Goal: Task Accomplishment & Management: Manage account settings

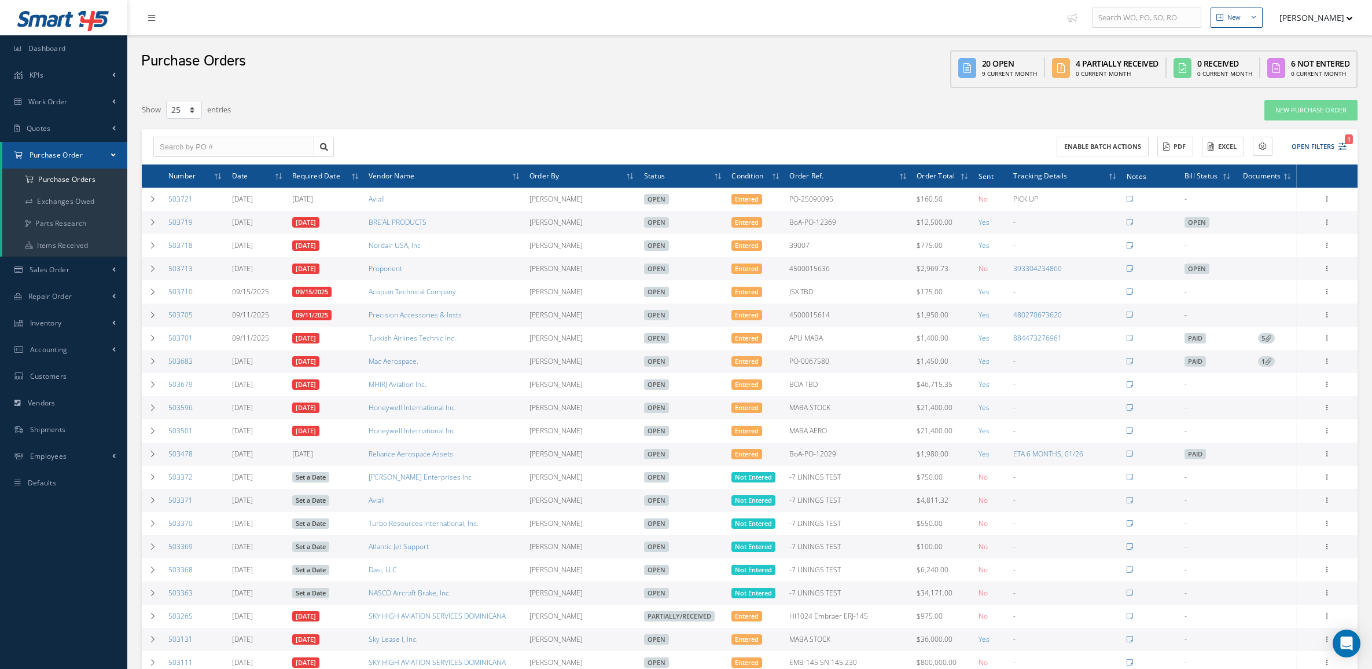
select select "25"
click at [1287, 137] on div "Enable batch actions ACTIONS Receive Payments Select Customer MABA AERO LLC 21 …" at bounding box center [1050, 147] width 601 height 20
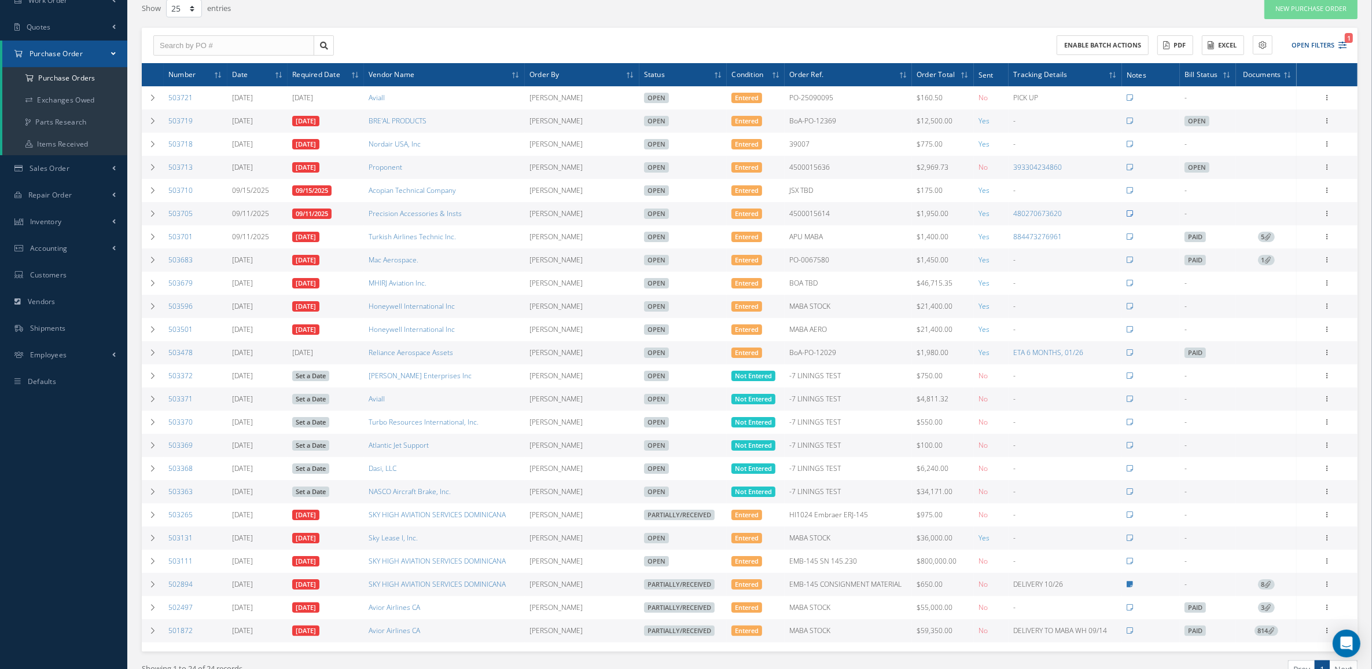
scroll to position [145, 0]
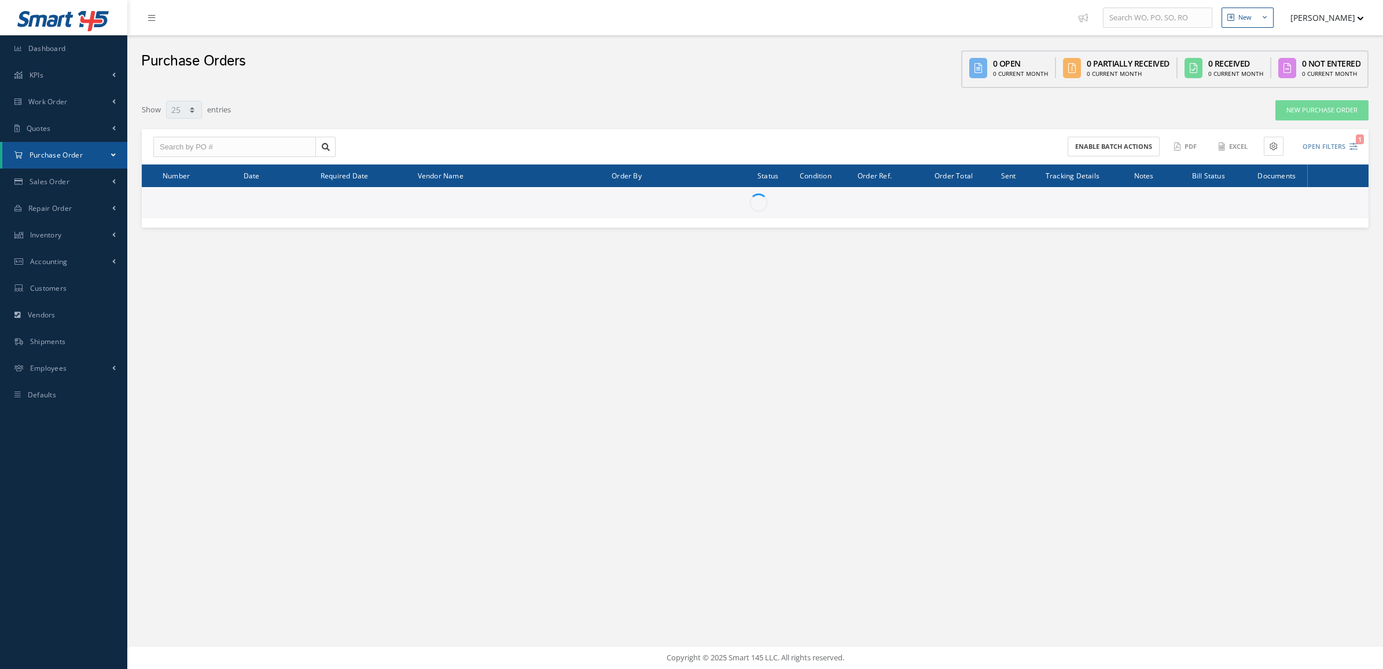
select select "25"
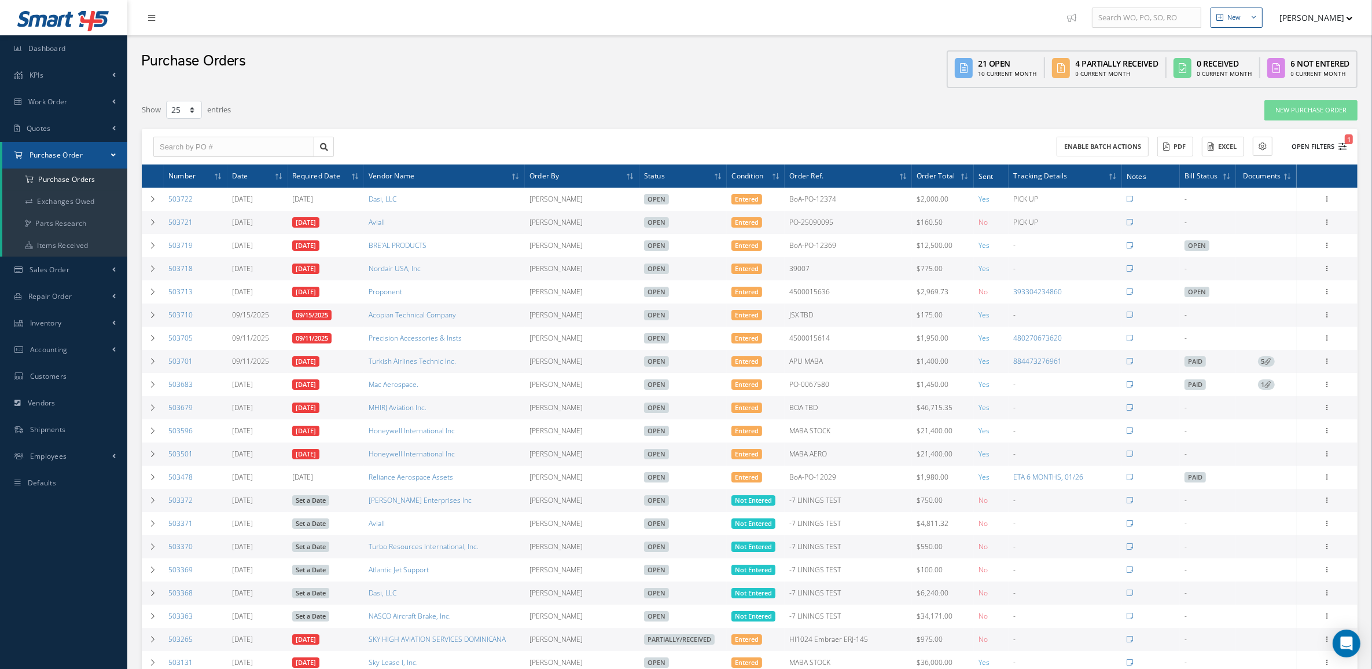
click at [1301, 144] on button "Open Filters 1" at bounding box center [1314, 146] width 65 height 19
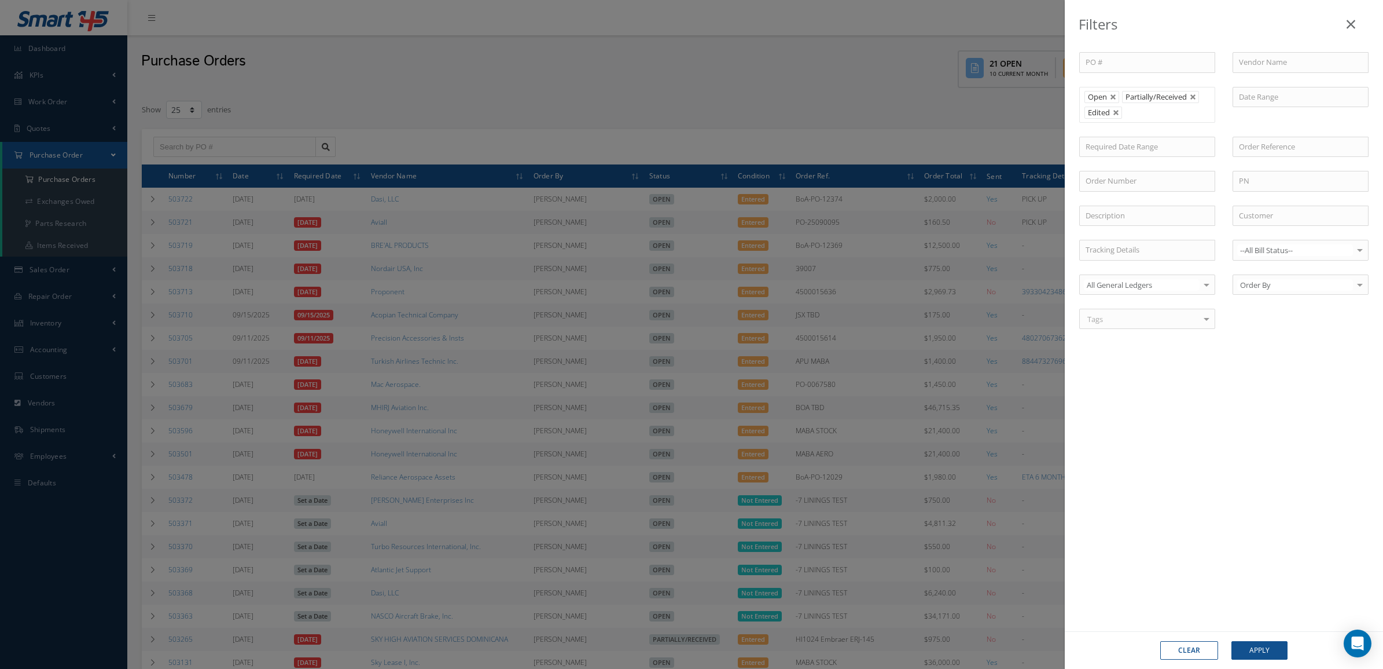
click at [1146, 112] on ul "Open Partially/Received Edited" at bounding box center [1148, 105] width 136 height 36
click at [1282, 651] on button "Apply" at bounding box center [1260, 650] width 56 height 19
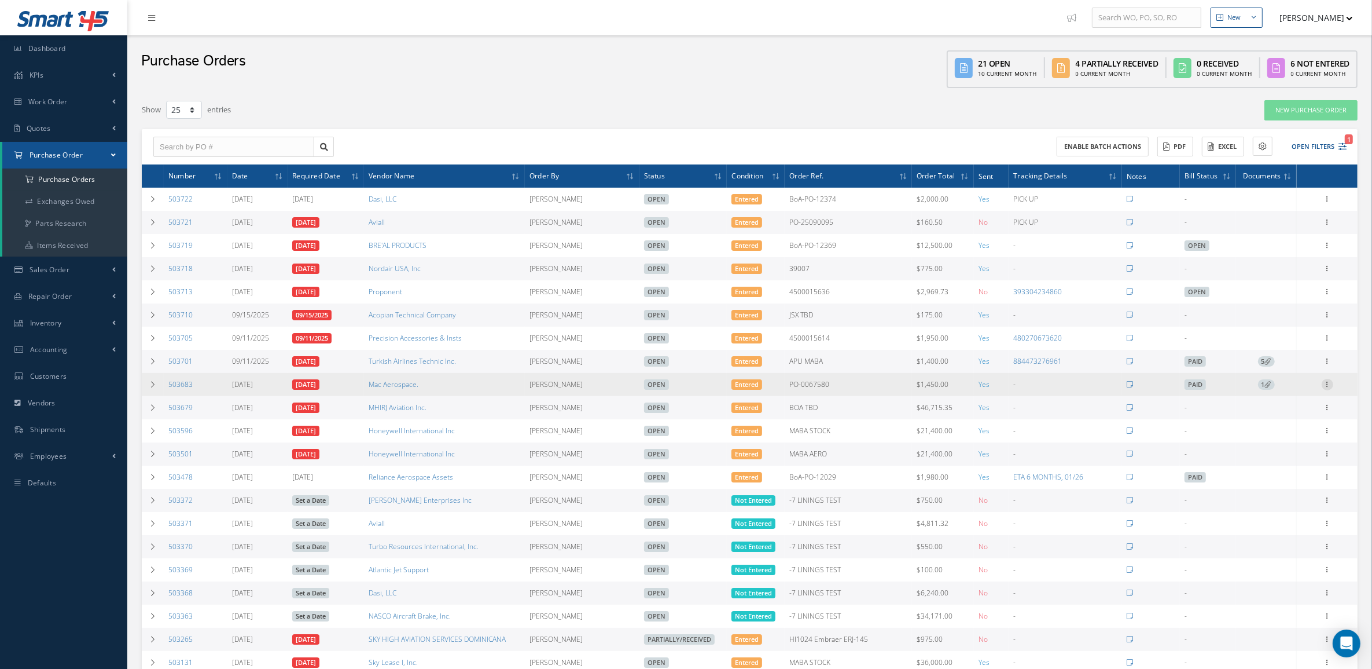
click at [1331, 386] on icon at bounding box center [1328, 383] width 12 height 9
click at [1293, 418] on link "Edit" at bounding box center [1274, 421] width 91 height 15
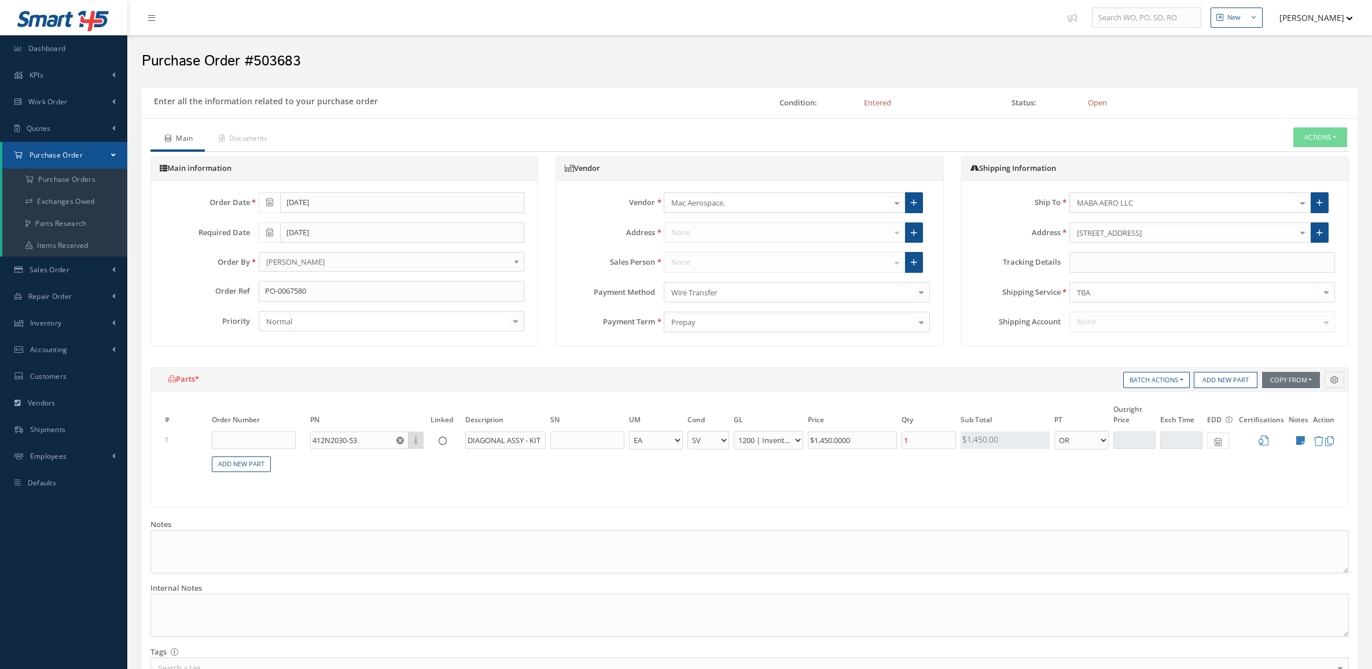
select select "2"
select select "6"
select select "1"
click at [1092, 262] on input "text" at bounding box center [1203, 262] width 266 height 21
paste input "472295575361"
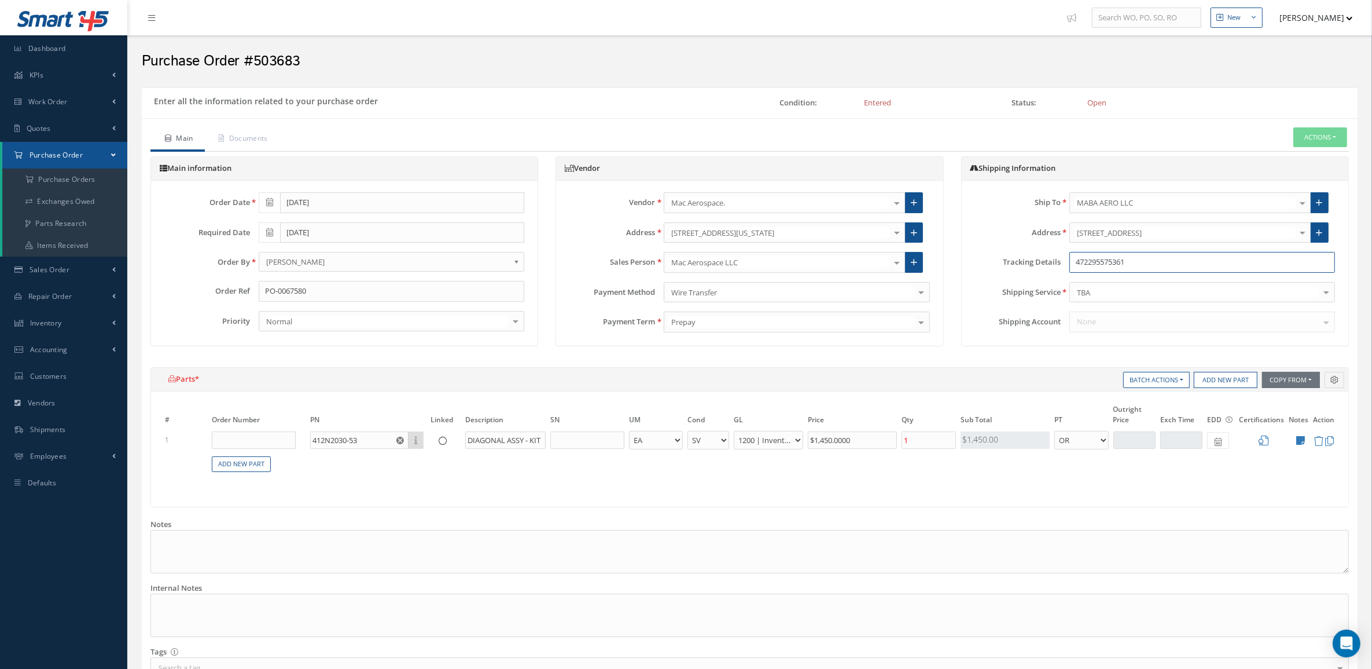
type input "472295575361"
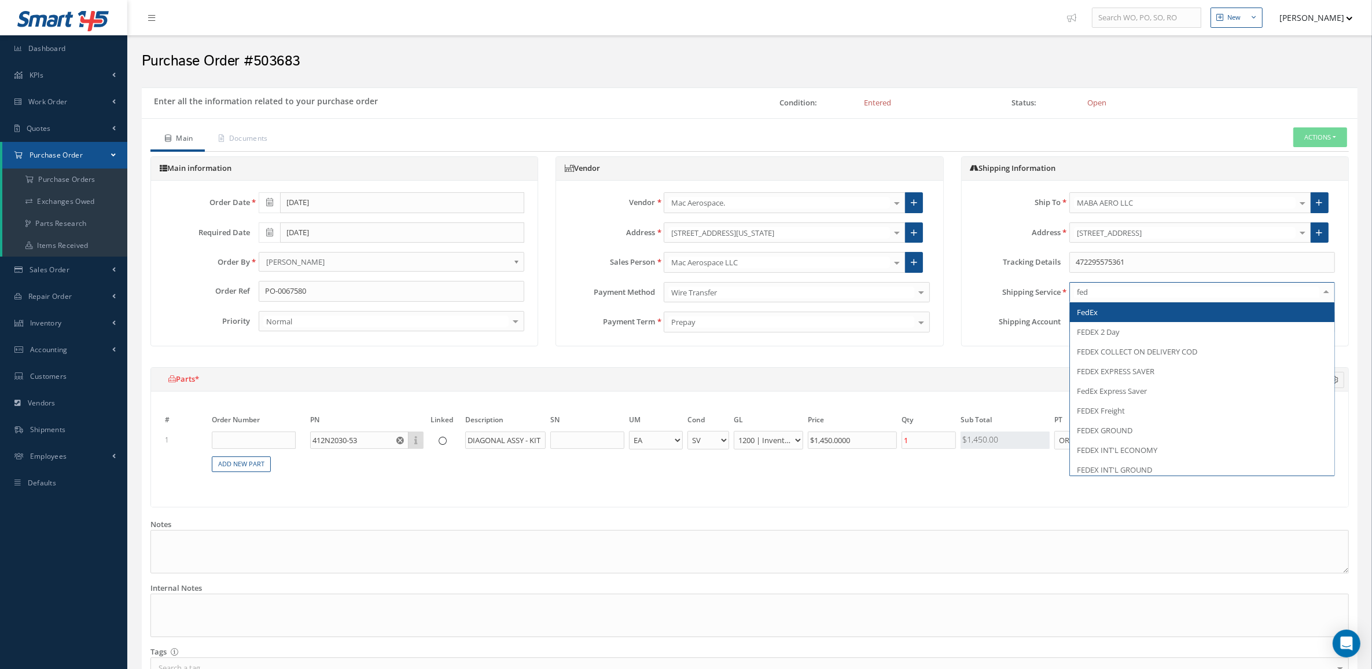
type input "fede"
click at [1098, 310] on span "FedEx" at bounding box center [1202, 312] width 265 height 20
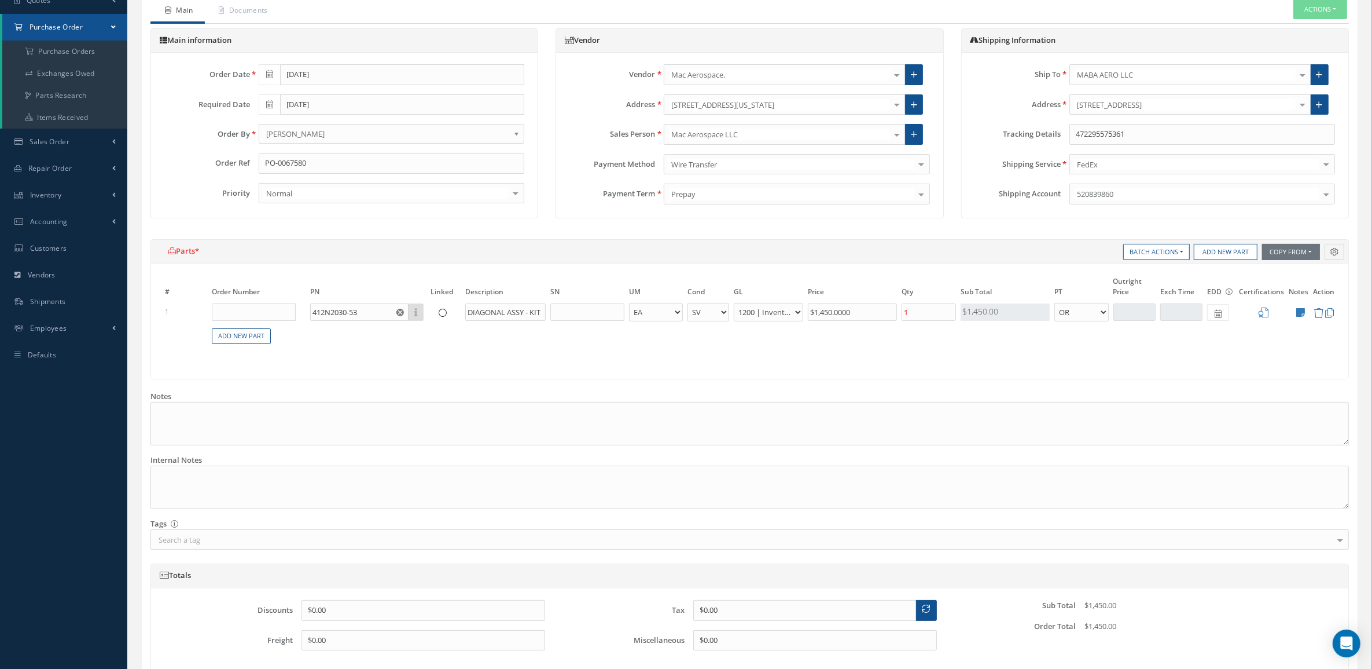
scroll to position [221, 0]
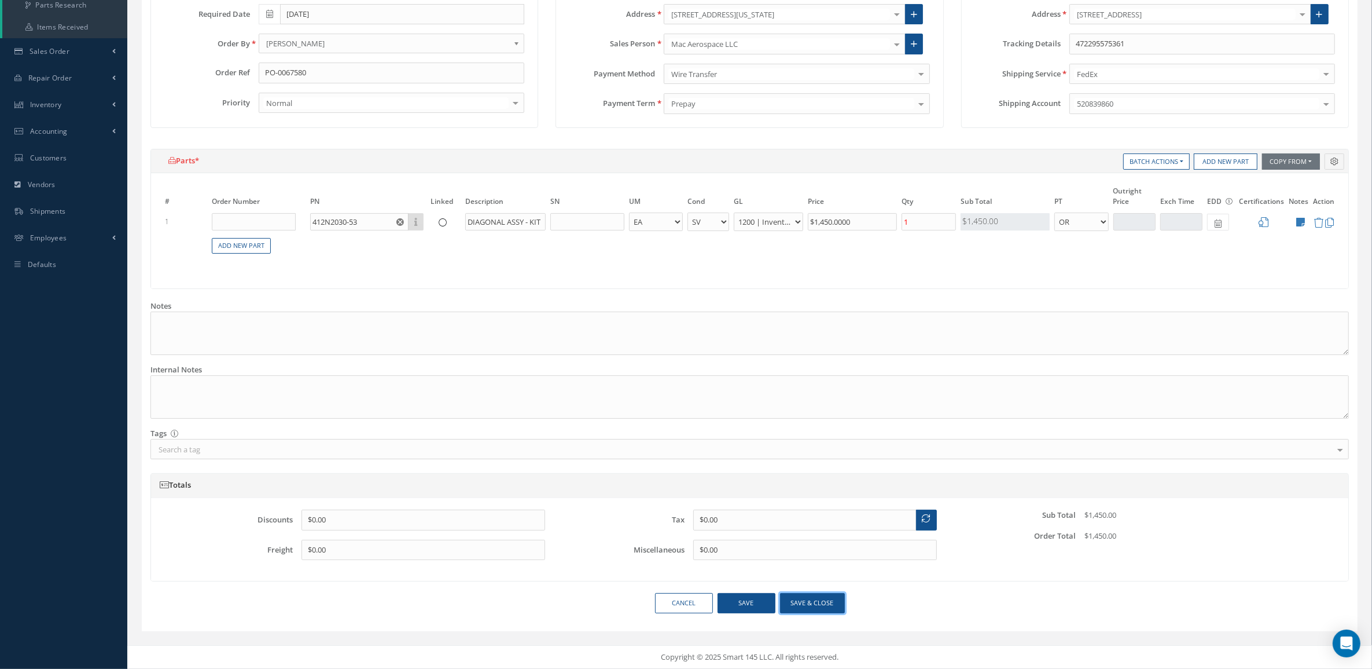
click at [820, 603] on button "Save & close" at bounding box center [812, 603] width 65 height 20
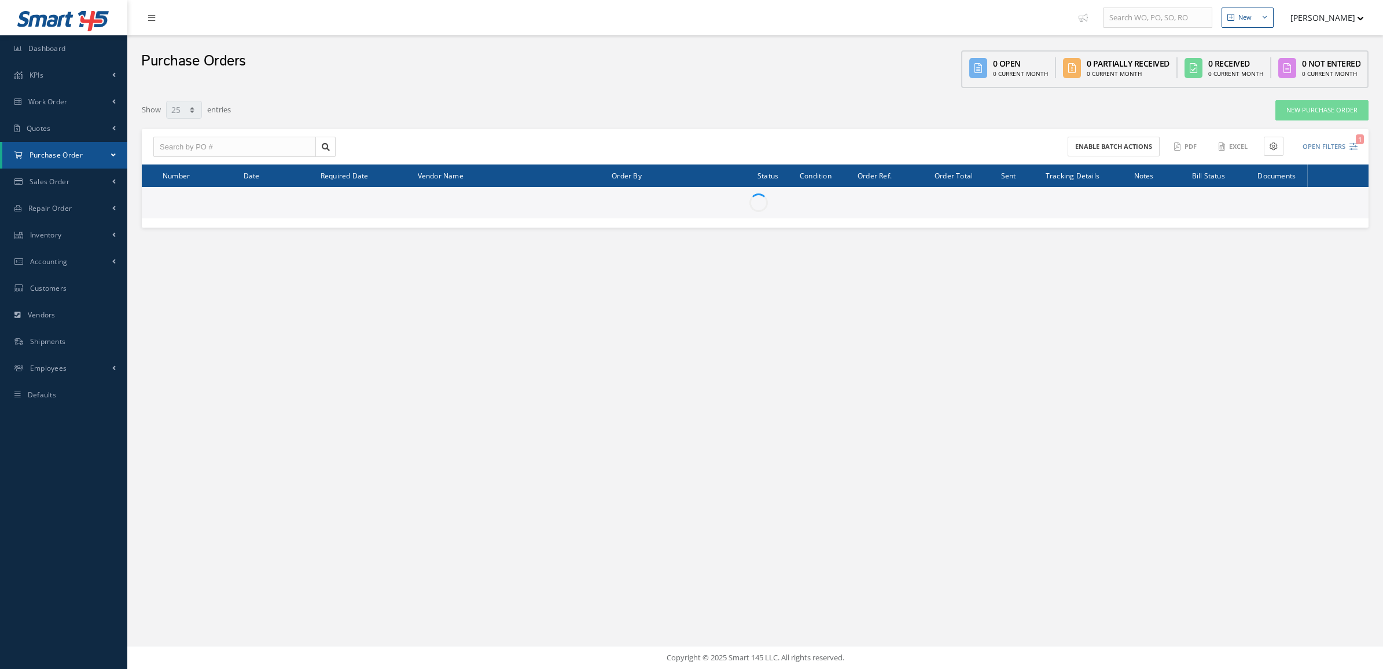
select select "25"
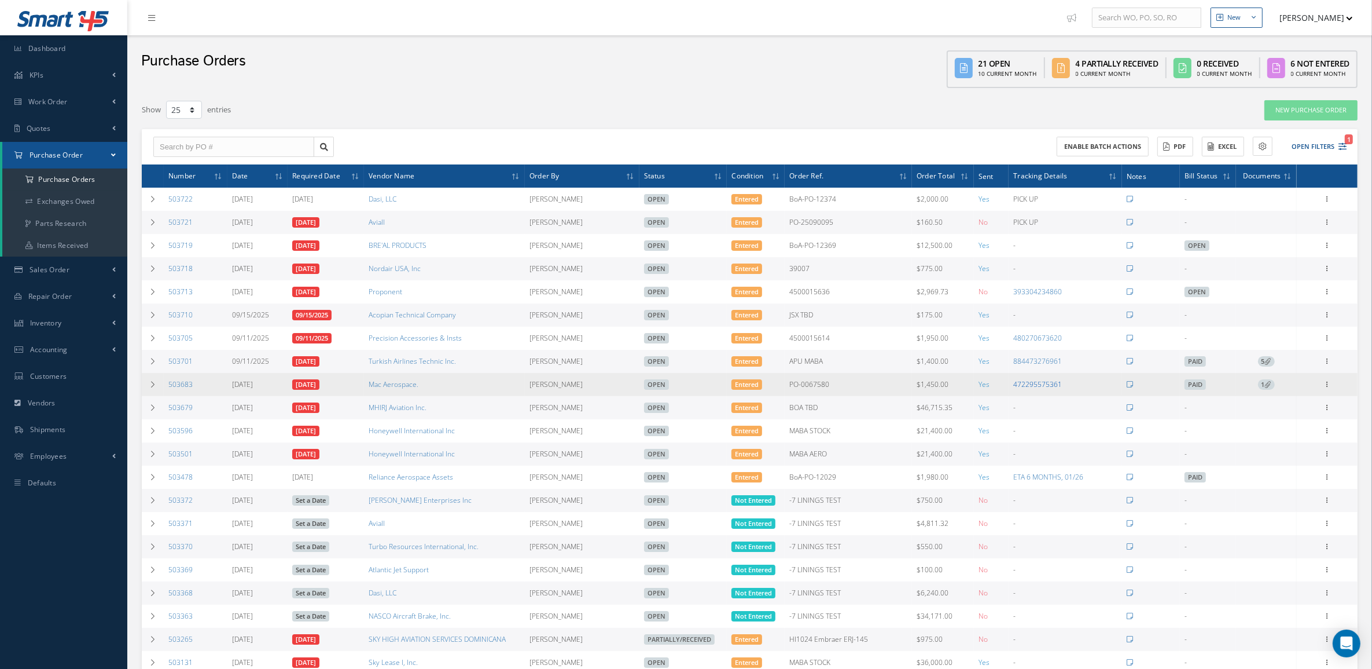
click at [1019, 387] on link "472295575361" at bounding box center [1038, 384] width 49 height 10
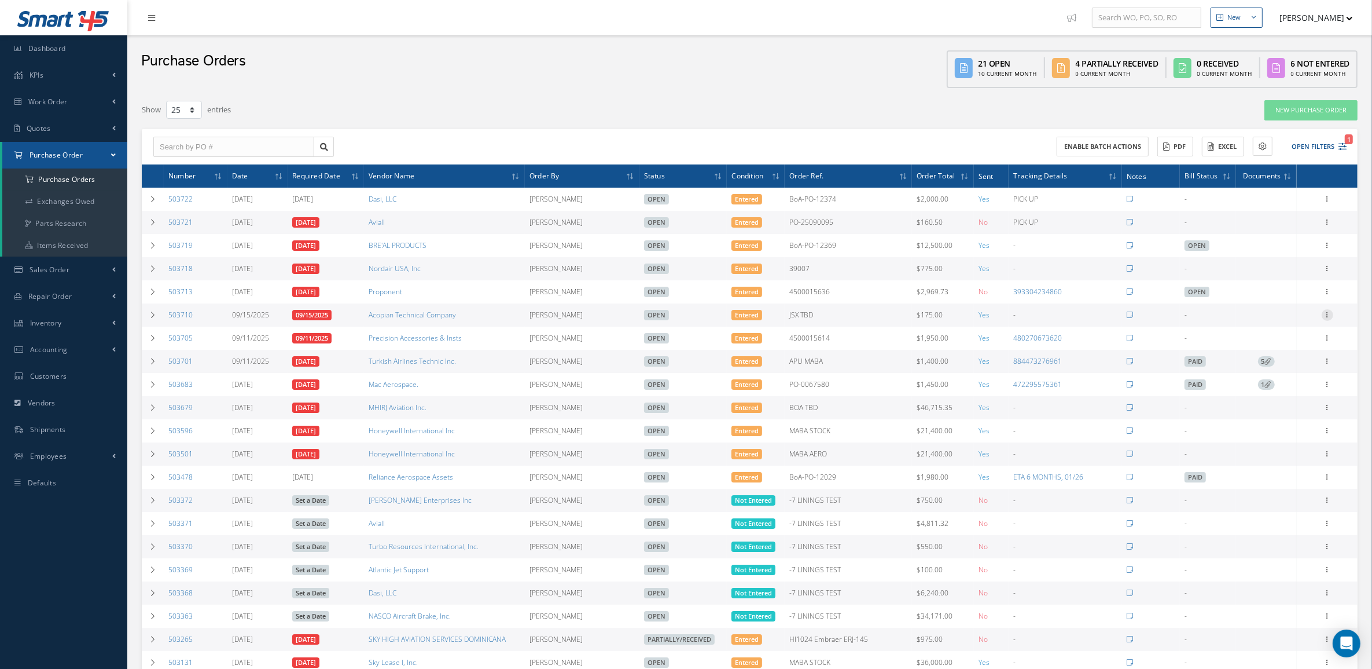
click at [1324, 311] on icon at bounding box center [1328, 313] width 12 height 9
click at [1288, 348] on link "Edit" at bounding box center [1274, 352] width 91 height 15
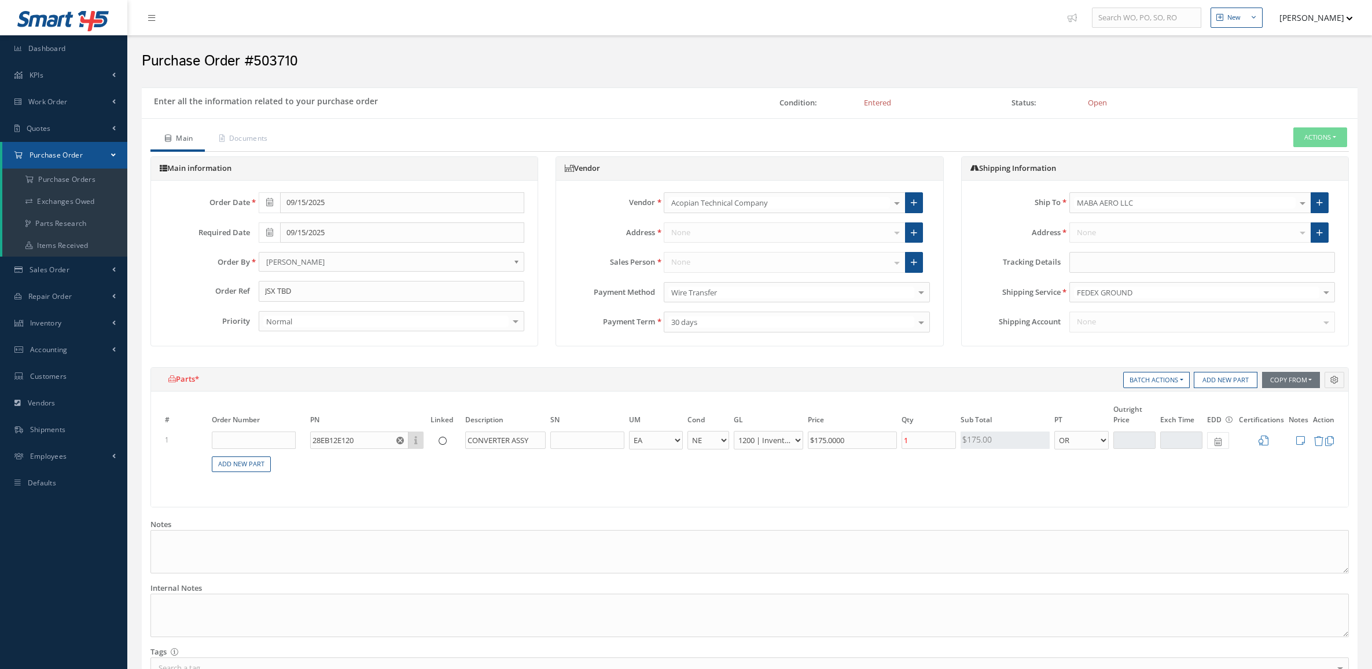
select select "5"
select select "6"
select select "1"
click at [1180, 255] on input "text" at bounding box center [1203, 262] width 266 height 21
paste input "446831194824"
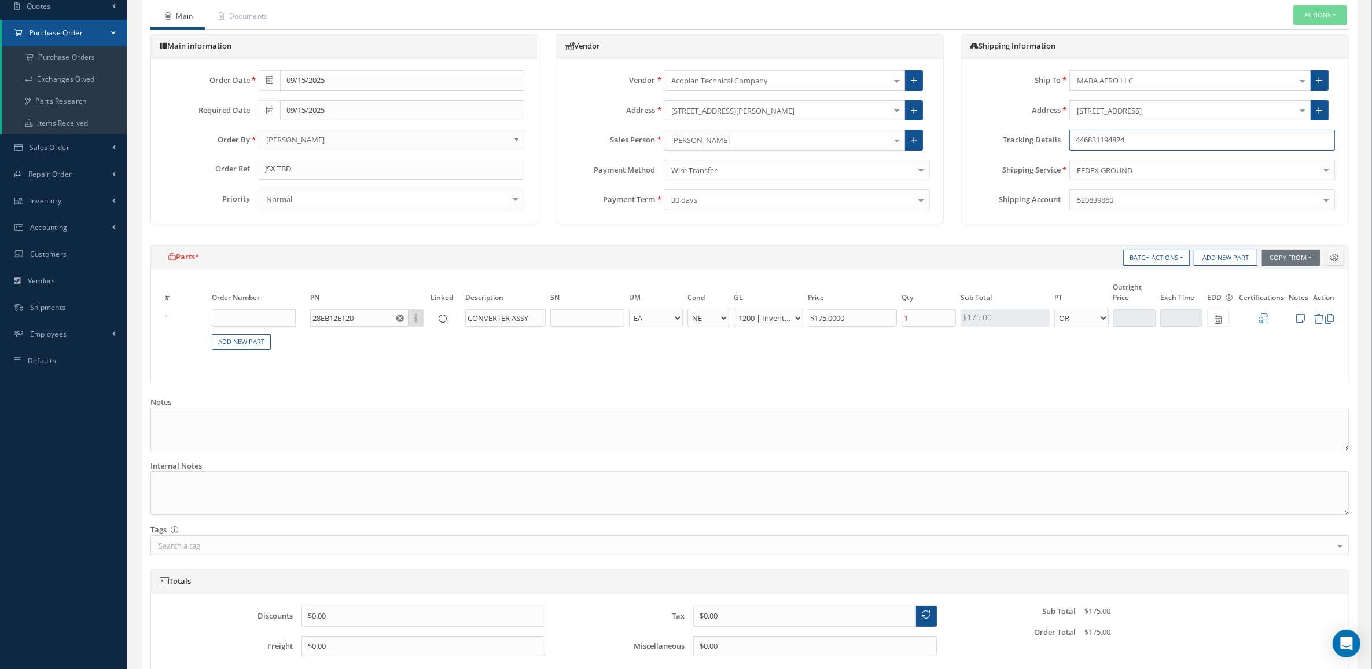
scroll to position [221, 0]
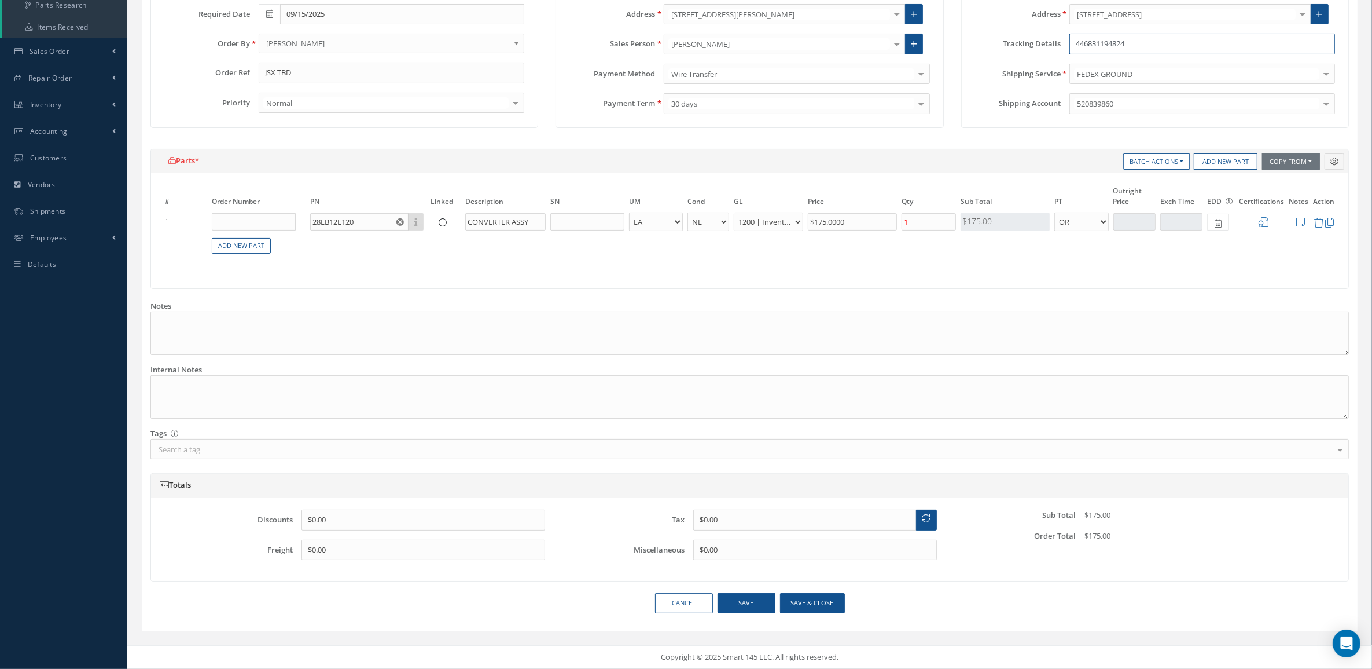
type input "446831194824"
click at [802, 600] on button "Save & close" at bounding box center [812, 603] width 65 height 20
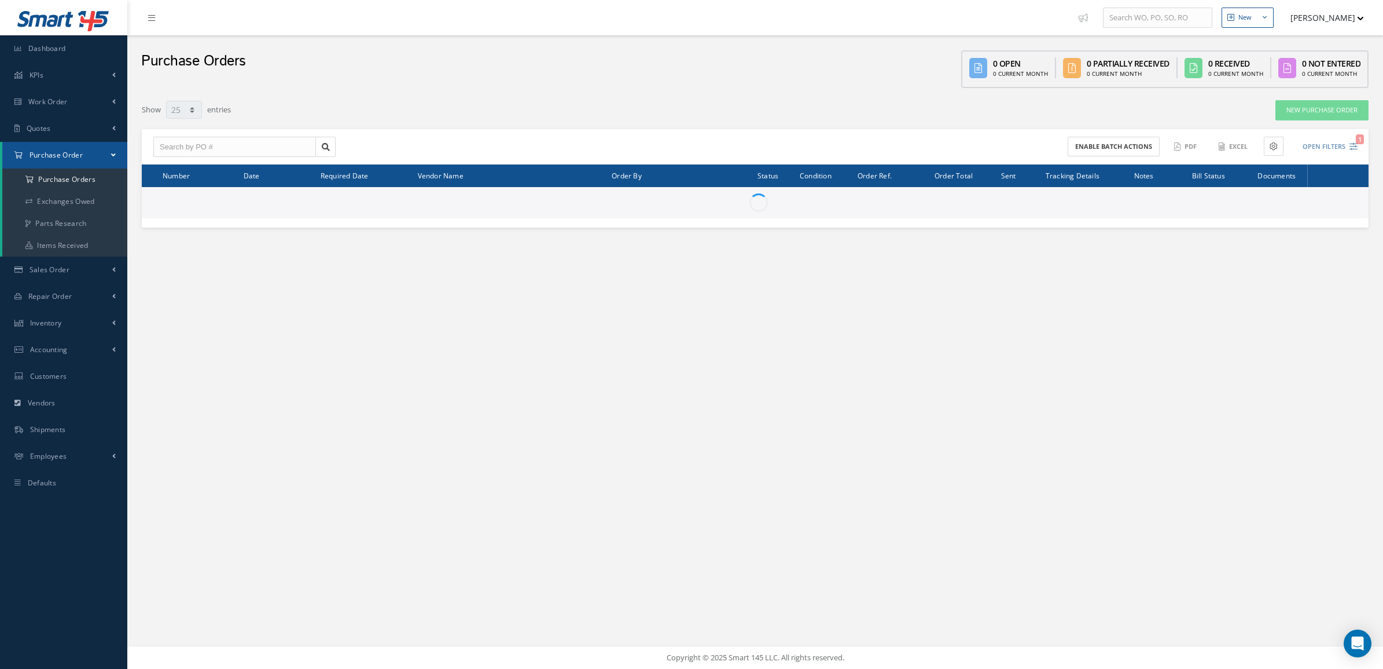
select select "25"
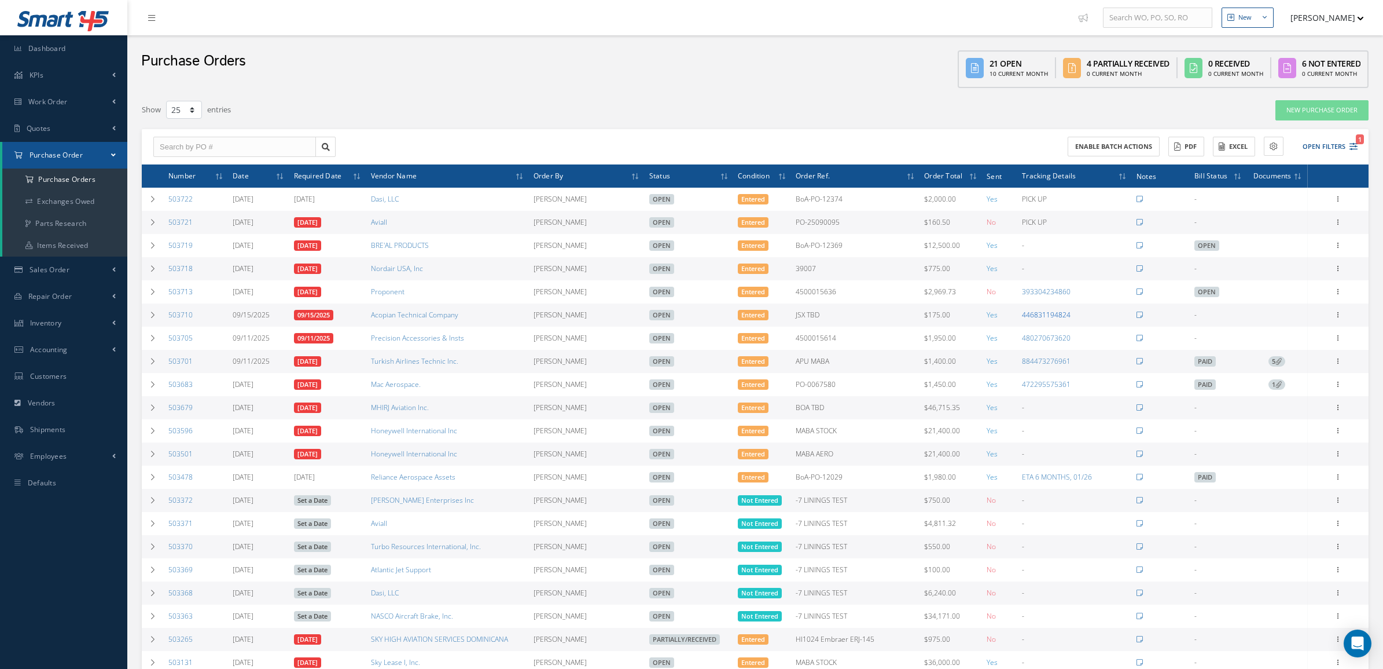
click at [1028, 311] on link "446831194824" at bounding box center [1046, 315] width 49 height 10
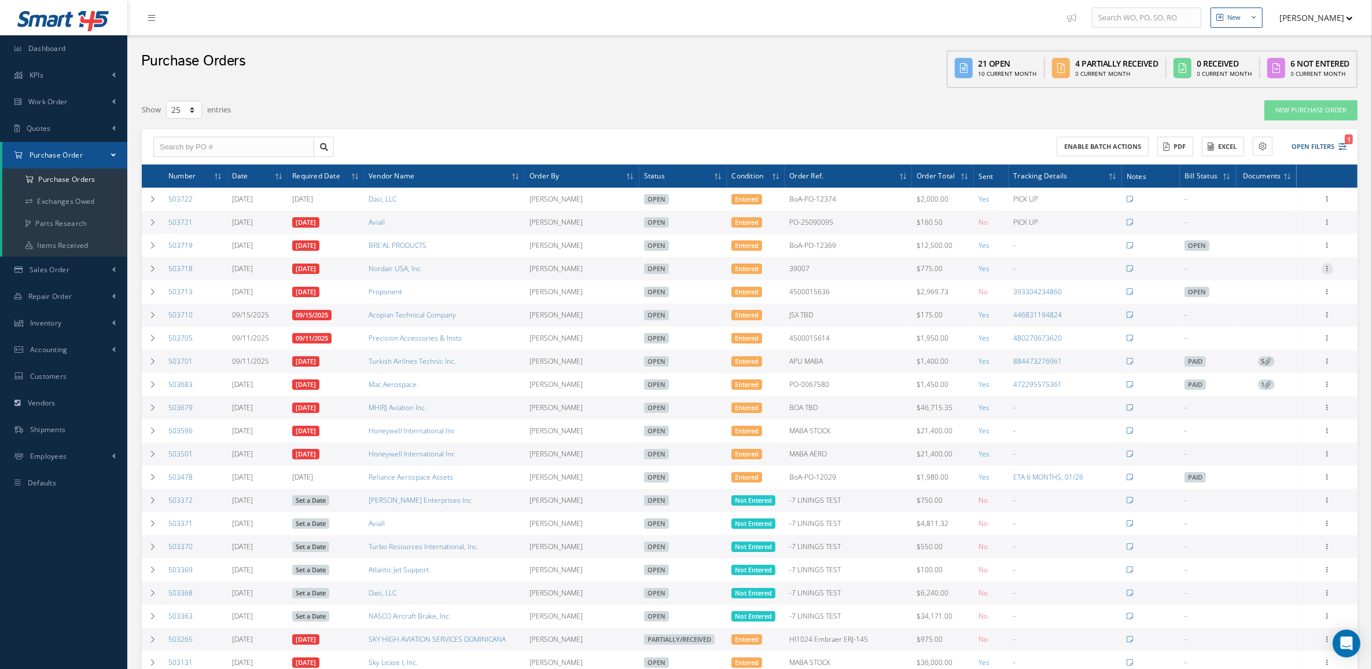
click at [1323, 267] on icon at bounding box center [1328, 267] width 12 height 9
click at [1262, 307] on link "Edit" at bounding box center [1274, 306] width 91 height 15
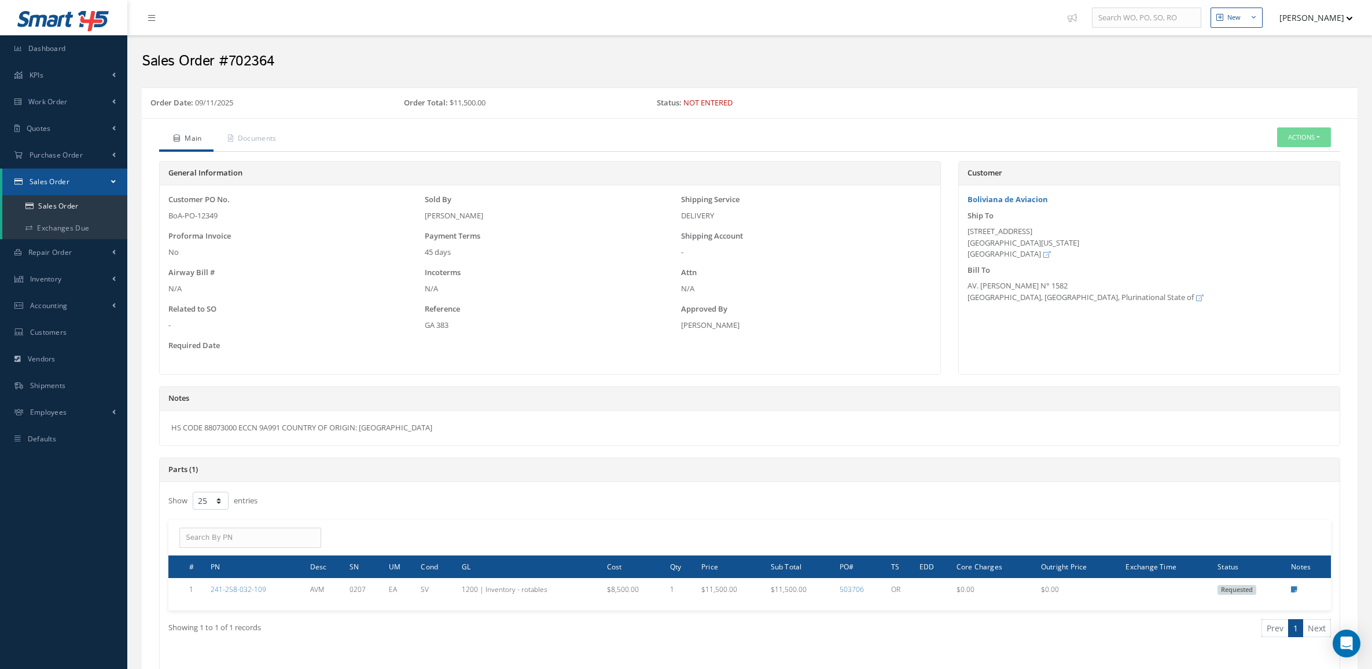
select select "25"
click at [76, 203] on link "Sales Order" at bounding box center [64, 206] width 125 height 22
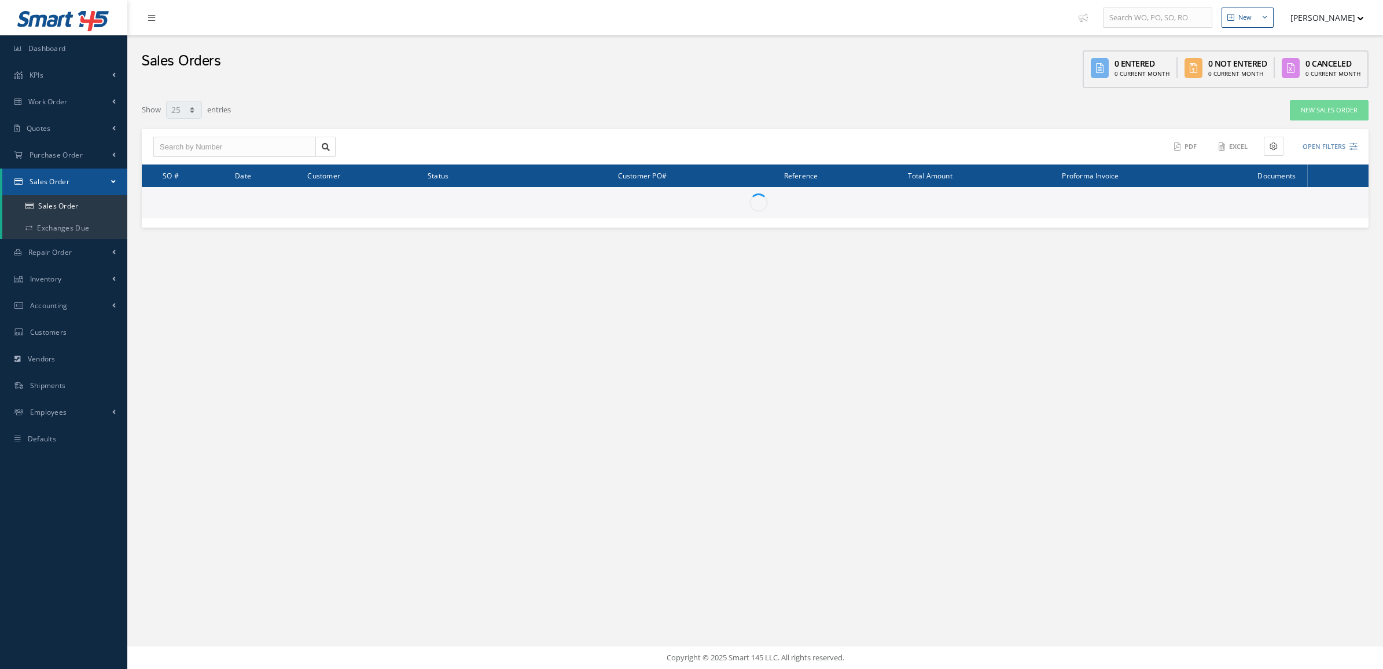
select select "25"
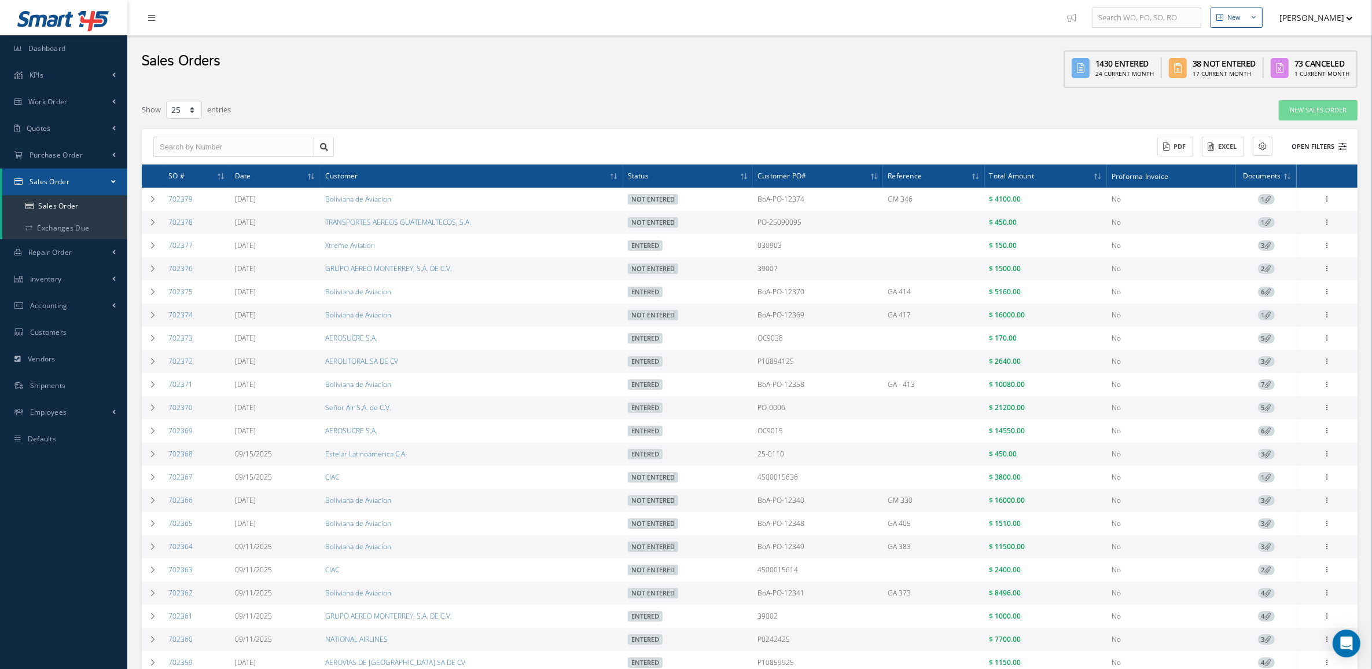
click at [1309, 151] on button "Open Filters" at bounding box center [1314, 146] width 65 height 19
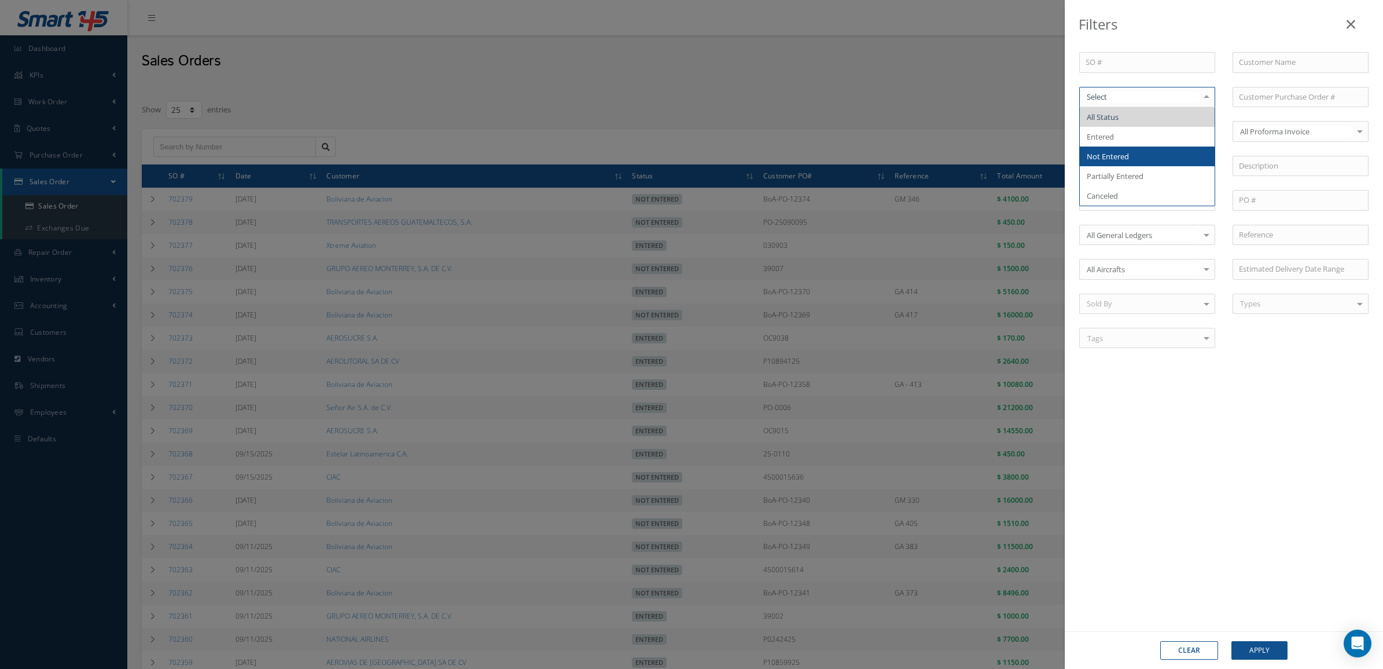
click at [1138, 152] on span "Not Entered" at bounding box center [1147, 156] width 135 height 20
click at [1236, 641] on button "Apply" at bounding box center [1260, 650] width 56 height 19
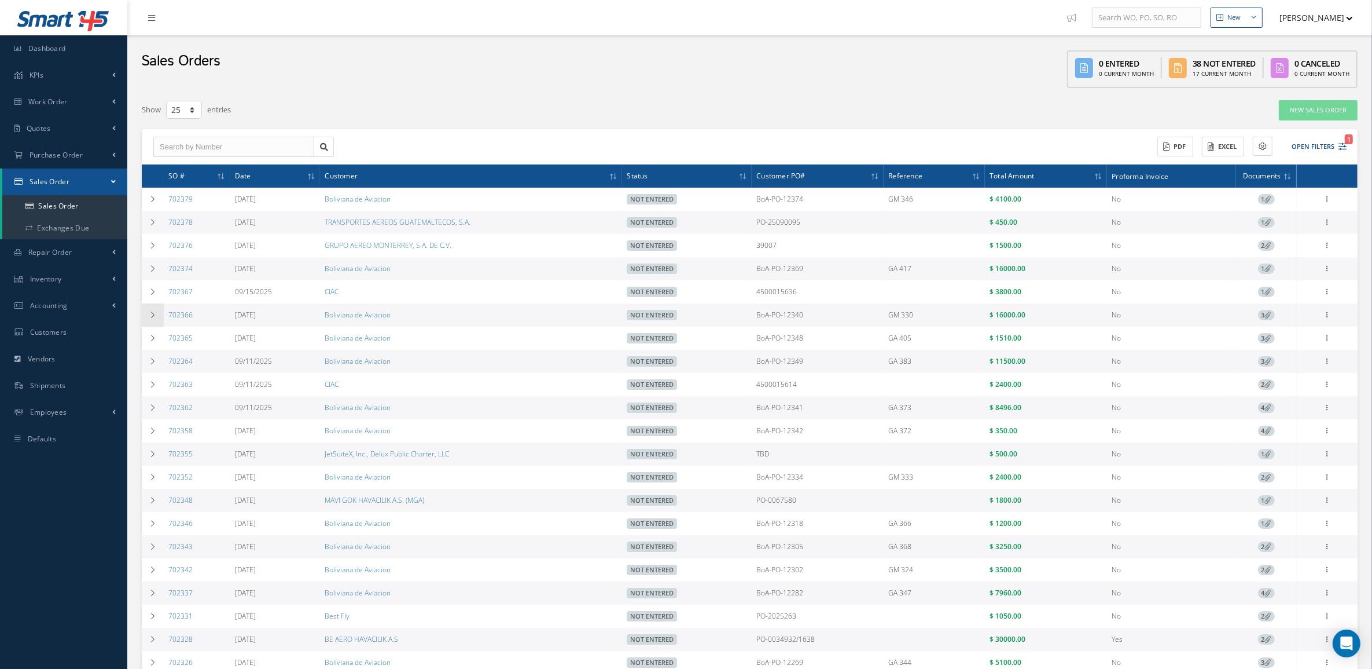
click at [149, 313] on icon at bounding box center [153, 314] width 8 height 7
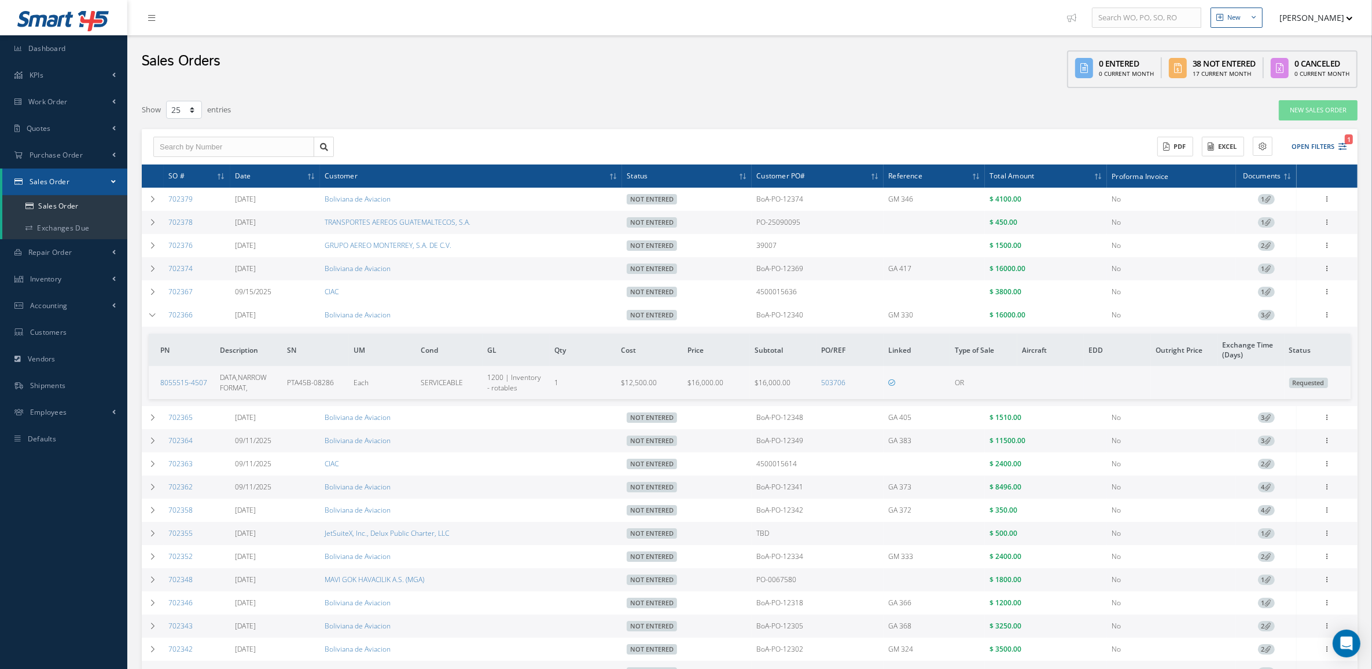
click at [175, 310] on td "702366" at bounding box center [197, 314] width 67 height 23
click at [1332, 311] on div "Enter/Update Edit Show Send By Email Documents Cancel Delete Print-Outs Sales O…" at bounding box center [1328, 315] width 14 height 14
click at [1329, 314] on icon at bounding box center [1328, 313] width 12 height 9
click at [1294, 333] on link "Edit" at bounding box center [1274, 337] width 91 height 15
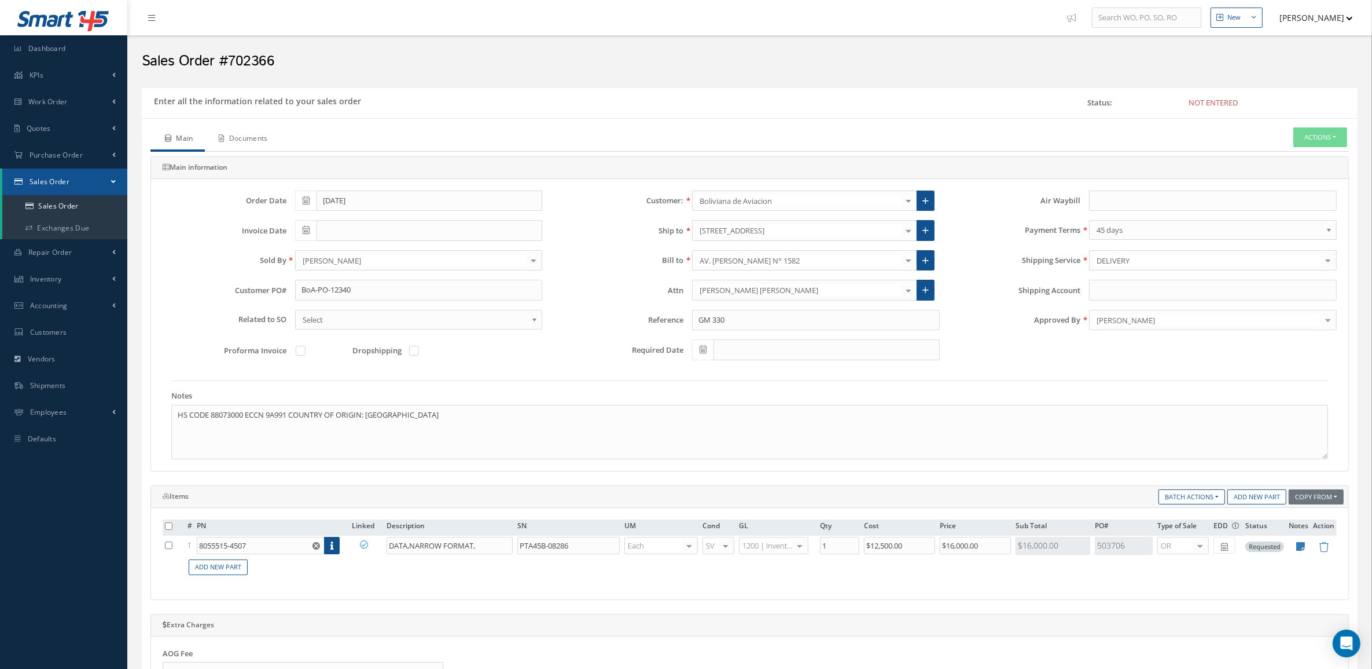
click at [253, 136] on link "Documents" at bounding box center [242, 139] width 75 height 24
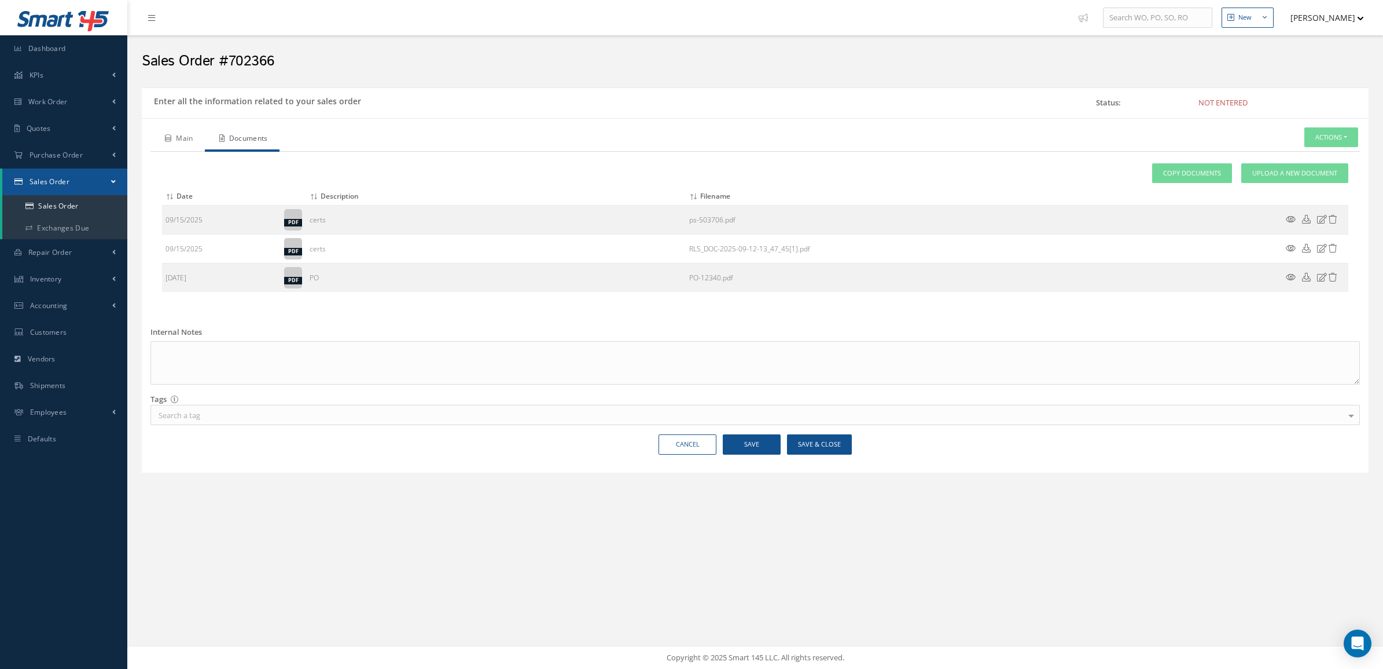
click at [184, 134] on link "Main" at bounding box center [178, 139] width 54 height 24
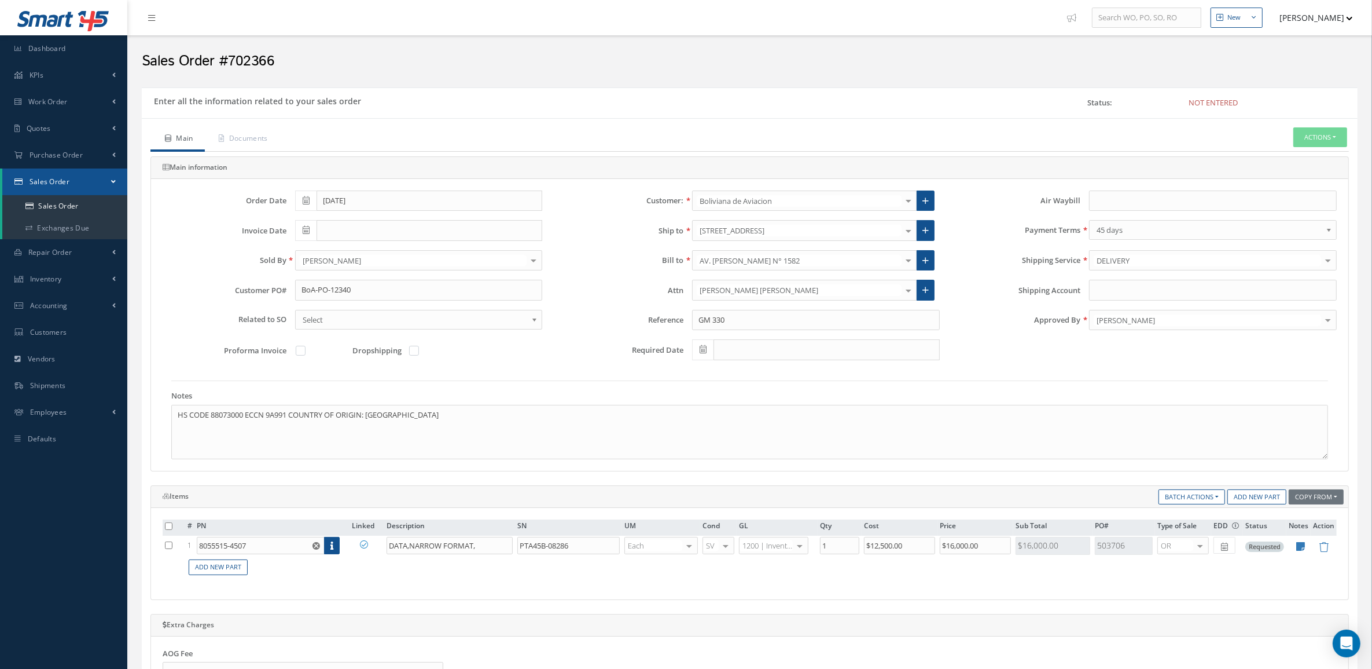
click at [1326, 125] on div "Main Documents Actions Enter/Update Send By Email Documents Cancel Delete Print…" at bounding box center [750, 564] width 1216 height 893
click at [1324, 130] on button "Actions" at bounding box center [1321, 137] width 54 height 20
click at [1199, 248] on link "Sales Order" at bounding box center [1216, 246] width 88 height 18
click at [1321, 152] on link "Enter/Update" at bounding box center [1303, 157] width 93 height 16
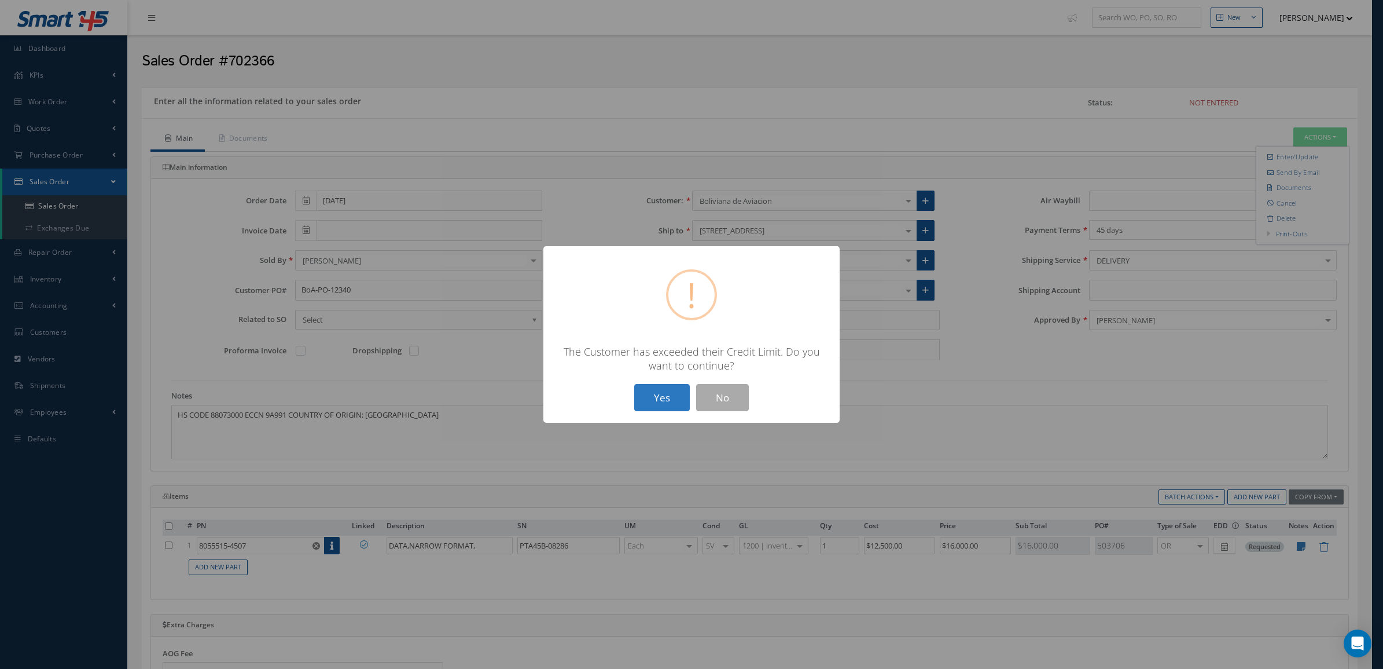
click at [655, 405] on button "Yes" at bounding box center [662, 397] width 56 height 27
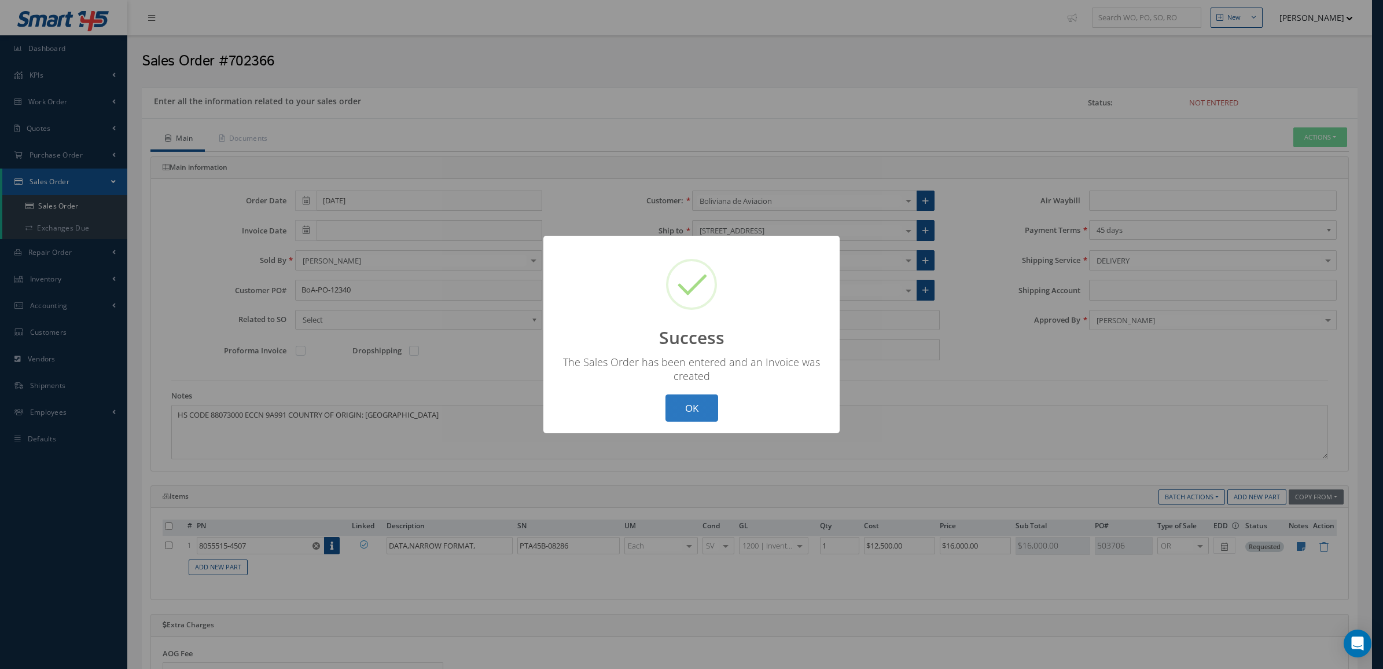
click at [679, 413] on button "OK" at bounding box center [692, 407] width 53 height 27
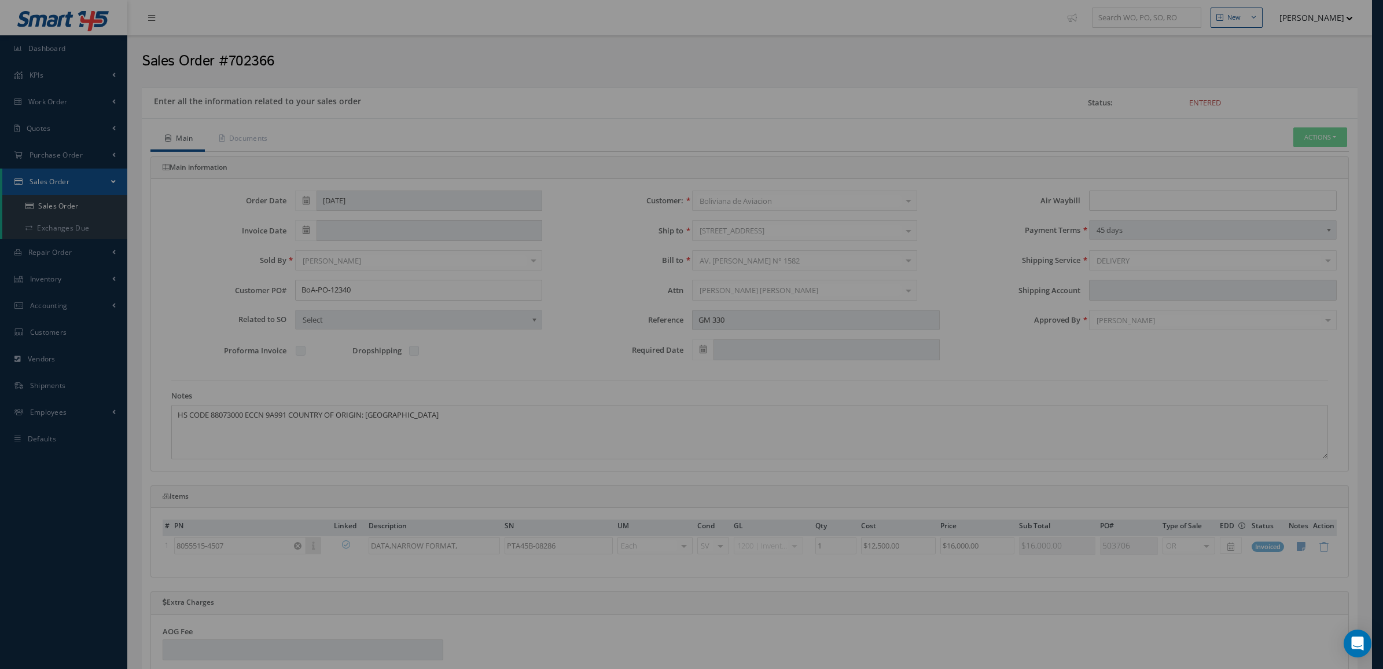
type input "[DATE]"
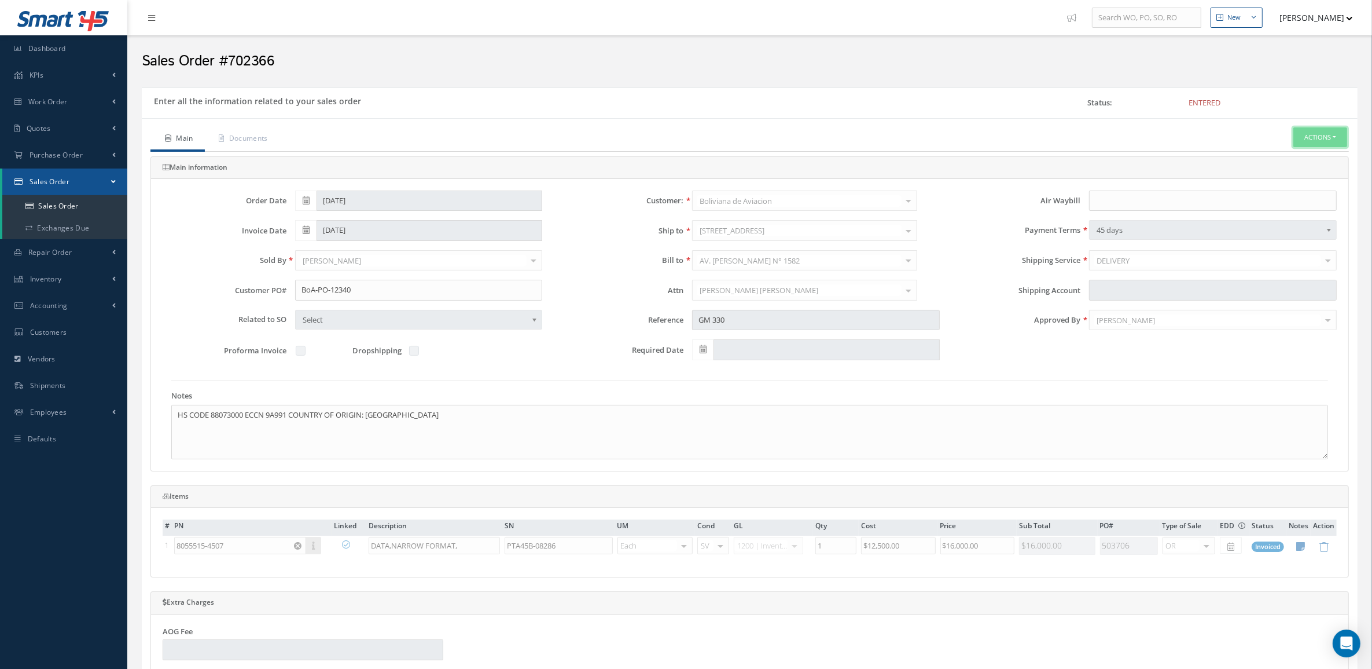
click at [1312, 141] on button "Actions" at bounding box center [1321, 137] width 54 height 20
click at [1214, 406] on link "Multiple Reports" at bounding box center [1216, 403] width 88 height 18
checkbox input "true"
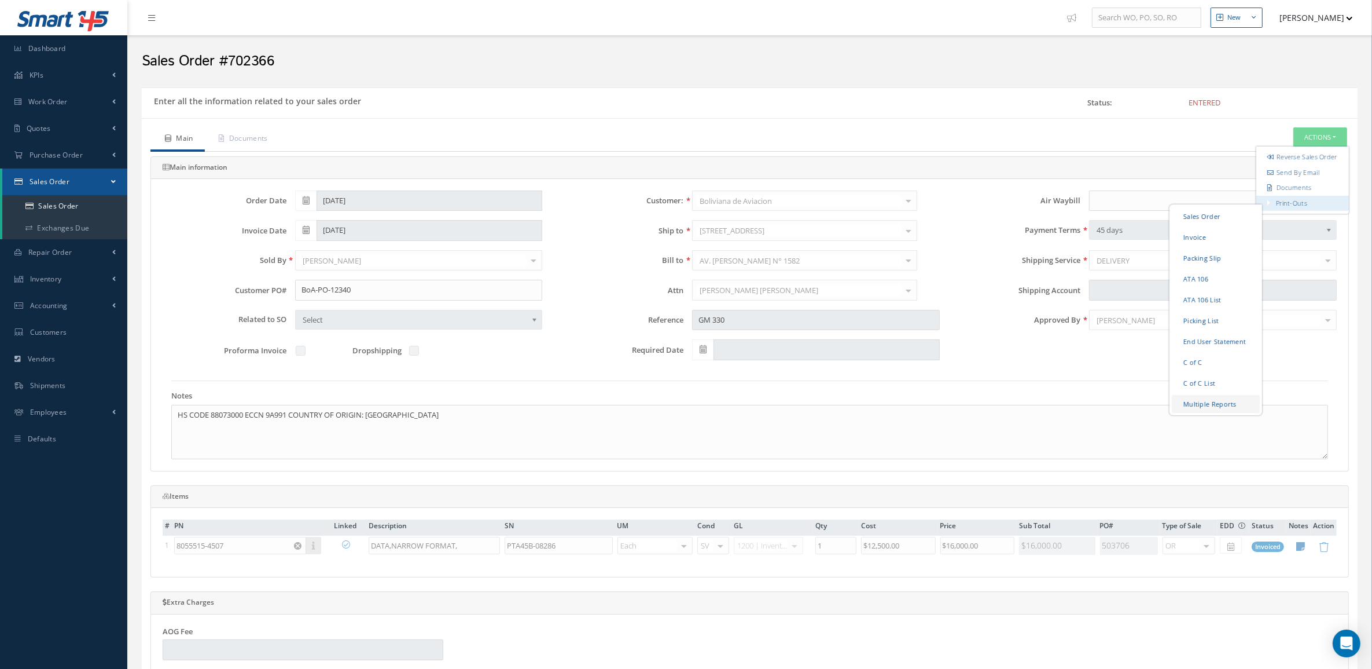
checkbox input "true"
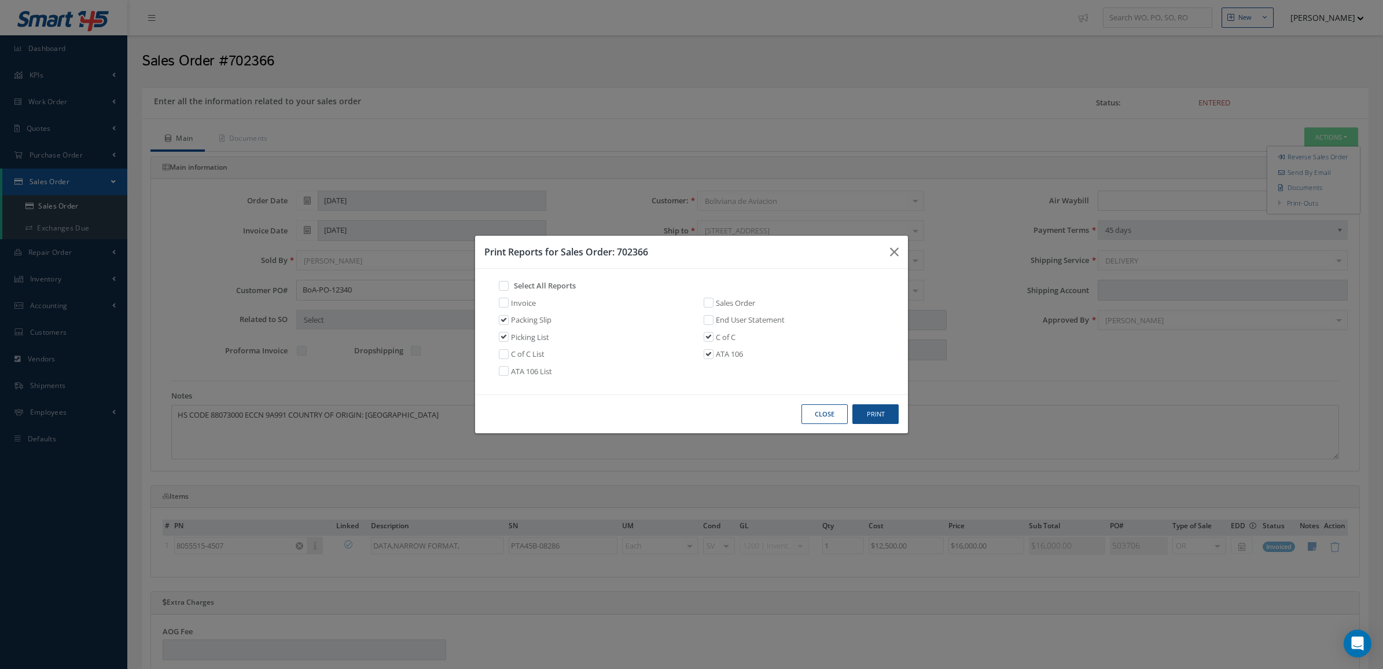
click at [528, 299] on link "Invoice" at bounding box center [523, 304] width 25 height 12
checkbox input "true"
click at [891, 402] on div "Close Print" at bounding box center [691, 413] width 433 height 39
click at [887, 406] on button "Print" at bounding box center [876, 414] width 46 height 20
click at [812, 413] on button "Close" at bounding box center [825, 414] width 46 height 20
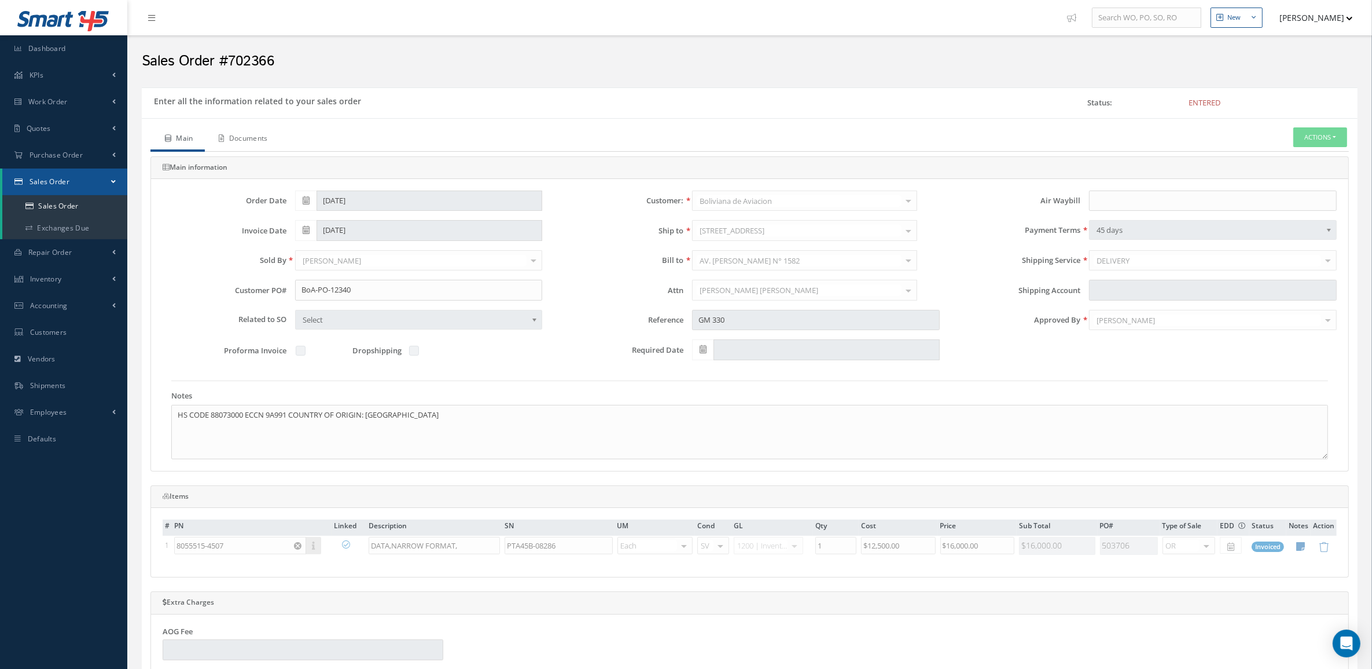
click at [238, 140] on link "Documents" at bounding box center [242, 139] width 75 height 24
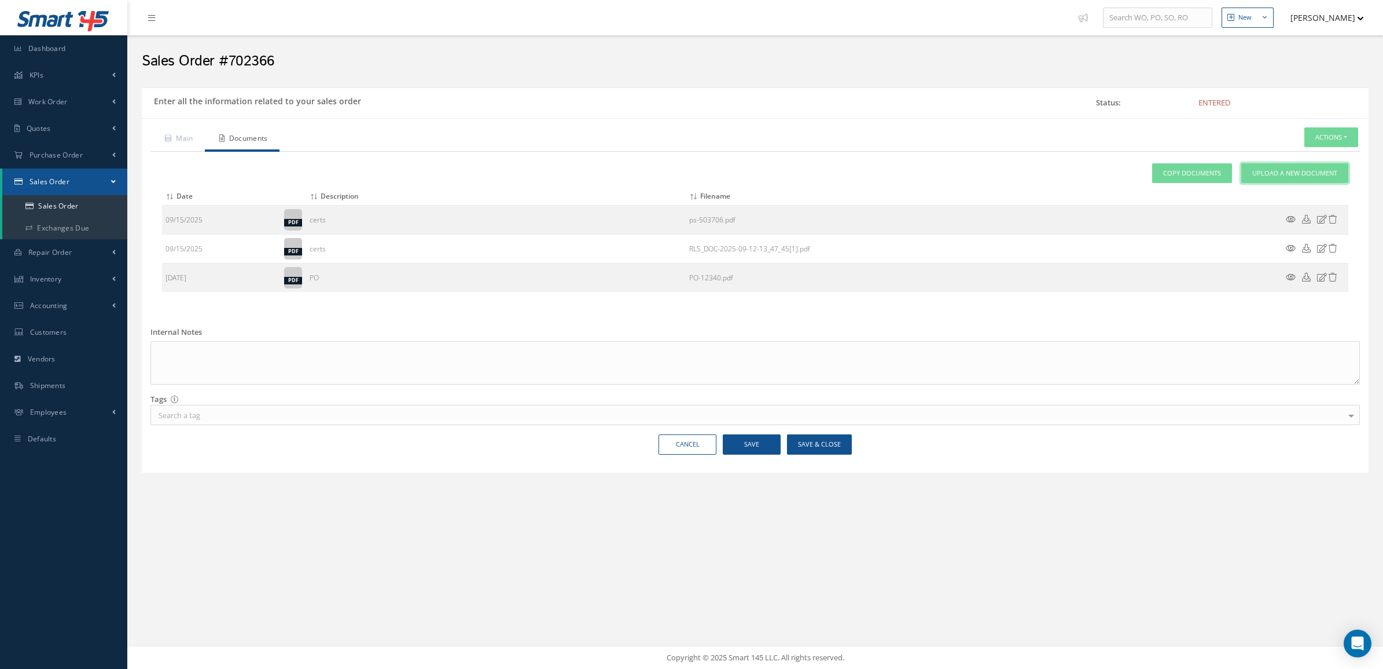
click at [1290, 175] on span "Upload a New Document" at bounding box center [1295, 173] width 85 height 10
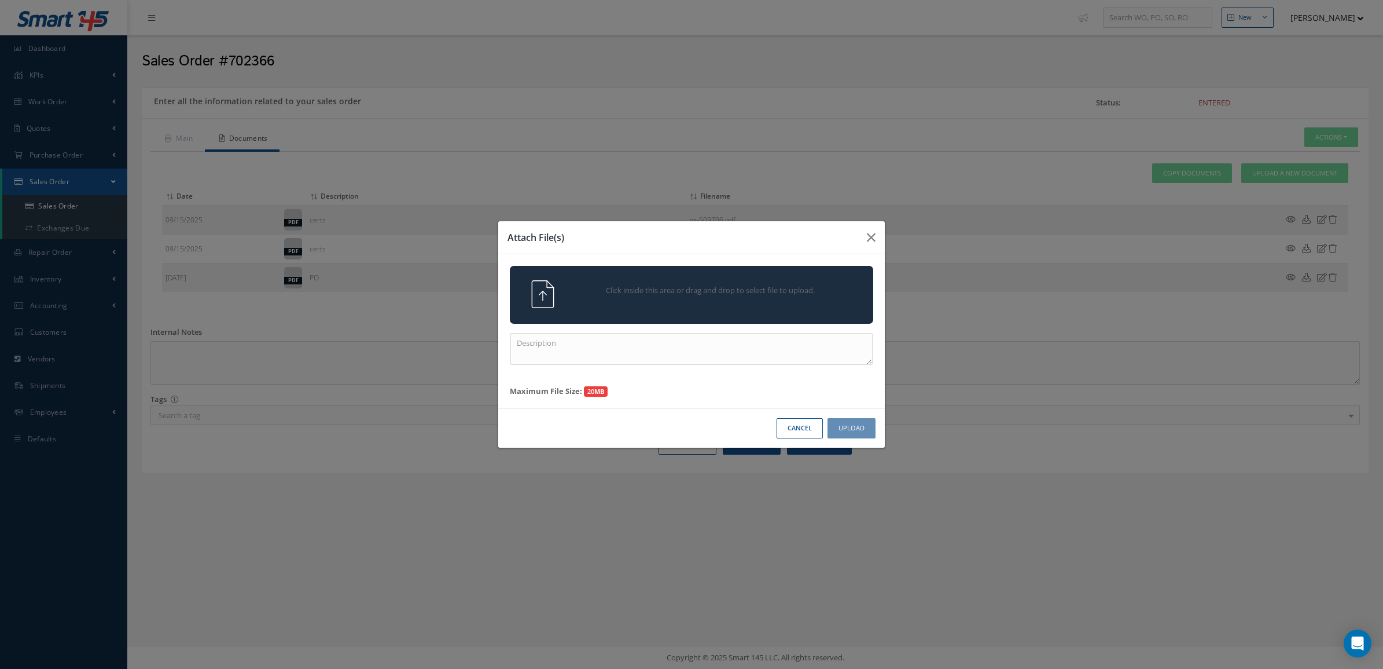
click at [603, 318] on div "Click inside this area or drag and drop to select file to upload." at bounding box center [692, 295] width 364 height 58
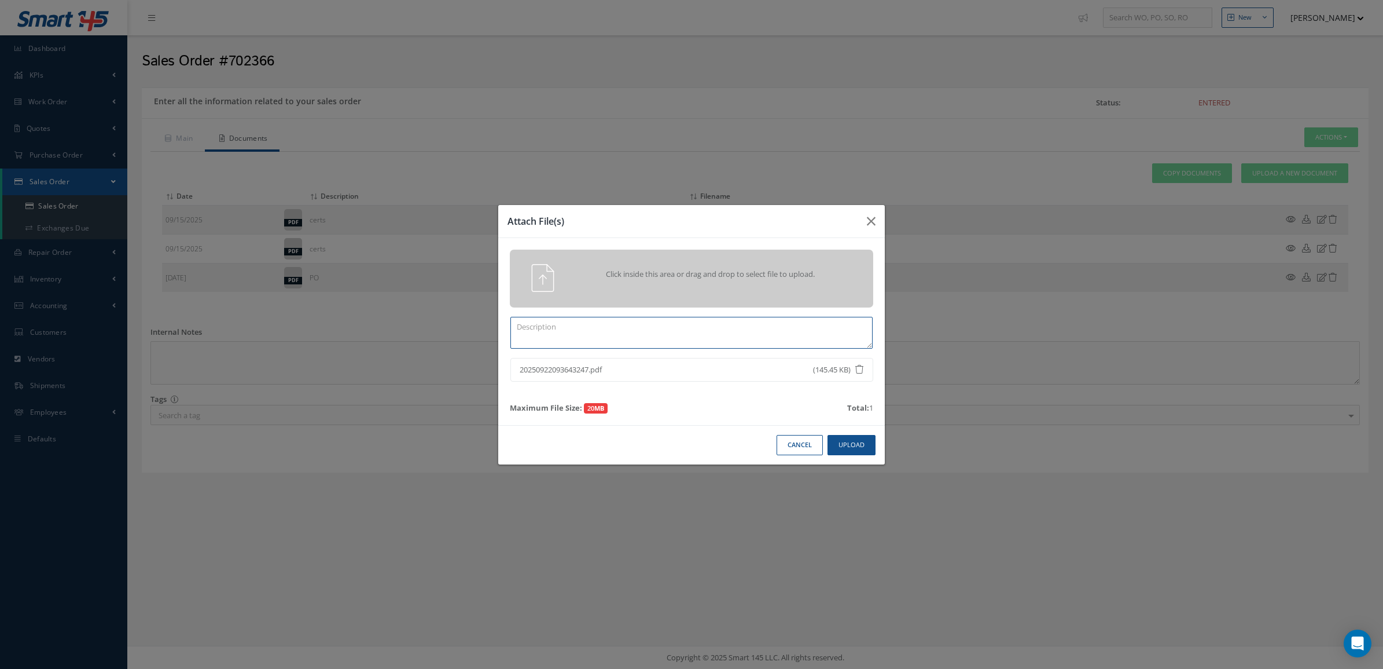
click at [522, 336] on textarea at bounding box center [692, 333] width 362 height 32
type textarea "PPW SO 702366"
click at [854, 440] on button "Upload" at bounding box center [852, 445] width 48 height 20
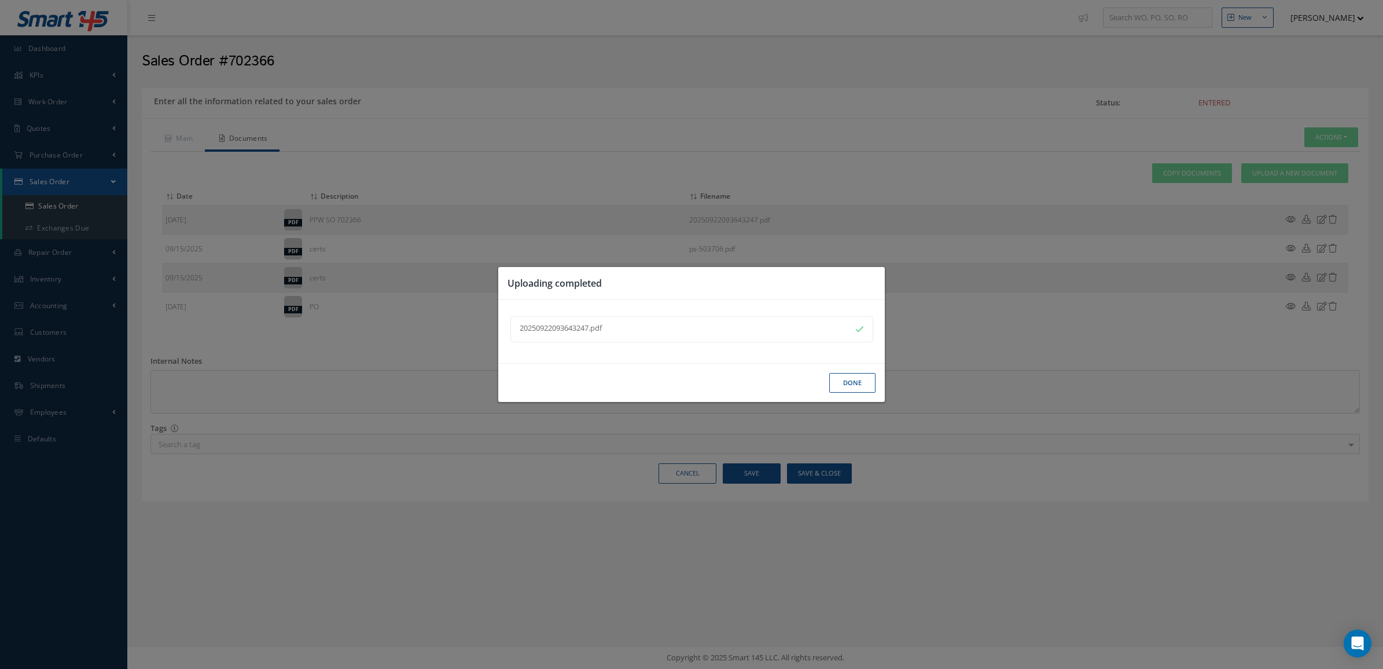
click at [855, 382] on button "Done" at bounding box center [853, 383] width 46 height 20
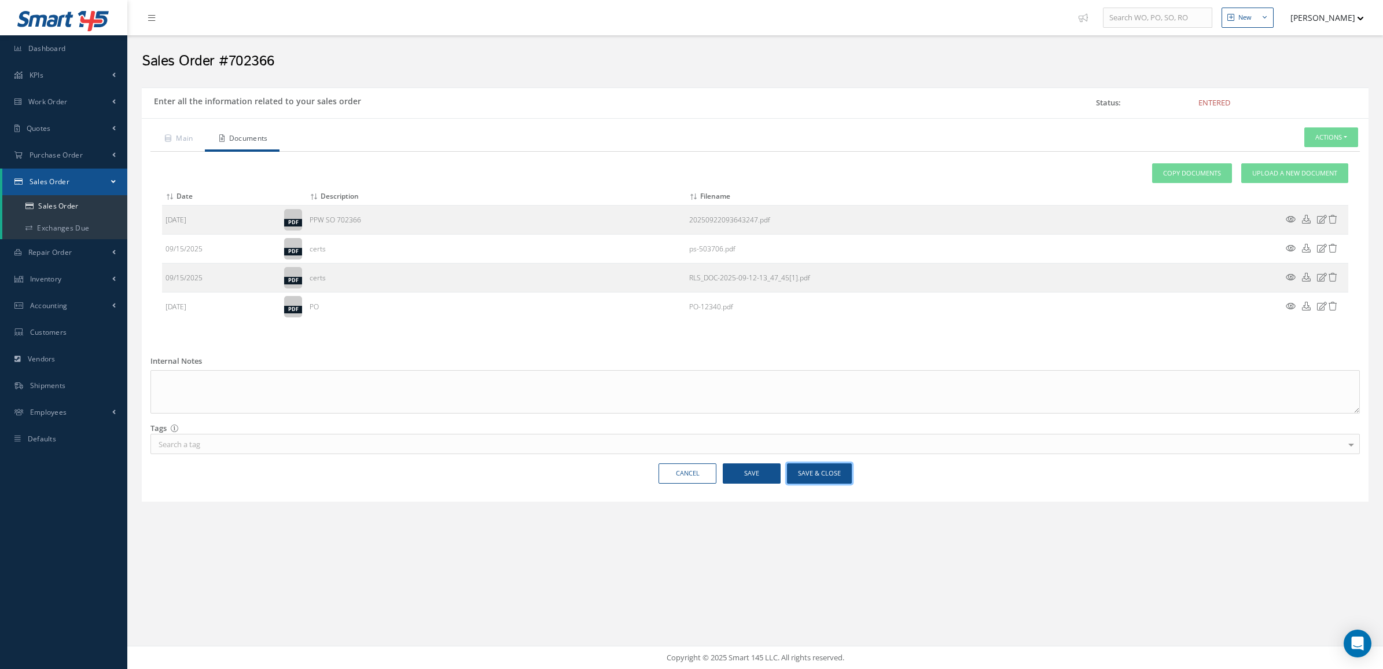
click at [800, 470] on button "Save & Close" at bounding box center [819, 473] width 65 height 20
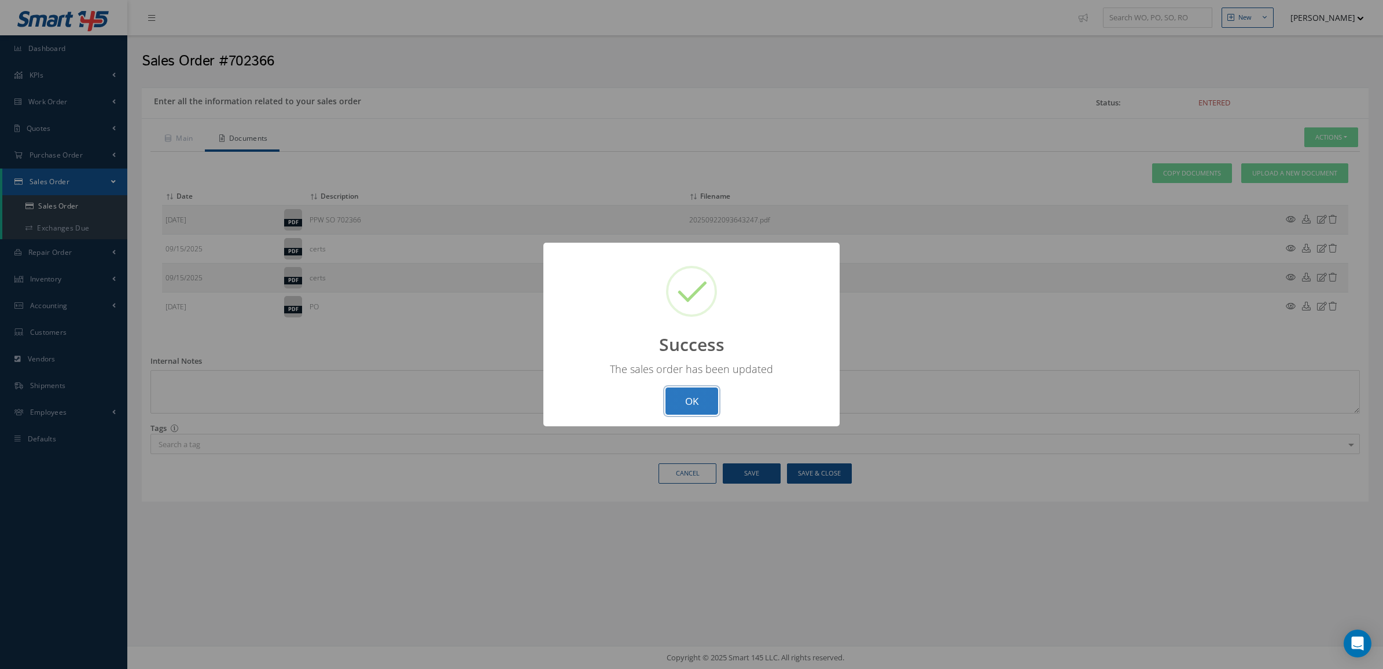
click at [704, 400] on button "OK" at bounding box center [692, 400] width 53 height 27
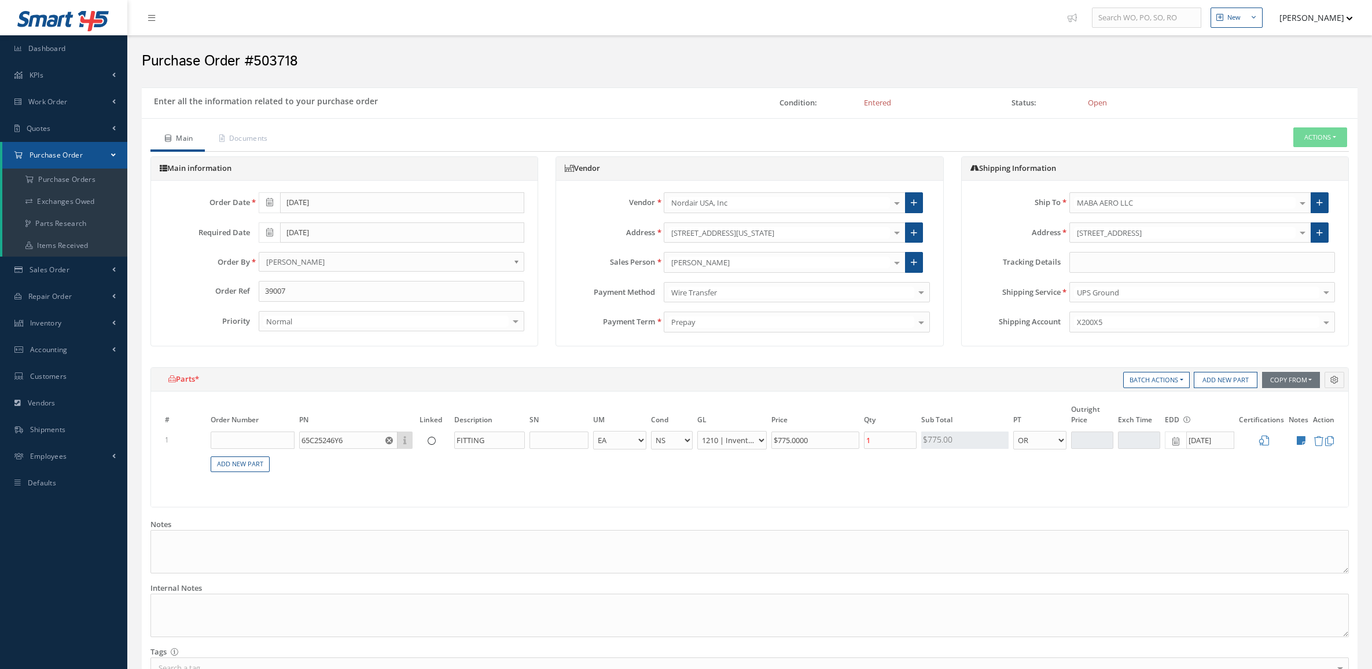
select select "7"
select select "1"
click at [1125, 256] on input "text" at bounding box center [1203, 262] width 266 height 21
paste input "1ZW73G750340618073"
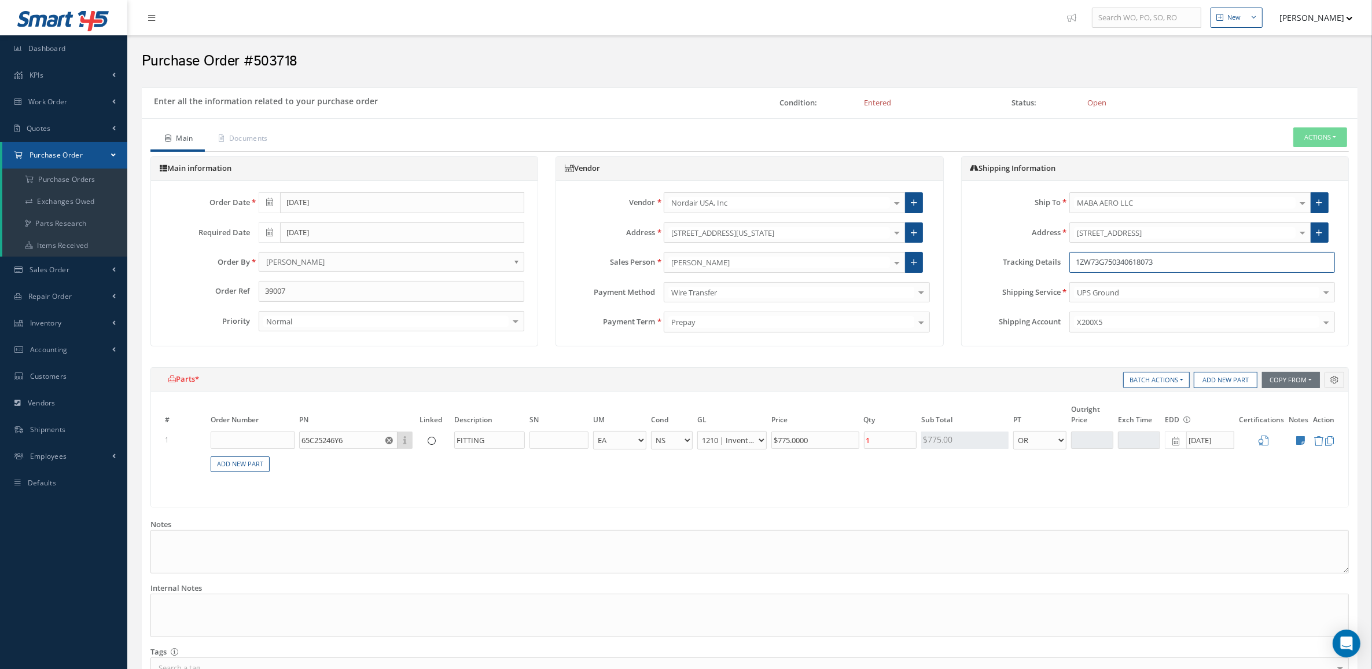
click at [1078, 258] on input "1ZW73G750340618073" at bounding box center [1203, 262] width 266 height 21
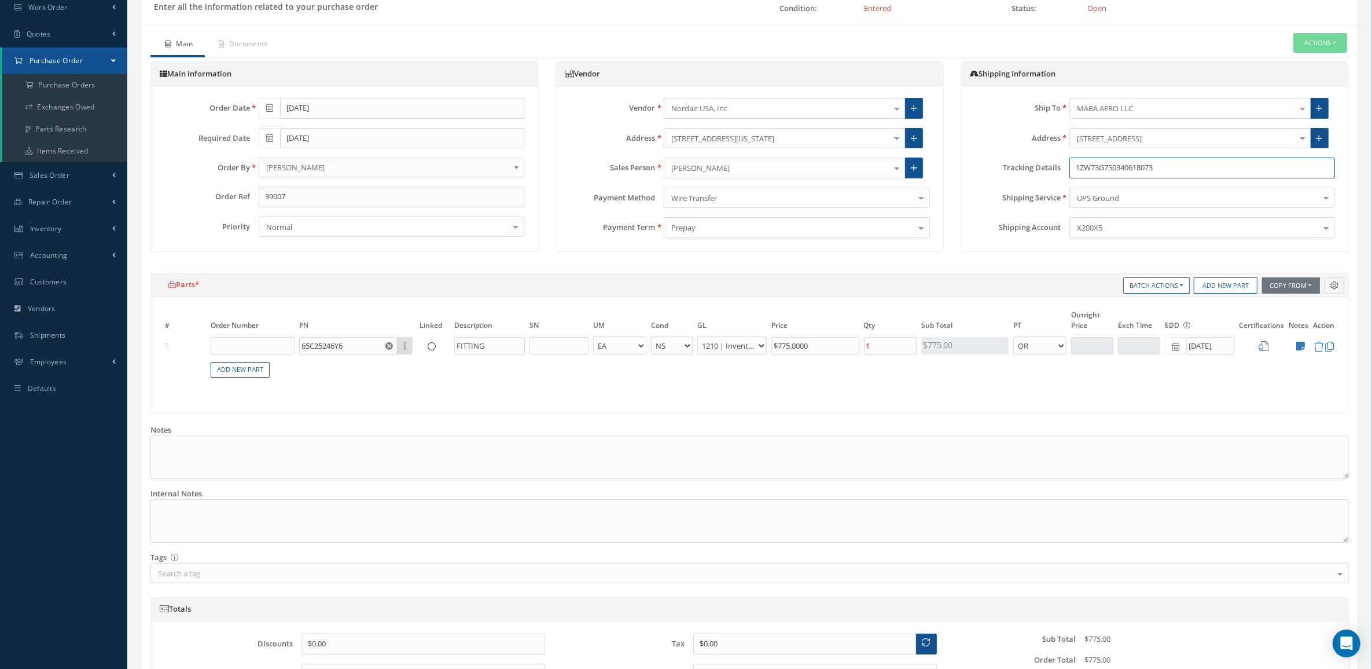
scroll to position [221, 0]
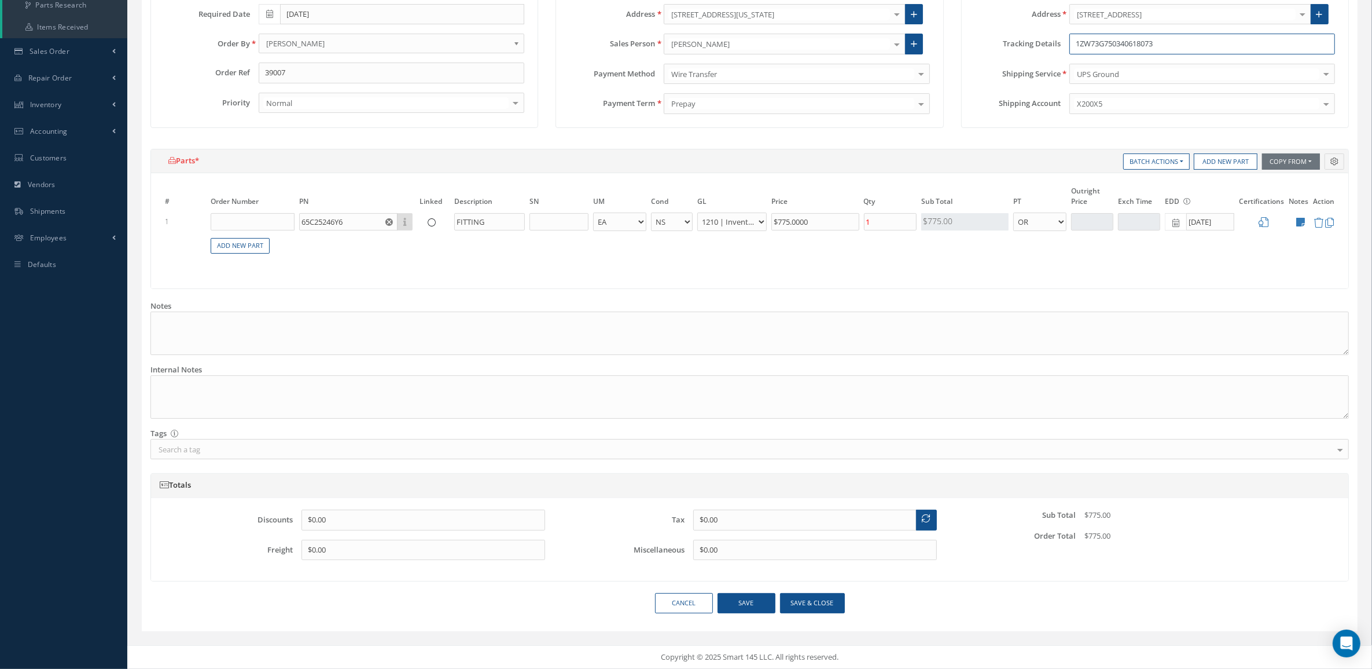
type input "1ZW73G750340618073"
click at [819, 596] on button "Save & close" at bounding box center [812, 603] width 65 height 20
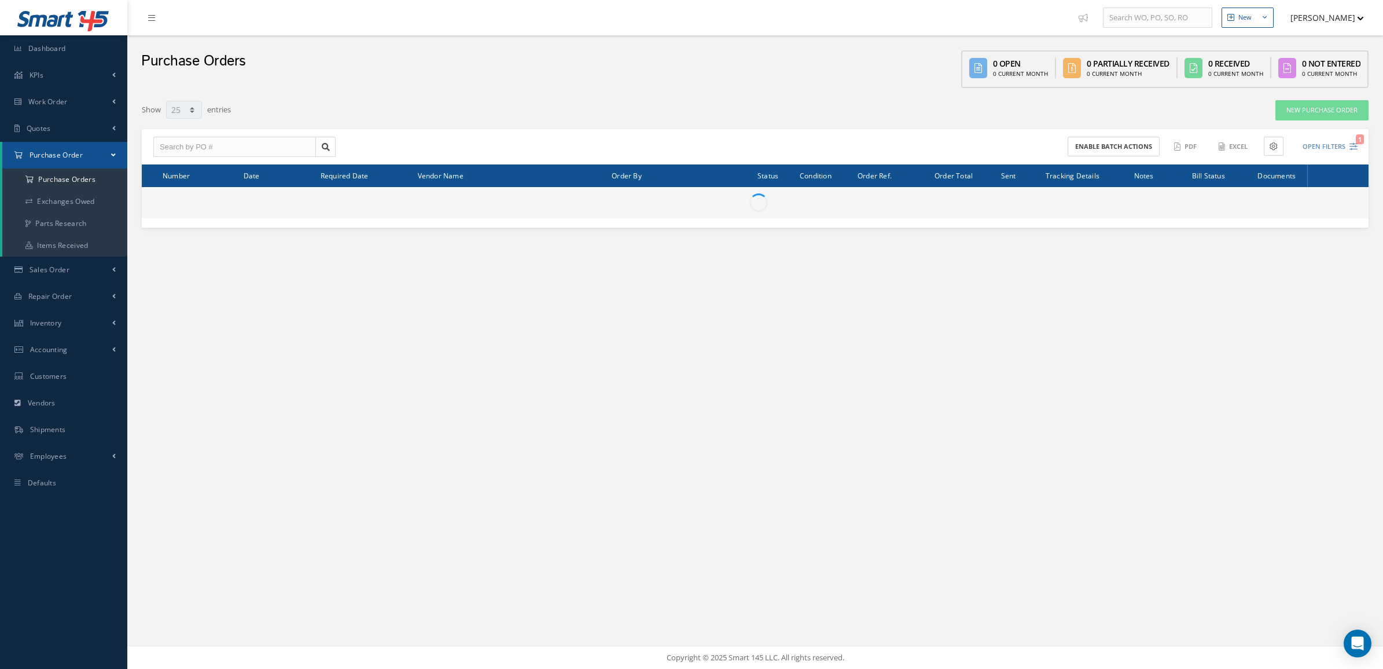
select select "25"
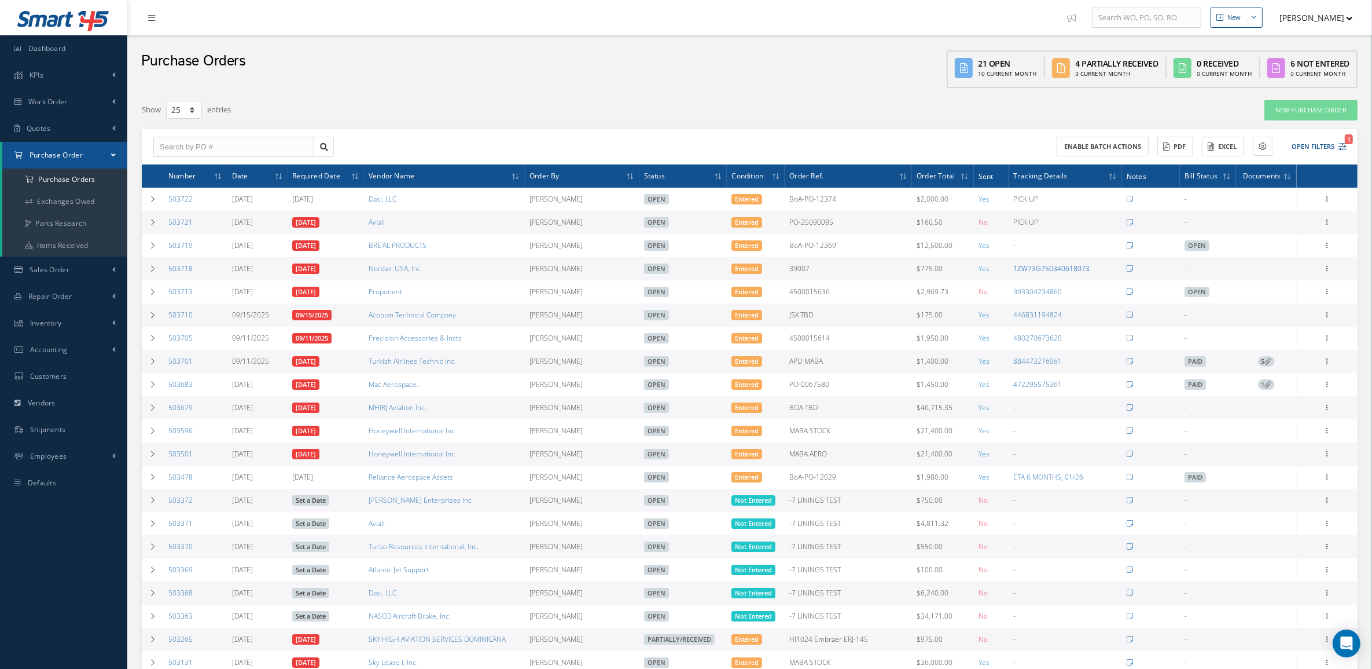
click at [1044, 270] on link "1ZW73G750340618073" at bounding box center [1052, 268] width 76 height 10
click at [1327, 146] on button "Open Filters 1" at bounding box center [1314, 146] width 65 height 19
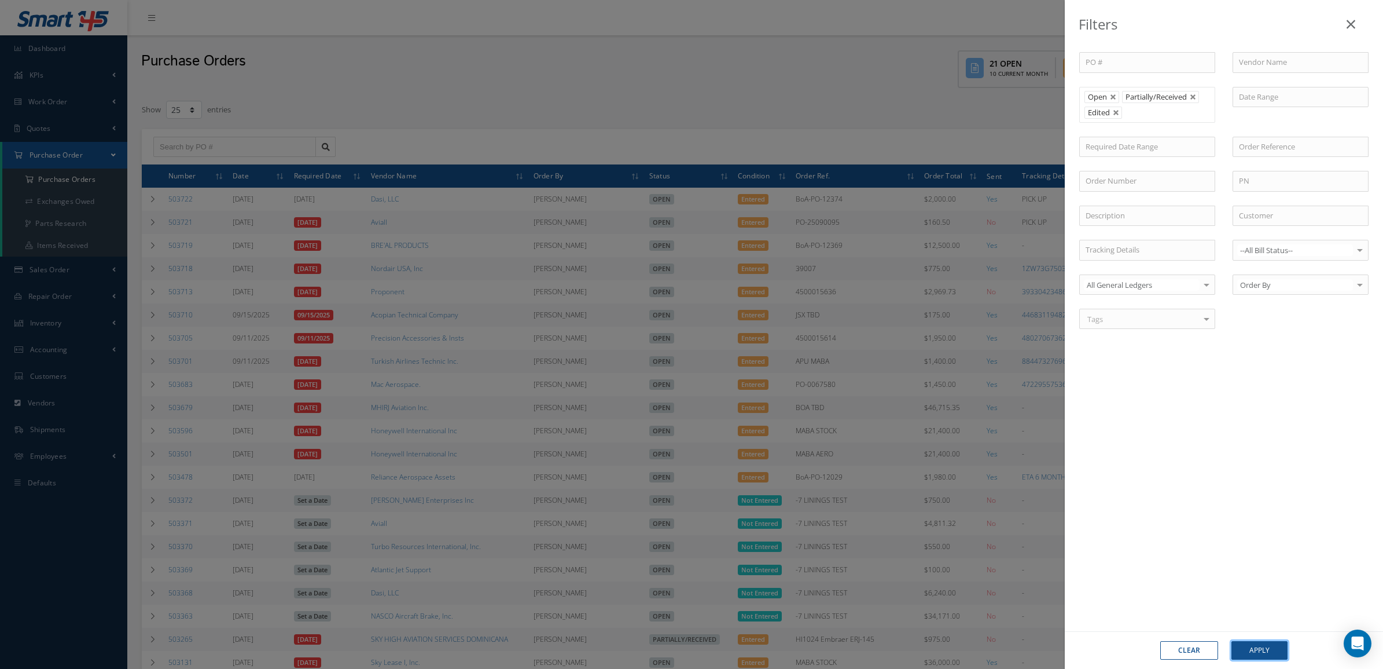
click at [1254, 647] on button "Apply" at bounding box center [1260, 650] width 56 height 19
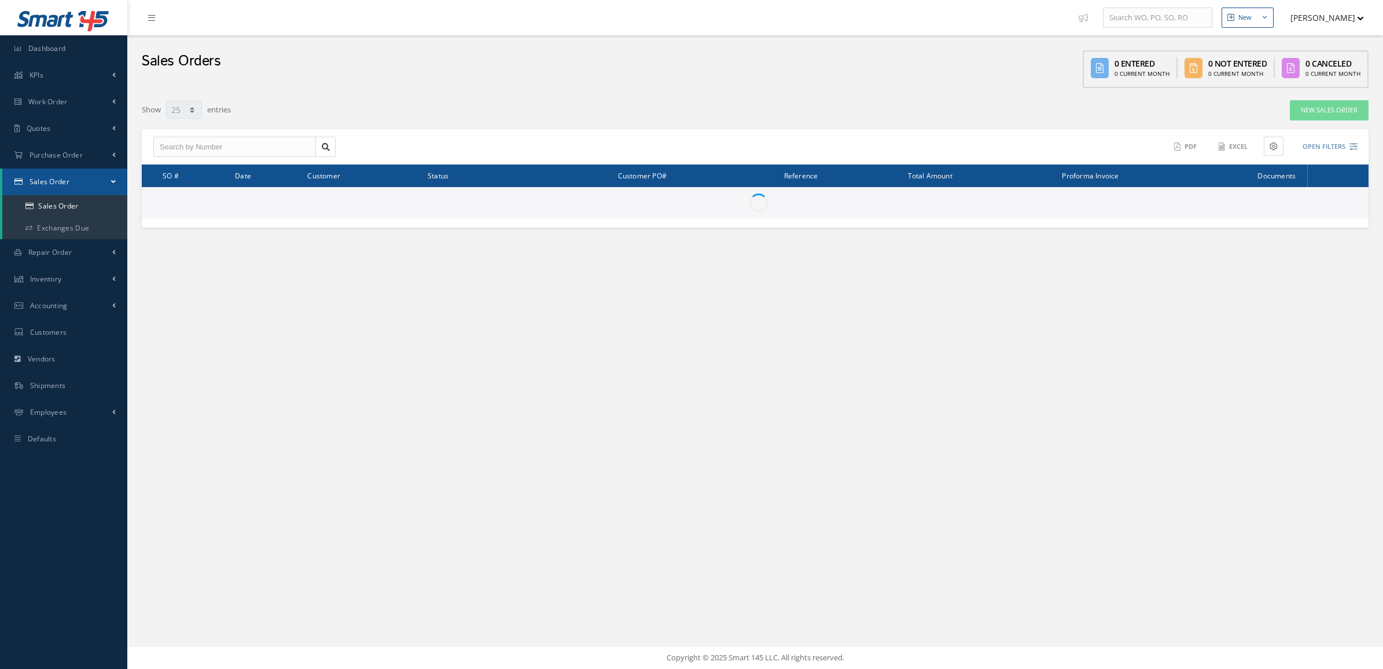
select select "25"
click at [53, 133] on link "Quotes" at bounding box center [63, 128] width 127 height 27
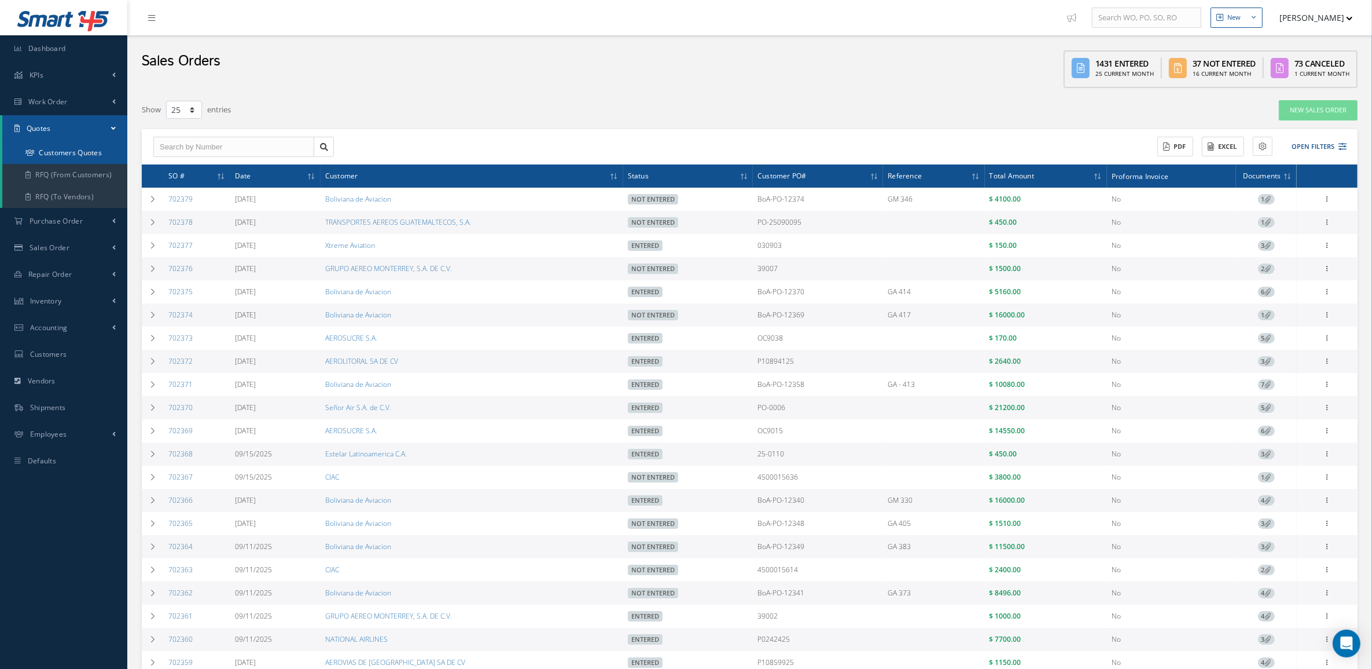
click at [57, 152] on link "Customers Quotes" at bounding box center [64, 153] width 125 height 22
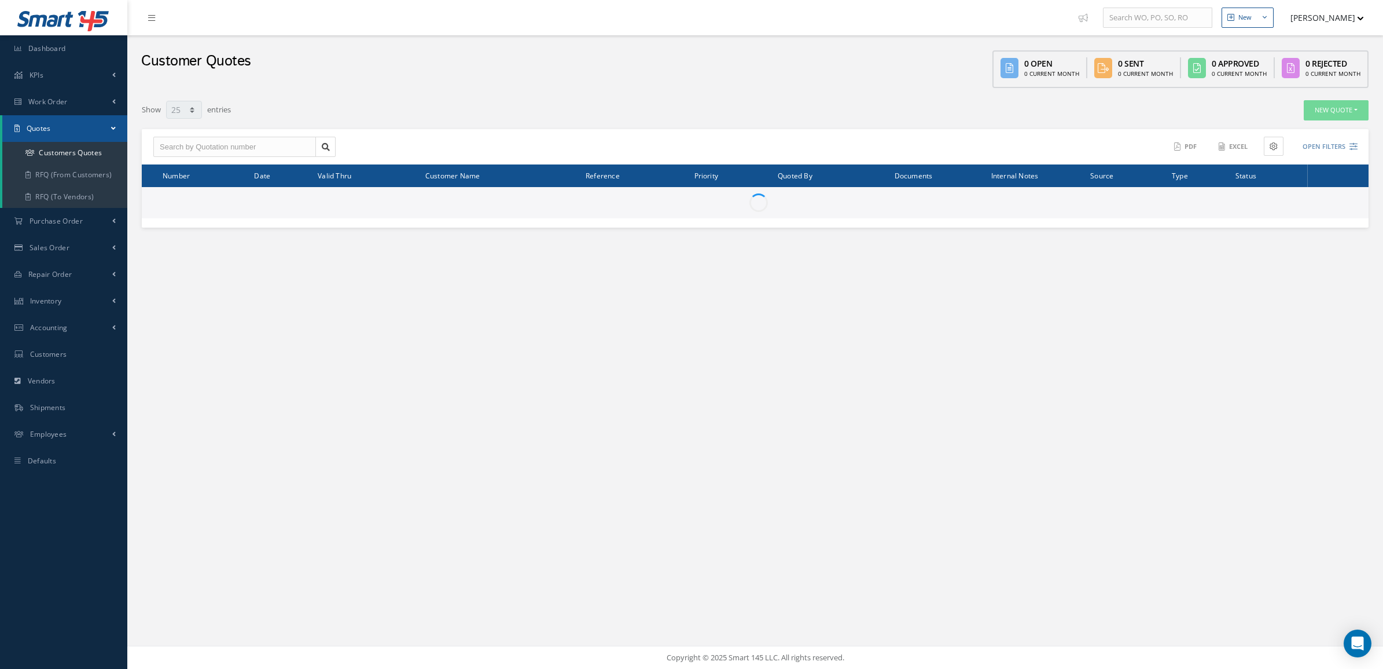
select select "25"
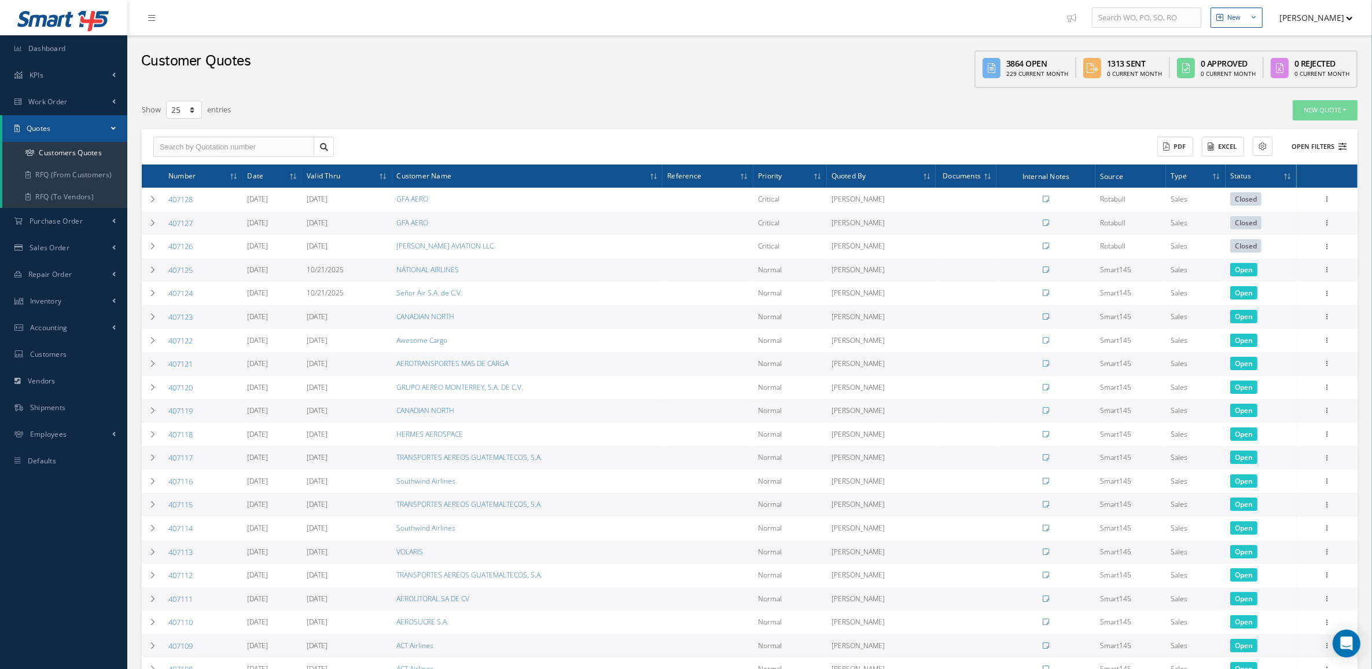
click at [1330, 144] on button "Open Filters" at bounding box center [1314, 146] width 65 height 19
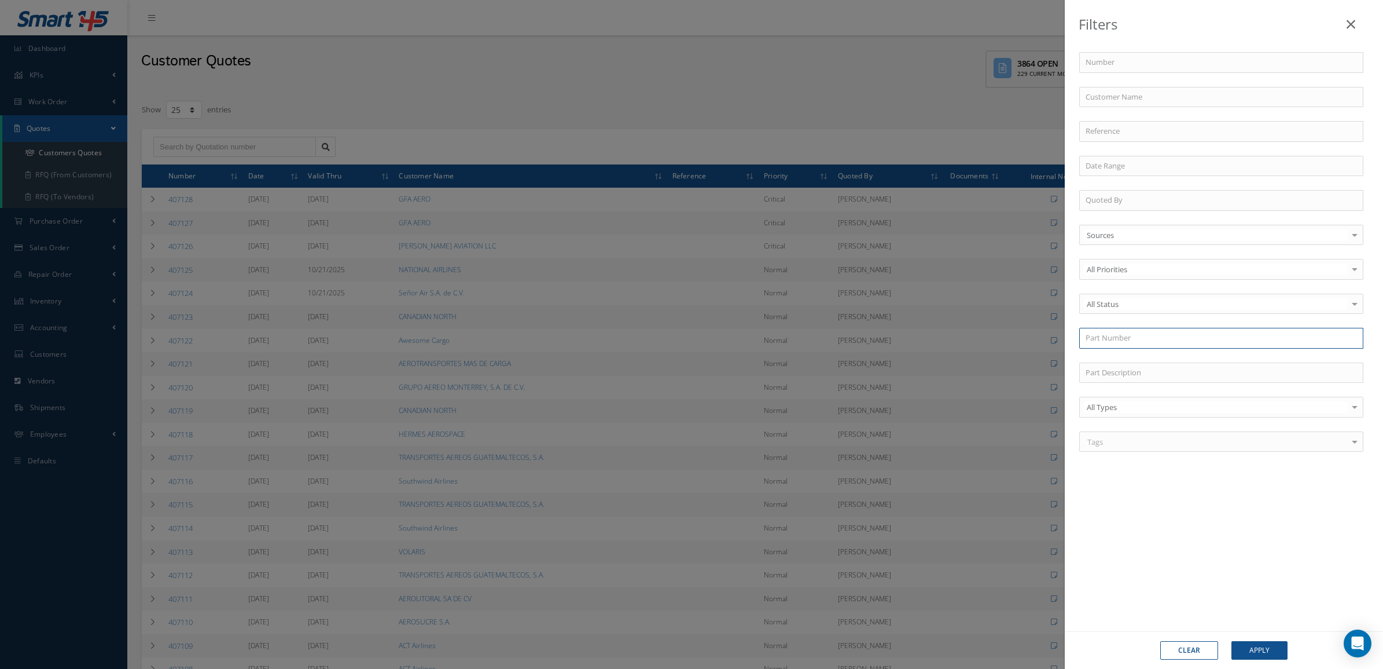
click at [1141, 336] on input "text" at bounding box center [1222, 338] width 284 height 21
click at [1124, 332] on input "text" at bounding box center [1222, 338] width 284 height 21
type input "4772-"
drag, startPoint x: 1132, startPoint y: 337, endPoint x: 1002, endPoint y: 340, distance: 129.7
click at [1002, 340] on div "Filters Number Customer Name Reference Quoted By Sources Sources Smart145 Rotab…" at bounding box center [691, 334] width 1383 height 669
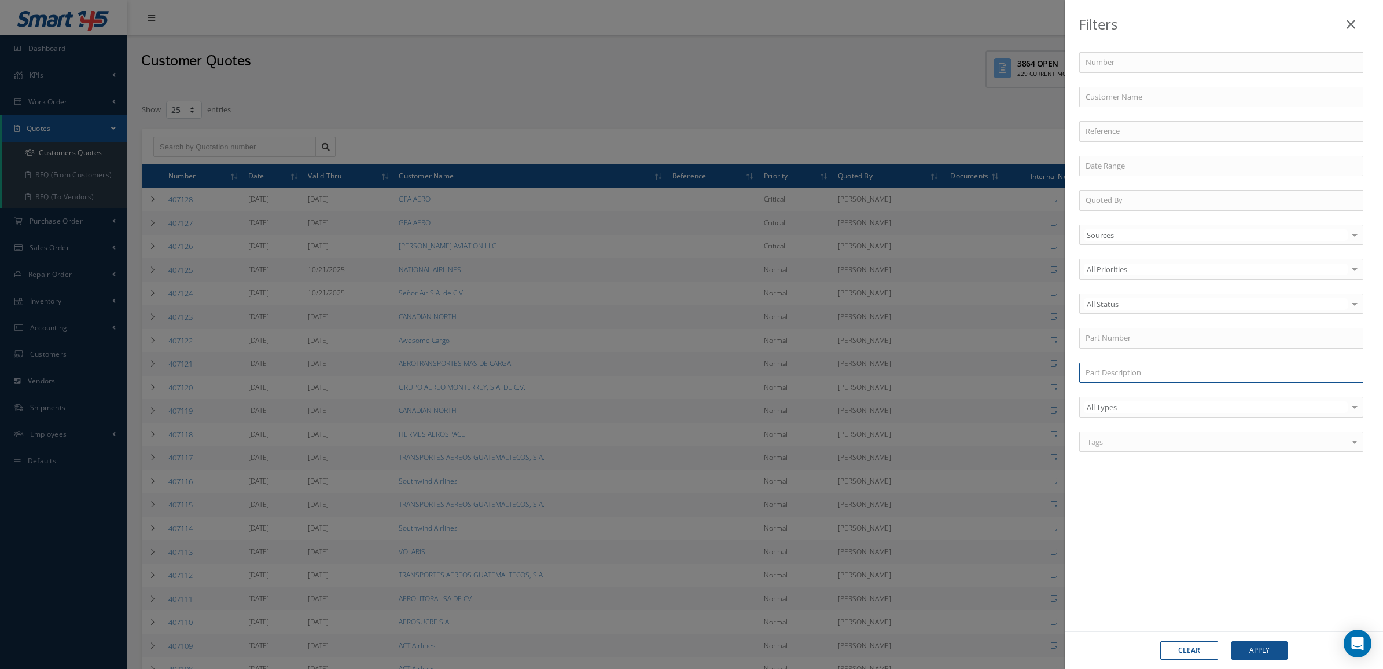
click at [1153, 374] on input "text" at bounding box center [1222, 372] width 284 height 21
click at [1142, 394] on div "SCRAPER" at bounding box center [1221, 393] width 271 height 12
type input "SCRAPER"
click at [1263, 652] on button "Apply" at bounding box center [1260, 650] width 56 height 19
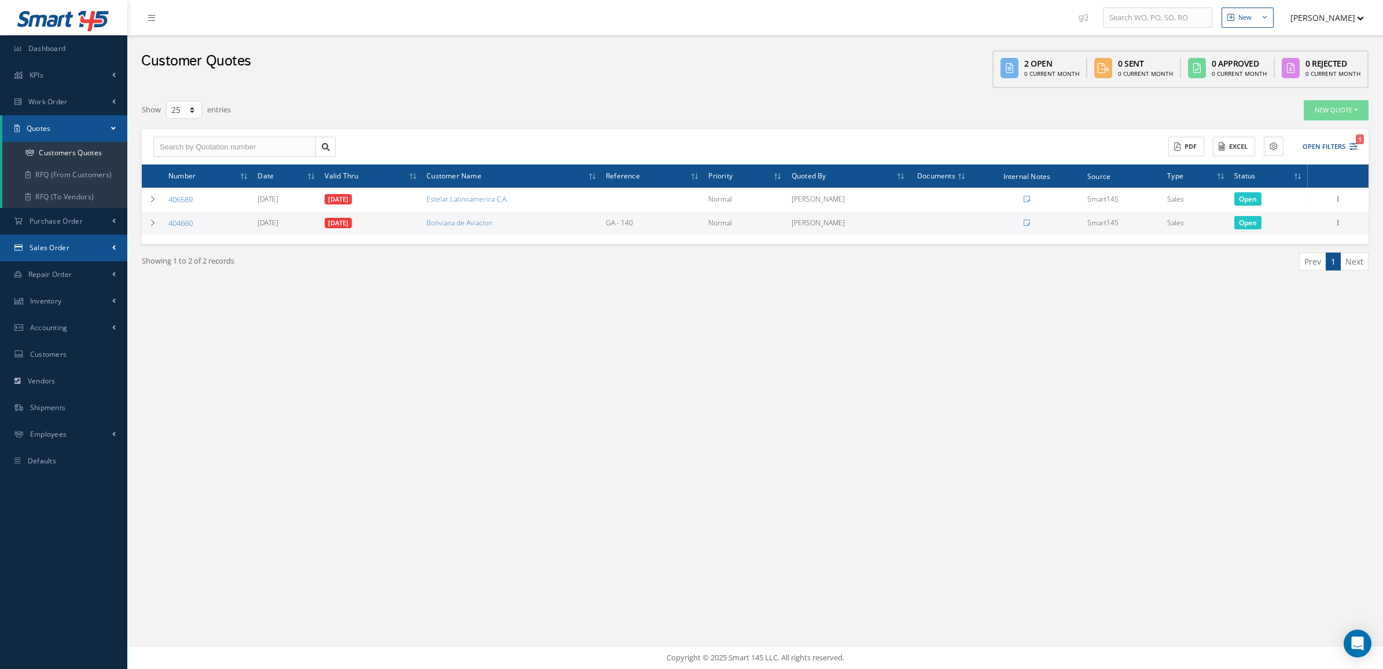
click at [52, 244] on span "Sales Order" at bounding box center [50, 248] width 40 height 10
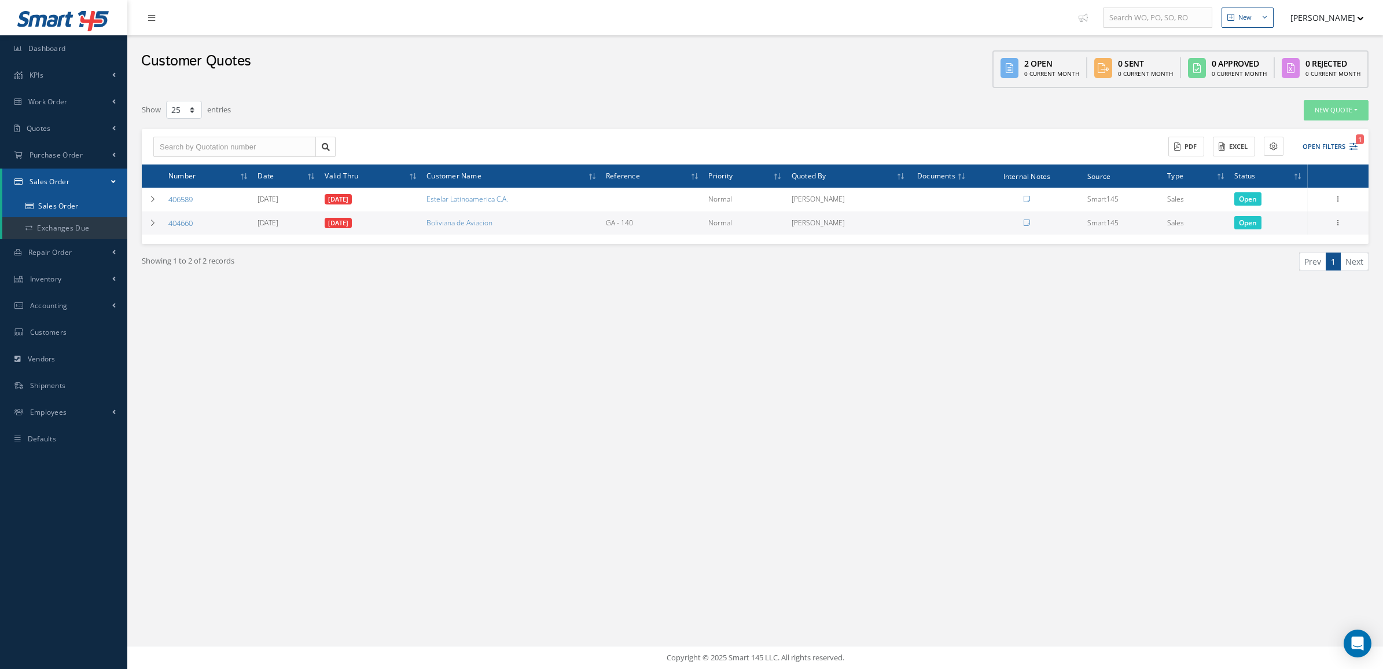
click at [55, 210] on link "Sales Order" at bounding box center [64, 206] width 125 height 22
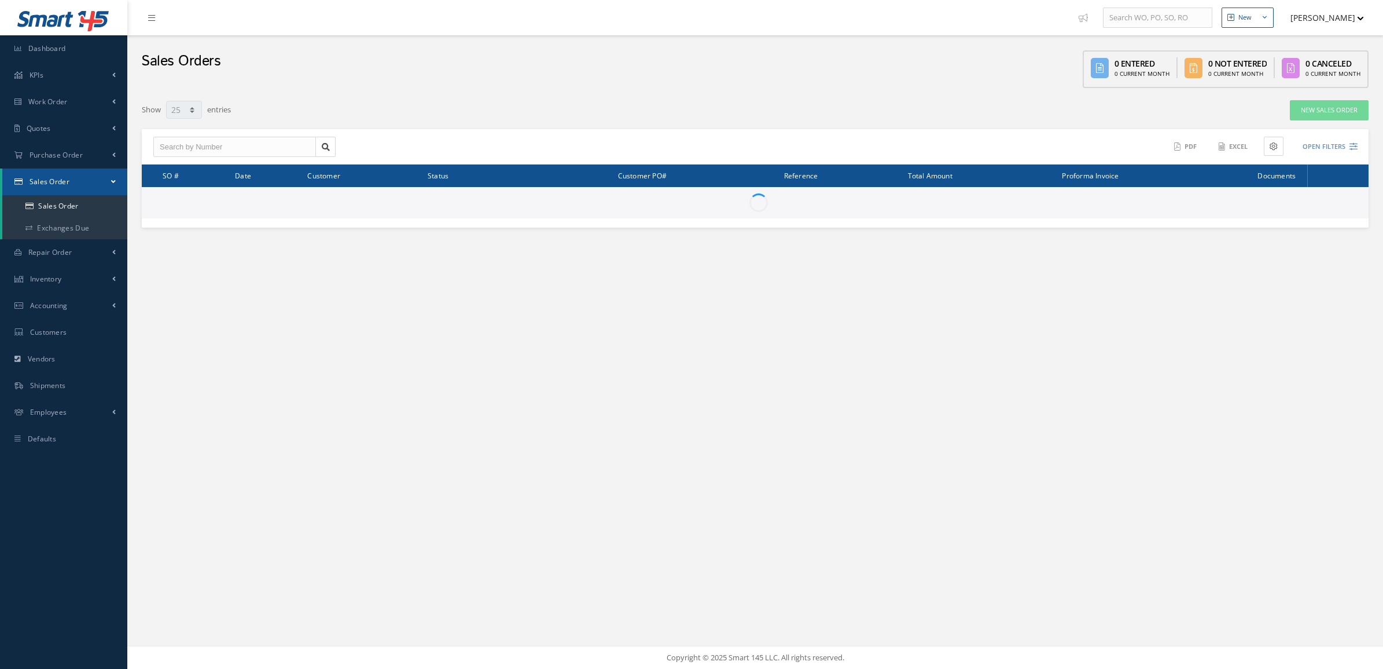
select select "25"
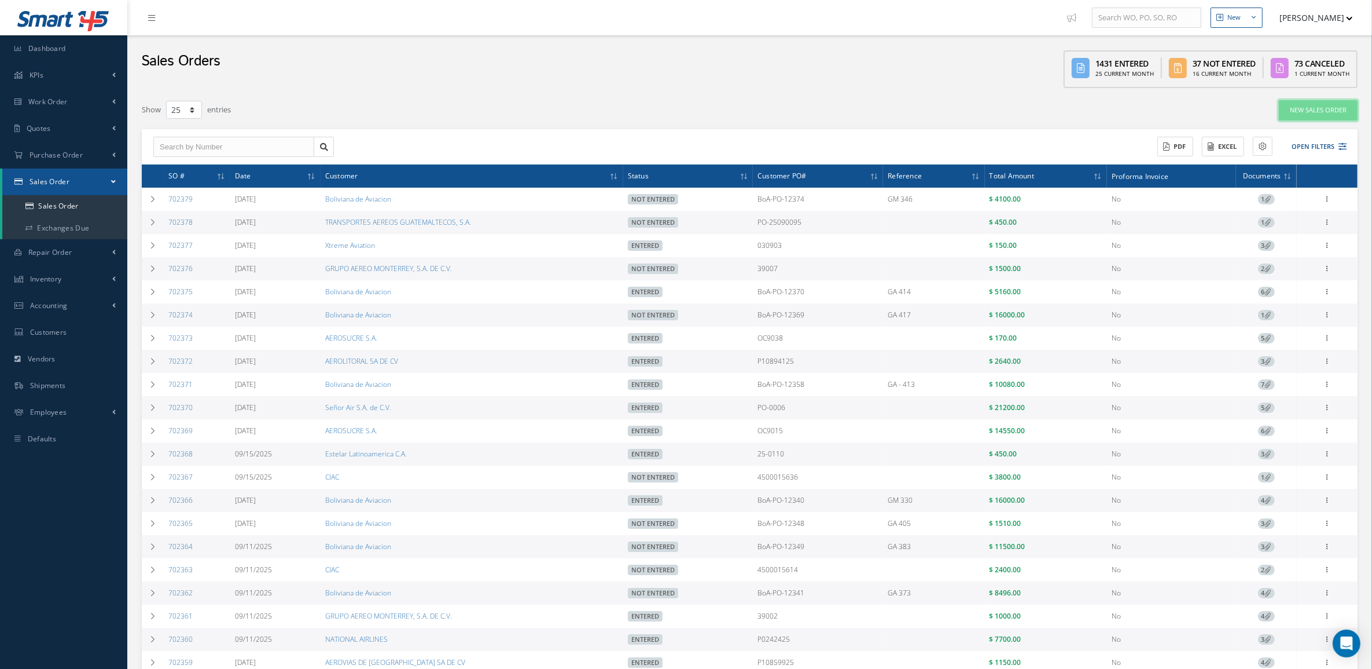
click at [1338, 108] on link "New Sales Order" at bounding box center [1318, 110] width 79 height 20
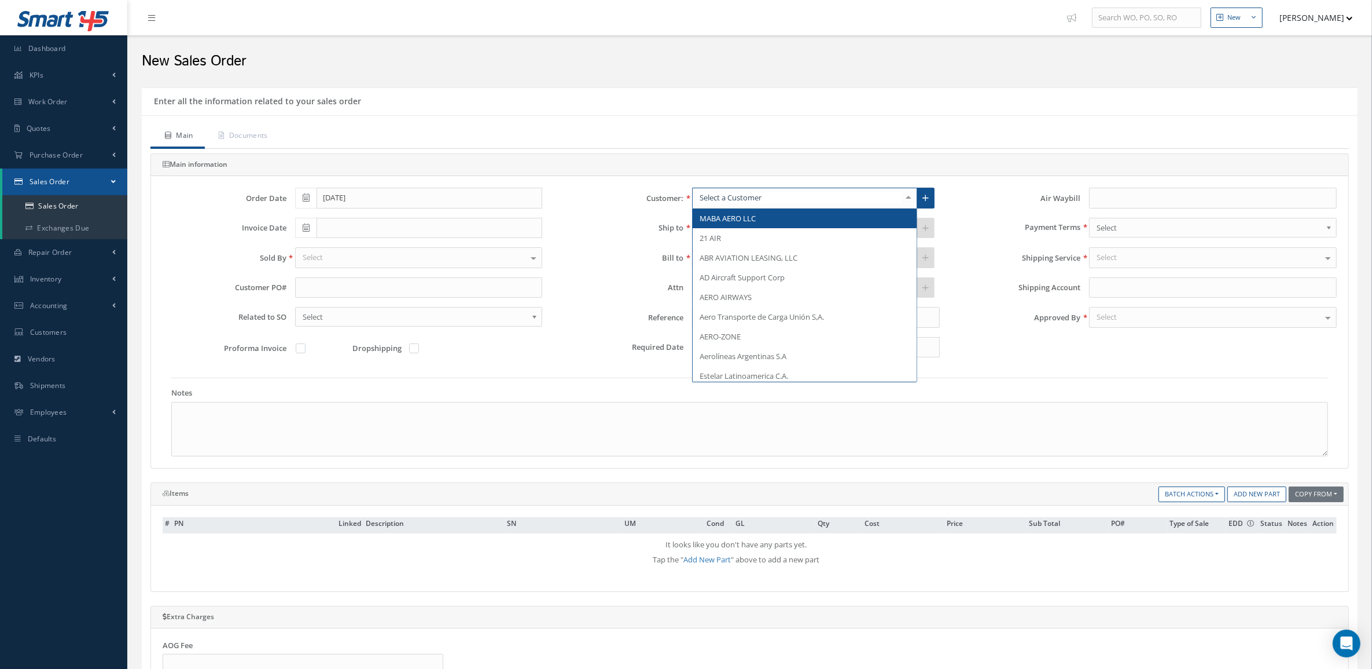
click at [799, 201] on div at bounding box center [804, 198] width 225 height 21
type input "[GEOGRAPHIC_DATA]"
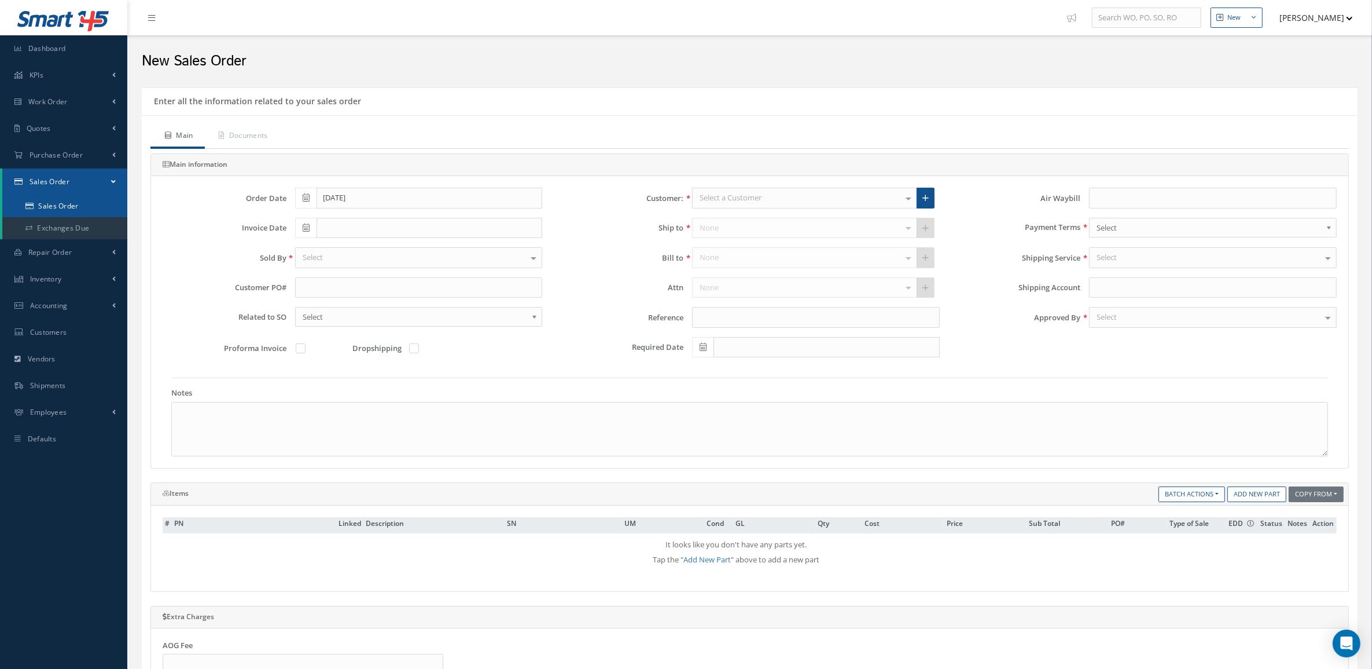
click at [67, 204] on link "Sales Order" at bounding box center [64, 206] width 125 height 22
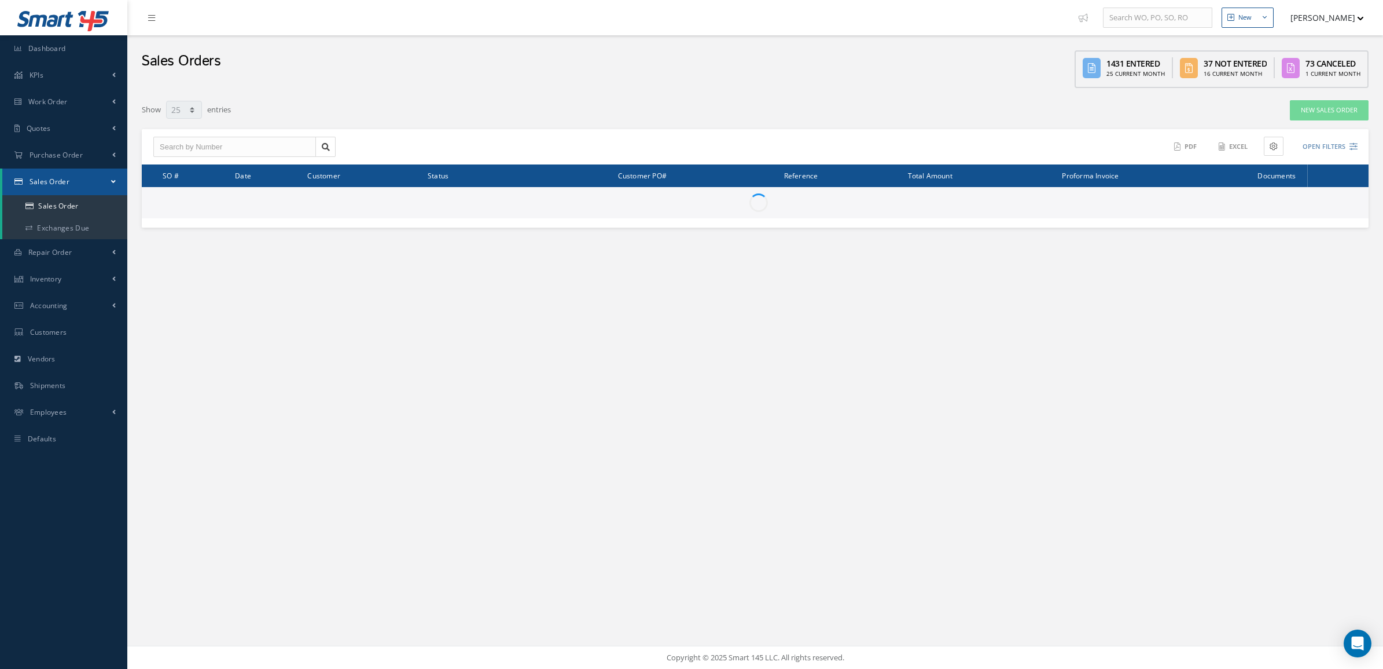
select select "25"
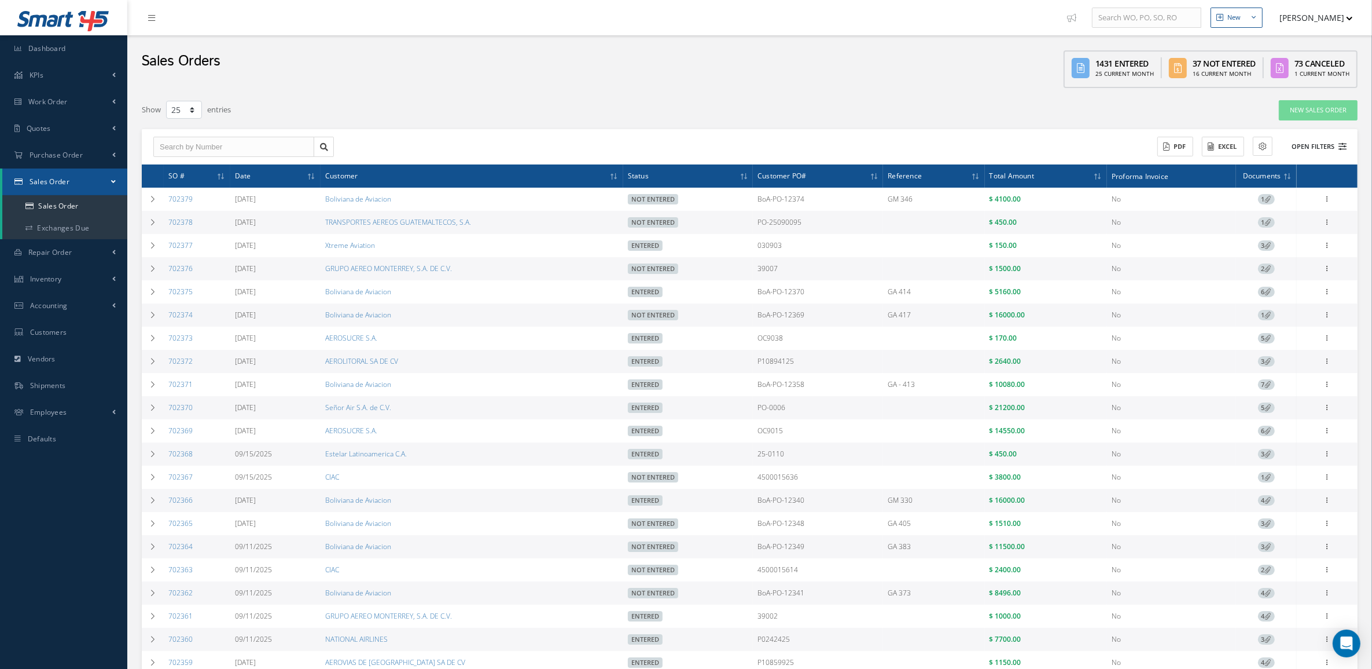
click at [1312, 143] on button "Open Filters" at bounding box center [1314, 146] width 65 height 19
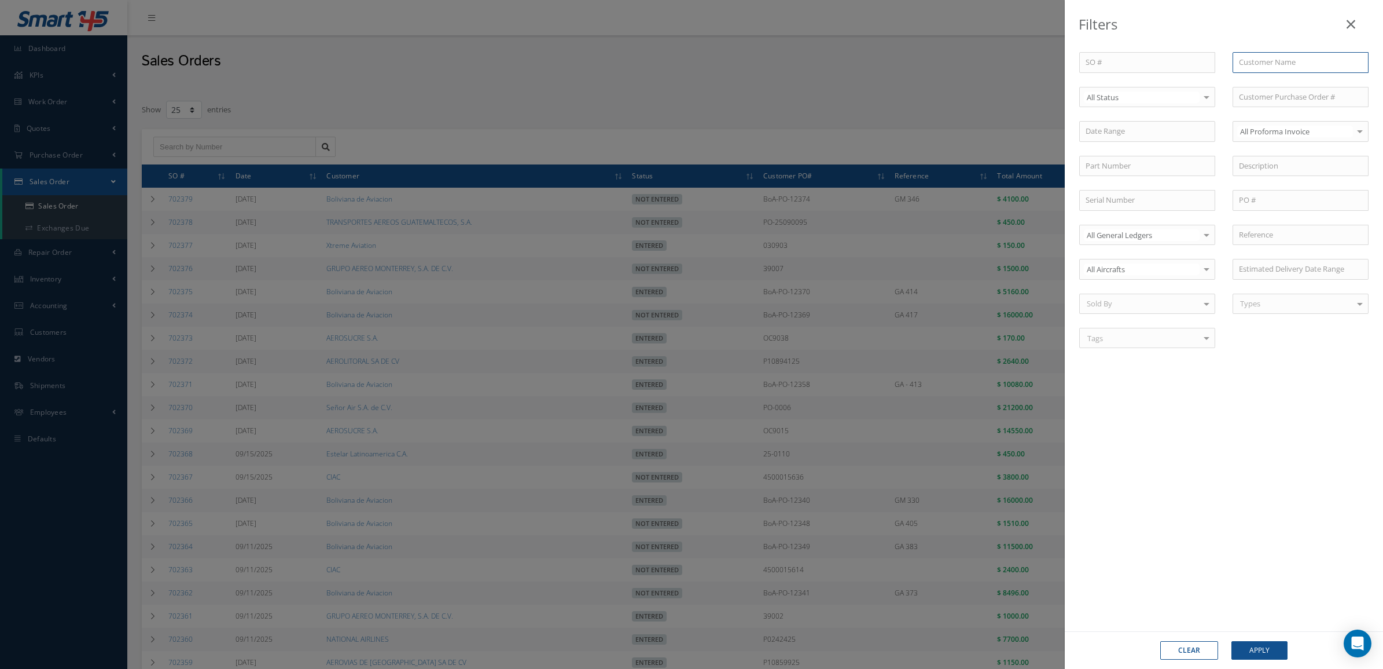
click at [1269, 67] on input "text" at bounding box center [1301, 62] width 136 height 21
drag, startPoint x: 1269, startPoint y: 67, endPoint x: 1195, endPoint y: 63, distance: 73.6
click at [1195, 63] on div "SO # Customer Name turkish No Match Found Select All Status All Status Entered …" at bounding box center [1224, 207] width 307 height 310
click at [1281, 81] on span "SAW Turkish Airlines Technic Inc." at bounding box center [1294, 83] width 111 height 10
type input "SAW Turkish Airlines Technic Inc."
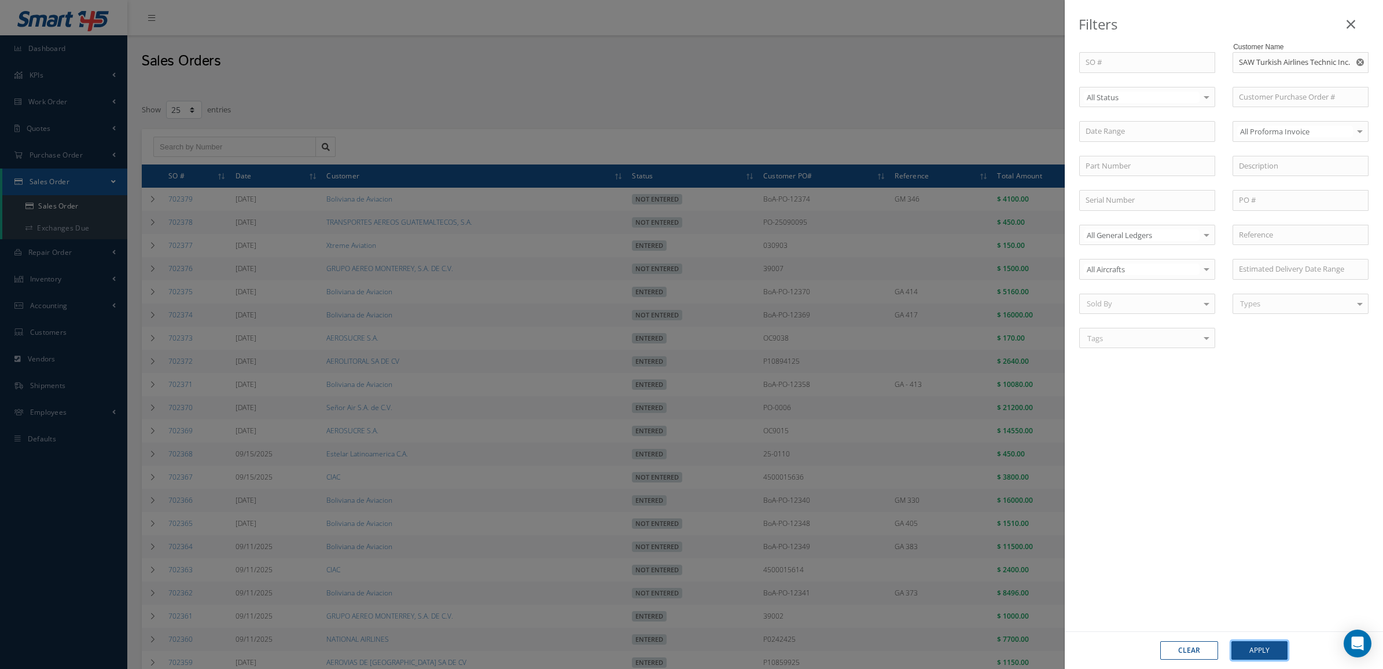
click at [1248, 644] on button "Apply" at bounding box center [1260, 650] width 56 height 19
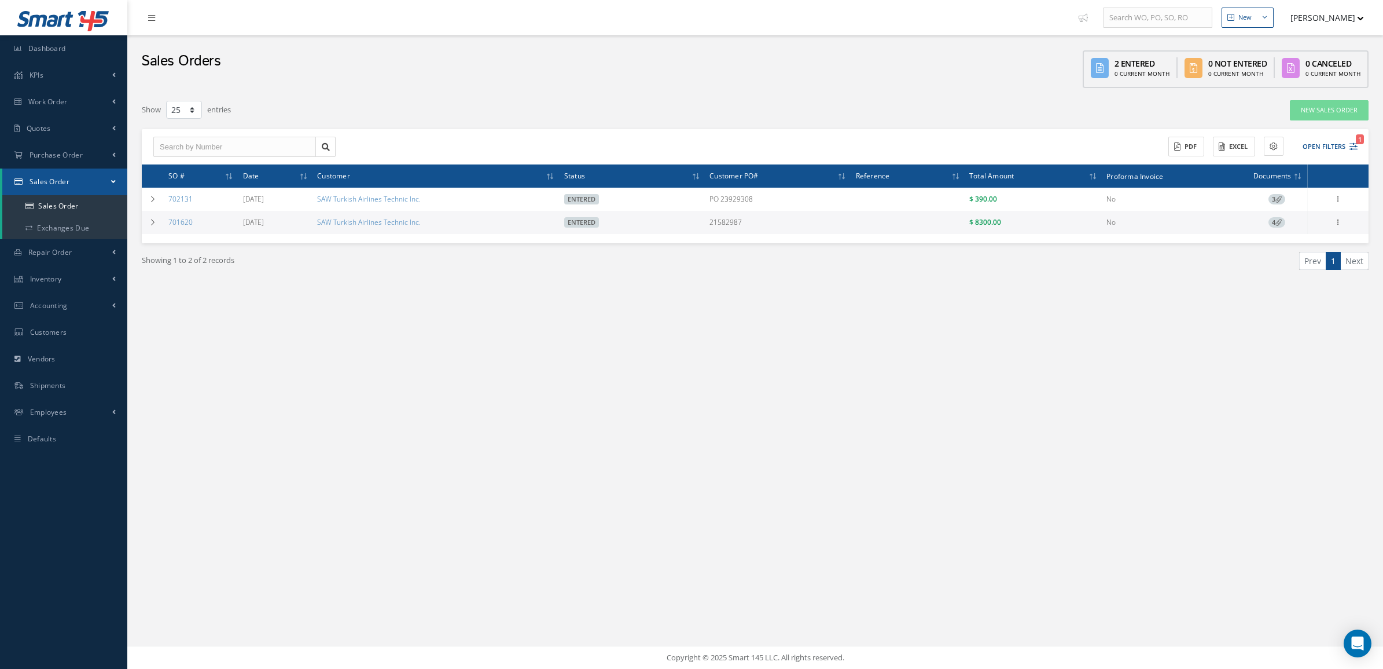
click at [1274, 223] on span "4" at bounding box center [1277, 222] width 17 height 10
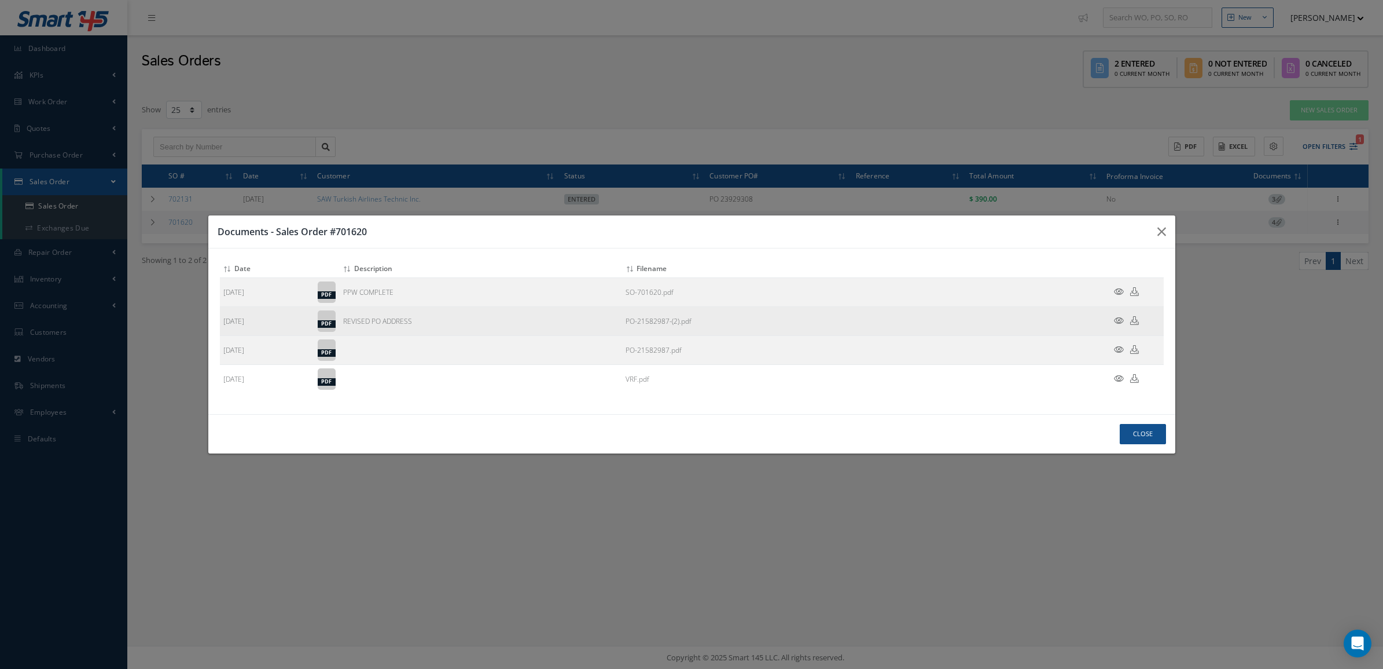
click at [1119, 318] on icon at bounding box center [1119, 320] width 10 height 9
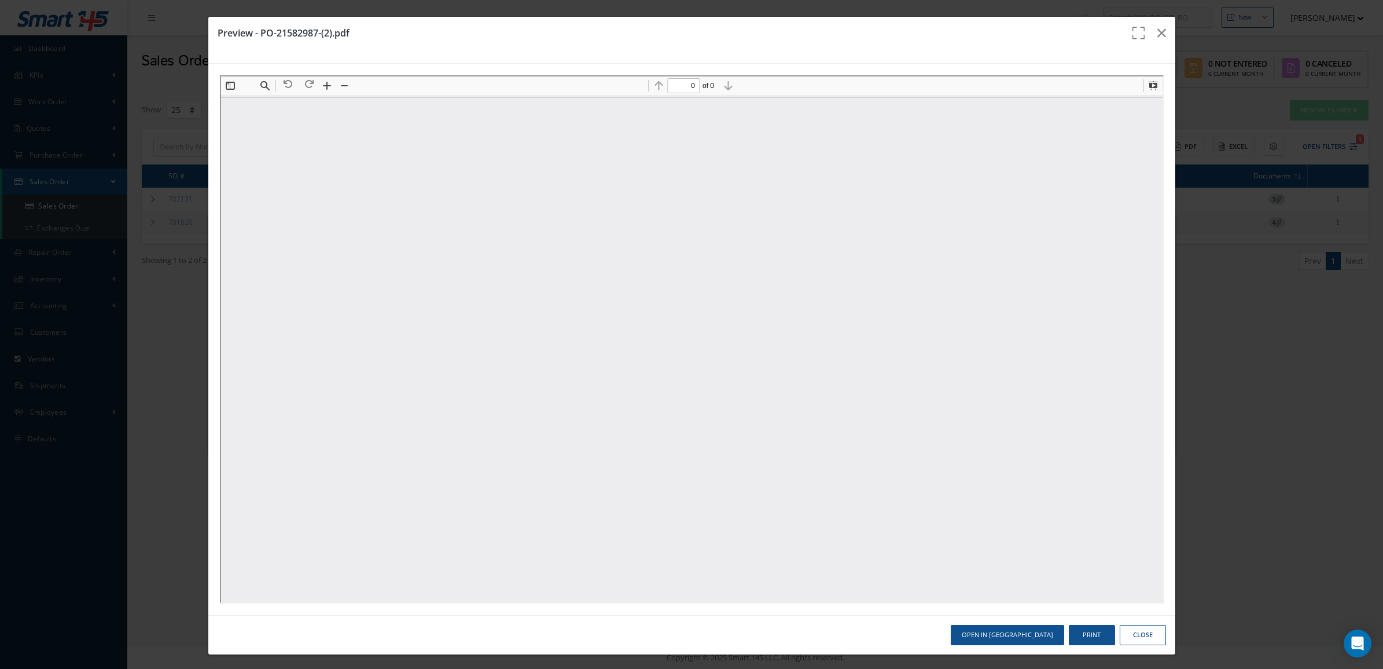
type input "1"
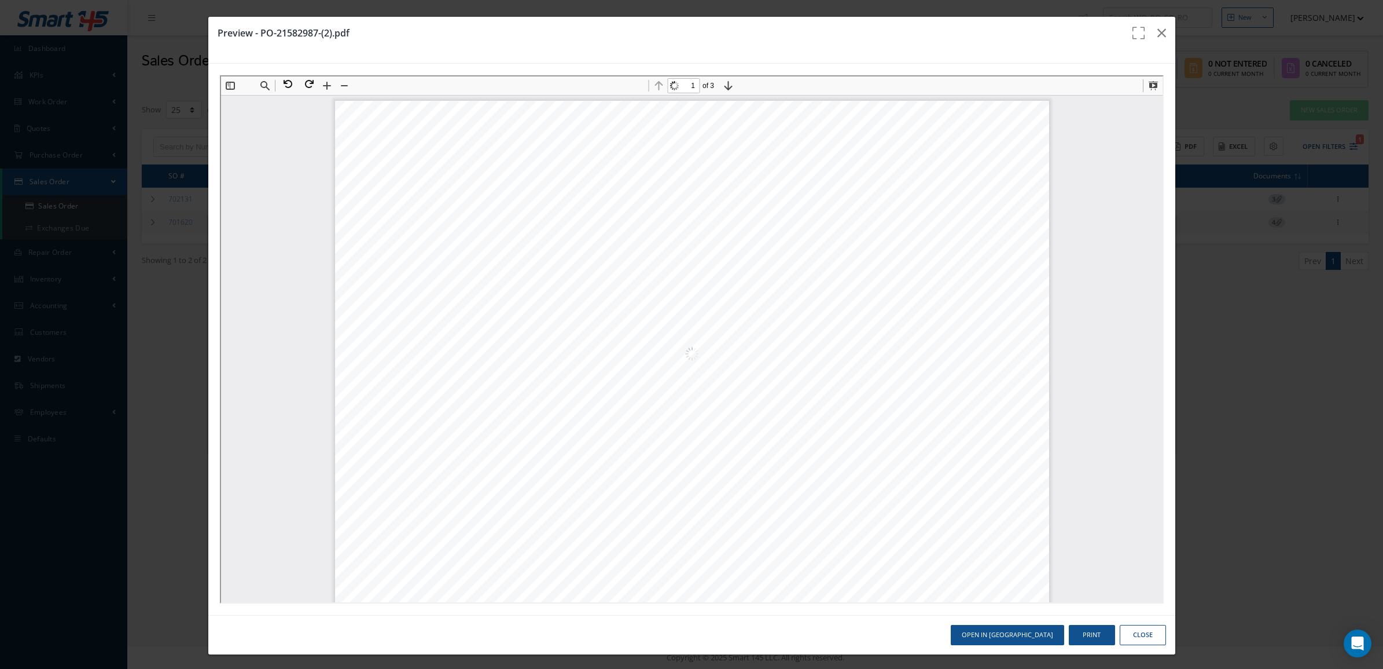
scroll to position [6, 0]
click at [1158, 35] on icon "button" at bounding box center [1162, 33] width 9 height 14
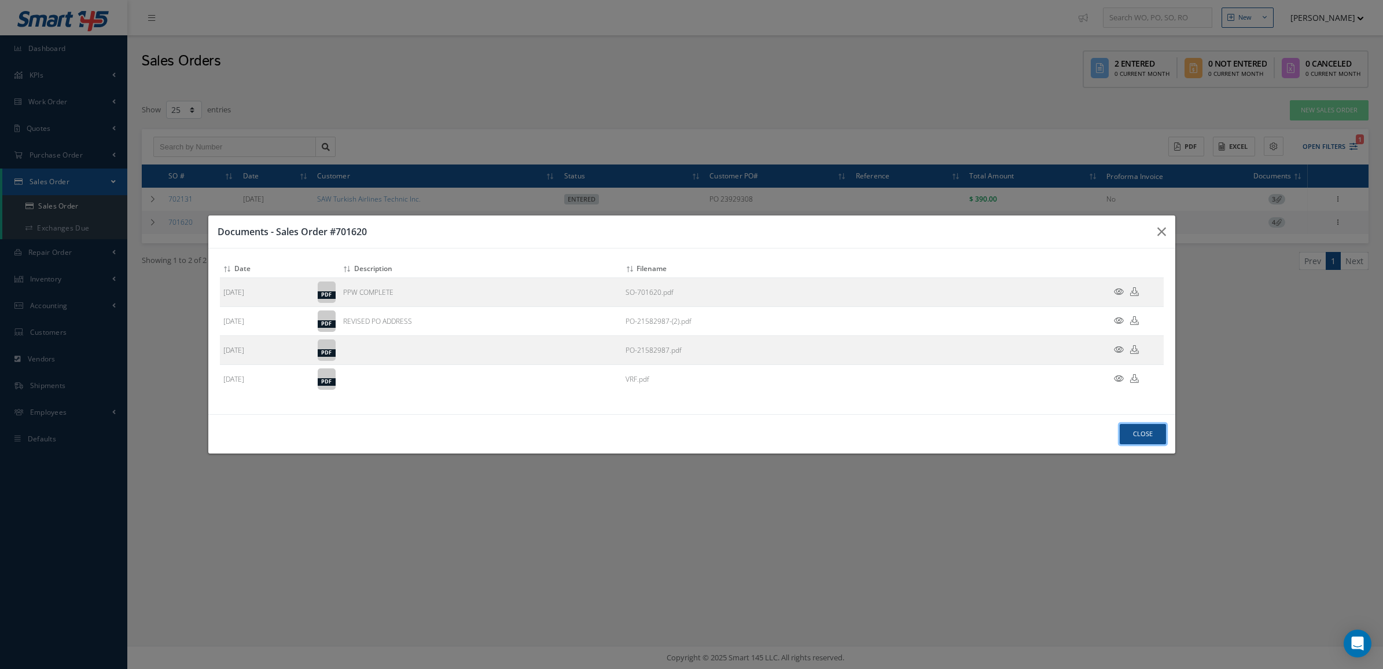
click at [1129, 435] on button "Close" at bounding box center [1143, 434] width 46 height 20
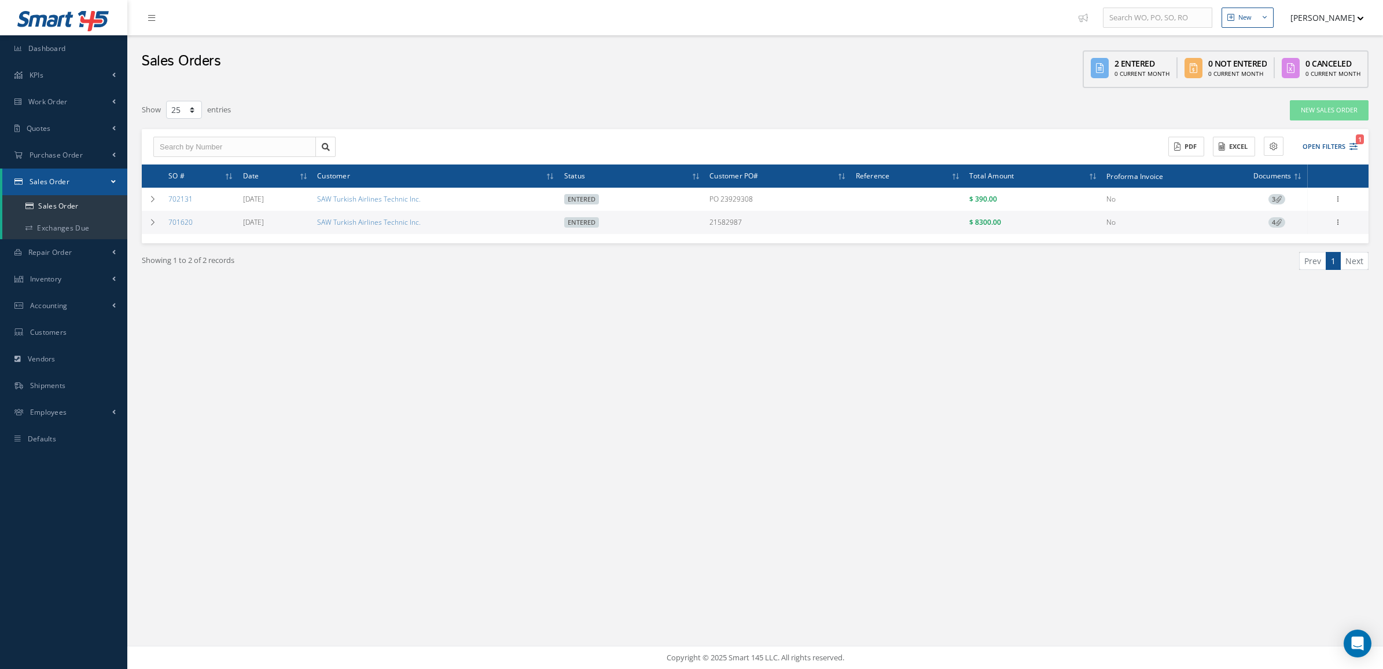
drag, startPoint x: 1272, startPoint y: 223, endPoint x: 1268, endPoint y: 219, distance: 6.2
click at [1272, 223] on span "4" at bounding box center [1277, 222] width 17 height 10
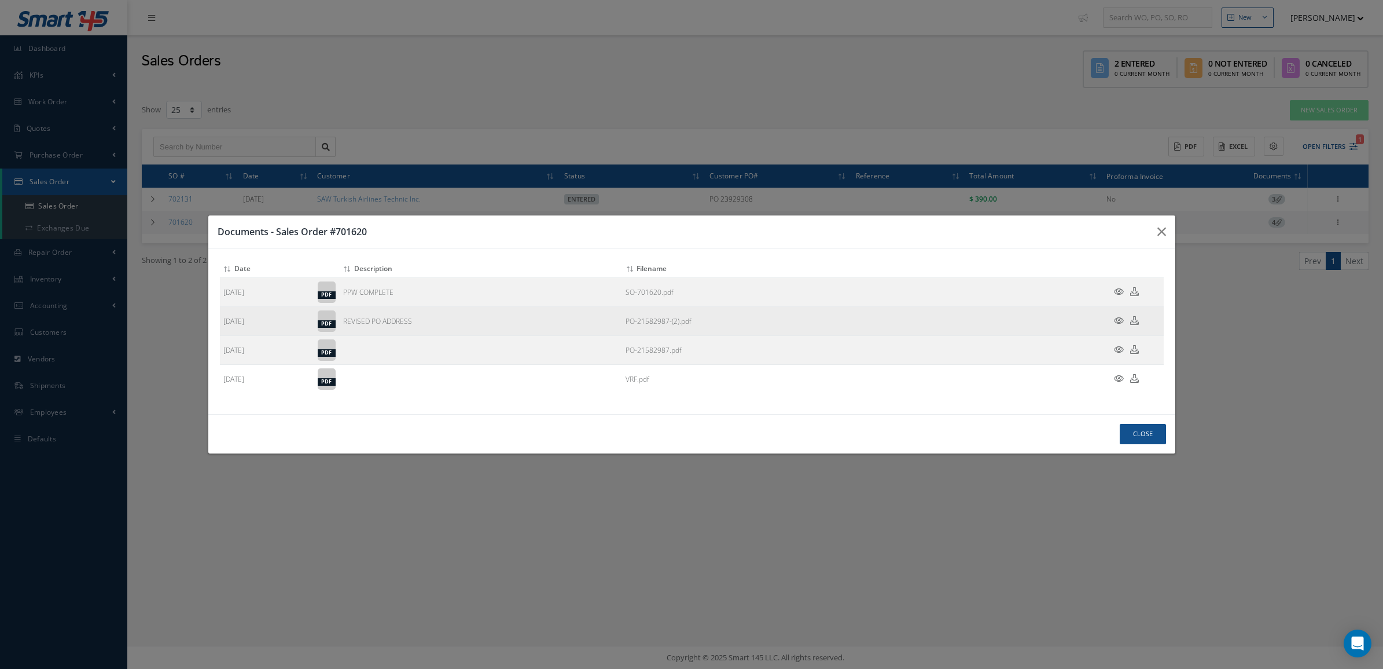
click at [1118, 321] on icon at bounding box center [1119, 320] width 10 height 9
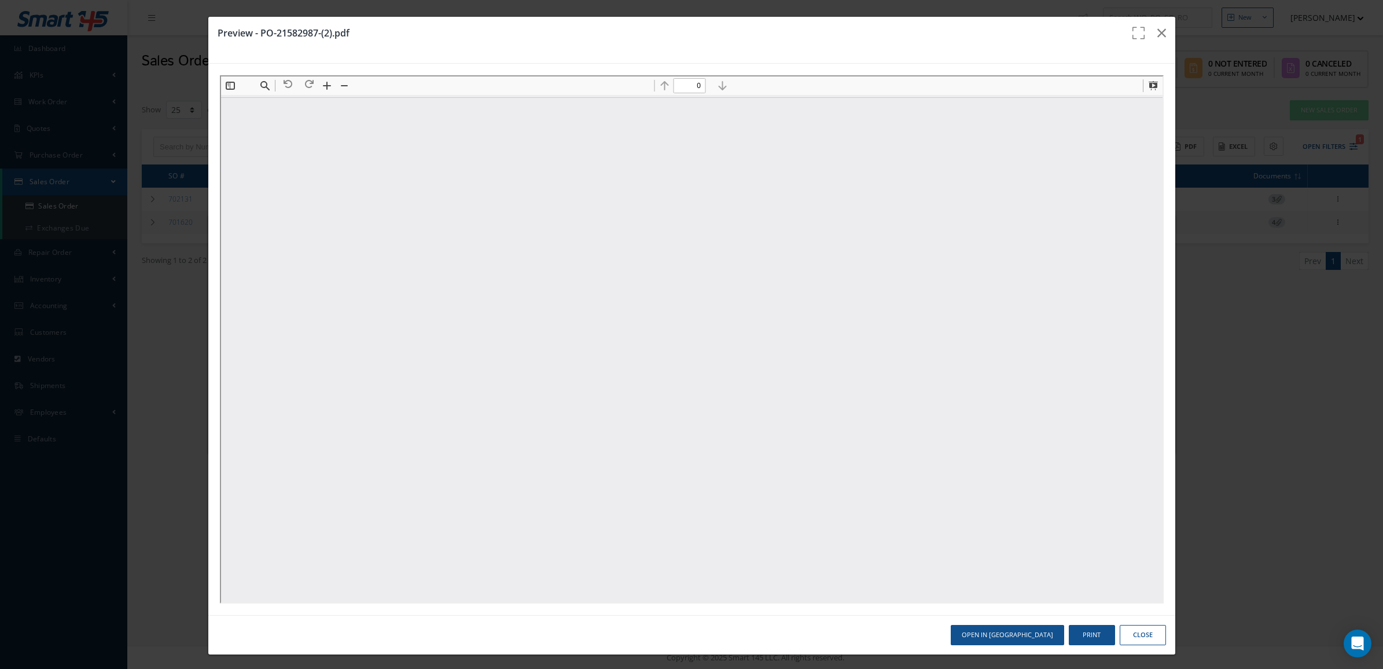
scroll to position [0, 0]
type input "1"
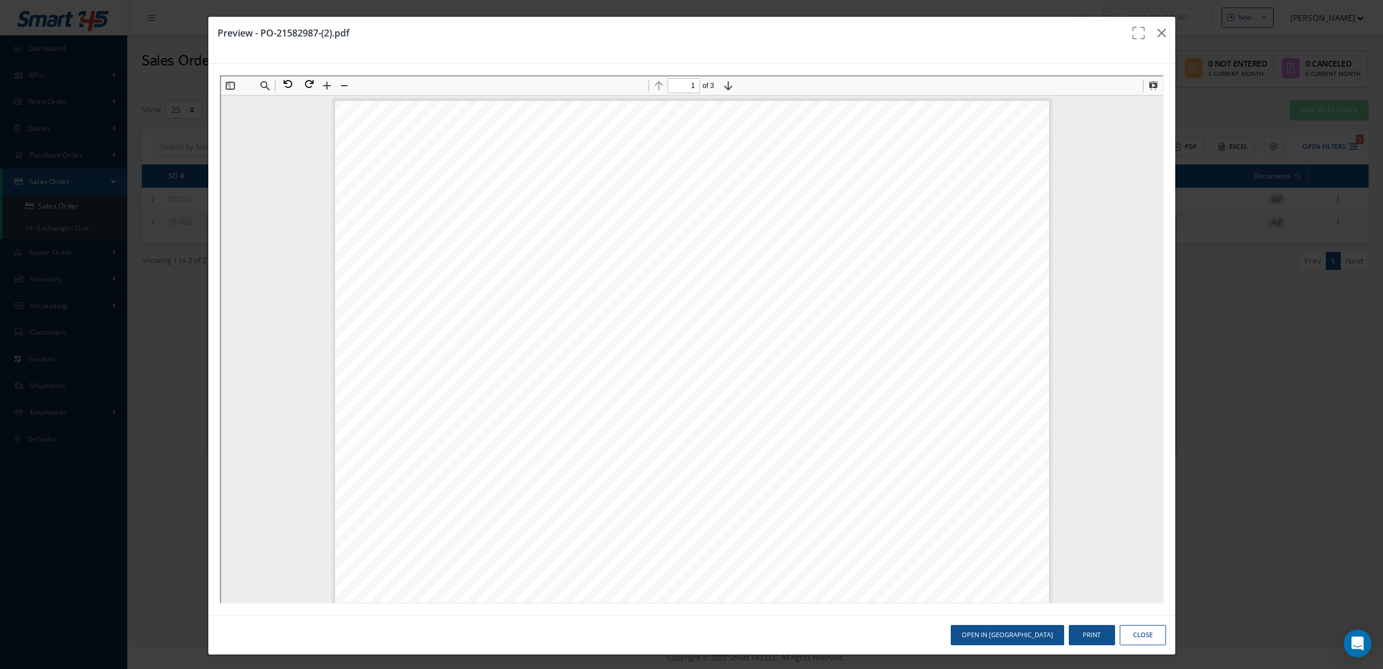
scroll to position [6, 0]
click at [1155, 42] on button "button" at bounding box center [1161, 33] width 27 height 32
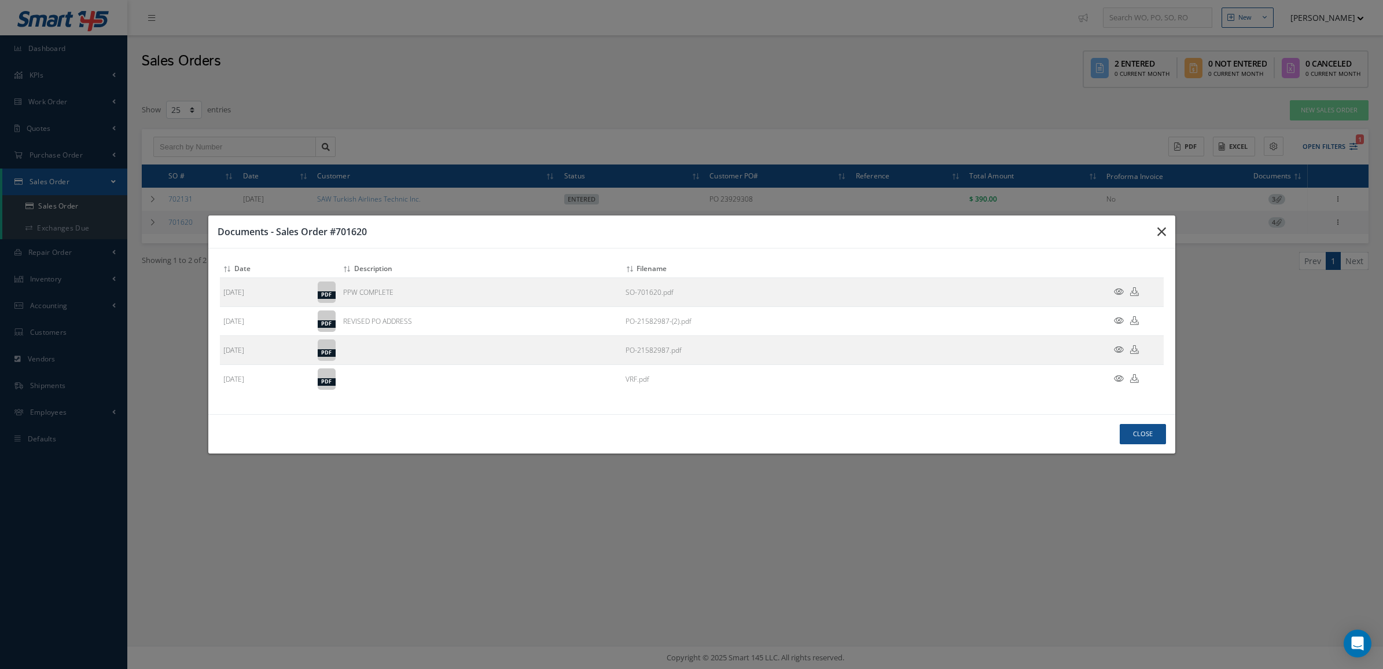
click at [1158, 235] on icon "button" at bounding box center [1162, 232] width 9 height 14
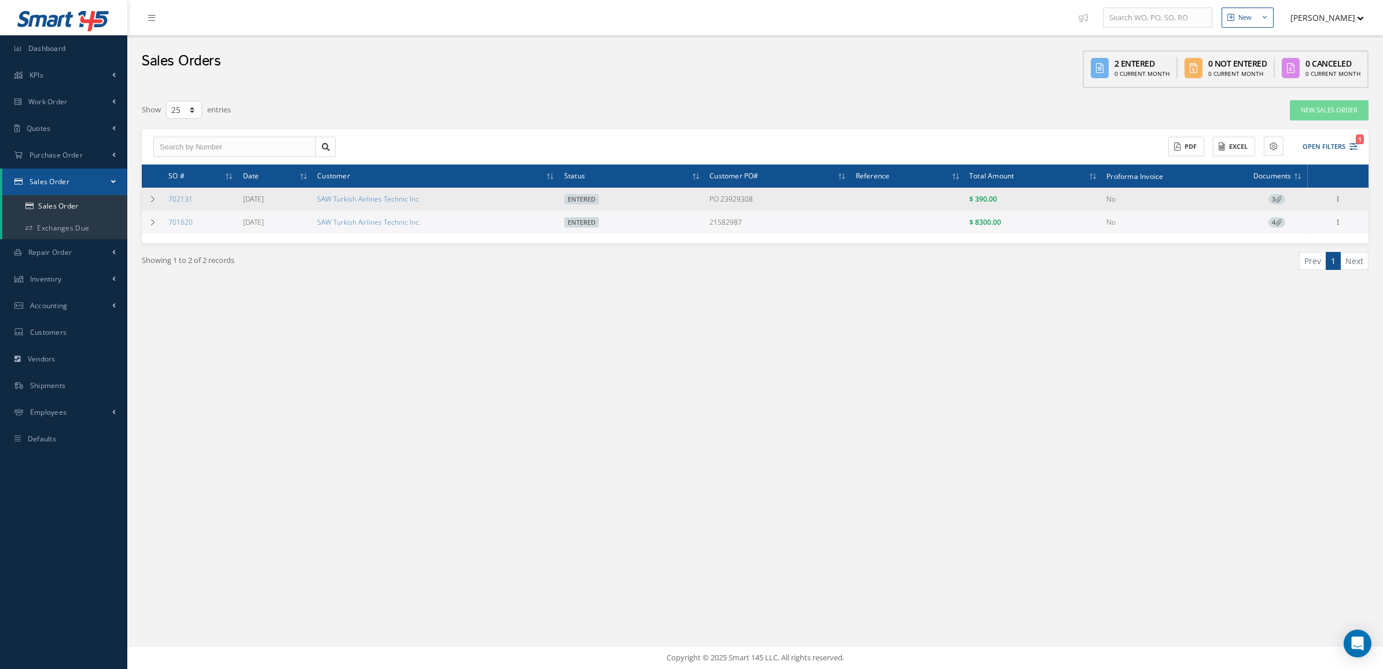
click at [1279, 197] on icon at bounding box center [1279, 199] width 6 height 6
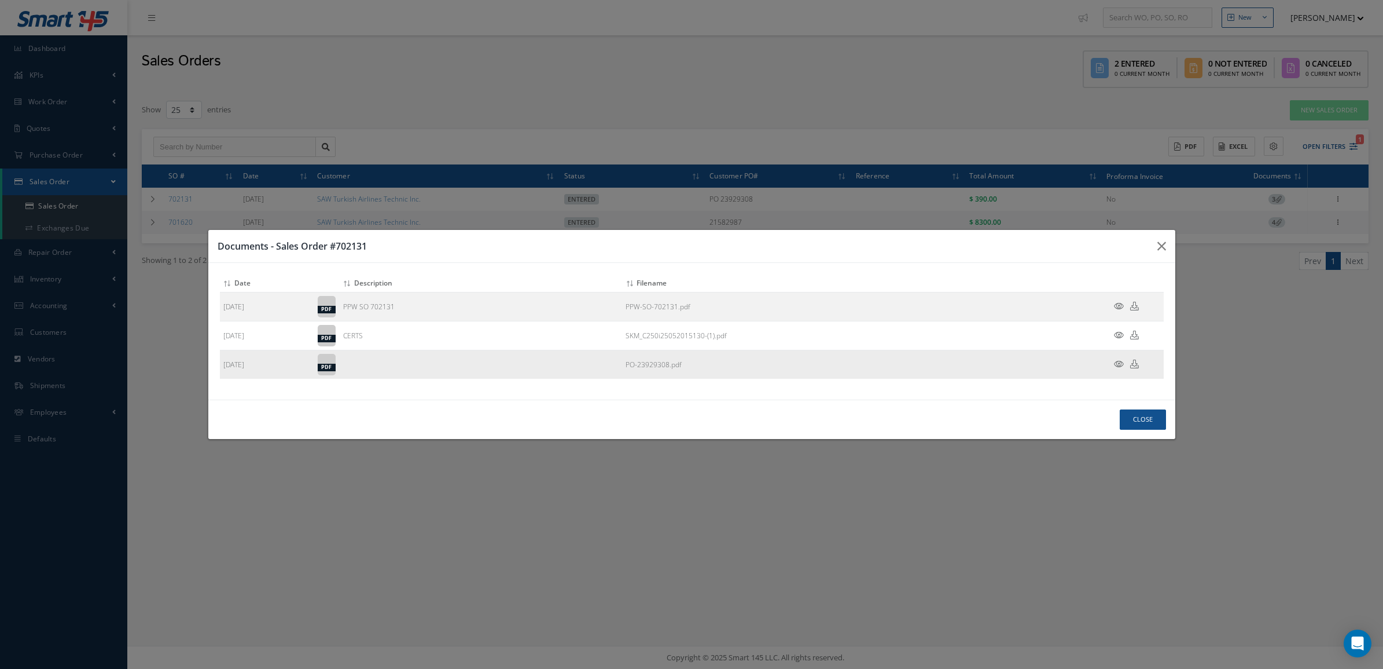
click at [1115, 366] on icon at bounding box center [1119, 363] width 10 height 9
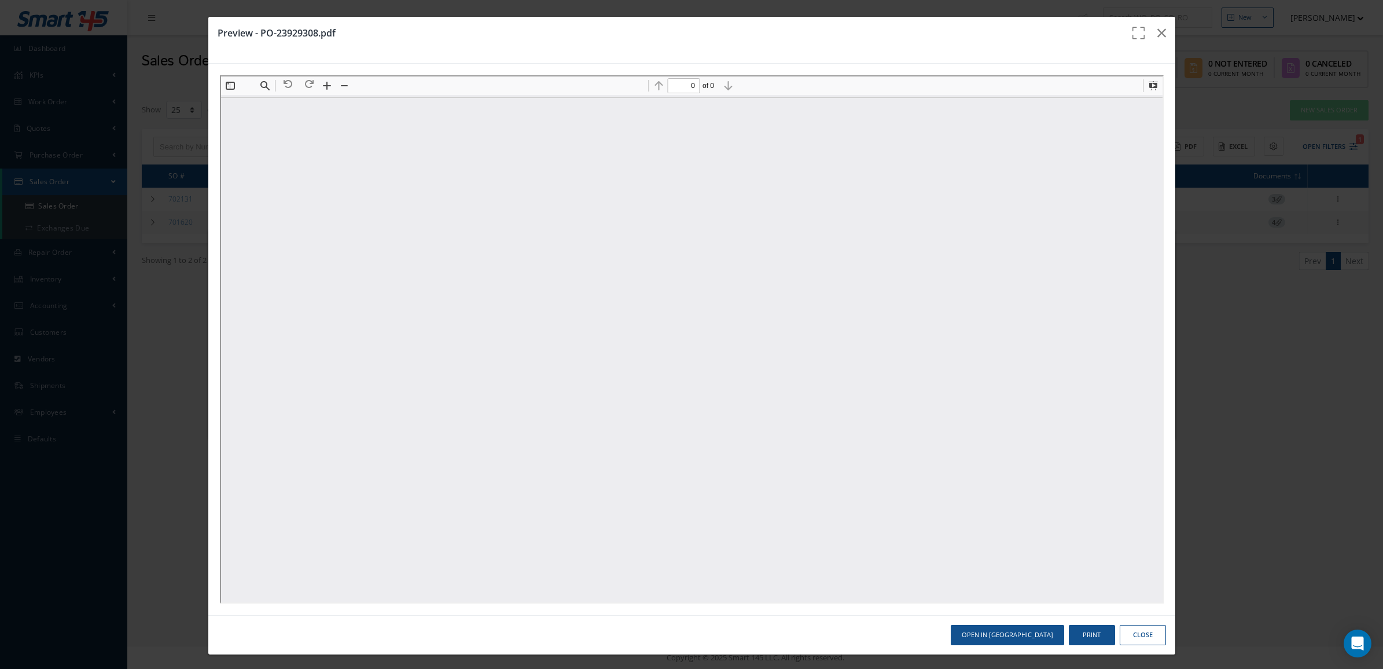
scroll to position [0, 0]
type input "1"
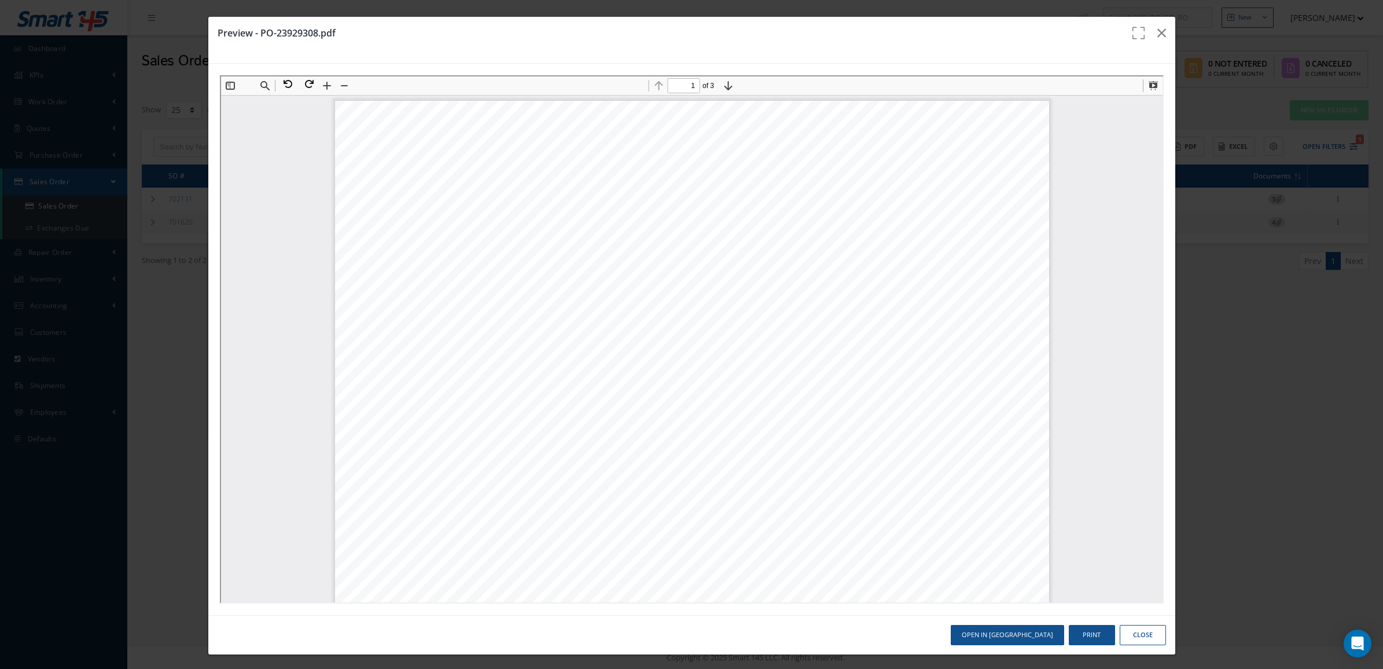
scroll to position [6, 0]
click at [1158, 30] on button "button" at bounding box center [1161, 33] width 27 height 32
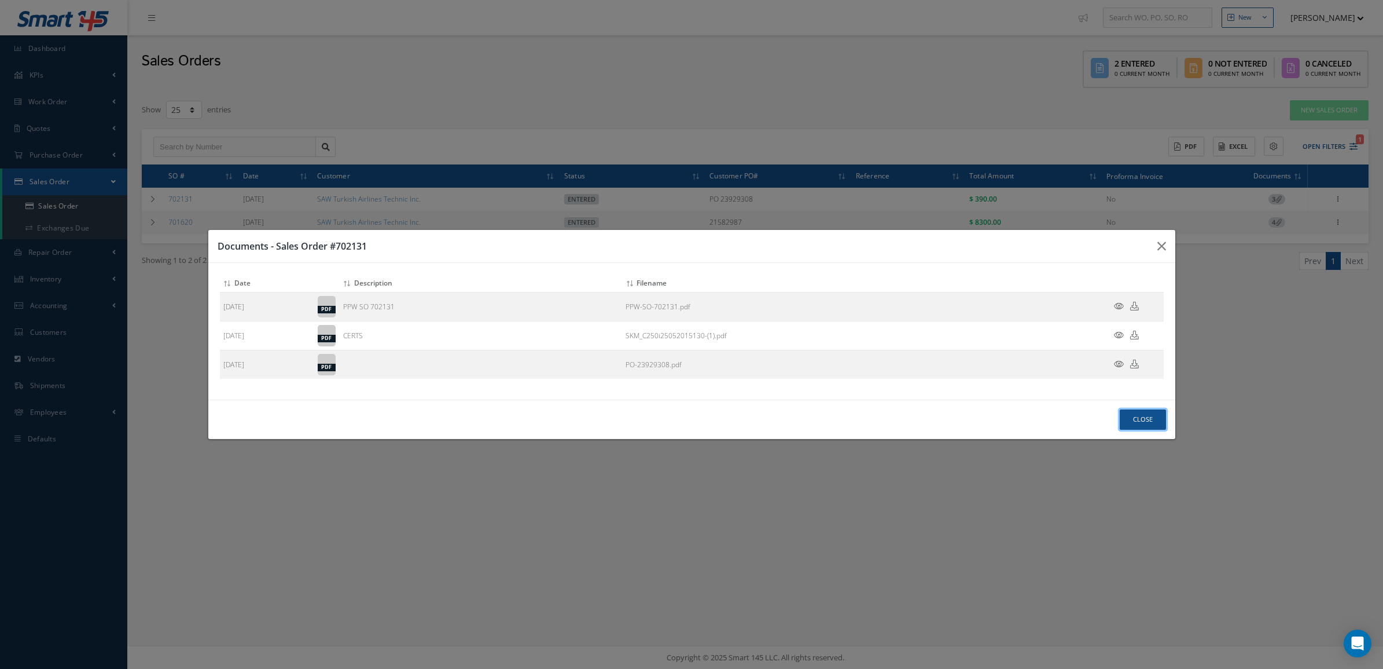
drag, startPoint x: 1137, startPoint y: 423, endPoint x: 1225, endPoint y: 244, distance: 199.3
click at [1135, 416] on button "Close" at bounding box center [1143, 419] width 46 height 20
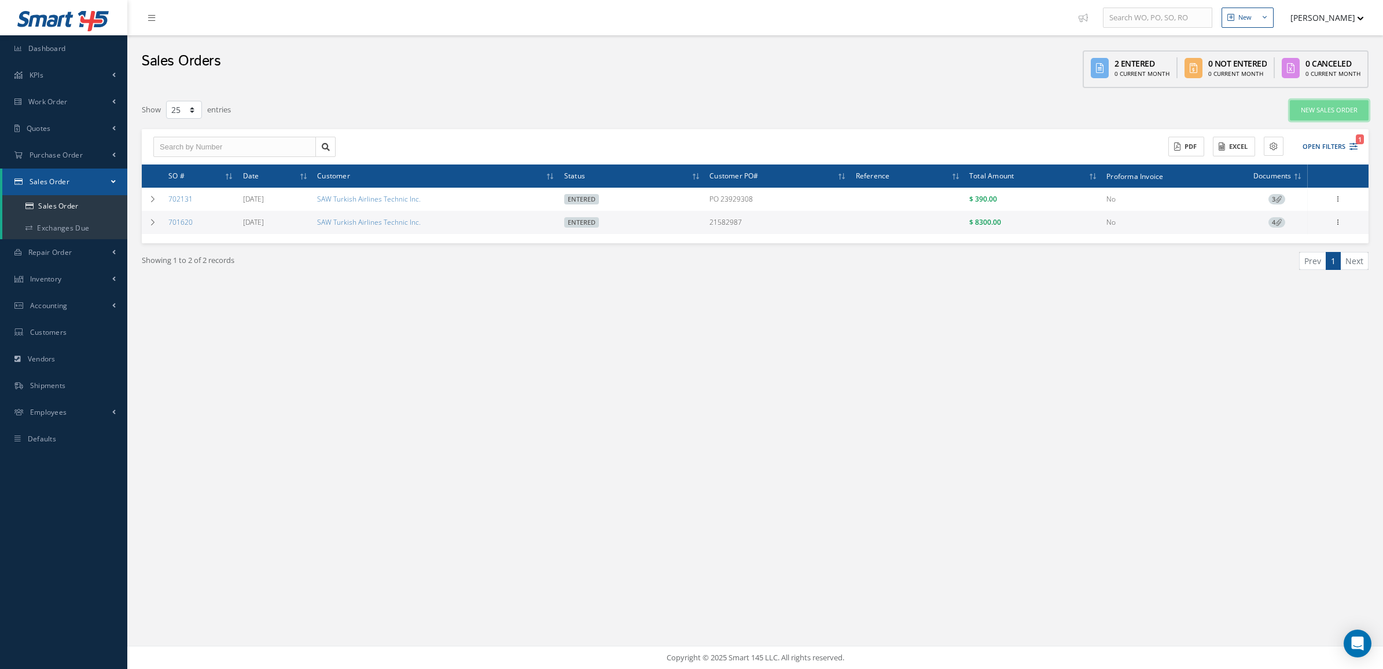
click at [1294, 108] on link "New Sales Order" at bounding box center [1329, 110] width 79 height 20
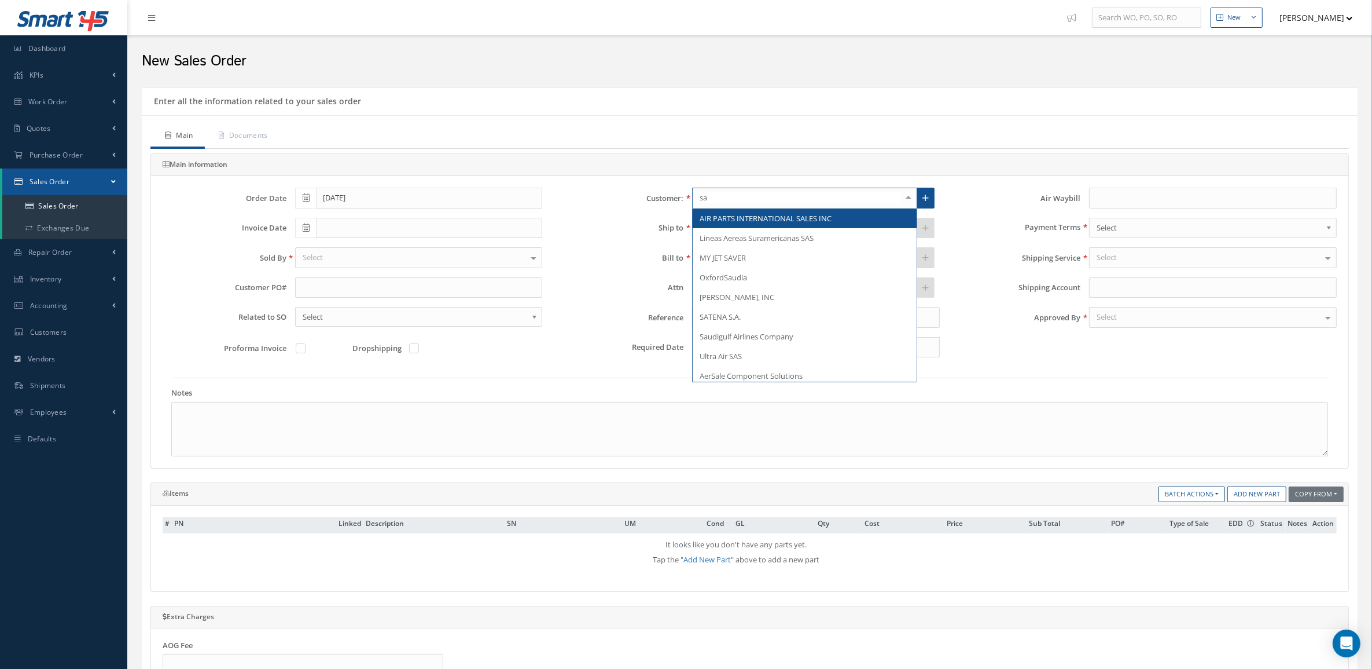
type input "saw"
click at [765, 218] on span "SAW Turkish Airlines Technic Inc." at bounding box center [755, 218] width 111 height 10
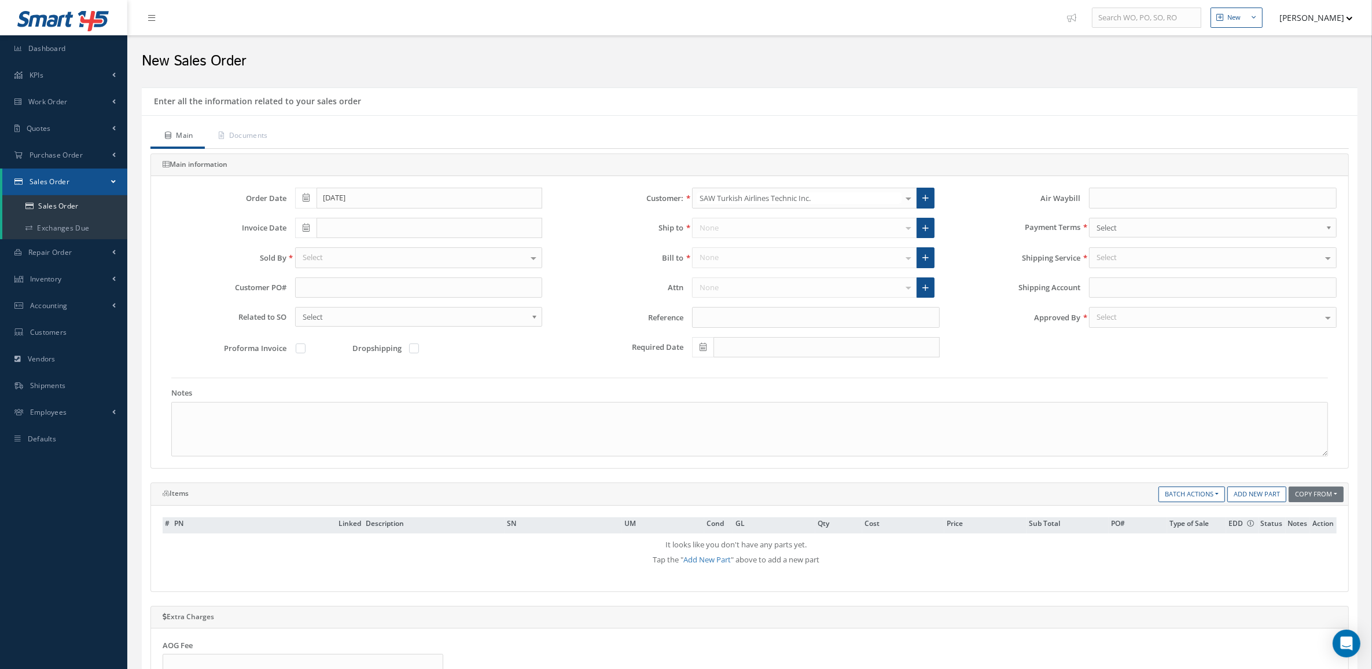
type input "325517824"
click at [911, 227] on div at bounding box center [909, 227] width 16 height 19
click at [927, 223] on link at bounding box center [926, 228] width 18 height 21
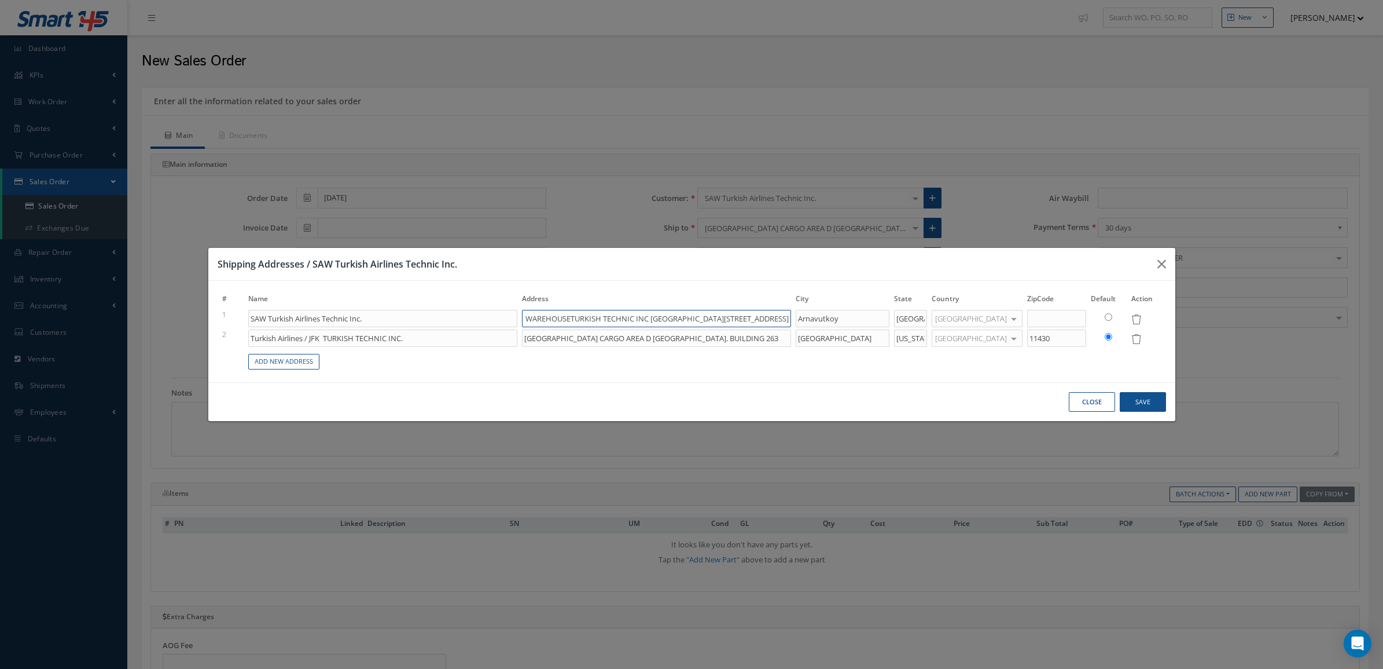
scroll to position [0, 160]
drag, startPoint x: 718, startPoint y: 321, endPoint x: 865, endPoint y: 323, distance: 147.0
click at [865, 323] on tr "1 SAW Turkish Airlines Technic Inc. IST-[GEOGRAPHIC_DATA] MAIN WAREHOUSETURKISH…" at bounding box center [692, 319] width 944 height 20
type input "IST-[GEOGRAPHIC_DATA] MAIN WAREHOUSETURKISH TECHNIC INC [GEOGRAPHIC_DATA]"
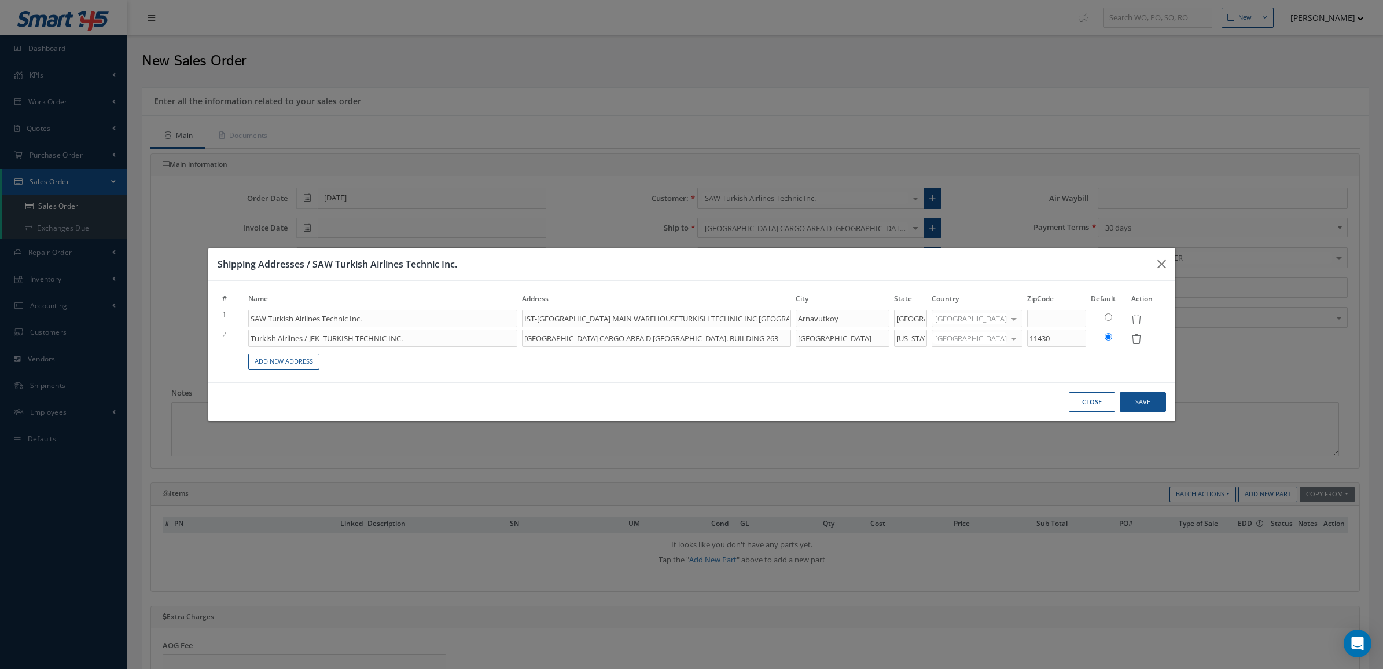
click at [1111, 317] on input "radio" at bounding box center [1109, 317] width 8 height 8
radio input "true"
click at [1135, 401] on button "Save" at bounding box center [1143, 402] width 46 height 20
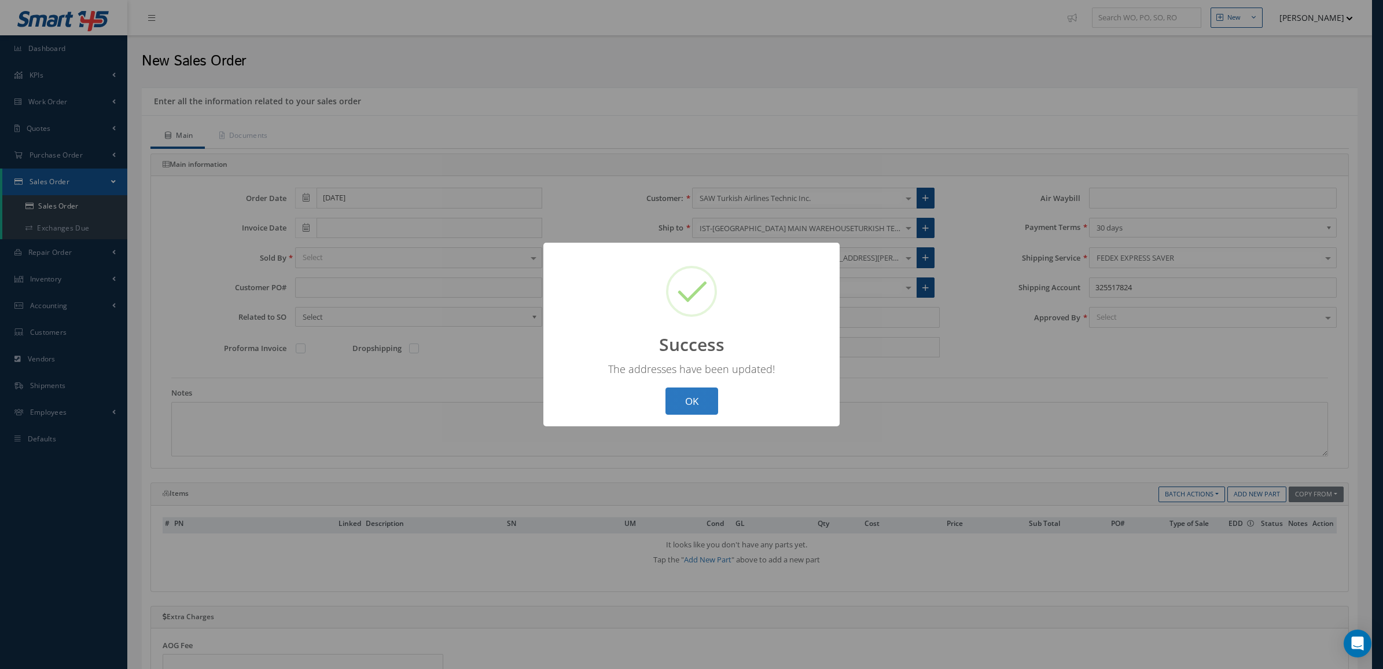
click at [700, 392] on button "OK" at bounding box center [692, 400] width 53 height 27
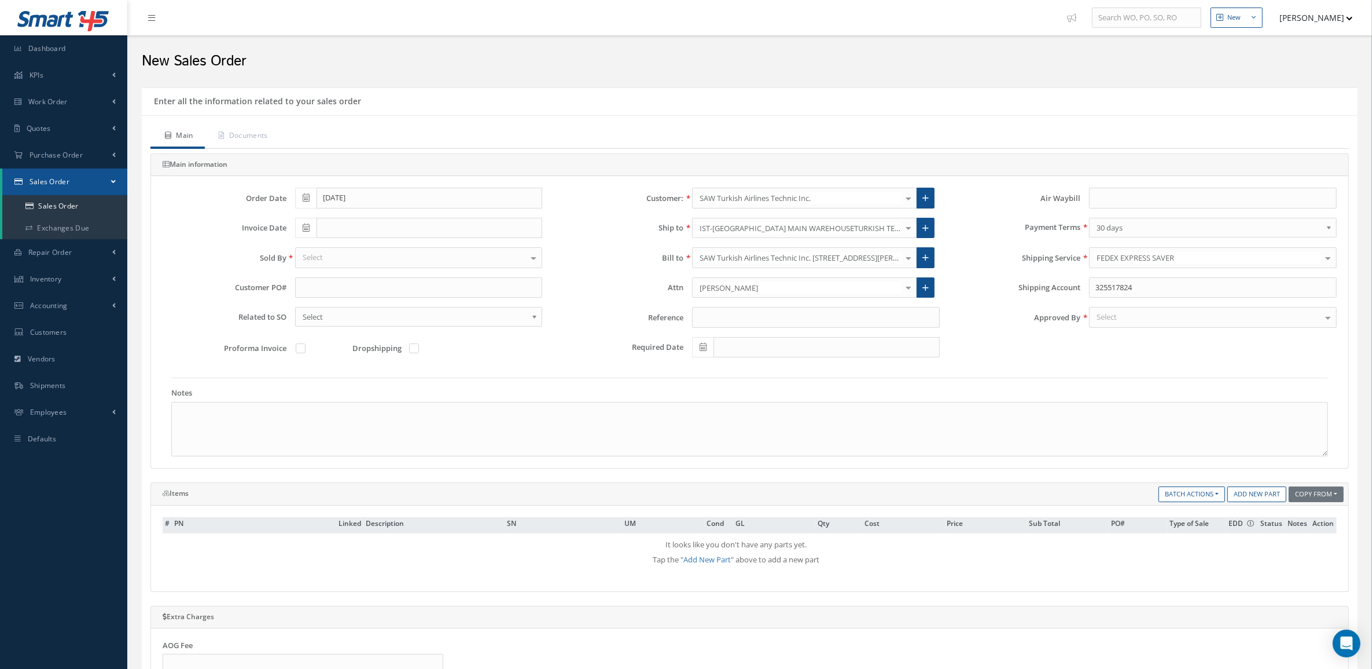
click at [907, 259] on div at bounding box center [909, 257] width 16 height 19
click at [932, 258] on link at bounding box center [926, 257] width 18 height 21
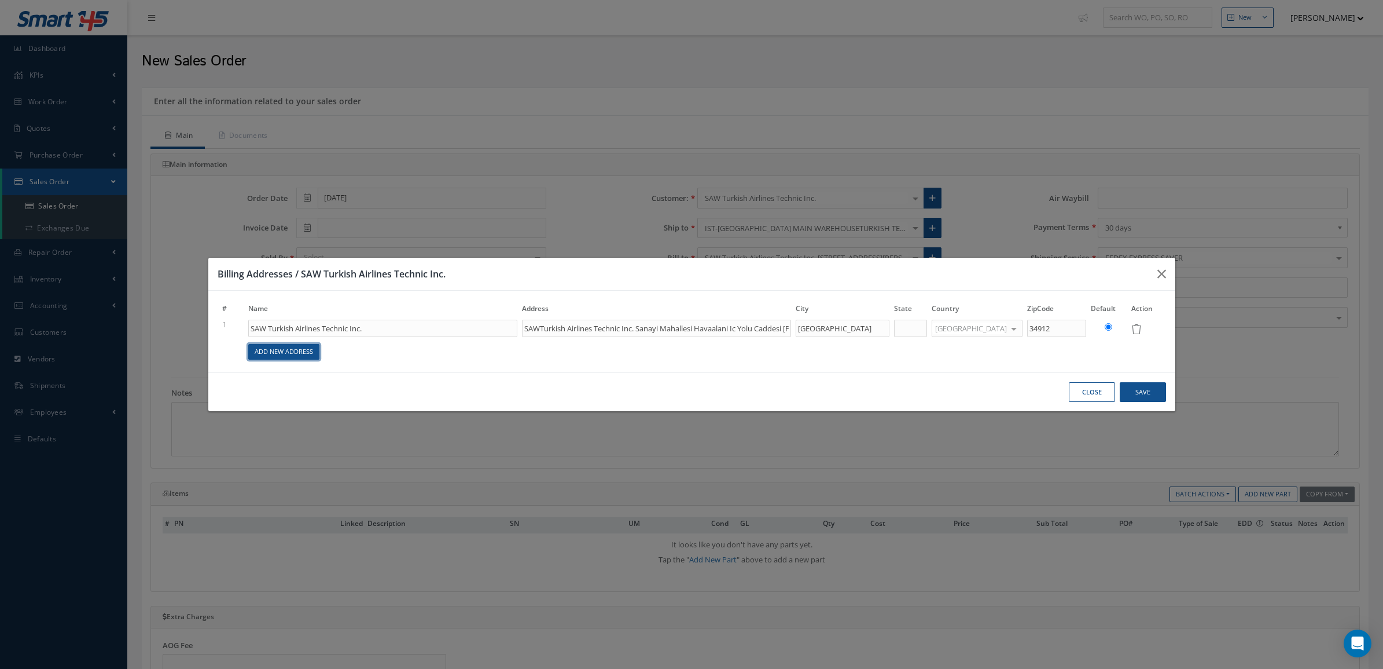
click at [316, 353] on link "Add New Address" at bounding box center [283, 352] width 71 height 16
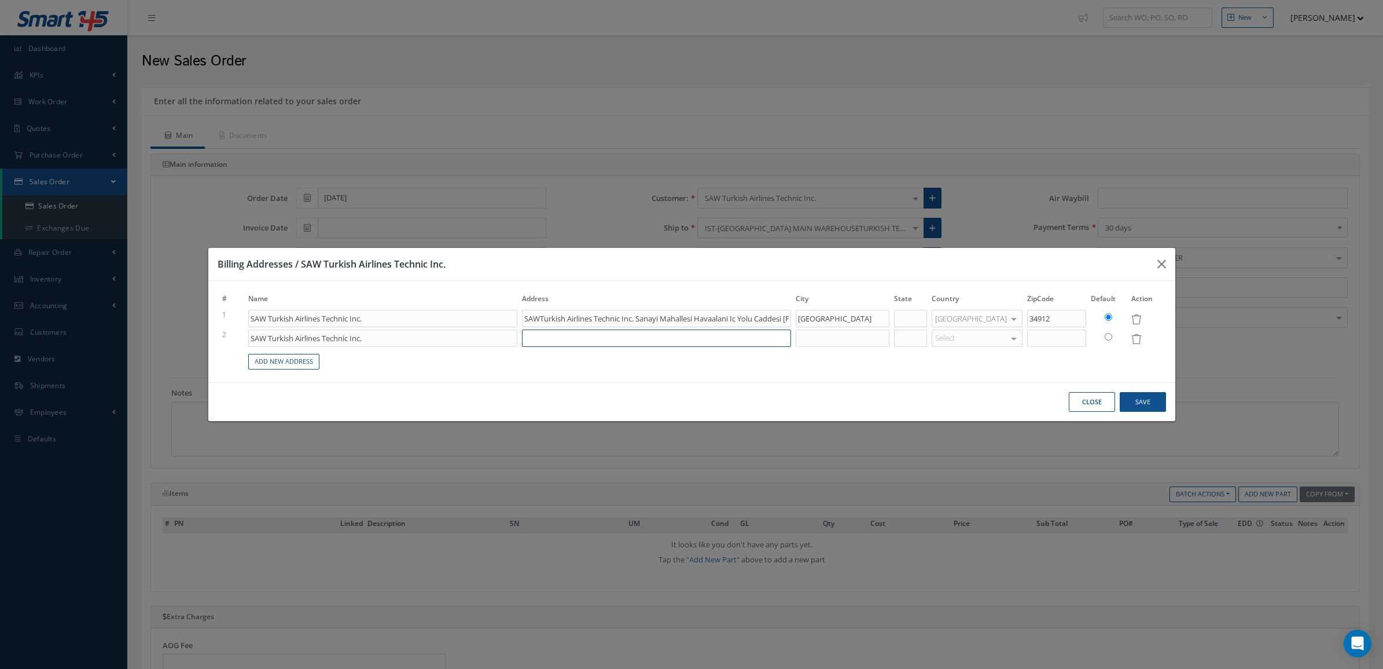
click at [541, 337] on input at bounding box center [656, 337] width 269 height 17
paste input "IST"
type input "SAWTurkish Airlines Technic Inc. Sanayi Mahallesi Havaalani Ic Yolu Caddesi Sab…"
type input "IST"
type input "SAWTurkish Airlines Technic Inc. Sanayi Mahallesi Havaalani Ic Yolu Caddesi Sab…"
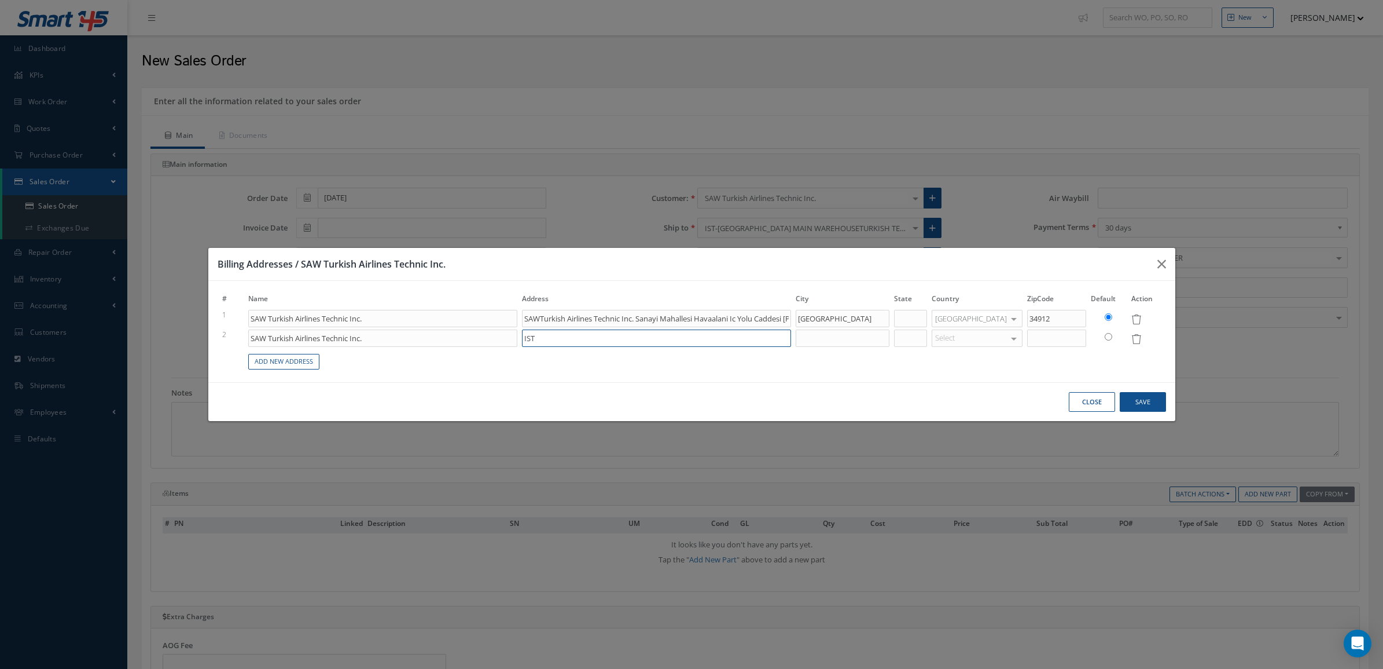
type input "IST"
click at [667, 337] on input "IST" at bounding box center [656, 337] width 269 height 17
paste input "ISTANBUL AIRPORT Tayakadin Mah. Ulubatli Hasan Cad. No:255, Arnavutköy"
type input "SAWTurkish Airlines Technic Inc. Sanayi Mahallesi Havaalani Ic Yolu Caddesi Sab…"
type input "IST ISTANBUL AIRPORT Tayakadin Mah. Ulubatli Hasan Cad. No:255, Arnavutköy"
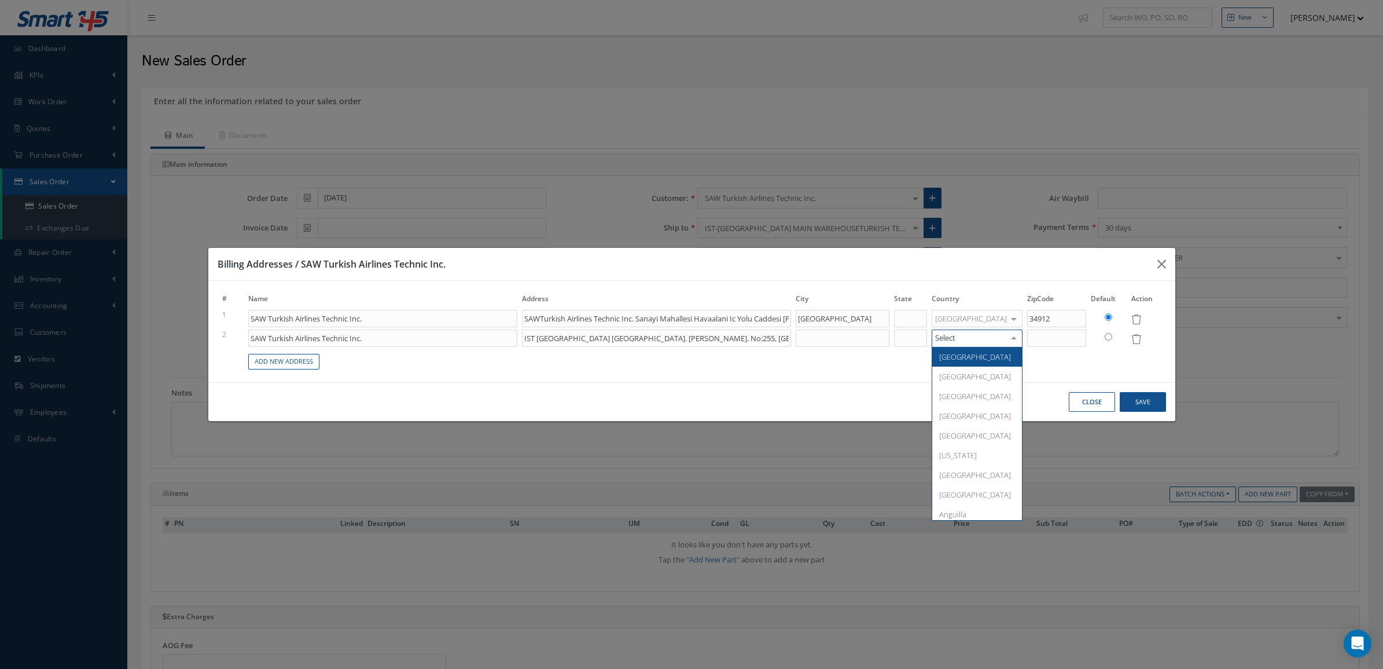
click at [1007, 340] on div at bounding box center [1014, 338] width 16 height 17
type input "tur"
click at [1016, 361] on span "Turkey" at bounding box center [978, 357] width 90 height 20
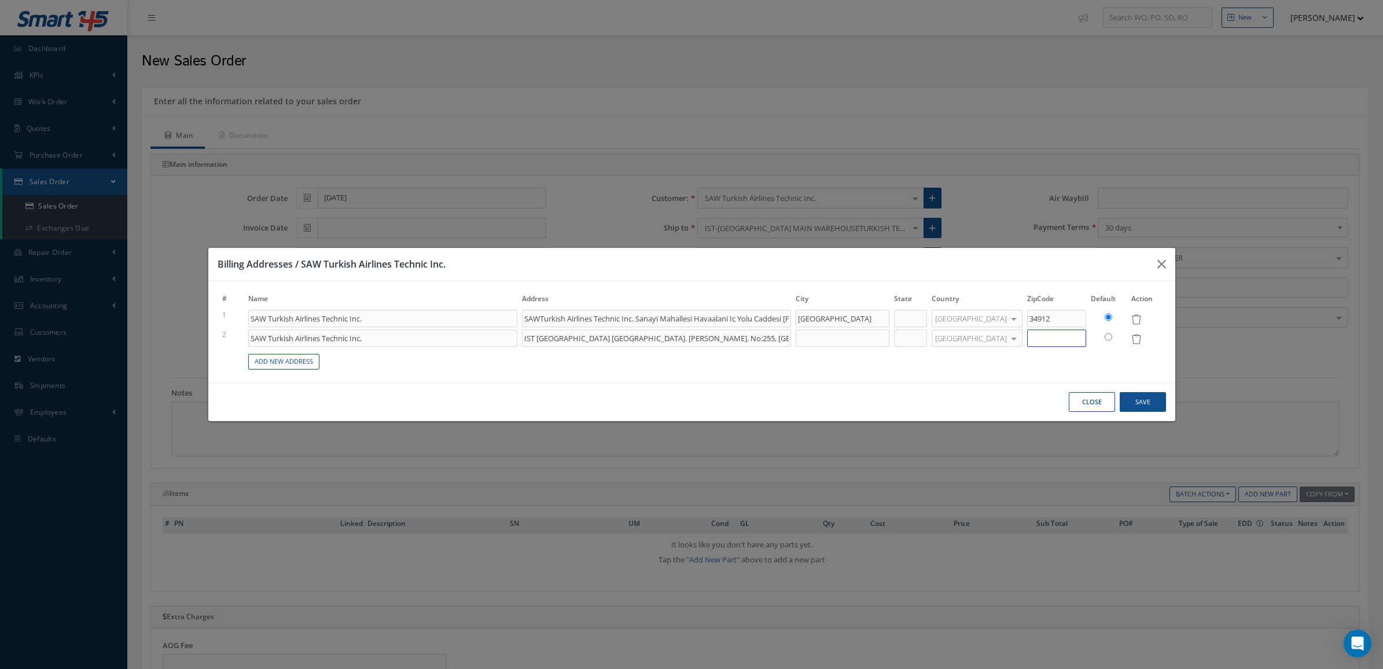
click at [1073, 342] on input at bounding box center [1056, 337] width 59 height 17
type input "SAWTurkish Airlines Technic Inc. Sanayi Mahallesi Havaalani Ic Yolu Caddesi Sab…"
type input "3"
type input "SAWTurkish Airlines Technic Inc. Sanayi Mahallesi Havaalani Ic Yolu Caddesi Sab…"
type input "34"
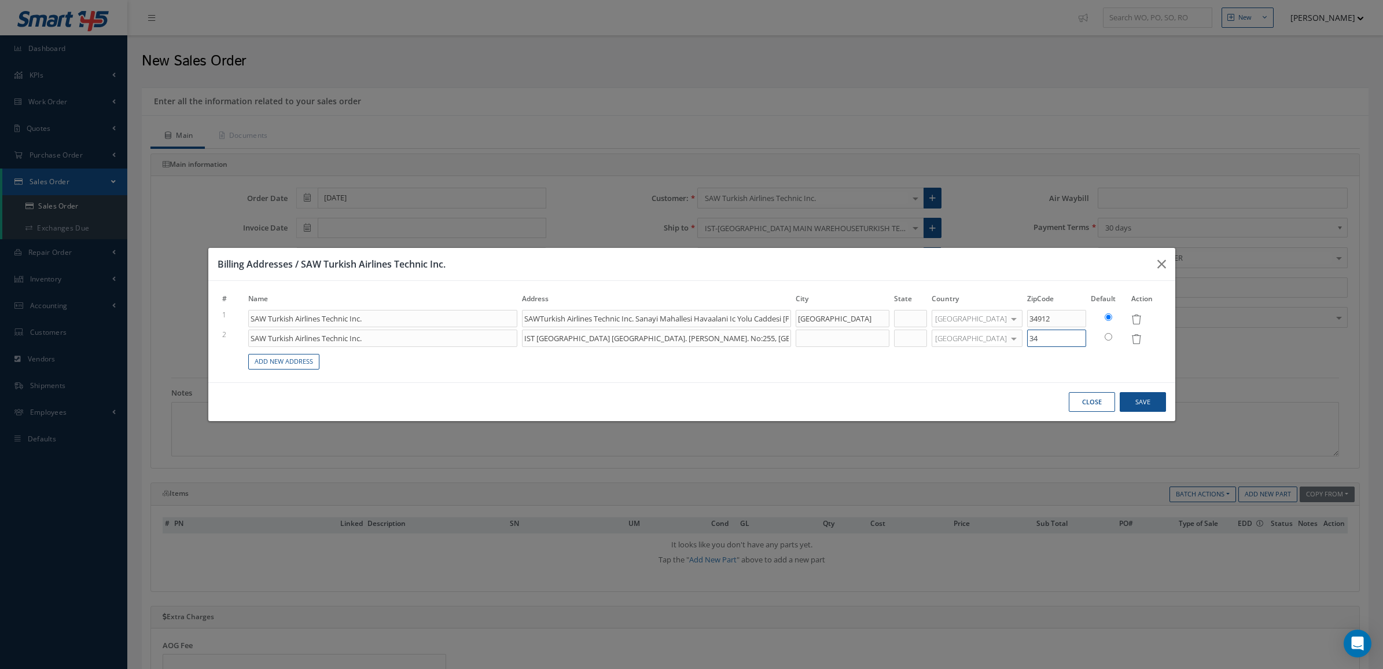
type input "SAWTurkish Airlines Technic Inc. Sanayi Mahallesi Havaalani Ic Yolu Caddesi Sab…"
type input "342"
type input "SAWTurkish Airlines Technic Inc. Sanayi Mahallesi Havaalani Ic Yolu Caddesi Sab…"
type input "3427"
type input "SAWTurkish Airlines Technic Inc. Sanayi Mahallesi Havaalani Ic Yolu Caddesi Sab…"
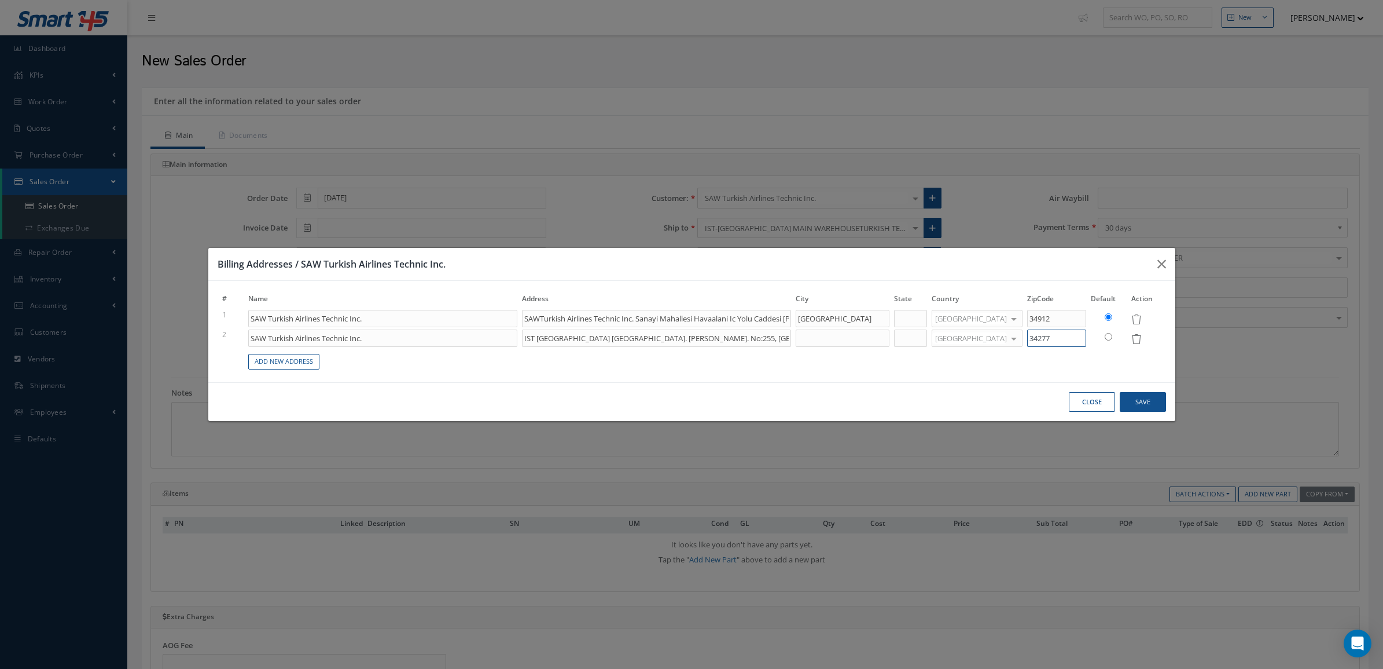
type input "34277"
drag, startPoint x: 874, startPoint y: 316, endPoint x: 765, endPoint y: 315, distance: 108.8
click at [765, 315] on tr "1 SAW Turkish Airlines Technic Inc. SAWTurkish Airlines Technic Inc. Sanayi Mah…" at bounding box center [692, 319] width 944 height 20
click at [865, 334] on input at bounding box center [843, 337] width 94 height 17
paste input "ISTANBUL"
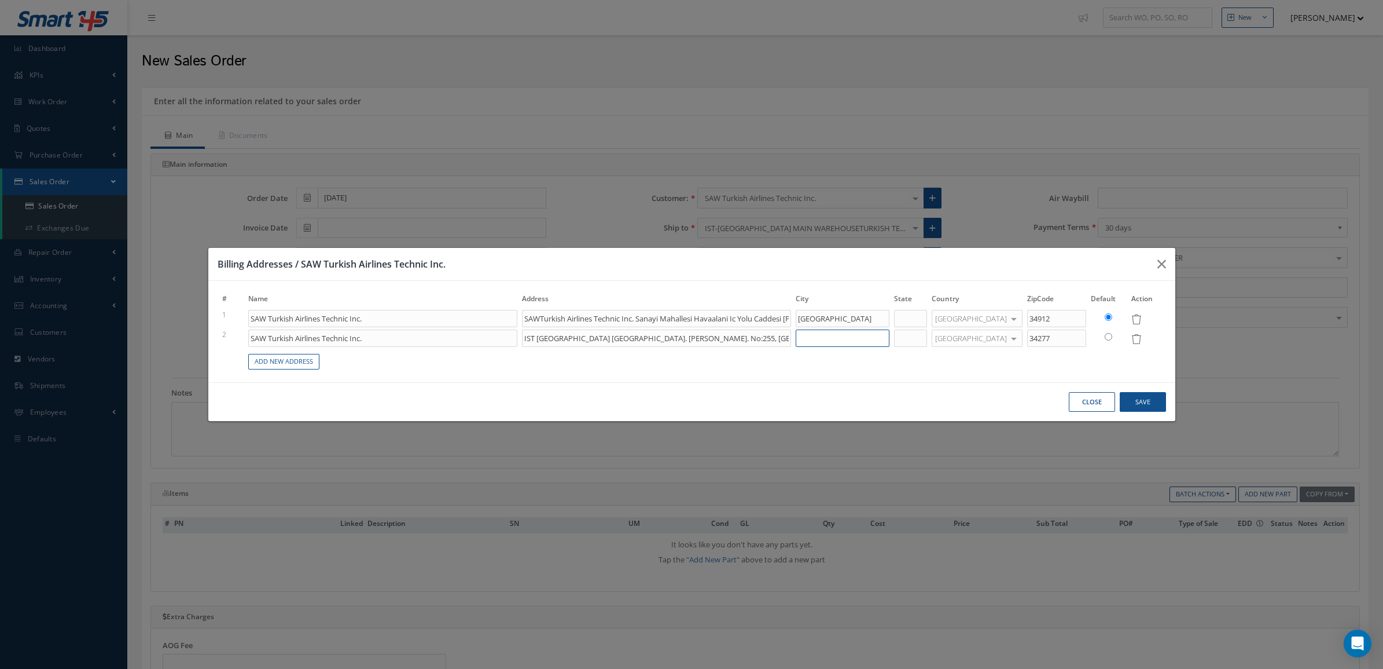
type input "SAWTurkish Airlines Technic Inc. Sanayi Mahallesi Havaalani Ic Yolu Caddesi Sab…"
type input "ISTANBUL"
click at [1110, 333] on input "radio" at bounding box center [1109, 337] width 8 height 8
radio input "true"
drag, startPoint x: 424, startPoint y: 340, endPoint x: 252, endPoint y: 340, distance: 172.5
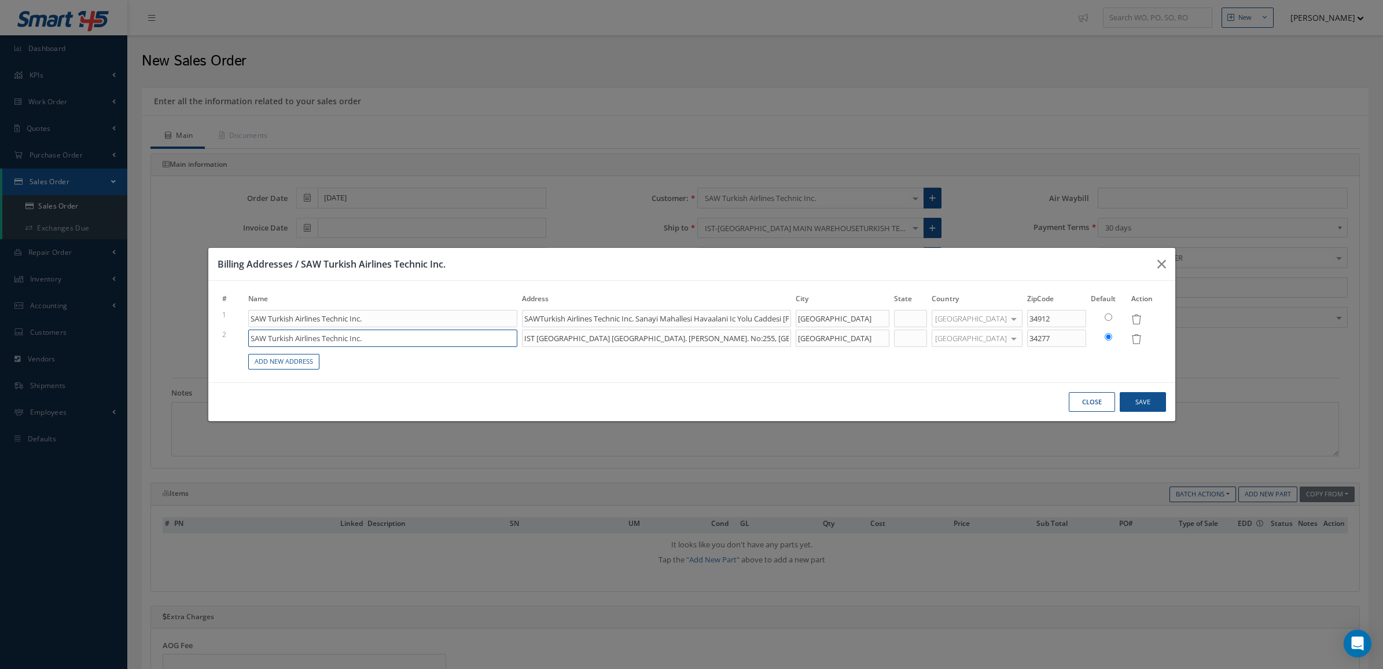
click at [252, 340] on input "SAW Turkish Airlines Technic Inc." at bounding box center [382, 337] width 269 height 17
click at [276, 342] on input "SAW Turkish Airlines Technic Inc." at bounding box center [382, 337] width 269 height 17
click at [314, 336] on input "SAW Turkish Airlines Technic Inc." at bounding box center [382, 337] width 269 height 17
drag, startPoint x: 268, startPoint y: 334, endPoint x: 192, endPoint y: 334, distance: 75.8
click at [192, 334] on div "Billing Addresses / SAW Turkish Airlines Technic Inc. # Name Address City State…" at bounding box center [691, 334] width 1383 height 669
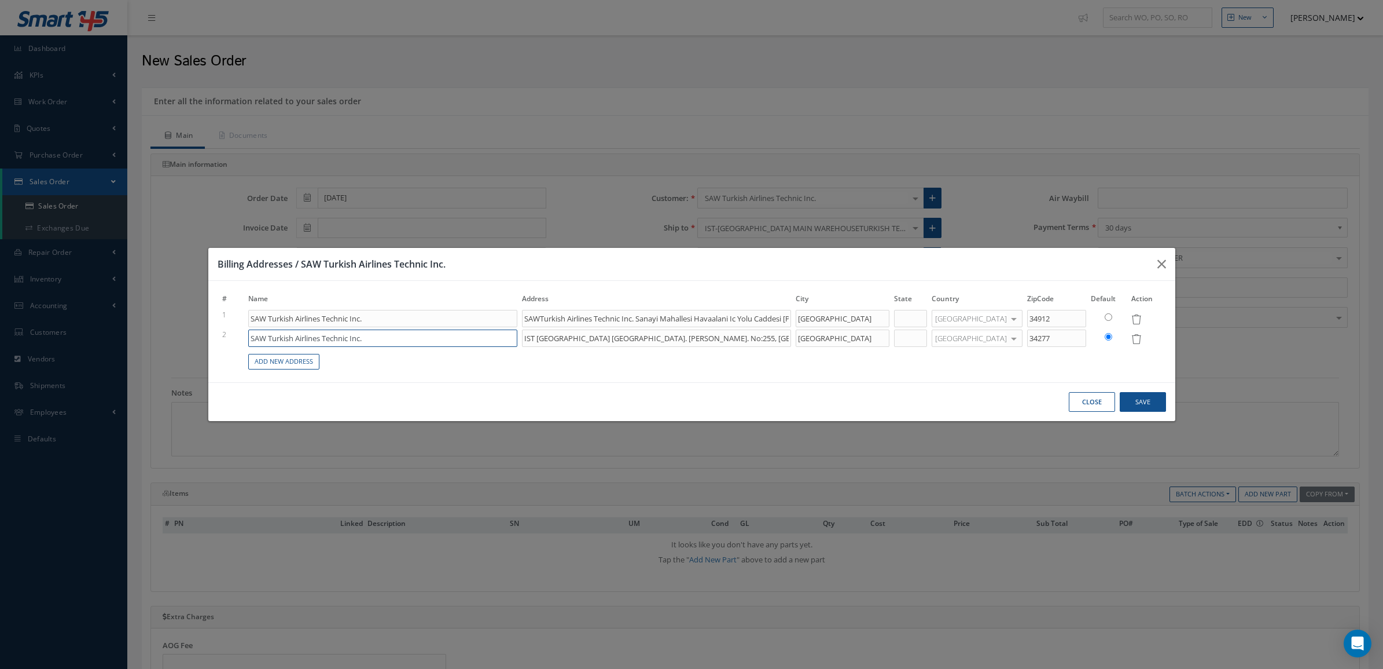
type input "SAWTurkish Airlines Technic Inc. Sanayi Mahallesi Havaalani Ic Yolu Caddesi Sab…"
click at [374, 337] on input "Turkish Airlines Technic Inc." at bounding box center [382, 337] width 269 height 17
type input "Turkish Airlines Technic Inc."
click at [1135, 401] on button "Save" at bounding box center [1143, 402] width 46 height 20
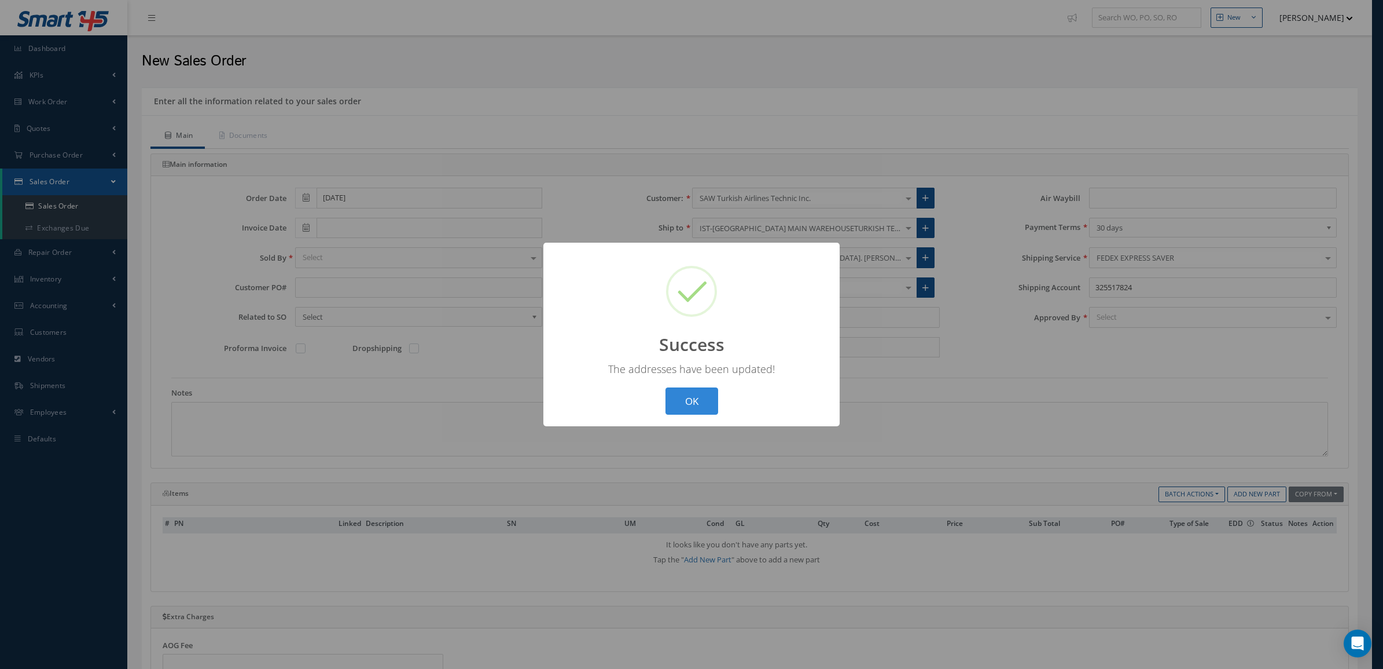
click at [682, 386] on div "? ! i Success × The addresses have been updated! OK Cancel" at bounding box center [692, 334] width 296 height 183
click at [687, 401] on button "OK" at bounding box center [692, 400] width 53 height 27
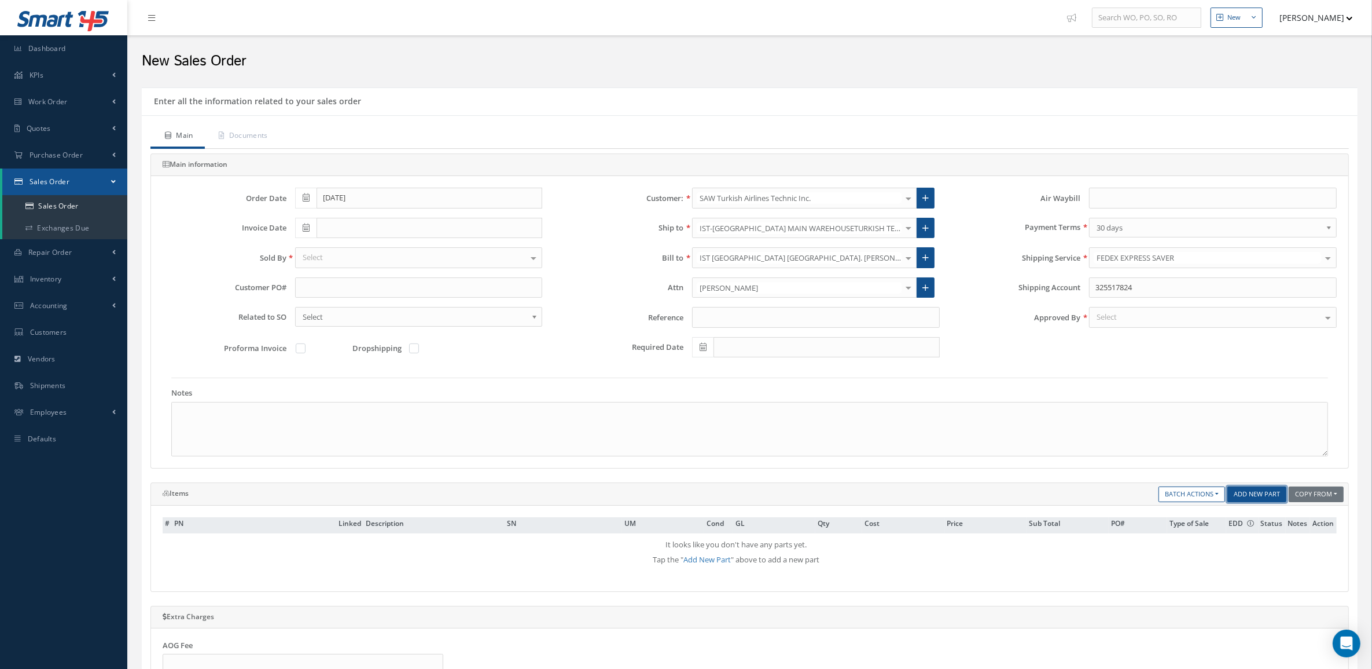
click at [1260, 501] on link "Add New Part" at bounding box center [1257, 494] width 59 height 16
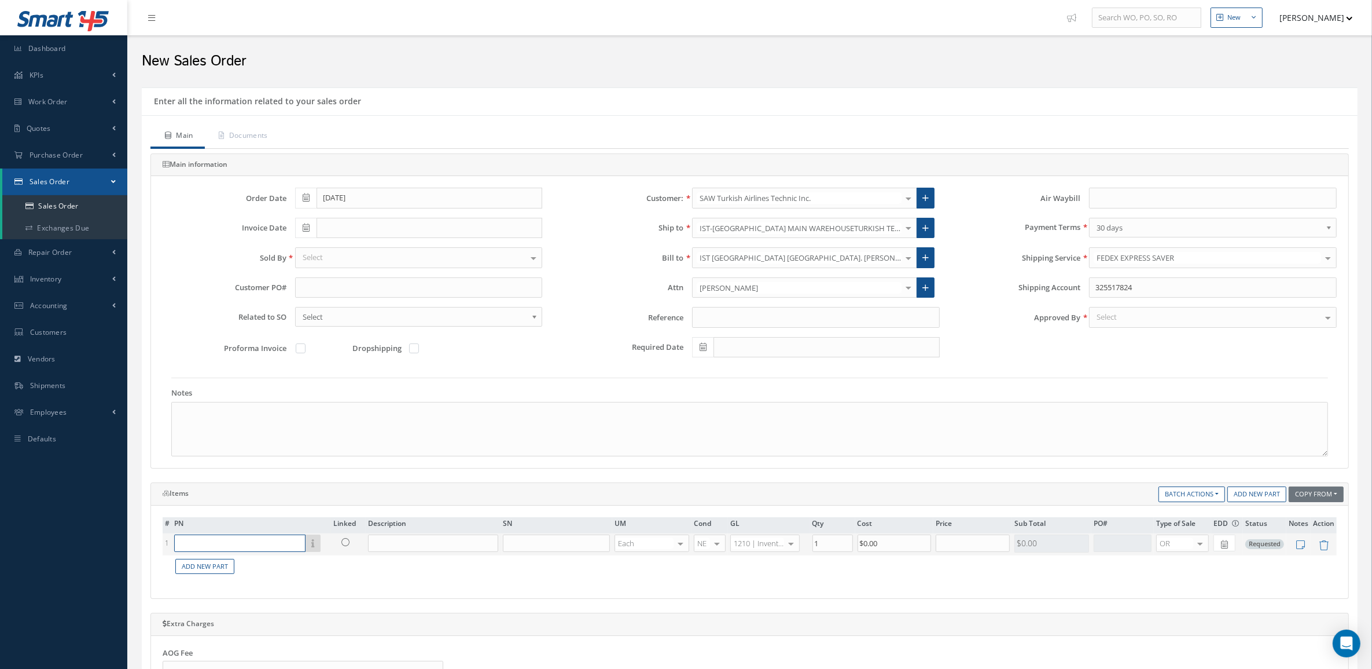
click at [273, 550] on input "text" at bounding box center [239, 542] width 131 height 17
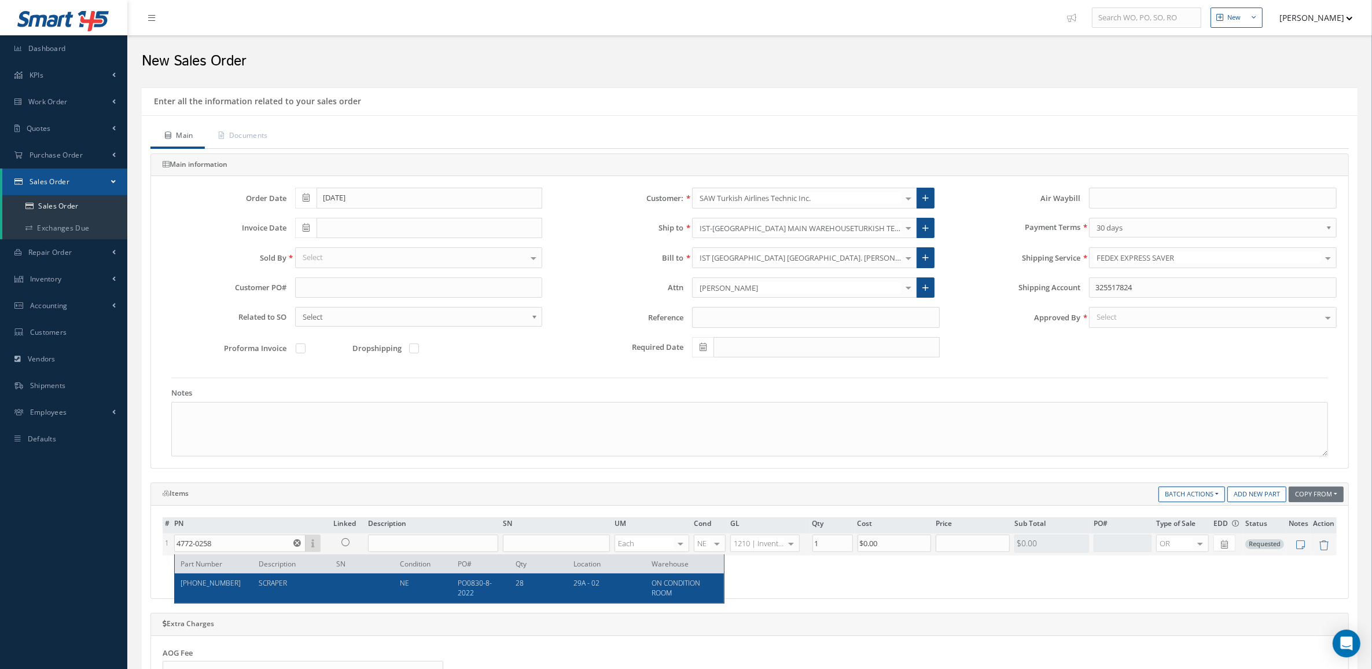
click at [281, 586] on span "SCRAPER" at bounding box center [273, 583] width 28 height 10
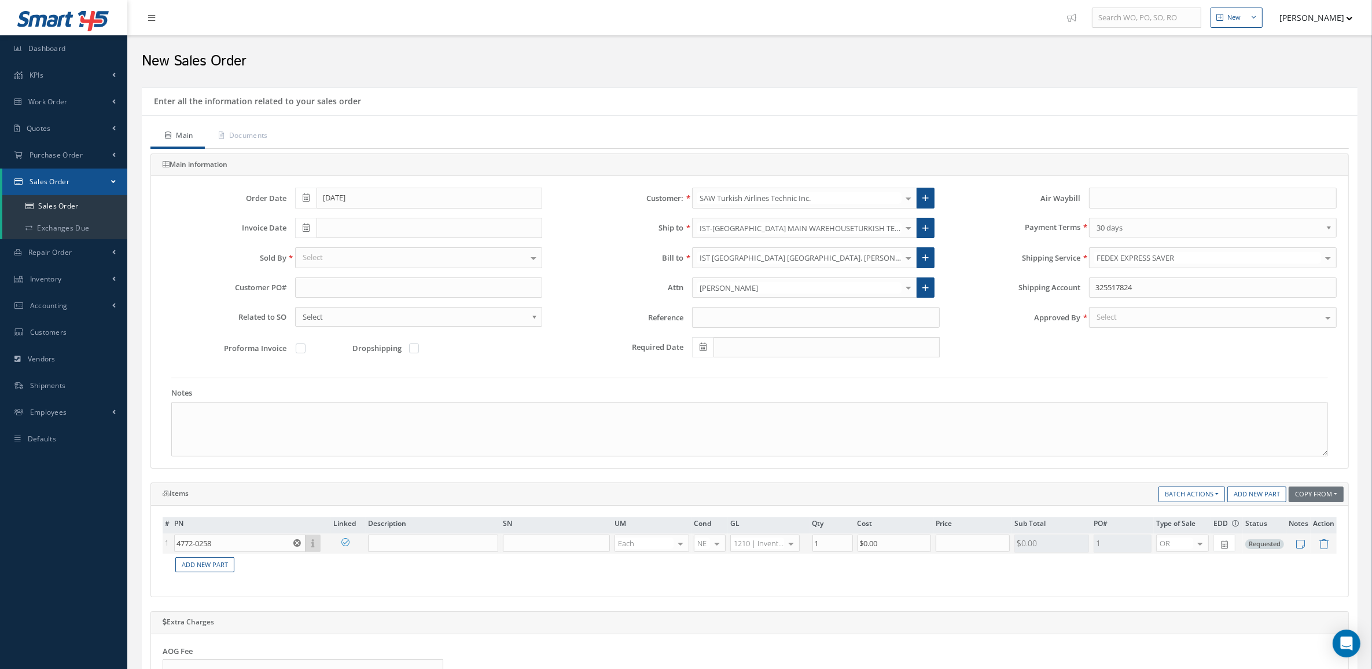
type input "4772-0258-000"
type input "SCRAPER"
type input "$35"
type input "$0"
drag, startPoint x: 841, startPoint y: 548, endPoint x: 782, endPoint y: 542, distance: 59.3
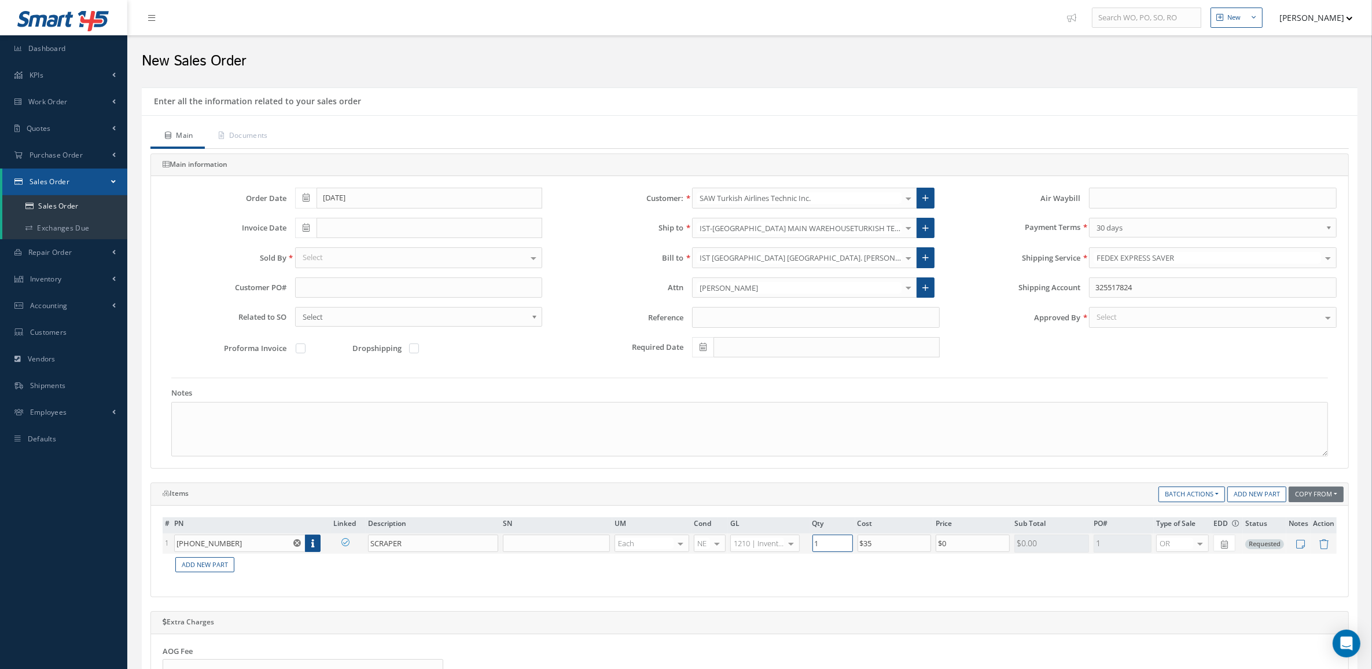
click at [782, 542] on tr "1 4772-0258-000 Part Number Description SN Condition PO# Qty Location Warehouse…" at bounding box center [750, 543] width 1175 height 20
type input "28"
drag, startPoint x: 953, startPoint y: 548, endPoint x: 895, endPoint y: 546, distance: 58.5
click at [895, 546] on tr "1 4772-0258-000 Part Number Description SN Condition PO# Qty Location Warehouse…" at bounding box center [750, 543] width 1175 height 20
type input "$65"
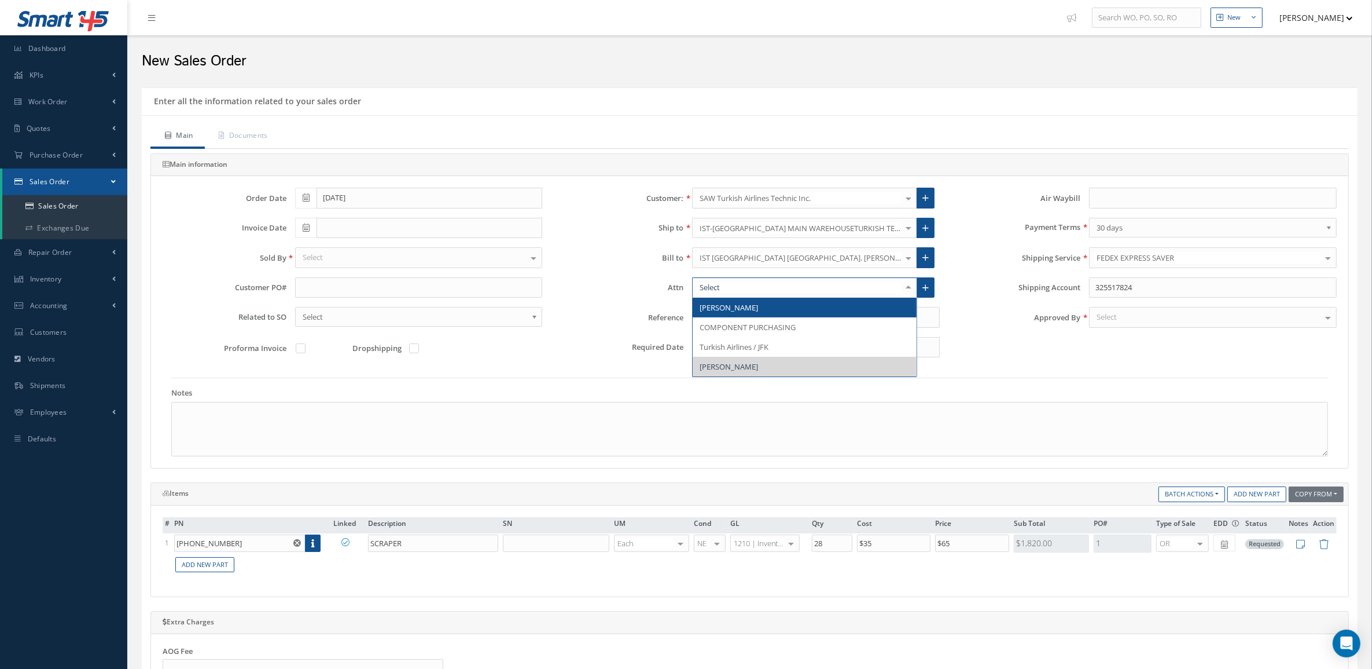
click at [904, 292] on div at bounding box center [909, 287] width 16 height 19
click at [933, 287] on link at bounding box center [926, 287] width 18 height 21
radio input "true"
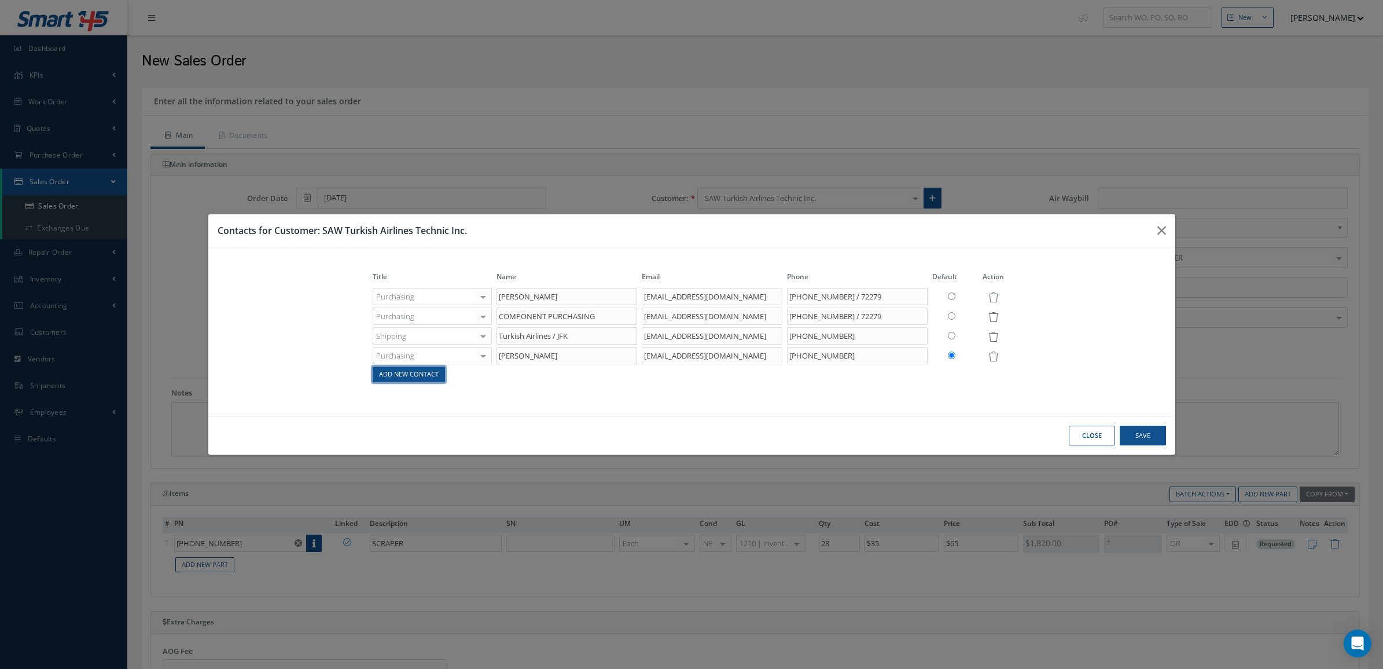
click at [404, 379] on link "Add New Contact" at bounding box center [409, 374] width 72 height 16
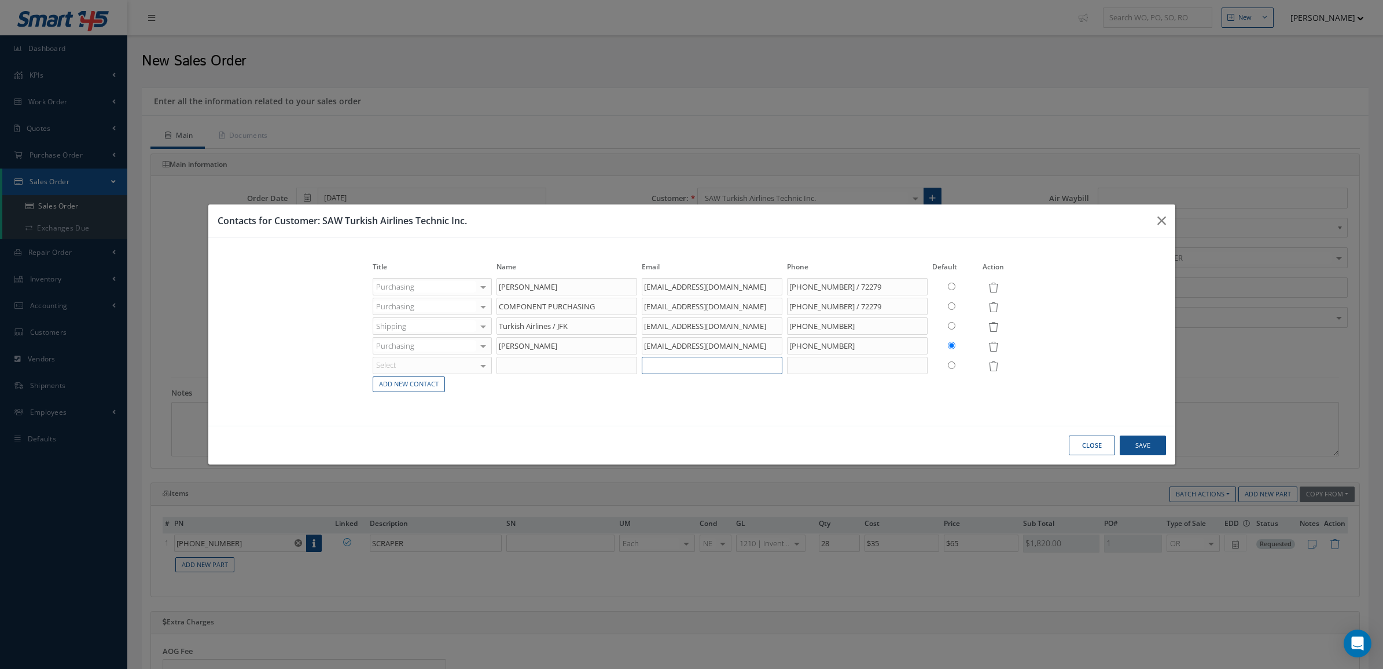
click at [693, 362] on input "text" at bounding box center [712, 365] width 141 height 17
paste input "MBUYUKDURMUS@THY.COM"
type input "MBUYUKDURMUS@THY.COM"
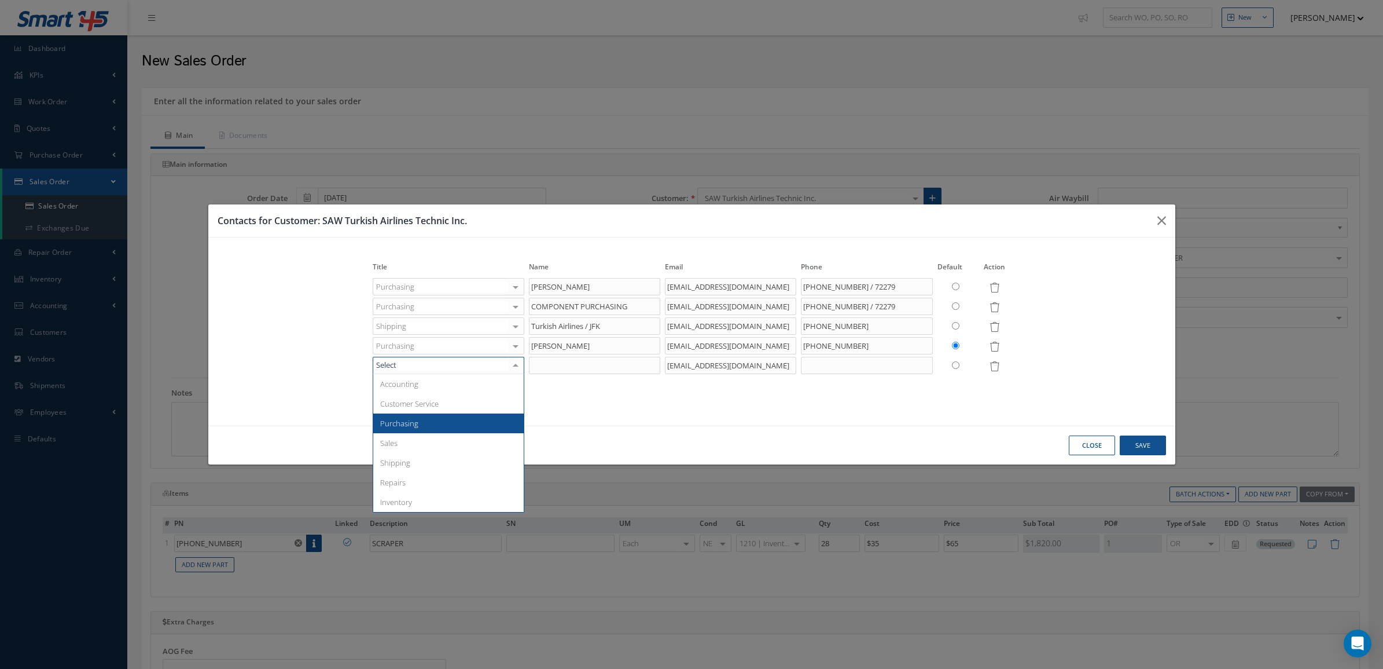
click at [411, 418] on span "Purchasing" at bounding box center [399, 423] width 38 height 10
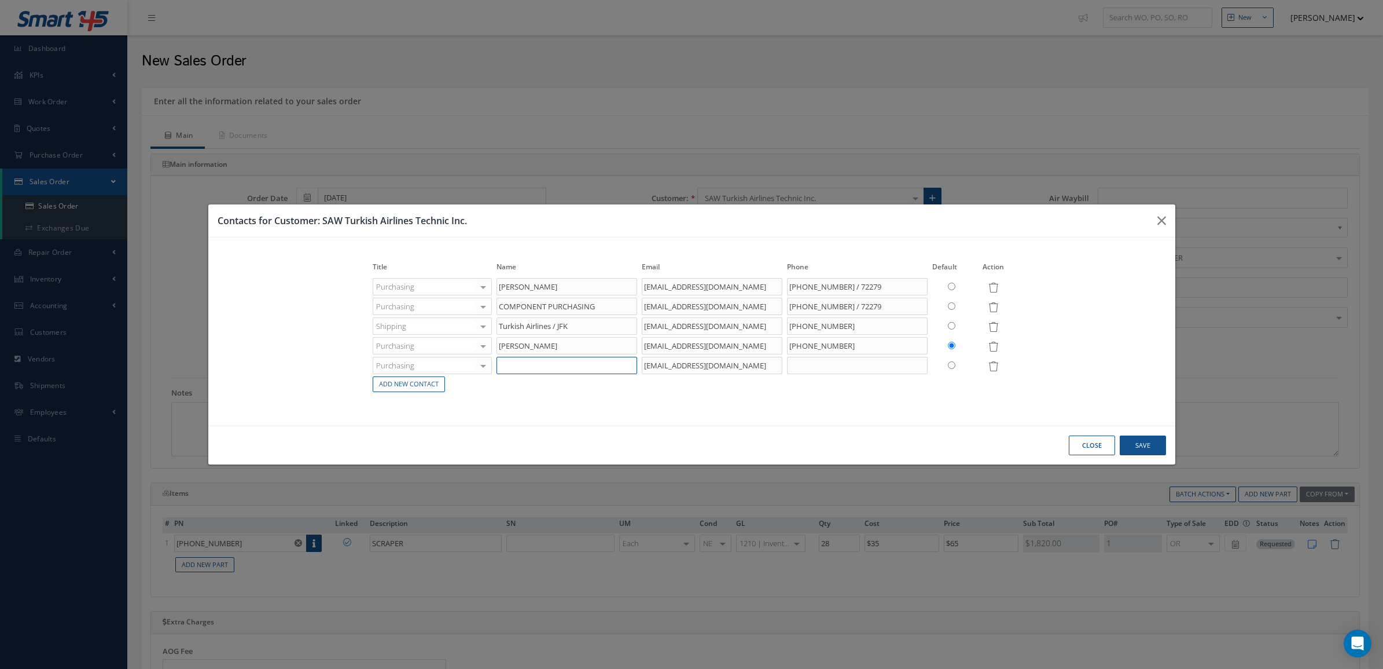
click at [511, 369] on input "text" at bounding box center [567, 365] width 141 height 17
paste input "MERT BÜYÜKDURMUŞ"
type input "MERT BÜYÜKDURMUŞ"
click at [844, 370] on input "text" at bounding box center [857, 365] width 141 height 17
click at [896, 358] on input "text" at bounding box center [857, 365] width 141 height 17
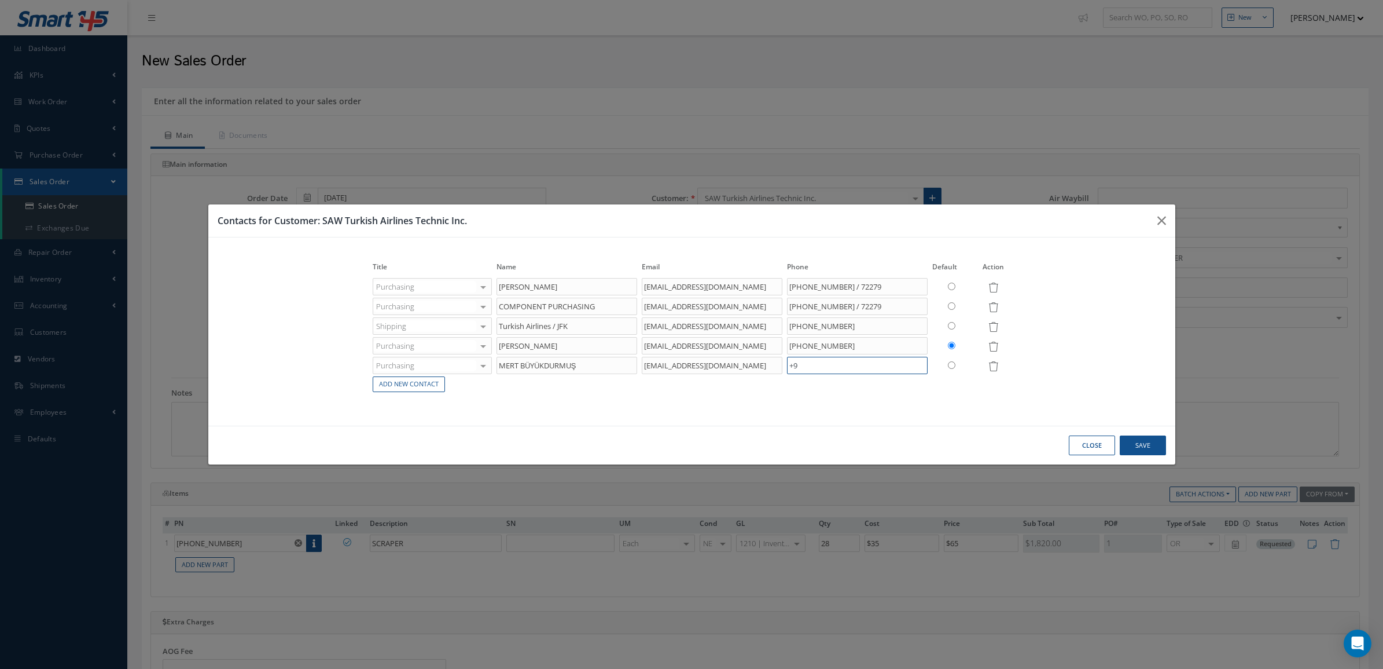
paste input "0 (216) 585 98 00"
type input "+90 (216) 585 98 00"
click at [950, 365] on input "radio" at bounding box center [952, 365] width 8 height 8
radio input "true"
click at [1158, 443] on button "Save" at bounding box center [1143, 445] width 46 height 20
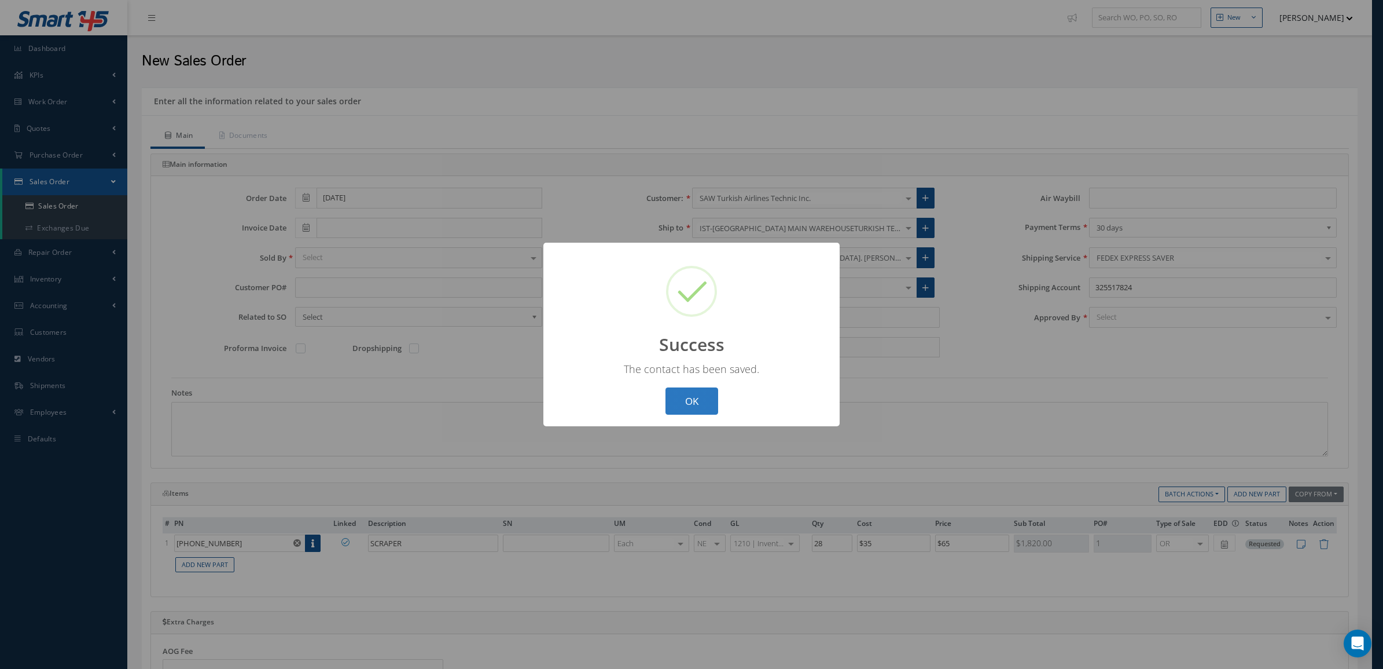
click at [703, 392] on button "OK" at bounding box center [692, 400] width 53 height 27
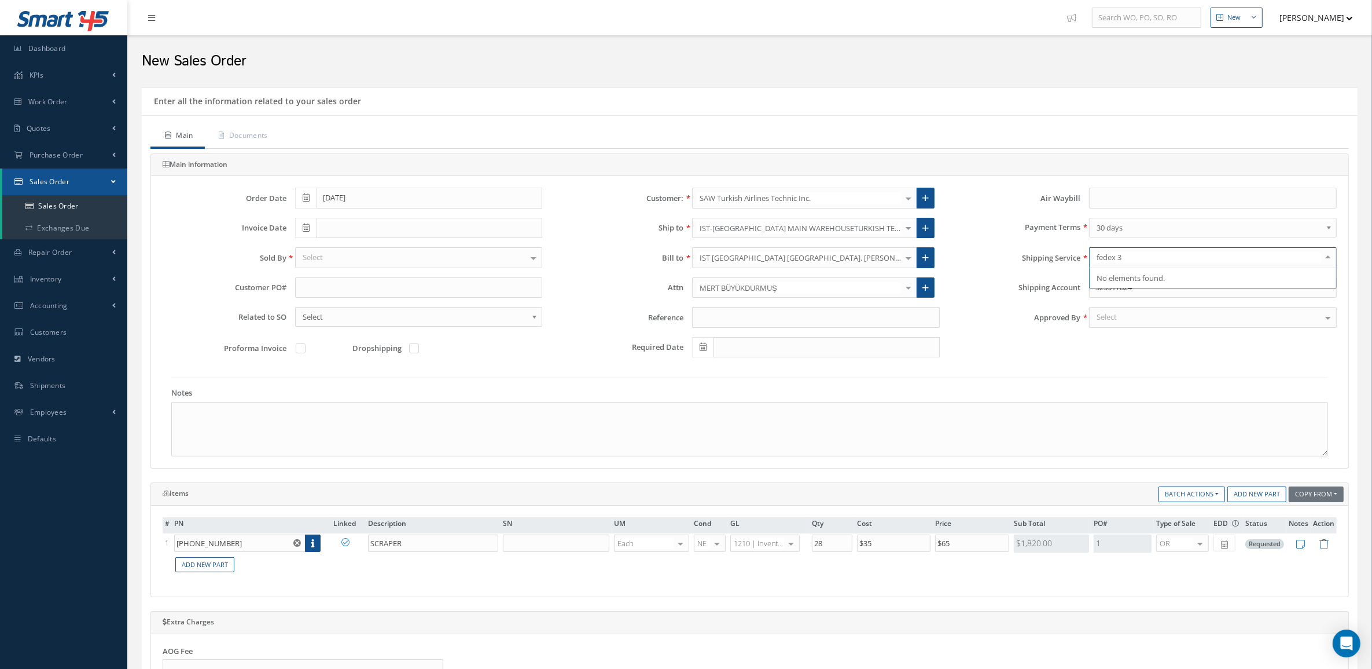
type input "fedex"
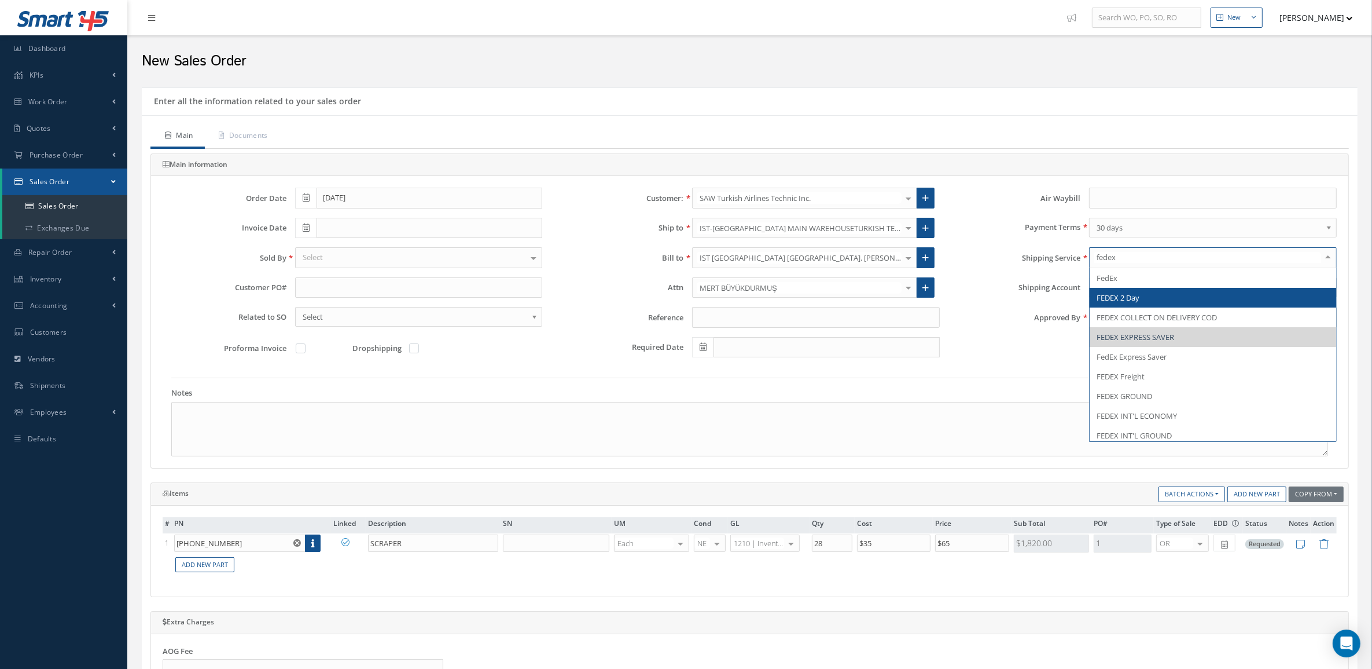
click at [1172, 301] on span "FEDEX 2 Day" at bounding box center [1213, 298] width 247 height 20
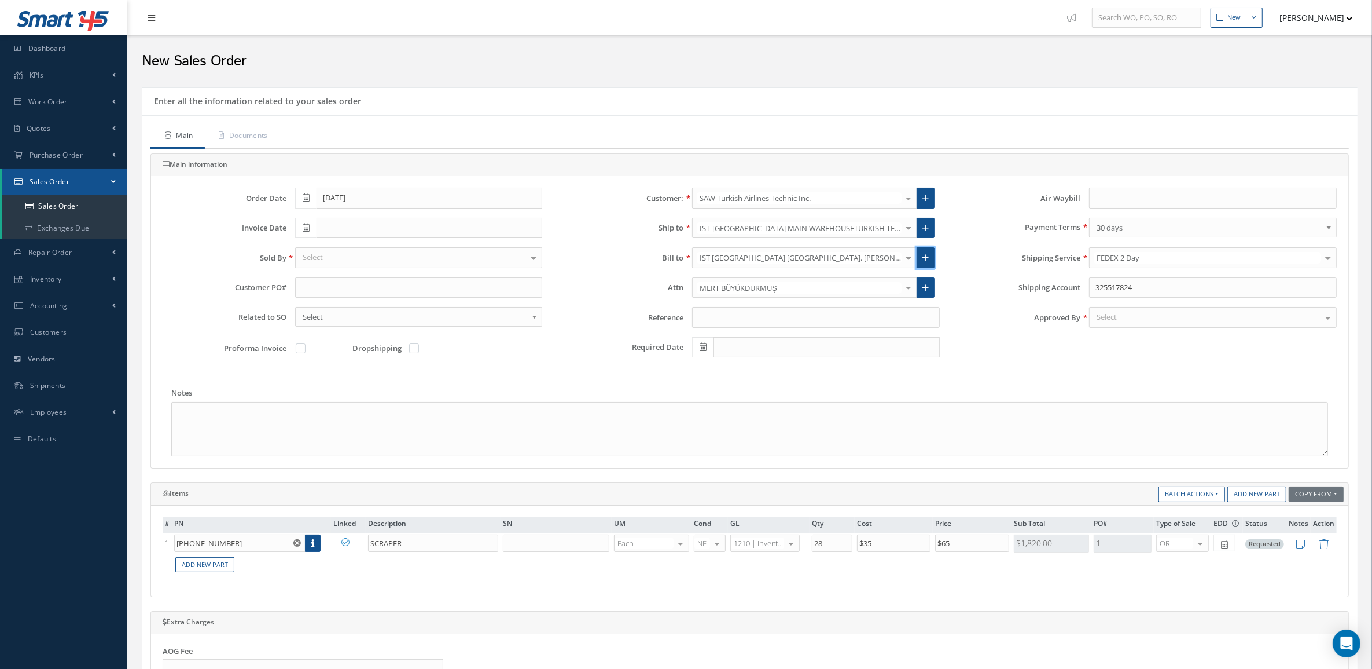
click at [924, 260] on icon at bounding box center [926, 258] width 6 height 8
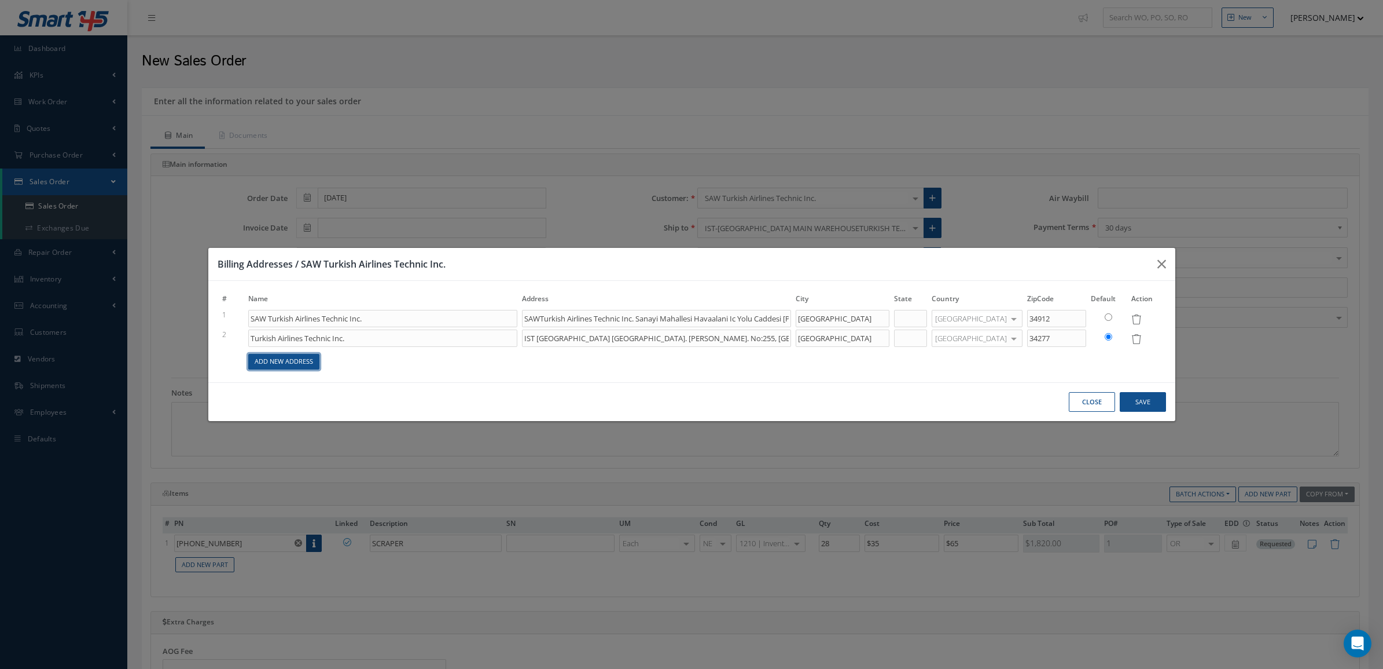
click at [275, 363] on link "Add New Address" at bounding box center [283, 362] width 71 height 16
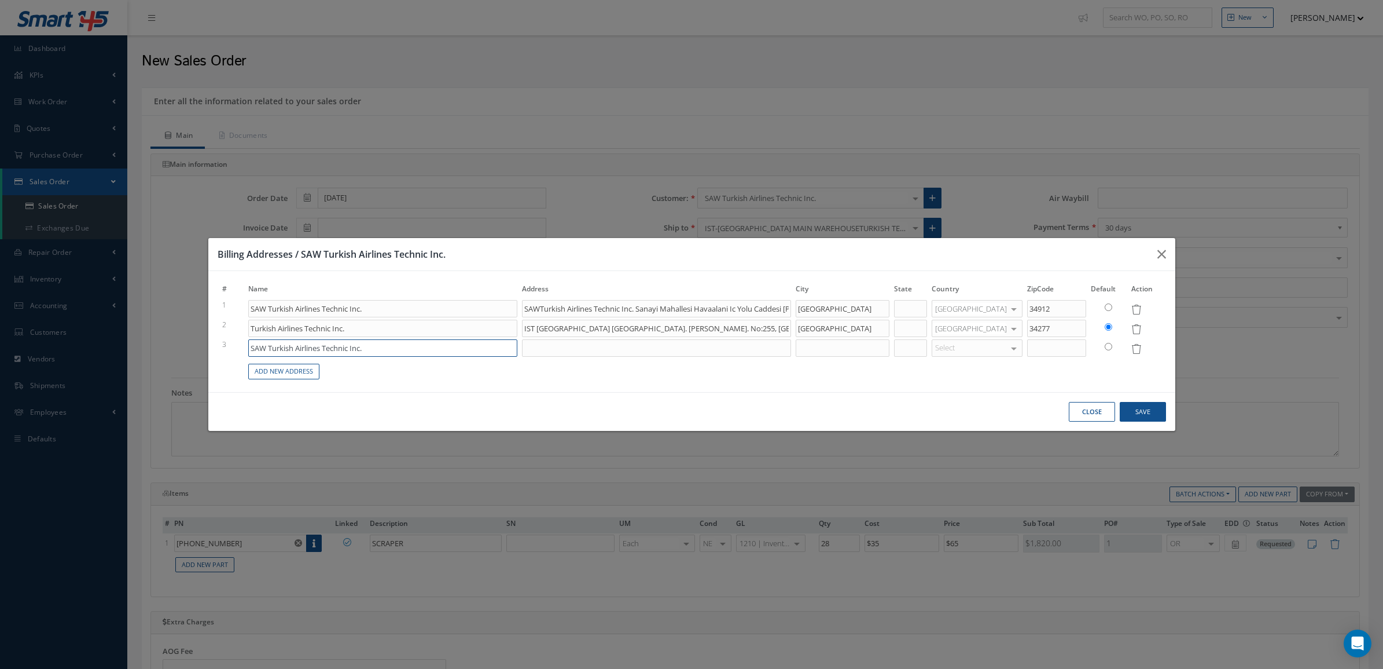
drag, startPoint x: 395, startPoint y: 346, endPoint x: 142, endPoint y: 346, distance: 252.4
click at [142, 346] on div "Billing Addresses / SAW Turkish Airlines Technic Inc. # Name Address City State…" at bounding box center [691, 334] width 1383 height 669
paste input "TURKISH AIRLINES TECHNIC, INC"
type input "SAWTurkish Airlines Technic Inc. Sanayi Mahallesi Havaalani Ic Yolu Caddesi Sab…"
type input "TURKISH AIRLINES TECHNIC, INC."
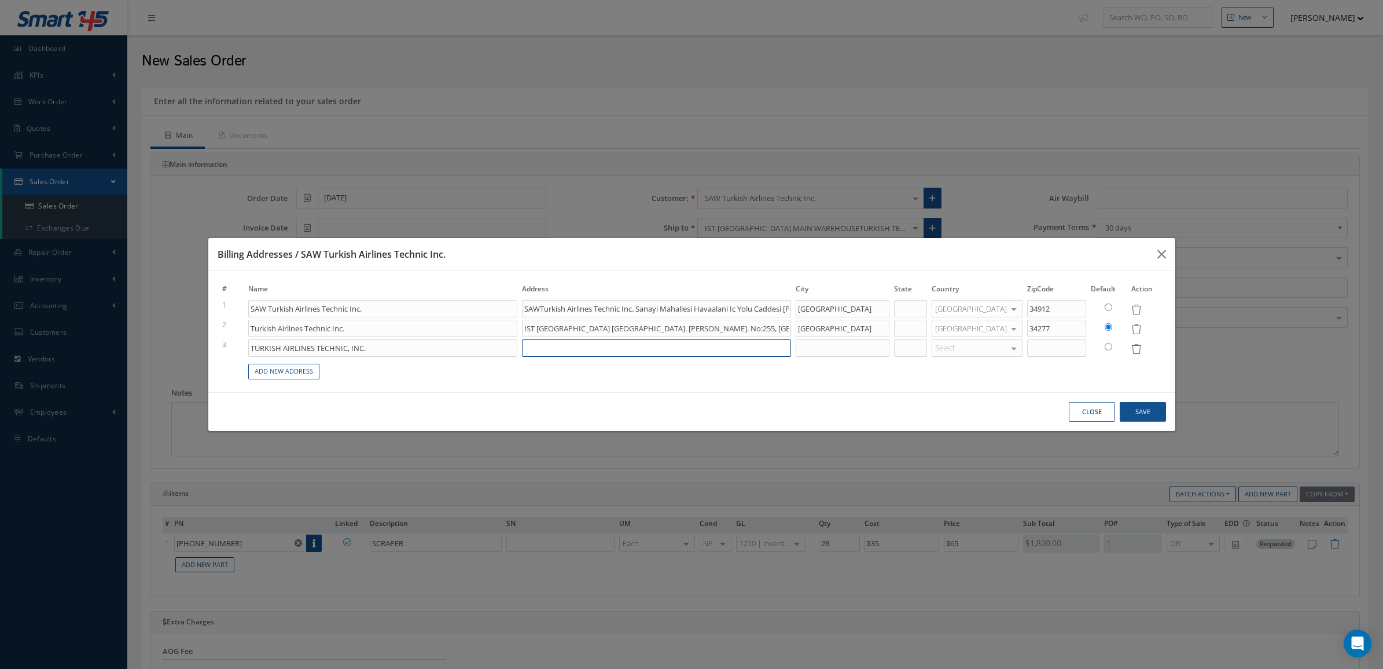
click at [568, 347] on input at bounding box center [656, 347] width 269 height 17
click at [686, 344] on input at bounding box center [656, 347] width 269 height 17
paste input "Sabiha Gökcen Int’l Airport E Gate, 34906 Pendik"
type input "SAWTurkish Airlines Technic Inc. Sanayi Mahallesi Havaalani Ic Yolu Caddesi Sab…"
type input "Sabiha Gökcen Int’l Airport E Gate, 34906 Pendik"
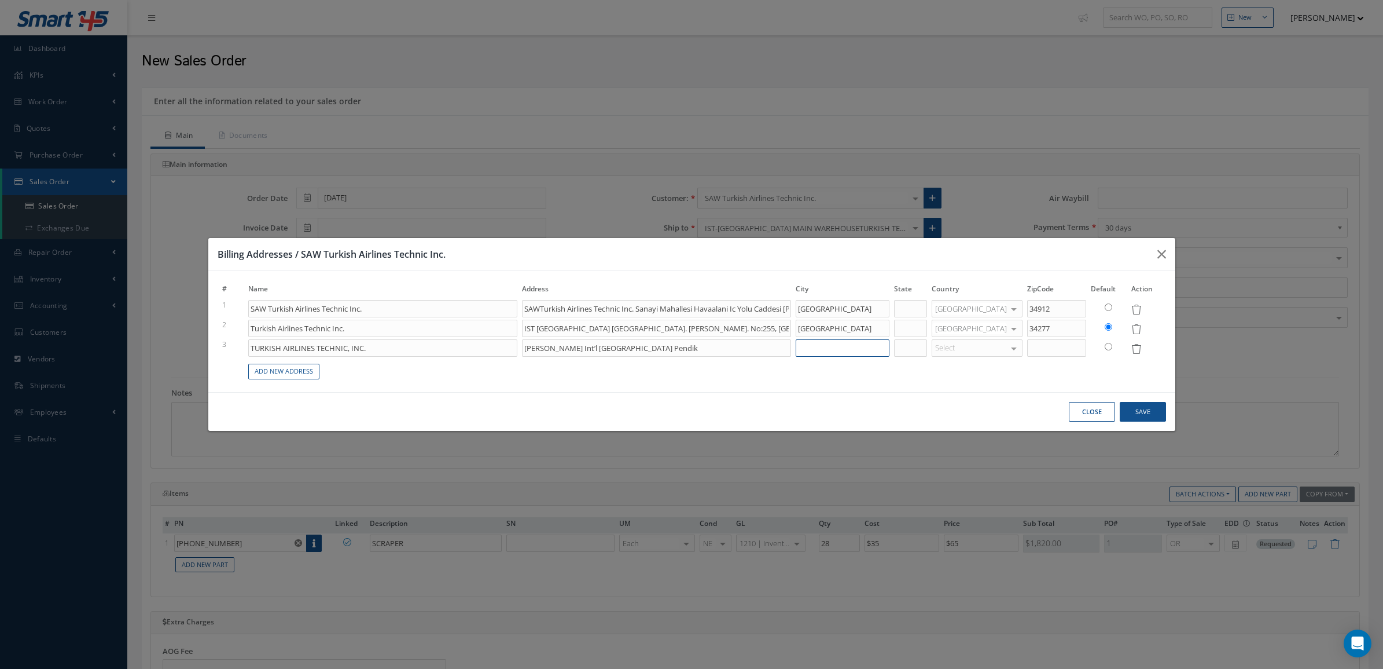
click at [883, 349] on input at bounding box center [843, 347] width 94 height 17
drag, startPoint x: 880, startPoint y: 334, endPoint x: 793, endPoint y: 330, distance: 86.9
click at [793, 330] on tr "2 Turkish Airlines Technic Inc. IST ISTANBUL AIRPORT Tayakadin Mah. Ulubatli Ha…" at bounding box center [692, 328] width 944 height 20
click at [838, 347] on input at bounding box center [843, 347] width 94 height 17
paste input "ISTANBUL"
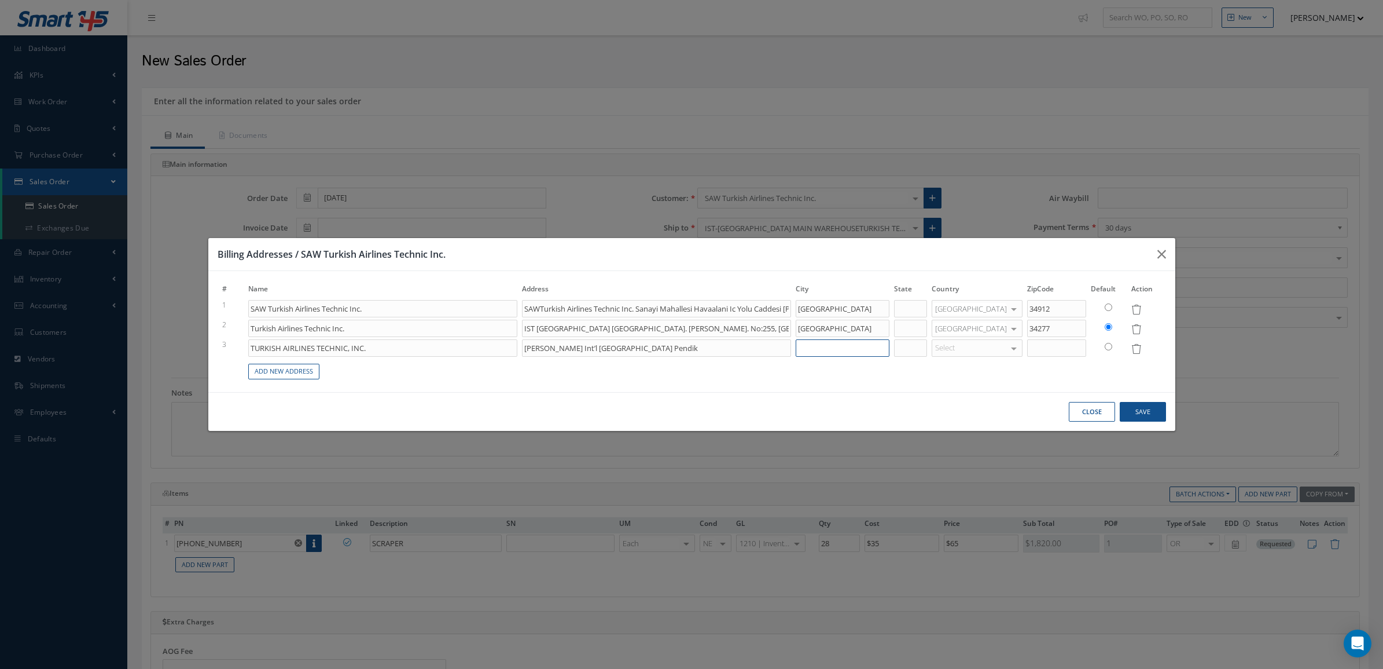
type input "SAWTurkish Airlines Technic Inc. Sanayi Mahallesi Havaalani Ic Yolu Caddesi Sab…"
type input "ISTANBUL"
click at [1008, 348] on div at bounding box center [1014, 348] width 16 height 17
type input "turk"
click at [1011, 368] on span "[GEOGRAPHIC_DATA]" at bounding box center [978, 367] width 90 height 20
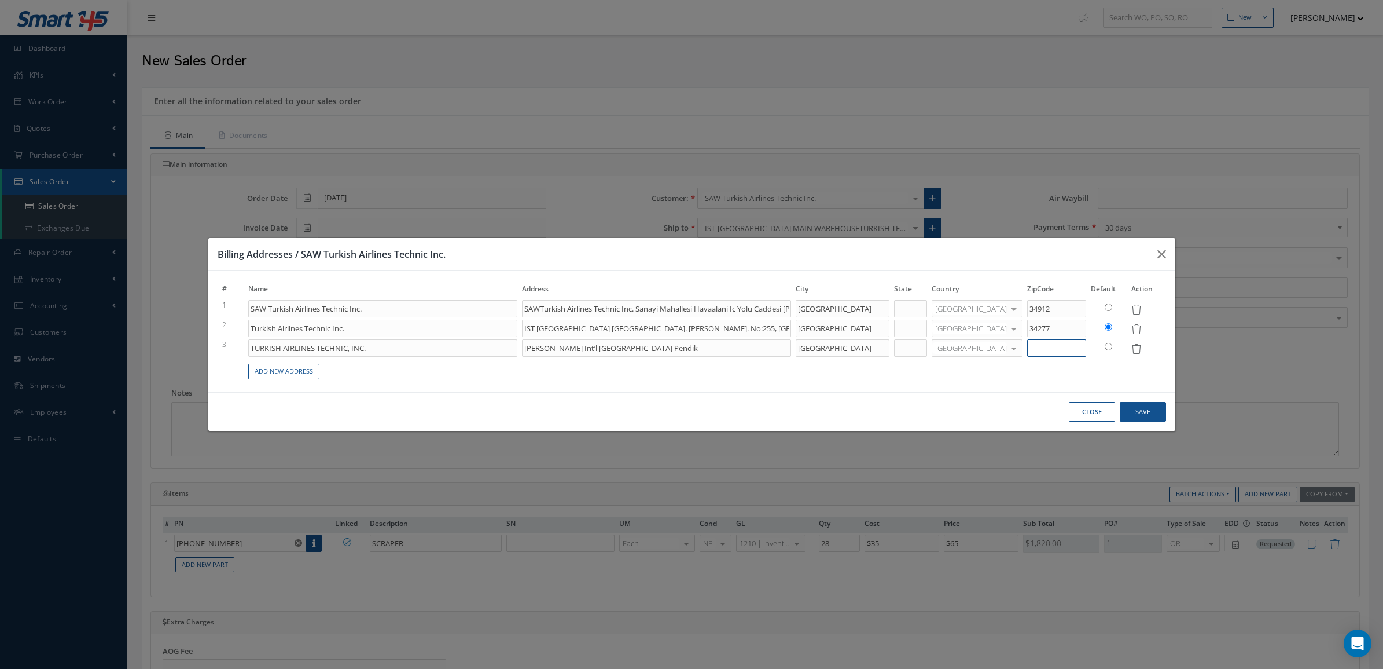
click at [1048, 347] on input at bounding box center [1056, 347] width 59 height 17
type input "SAWTurkish Airlines Technic Inc. Sanayi Mahallesi Havaalani Ic Yolu Caddesi Sab…"
type input "3"
type input "SAWTurkish Airlines Technic Inc. Sanayi Mahallesi Havaalani Ic Yolu Caddesi Sab…"
type input "34"
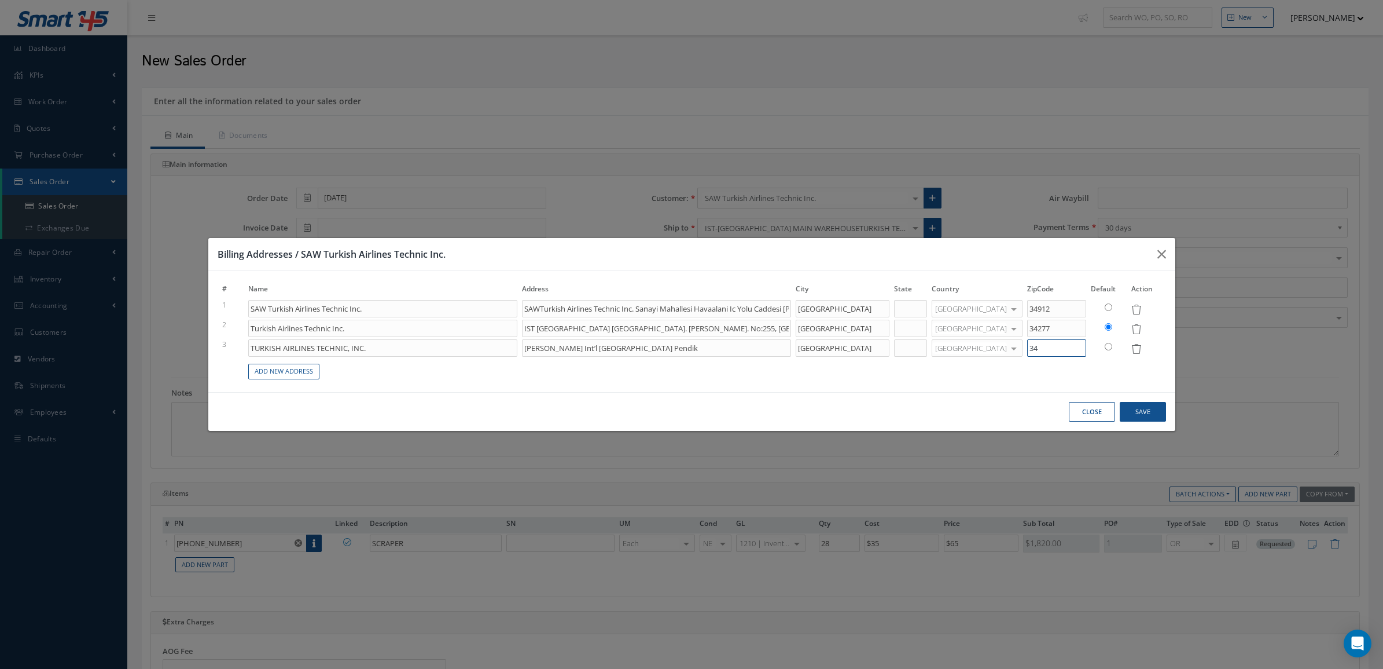
type input "SAWTurkish Airlines Technic Inc. Sanayi Mahallesi Havaalani Ic Yolu Caddesi Sab…"
type input "349"
type input "SAWTurkish Airlines Technic Inc. Sanayi Mahallesi Havaalani Ic Yolu Caddesi Sab…"
type input "3490"
type input "SAWTurkish Airlines Technic Inc. Sanayi Mahallesi Havaalani Ic Yolu Caddesi Sab…"
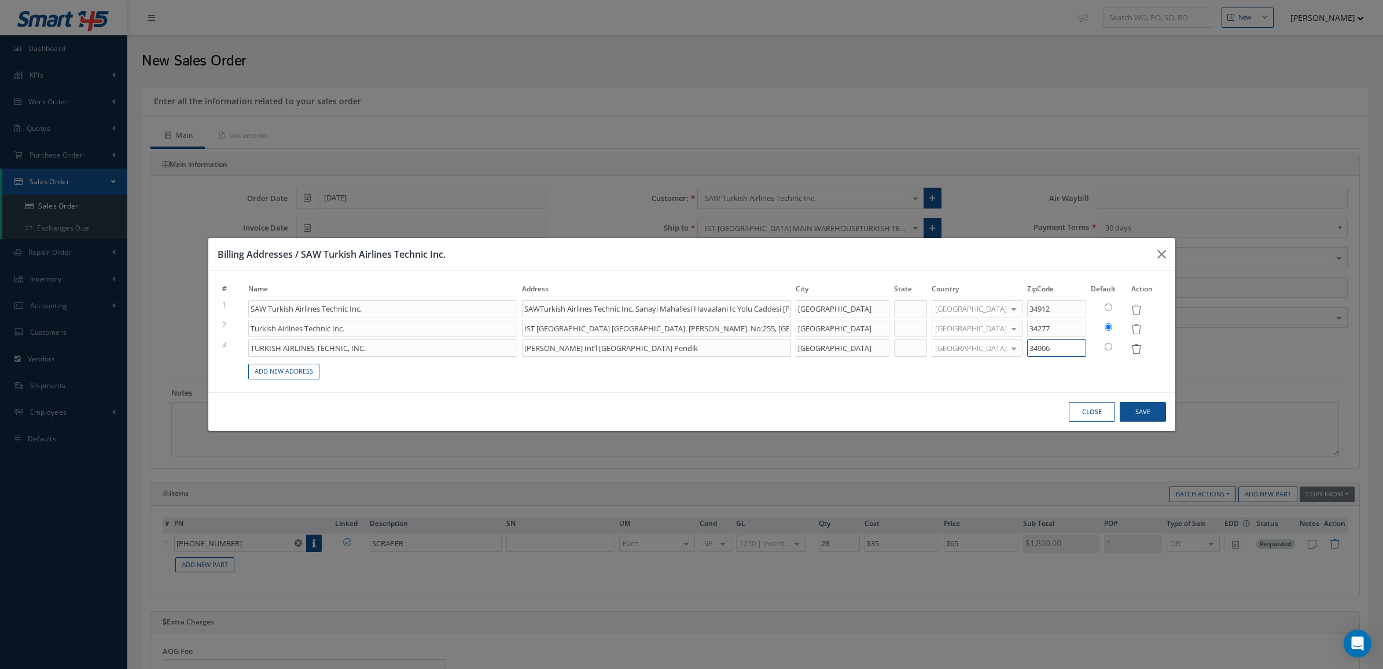
type input "34906"
drag, startPoint x: 677, startPoint y: 346, endPoint x: 656, endPoint y: 345, distance: 21.4
click at [656, 345] on input "Sabiha Gökcen Int’l Airport E Gate, 34906 Pendik" at bounding box center [656, 347] width 269 height 17
type input "SAWTurkish Airlines Technic Inc. Sanayi Mahallesi Havaalani Ic Yolu Caddesi Sab…"
type input "Sabiha Gökcen Int’l Airport E Gate, Pendik"
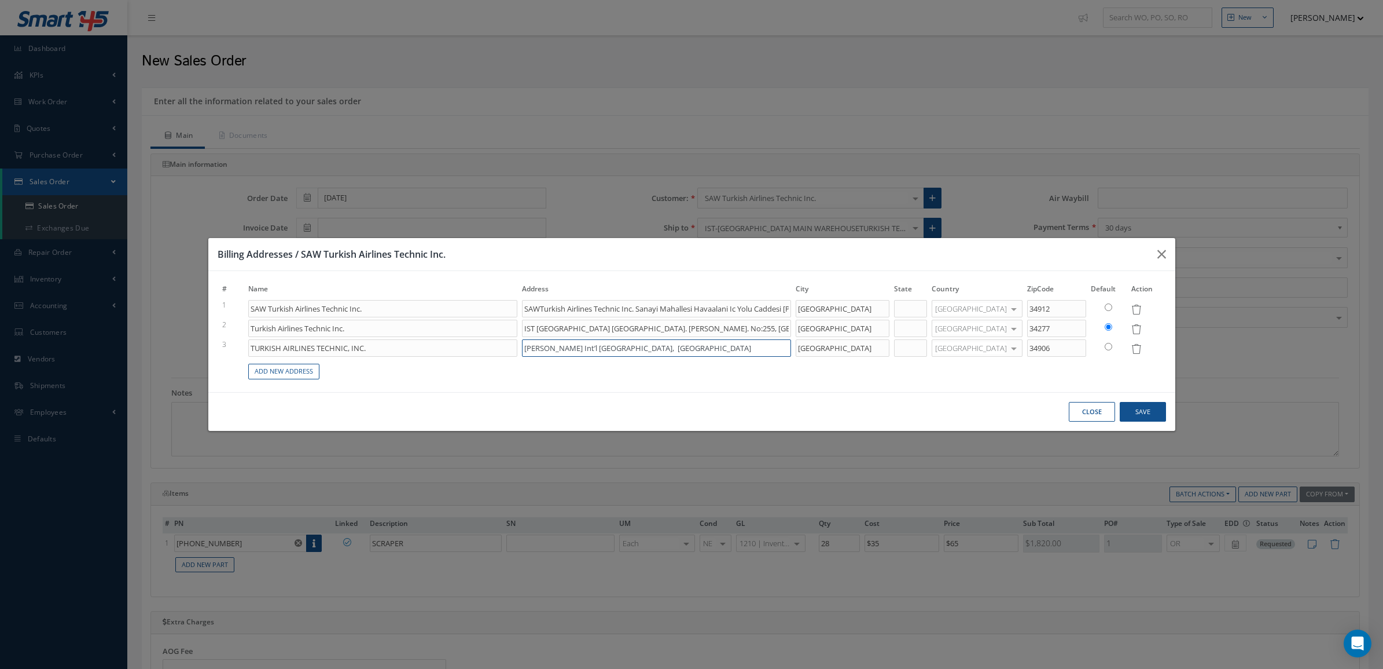
type input "SAWTurkish Airlines Technic Inc. Sanayi Mahallesi Havaalani Ic Yolu Caddesi Sab…"
type input "Sabiha Gökcen Int’l Airport E Gate, Pendik"
click at [1107, 343] on input "radio" at bounding box center [1109, 347] width 8 height 8
radio input "true"
type input "SAWTurkish Airlines Technic Inc. Sanayi Mahallesi Havaalani Ic Yolu Caddesi Sab…"
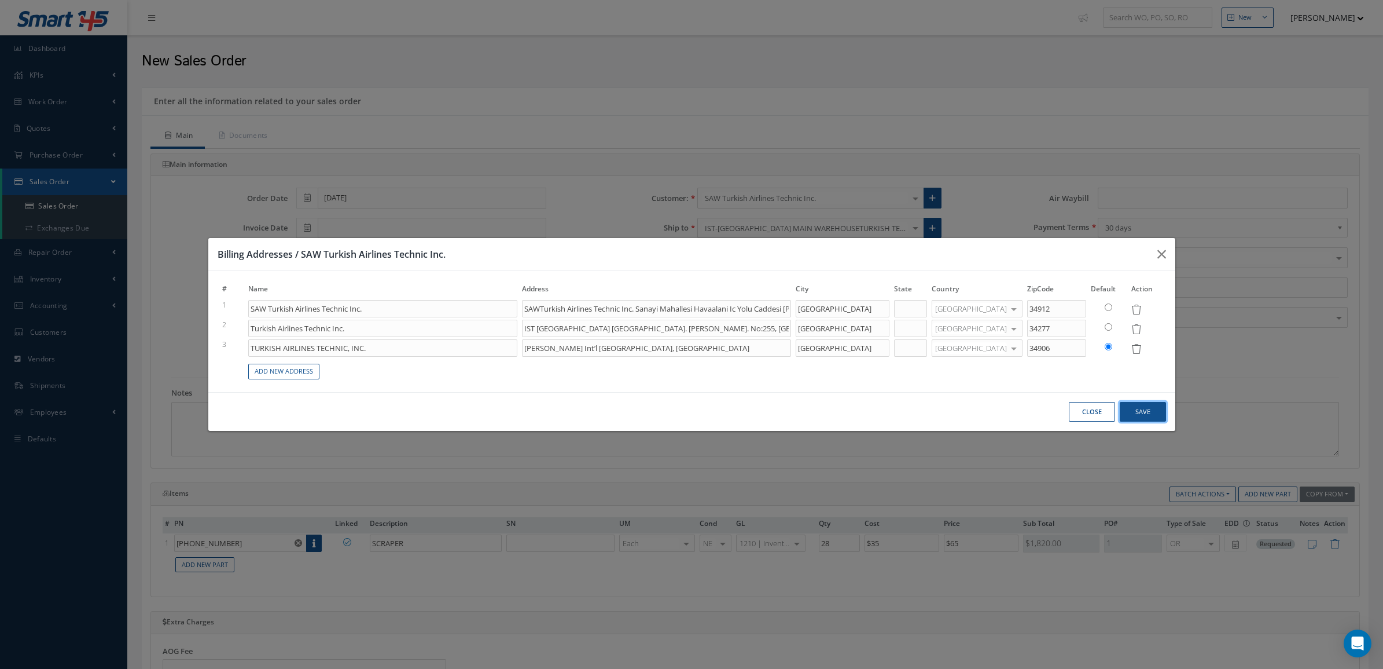
click at [1136, 416] on button "Save" at bounding box center [1143, 412] width 46 height 20
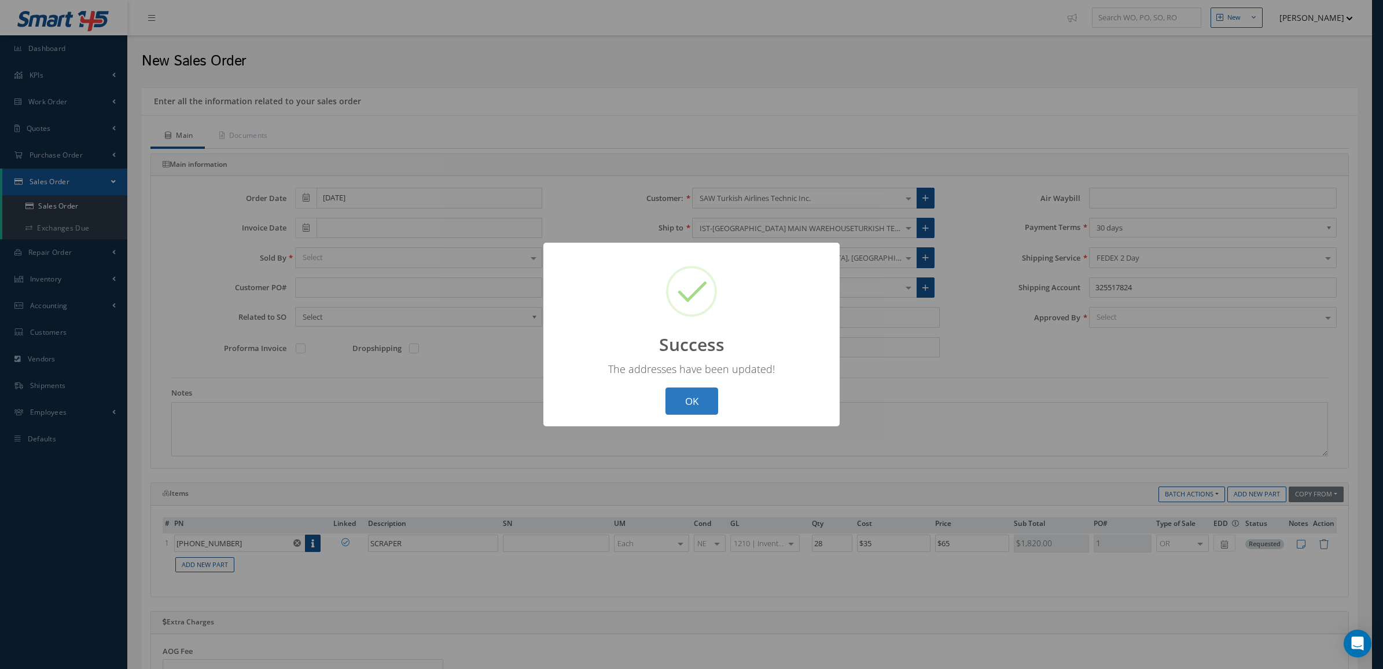
click at [704, 394] on button "OK" at bounding box center [692, 400] width 53 height 27
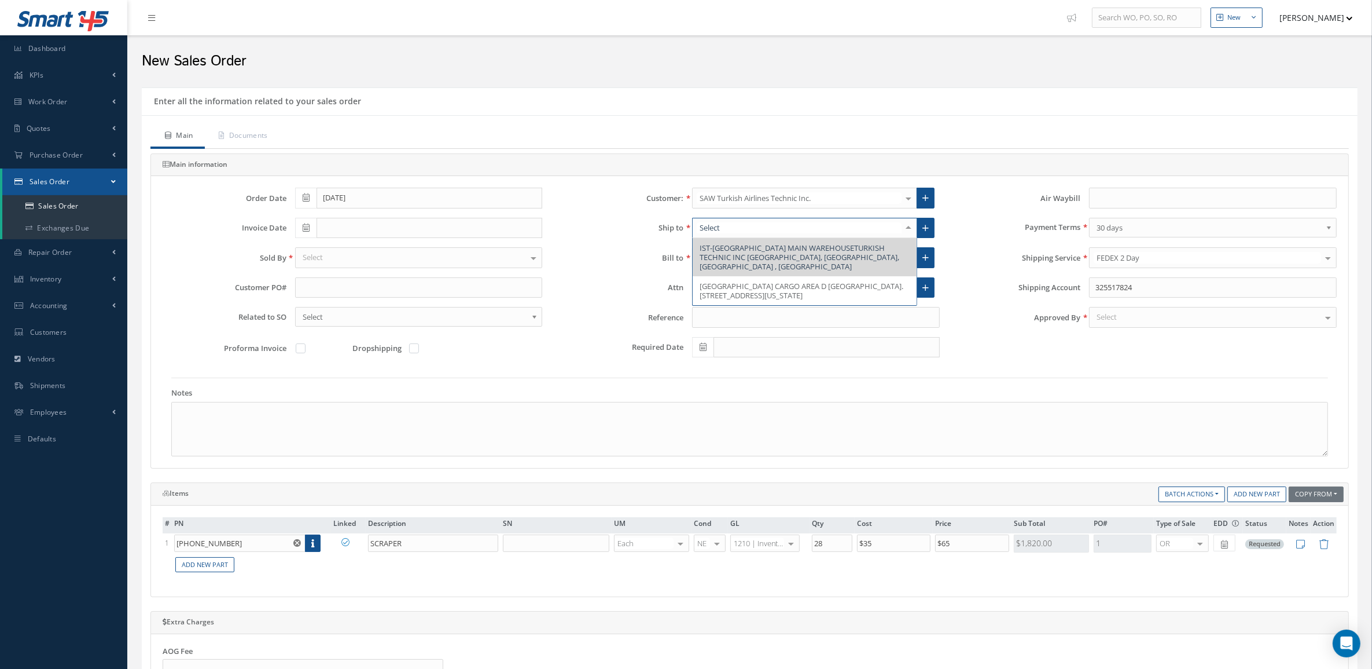
click at [909, 229] on div at bounding box center [909, 227] width 16 height 19
click at [872, 288] on span "JFK INTERNATIONAL AIRPORT CARGO AREA D NORTH HANGER RD. BUILDING 263, JAMAICA, …" at bounding box center [802, 291] width 204 height 20
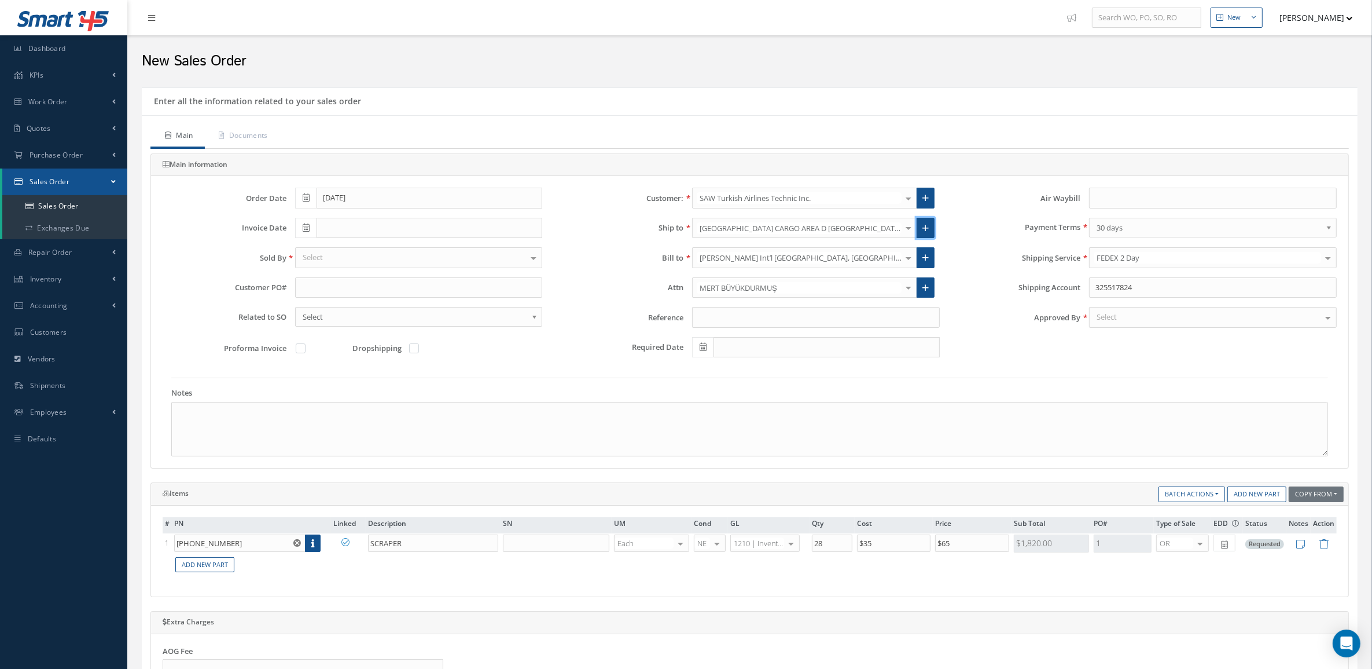
click at [931, 223] on link at bounding box center [926, 228] width 18 height 21
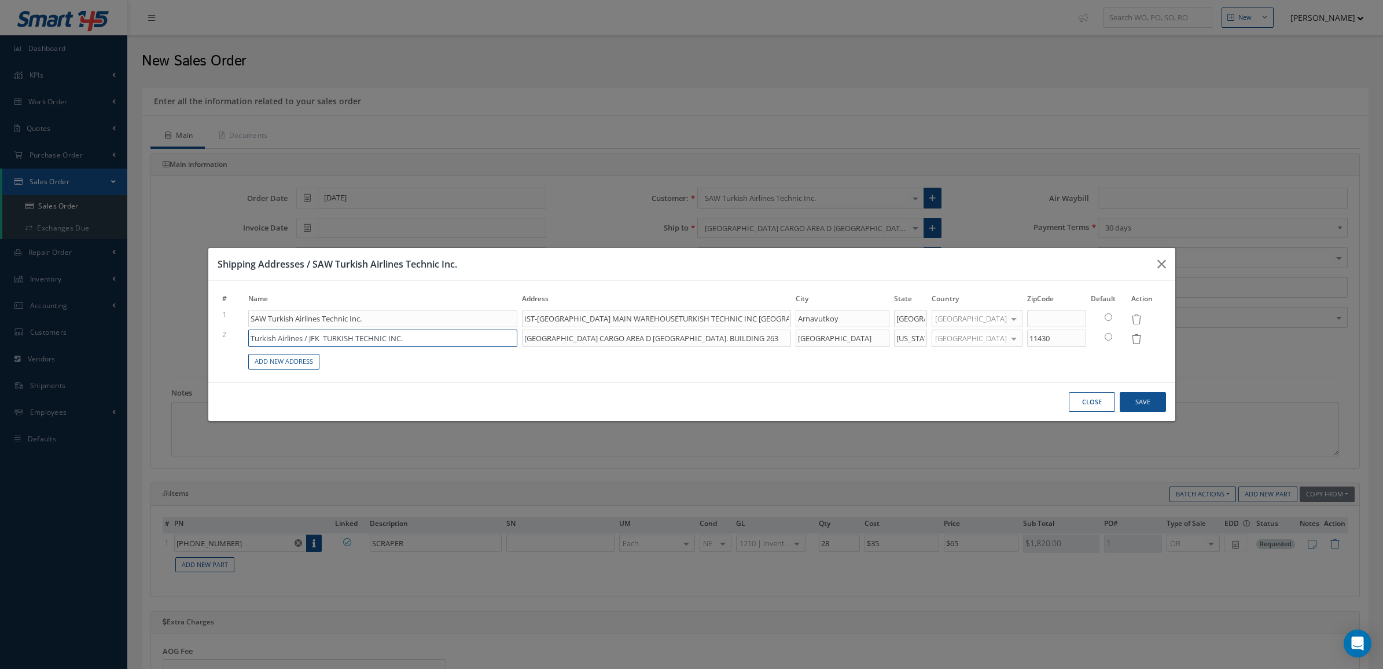
drag, startPoint x: 443, startPoint y: 334, endPoint x: 124, endPoint y: 331, distance: 319.0
click at [124, 331] on div "Shipping Addresses / SAW Turkish Airlines Technic Inc. # Name Address City Stat…" at bounding box center [691, 334] width 1383 height 669
paste input "Turkish Airlines / JFK JFK International Airport"
click at [269, 337] on input "Turkish Airlines / JFK JFK International Airport" at bounding box center [382, 337] width 269 height 17
type input "Turkish Airlines / JFK International Airport"
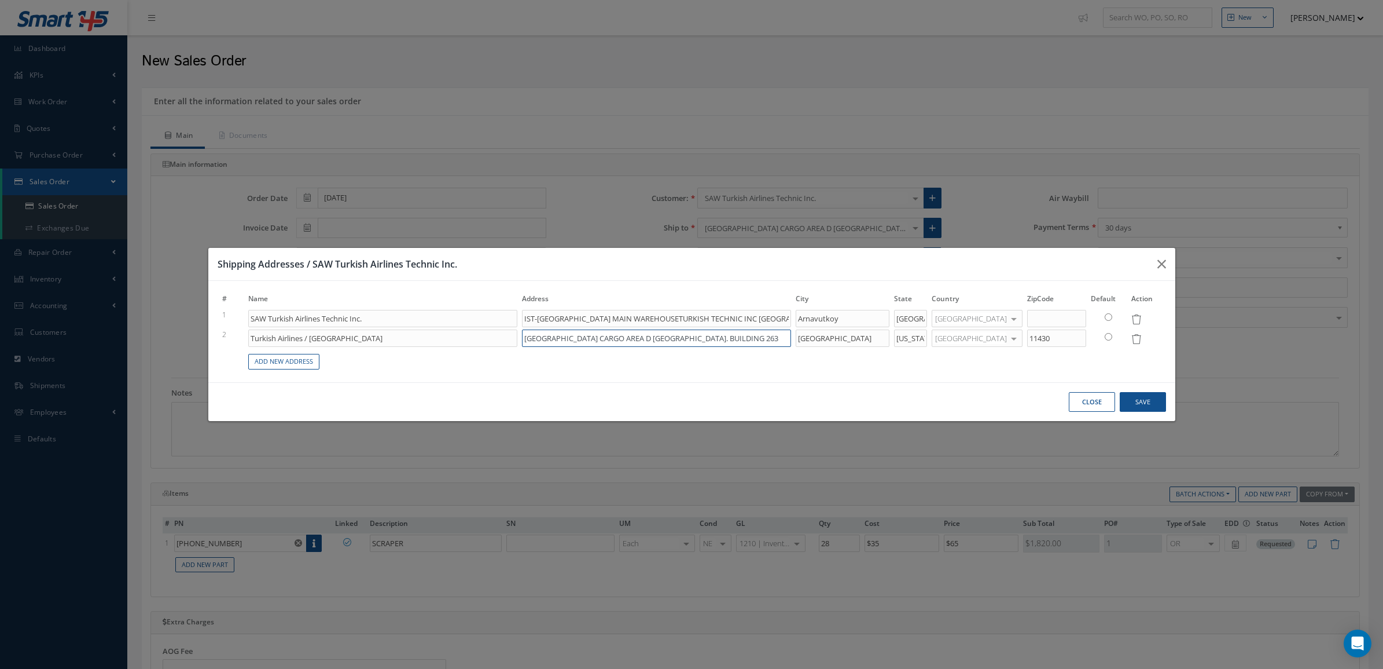
scroll to position [0, 10]
drag, startPoint x: 533, startPoint y: 339, endPoint x: 1093, endPoint y: 343, distance: 559.8
click at [1093, 343] on tr "2 Turkish Airlines / JFK International Airport JFK INTERNATIONAL AIRPORT CARGO …" at bounding box center [692, 338] width 944 height 20
paste input "North Service Rd. Cargo Area D Building 260"
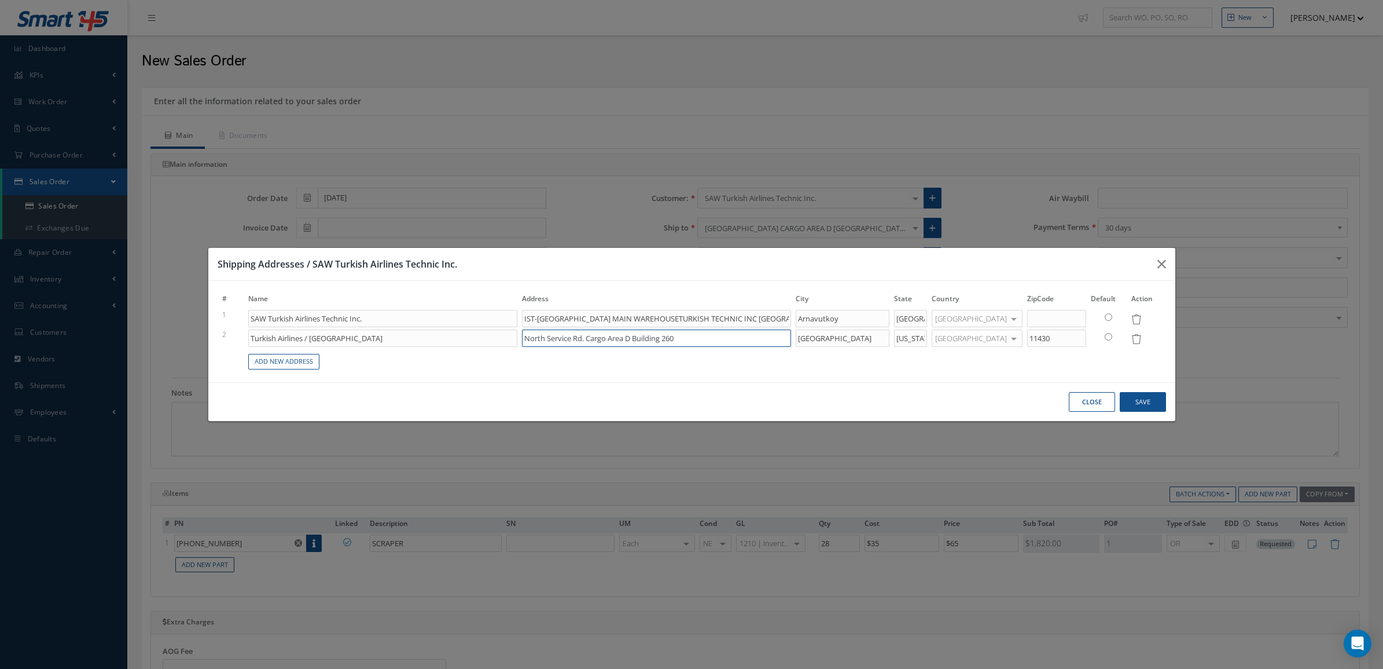
type input "North Service Rd. Cargo Area D Building 260"
drag, startPoint x: 919, startPoint y: 337, endPoint x: 1008, endPoint y: 337, distance: 89.1
click at [1008, 337] on tr "2 Turkish Airlines / JFK International Airport North Service Rd. Cargo Area D B…" at bounding box center [692, 338] width 944 height 20
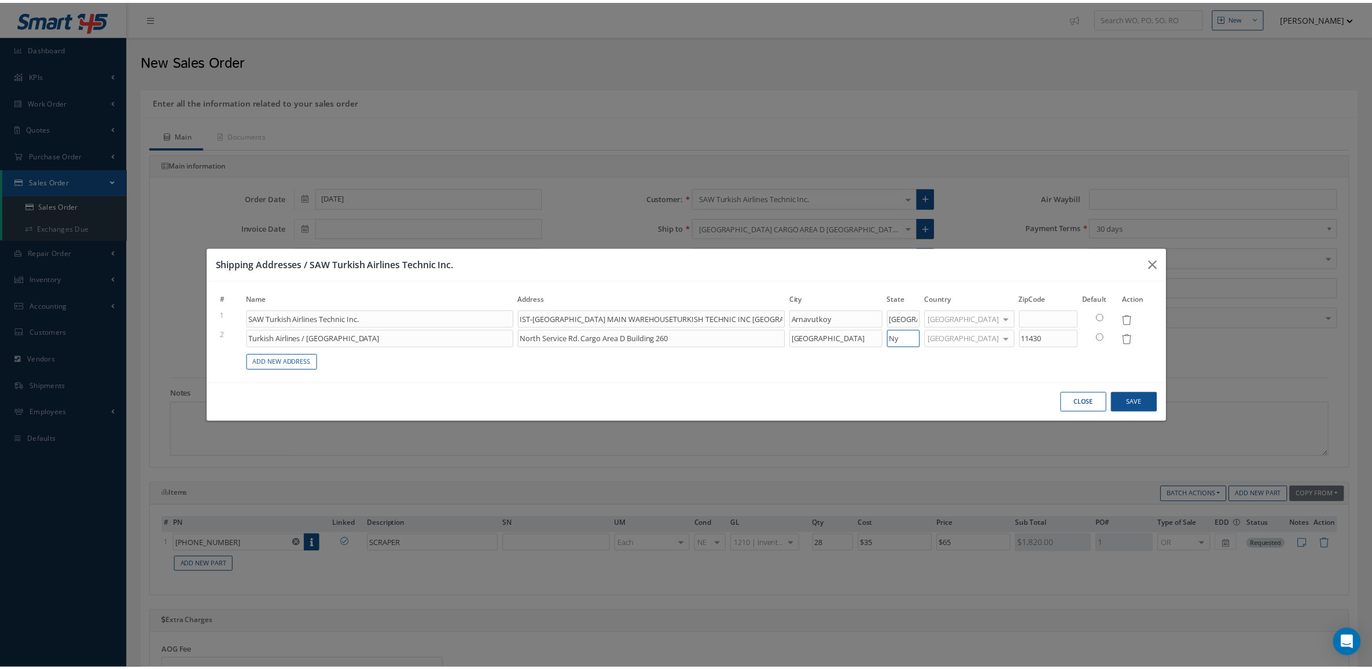
scroll to position [0, 0]
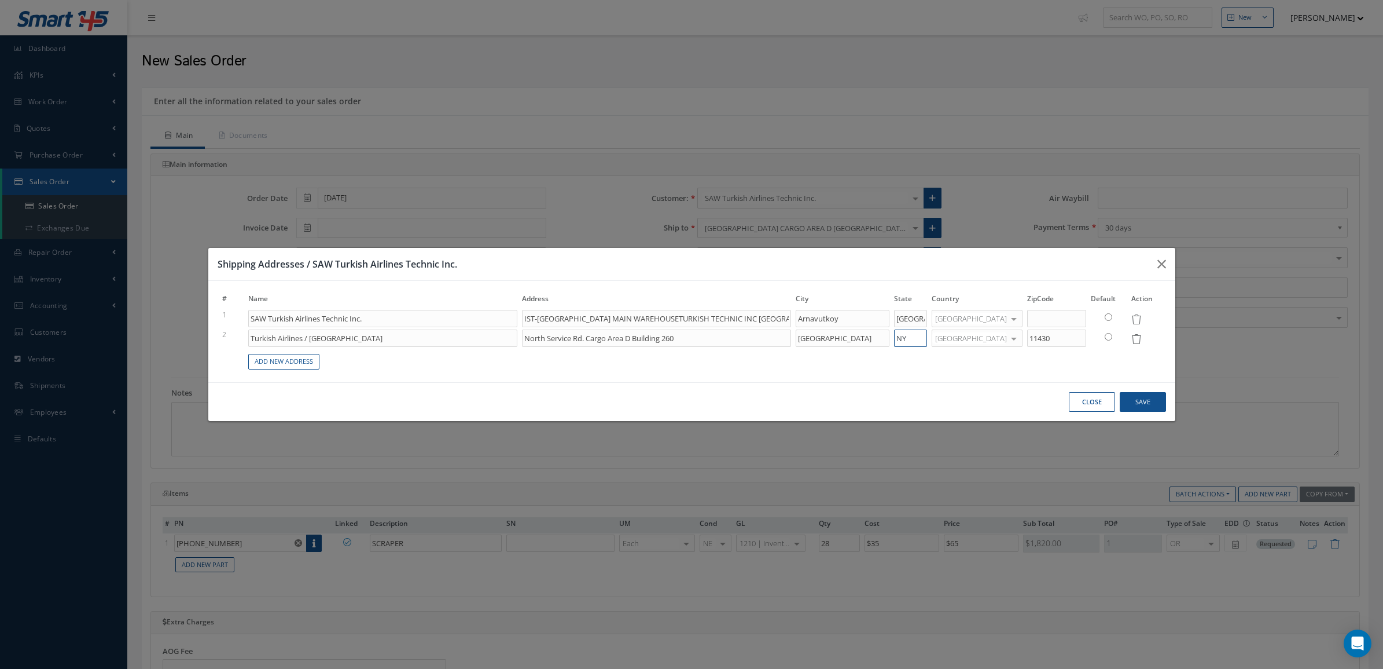
type input "NY"
click at [1105, 333] on input "radio" at bounding box center [1109, 337] width 8 height 8
radio input "true"
click at [1126, 397] on button "Save" at bounding box center [1143, 402] width 46 height 20
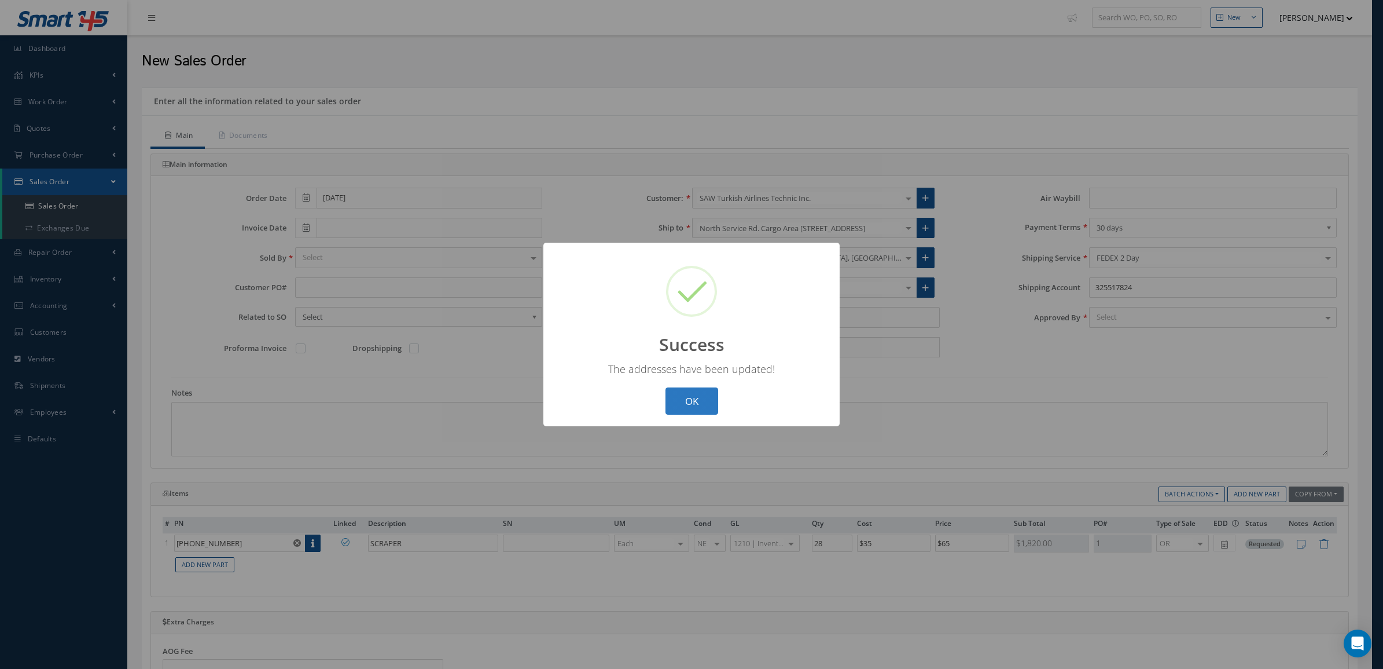
click at [702, 403] on button "OK" at bounding box center [692, 400] width 53 height 27
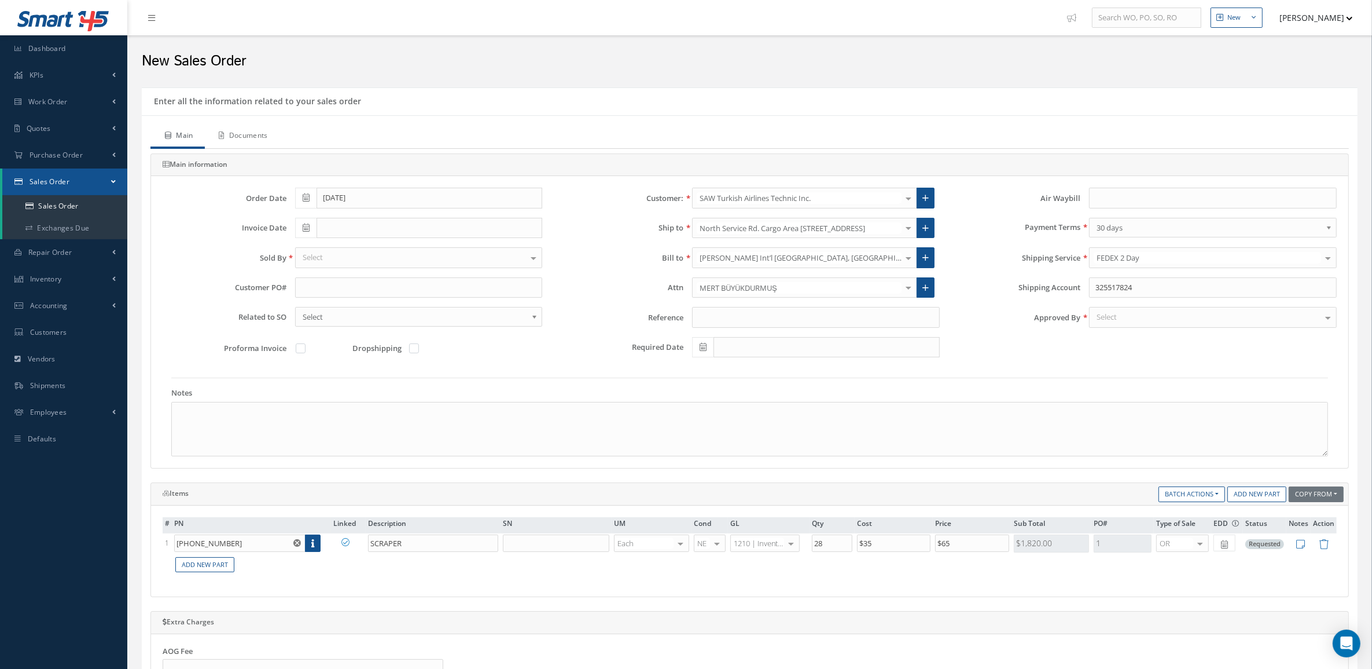
click at [239, 146] on link "Documents" at bounding box center [242, 136] width 75 height 24
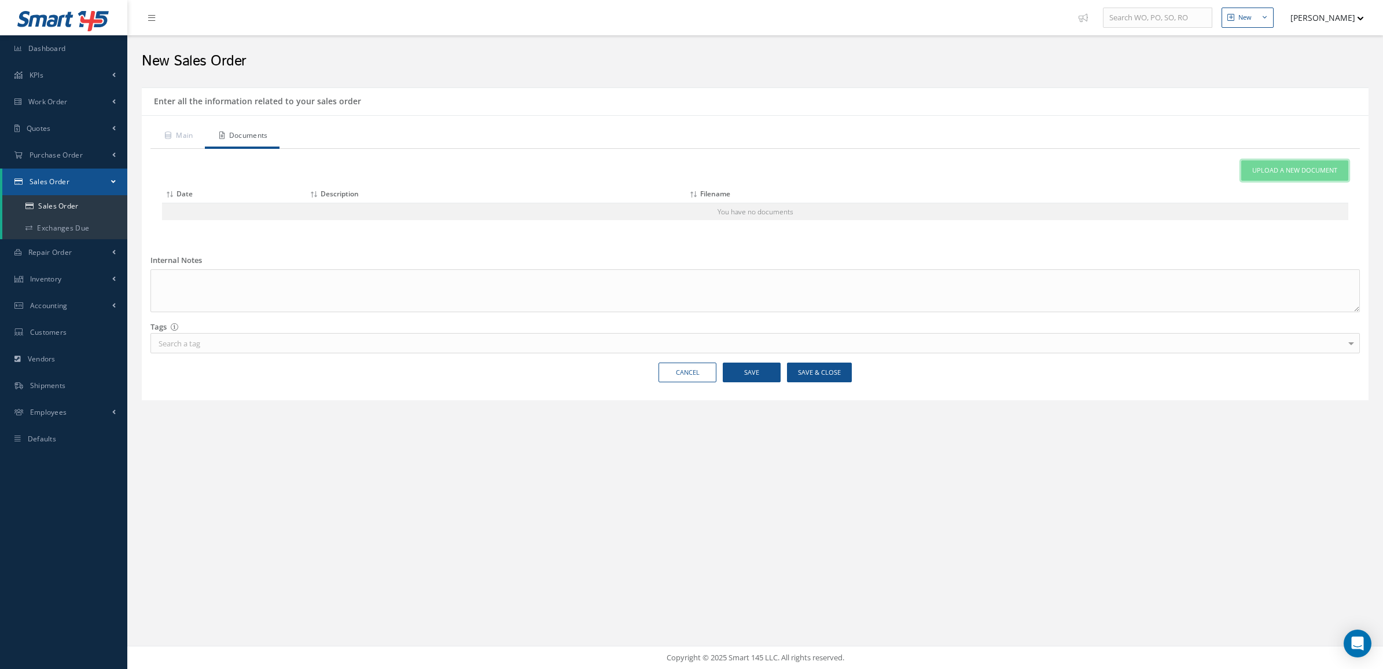
click at [1248, 168] on link "Upload a New Document" at bounding box center [1295, 170] width 107 height 20
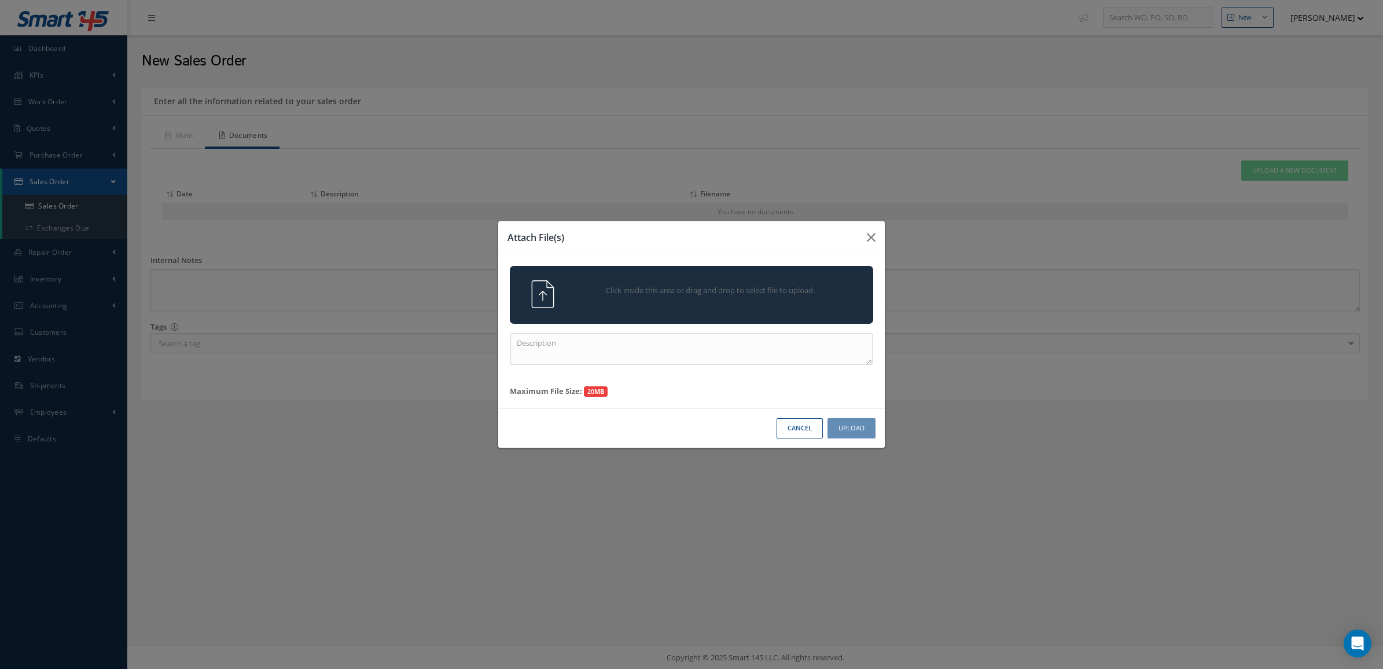
click at [583, 288] on span "Click inside this area or drag and drop to select file to upload." at bounding box center [710, 291] width 263 height 12
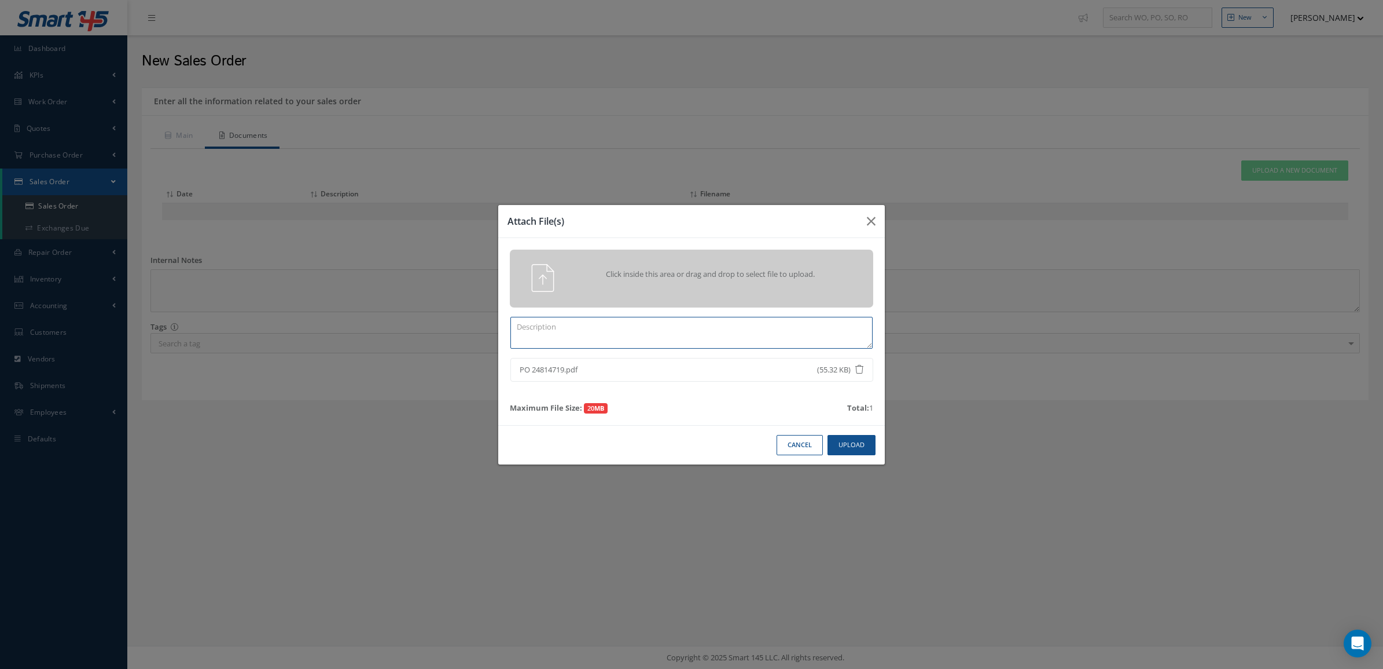
click at [651, 323] on textarea at bounding box center [692, 333] width 362 height 32
type textarea "PO"
click at [864, 440] on button "Upload" at bounding box center [852, 445] width 48 height 20
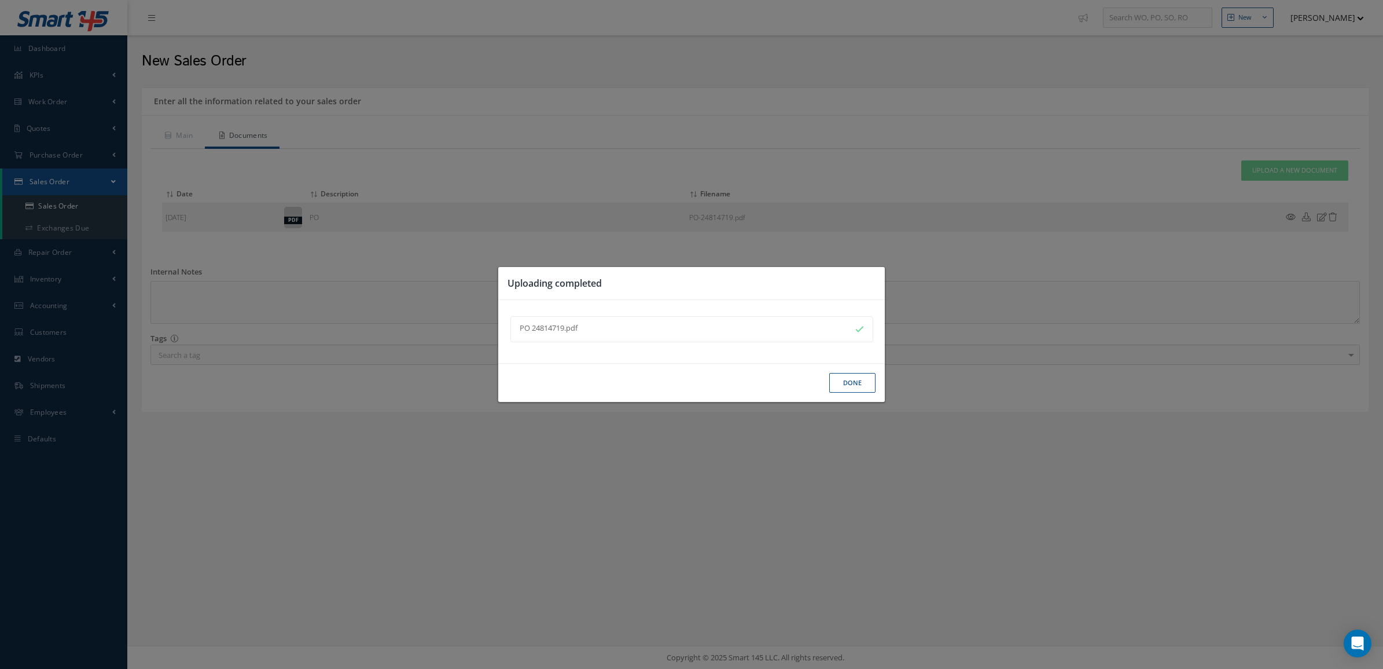
click at [852, 380] on button "Done" at bounding box center [853, 383] width 46 height 20
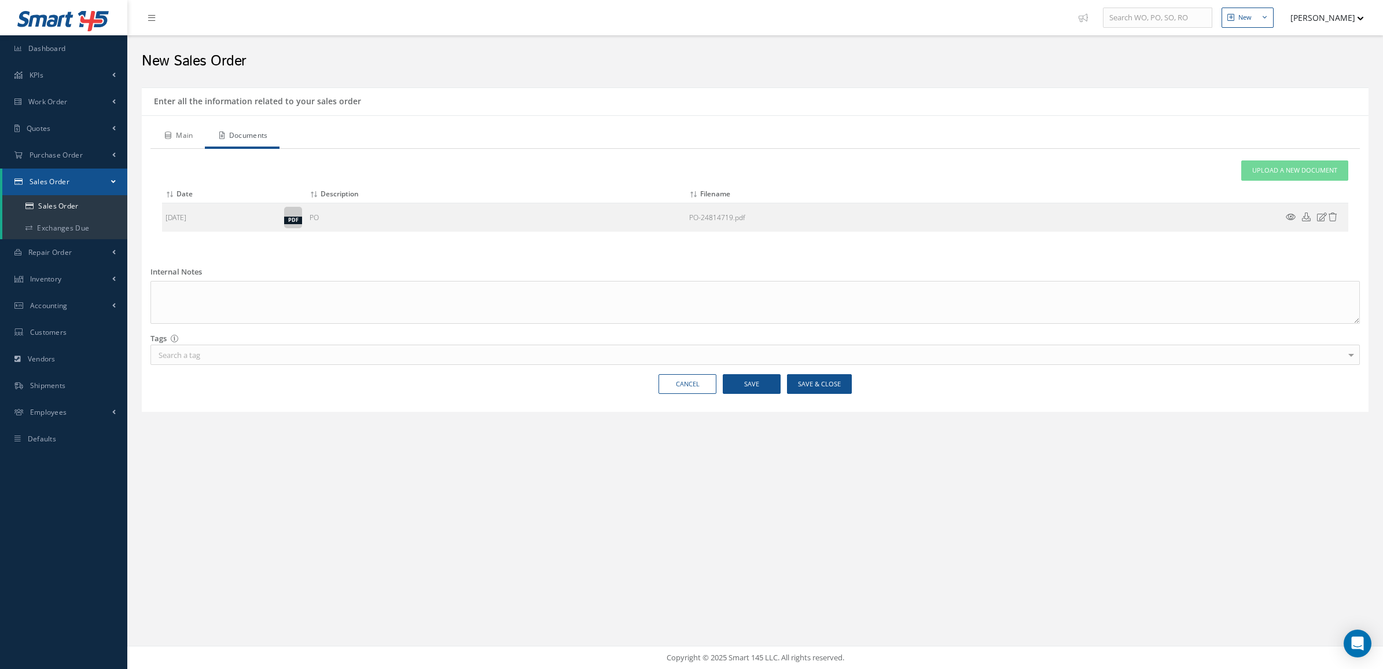
click at [171, 138] on icon at bounding box center [168, 135] width 6 height 7
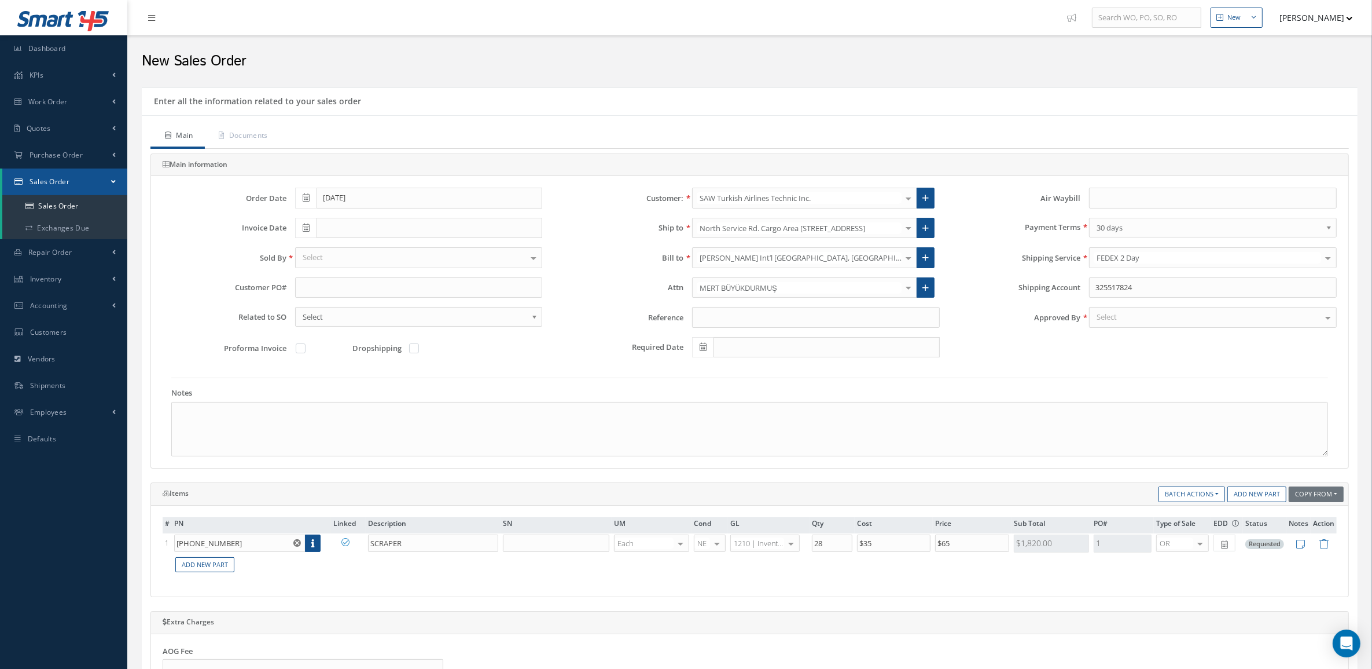
click at [386, 261] on div "Select" at bounding box center [419, 257] width 248 height 21
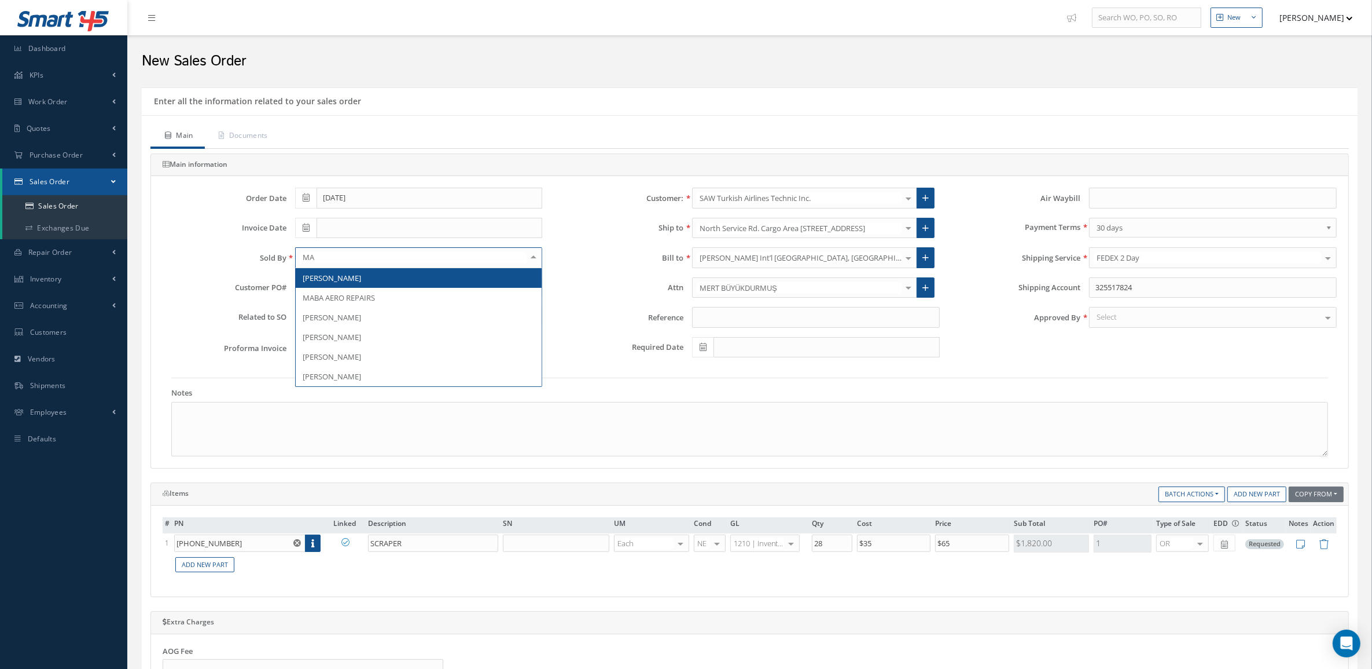
type input "MAR"
click at [391, 284] on span "[PERSON_NAME]" at bounding box center [419, 278] width 247 height 20
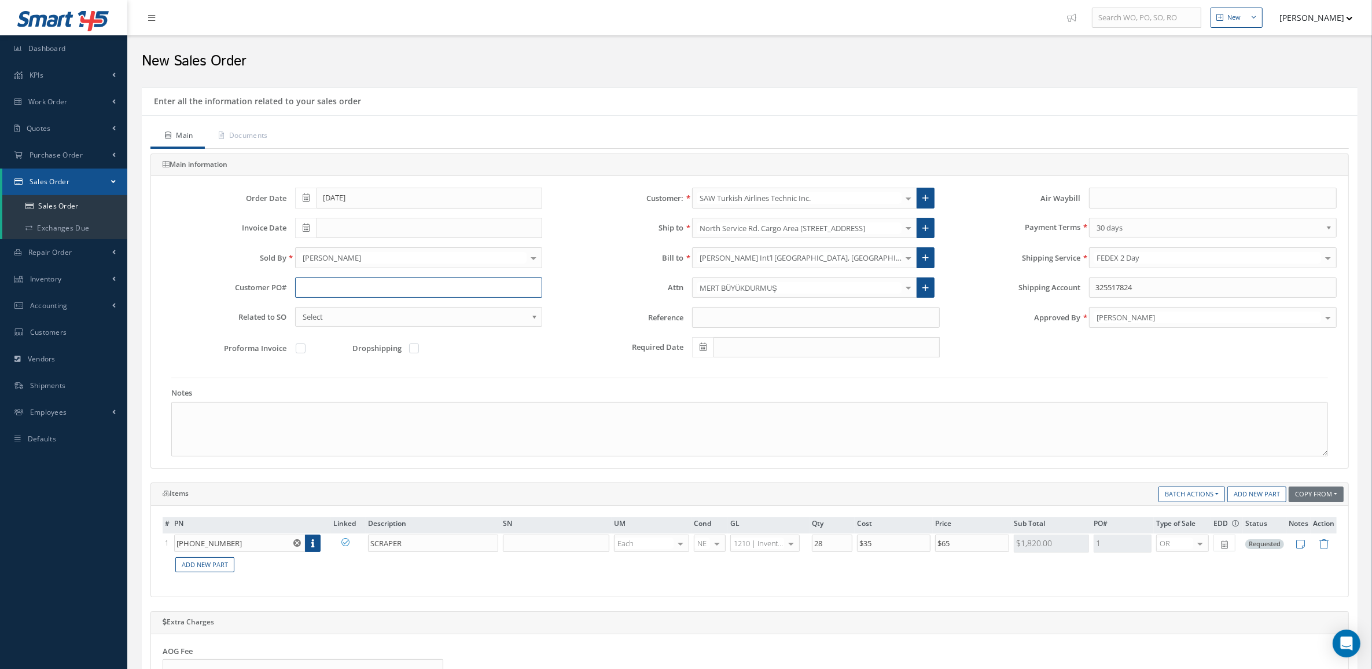
click at [309, 282] on input "text" at bounding box center [419, 287] width 248 height 21
paste input "PO24814719"
click at [313, 291] on input "PO24814719" at bounding box center [419, 287] width 248 height 21
type input "PO 24814719"
click at [811, 328] on input at bounding box center [816, 317] width 248 height 21
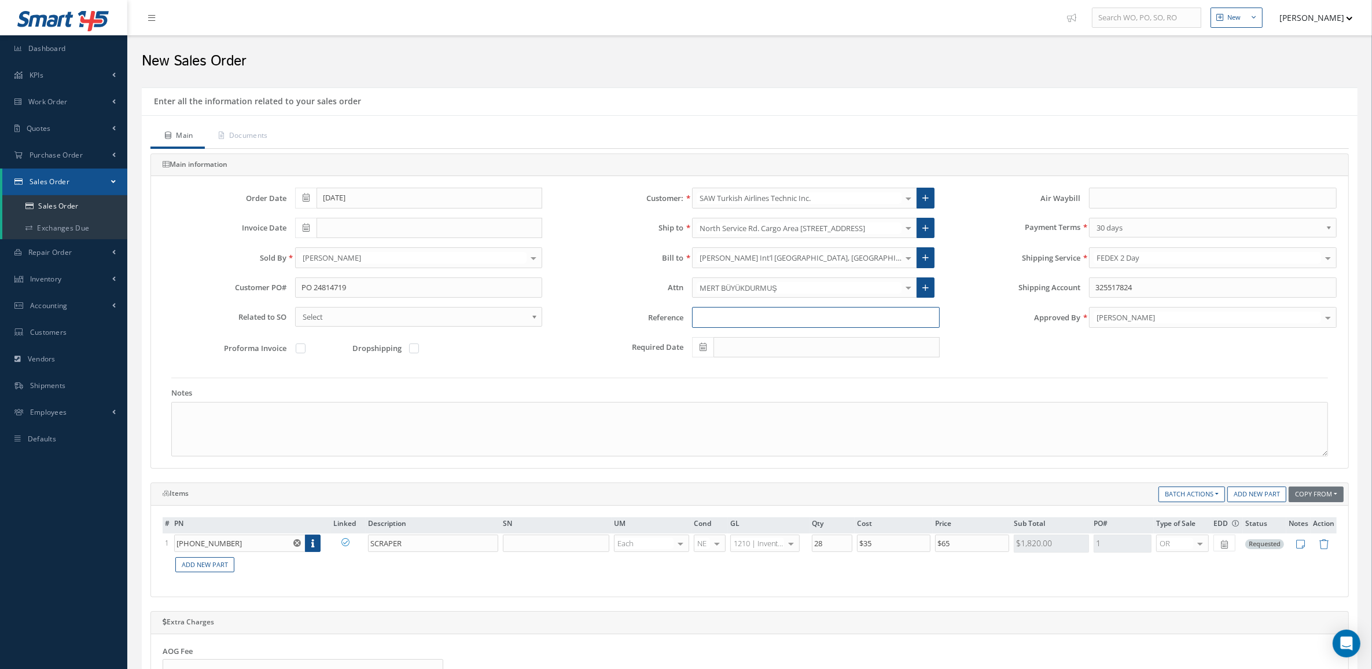
paste input "SR-41369"
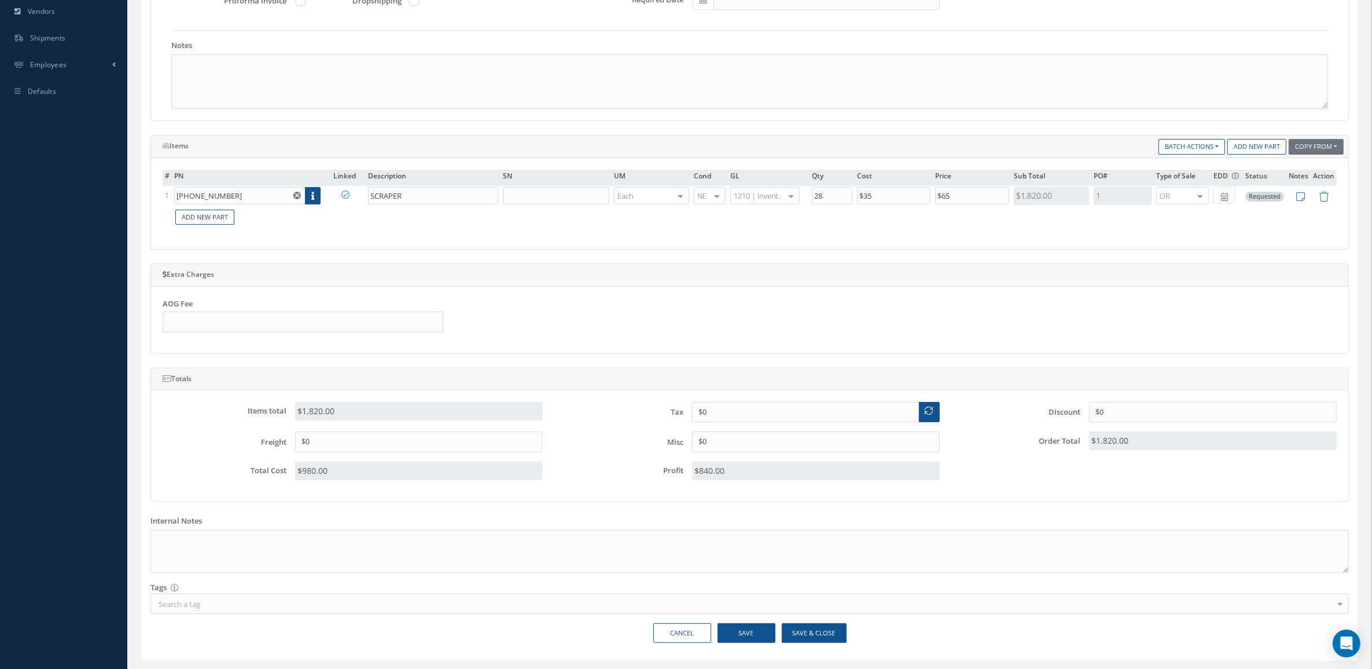
scroll to position [362, 0]
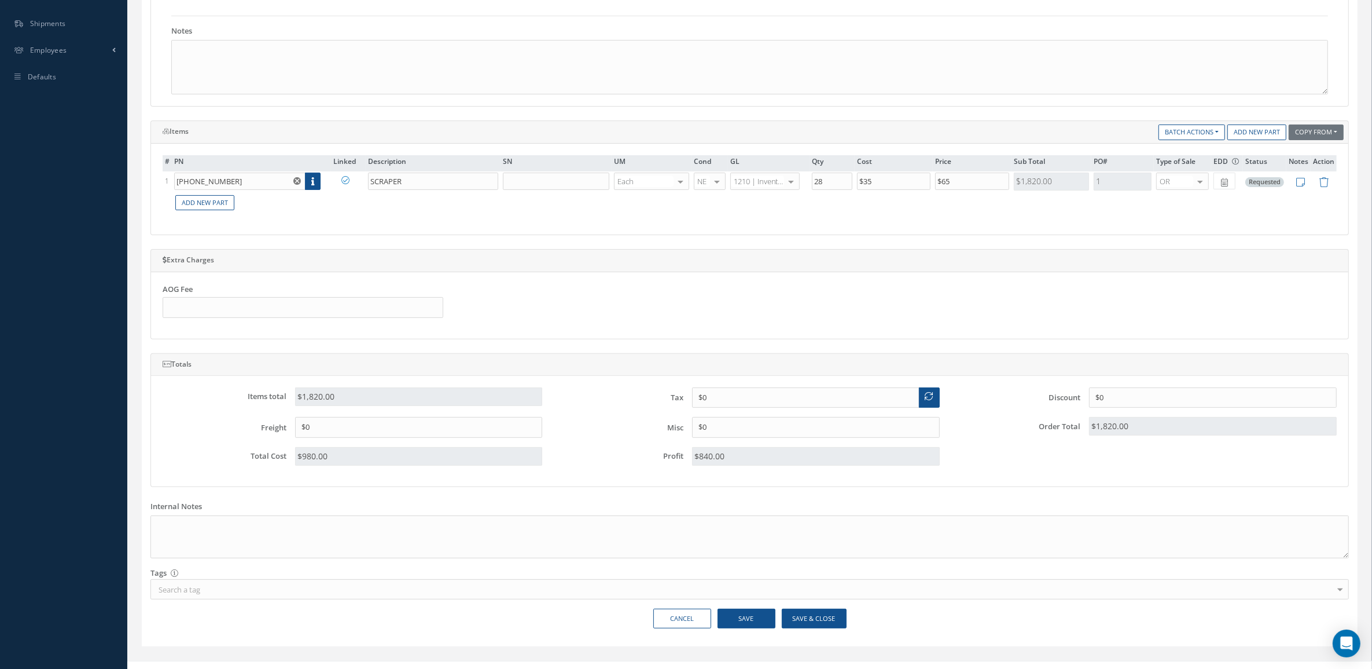
type input "SR-41369"
click at [817, 629] on button "Save & Close" at bounding box center [814, 618] width 65 height 20
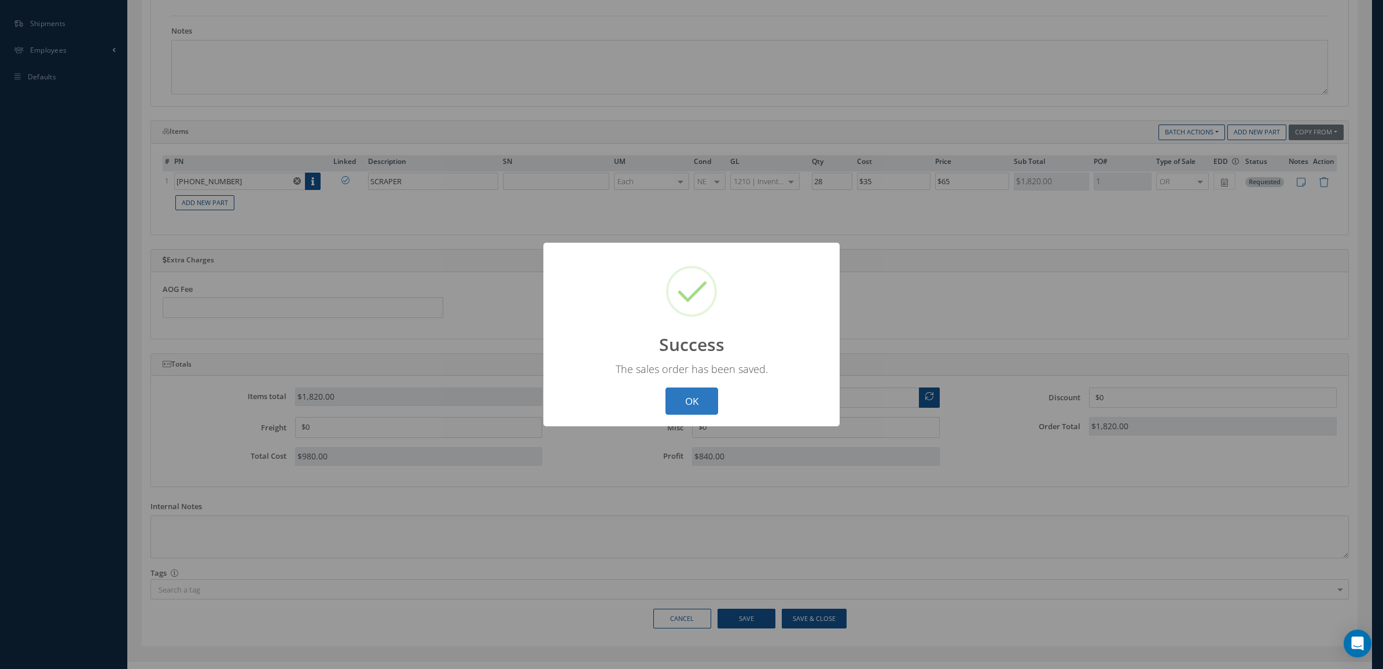
click at [699, 394] on button "OK" at bounding box center [692, 400] width 53 height 27
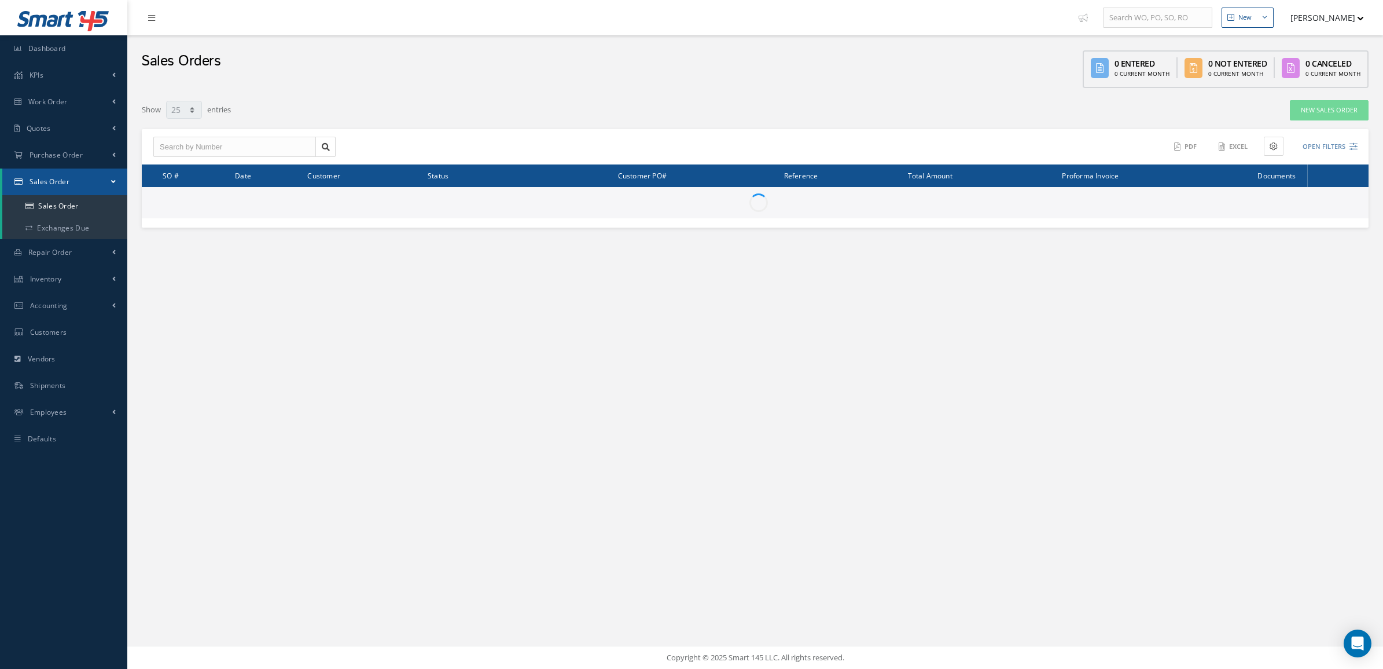
select select "25"
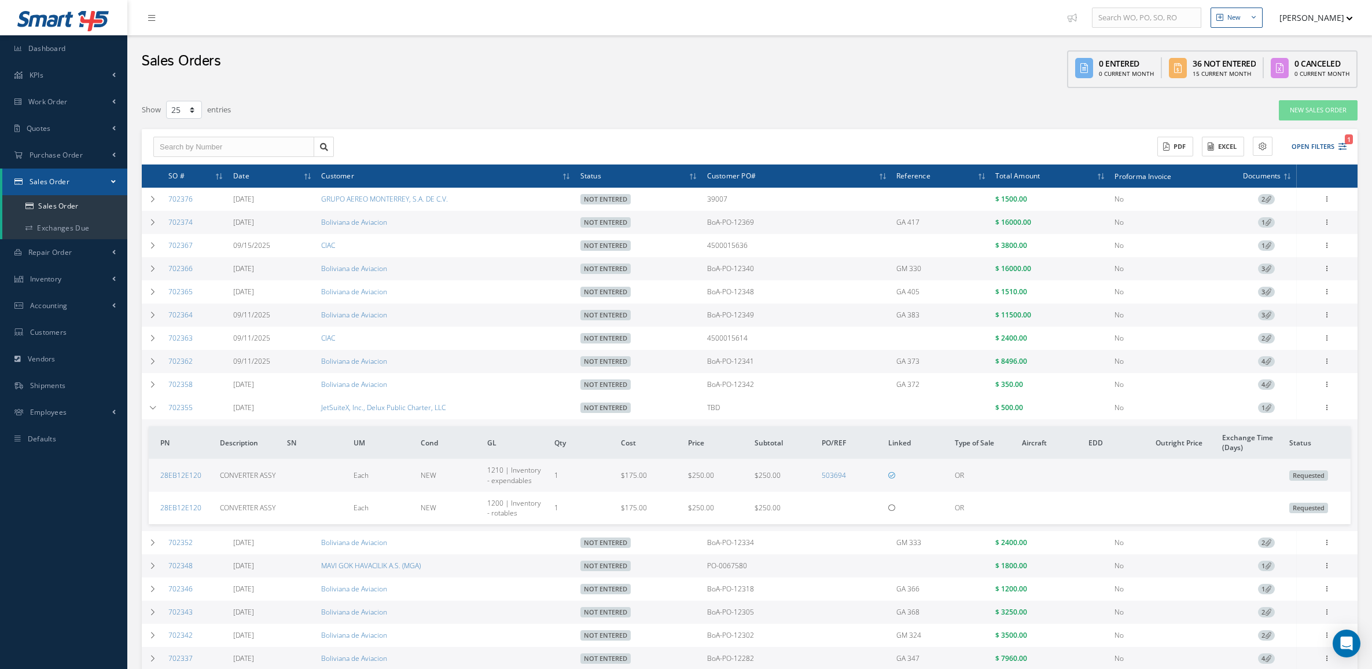
select select "25"
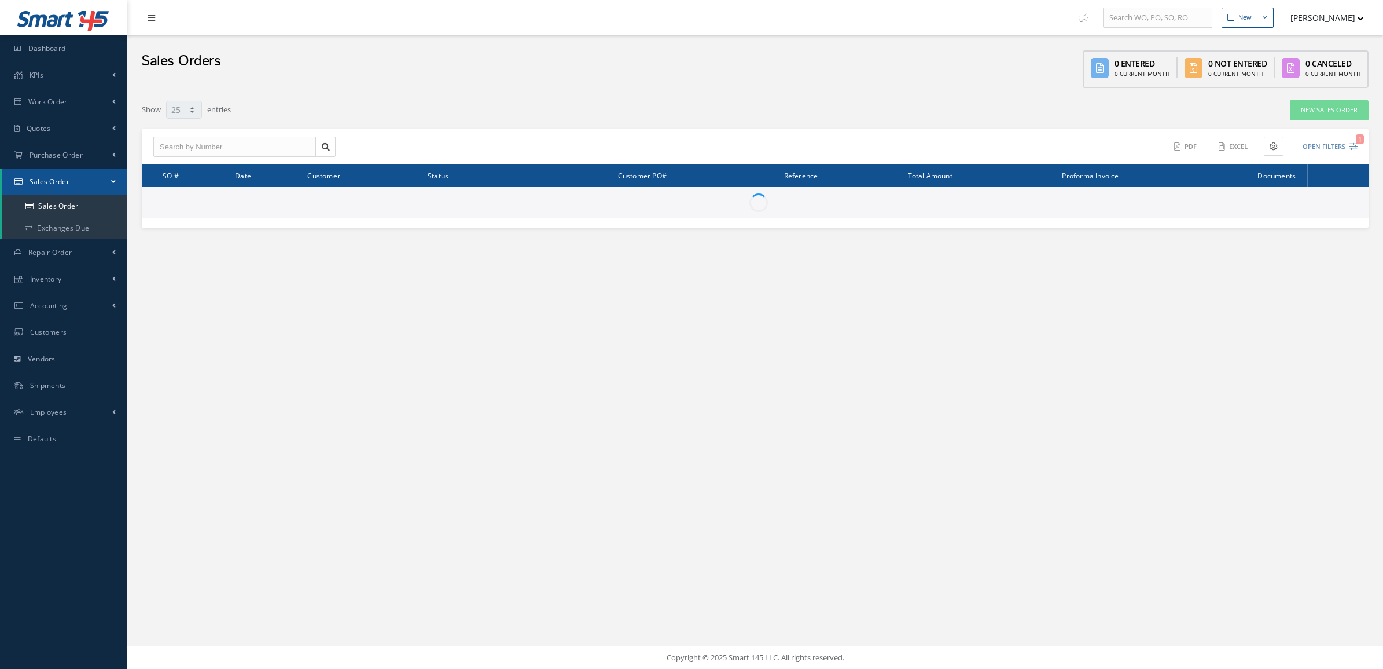
select select "25"
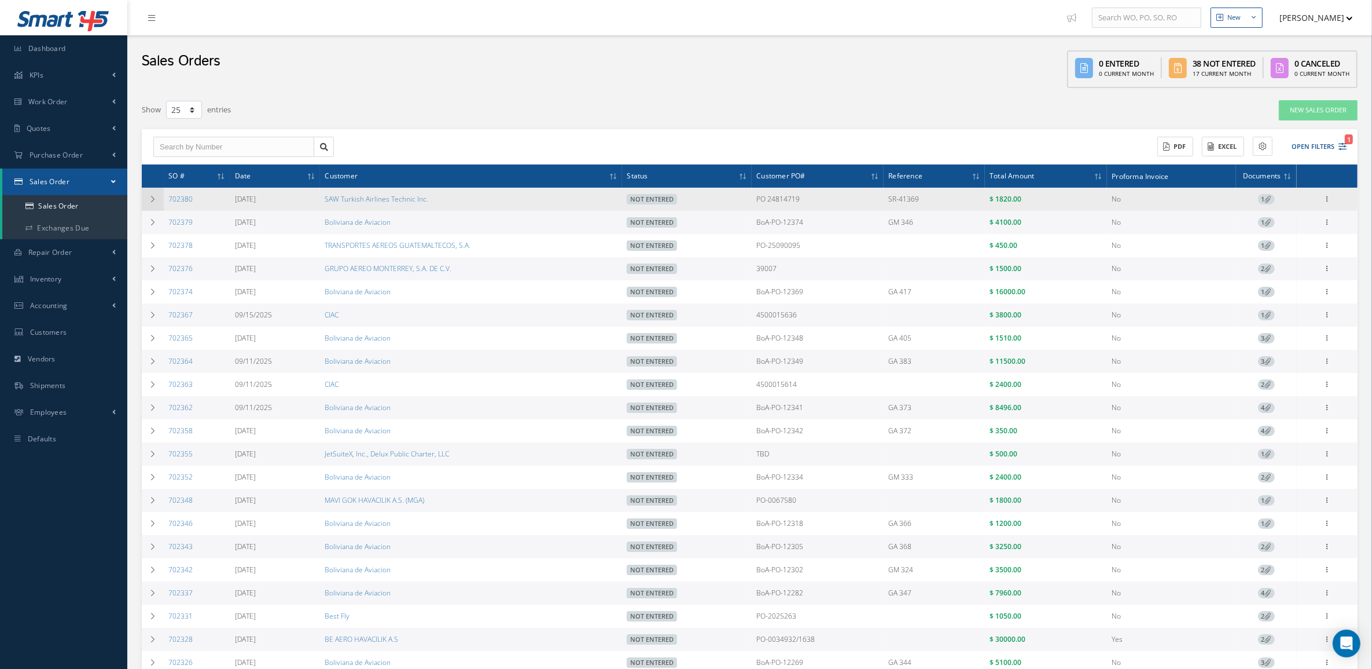
click at [159, 197] on td at bounding box center [153, 199] width 22 height 23
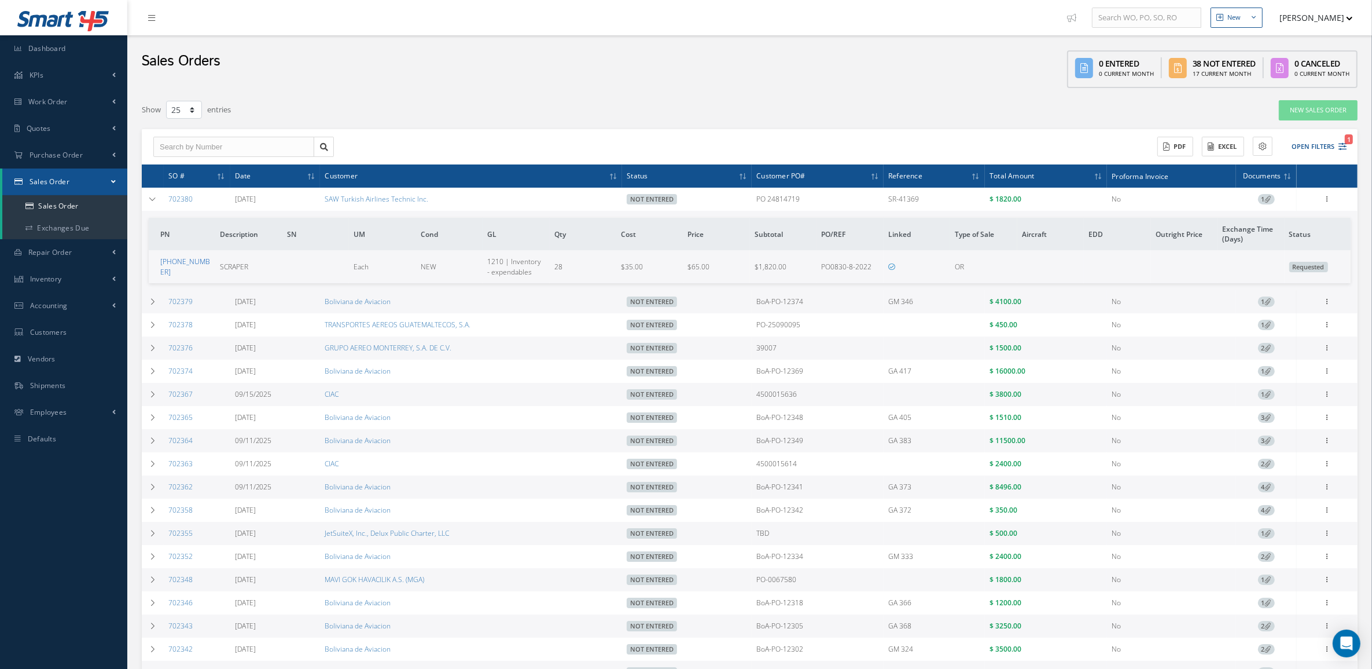
click at [183, 267] on link "[PHONE_NUMBER]" at bounding box center [185, 266] width 50 height 20
click at [1271, 203] on span "1" at bounding box center [1266, 199] width 17 height 10
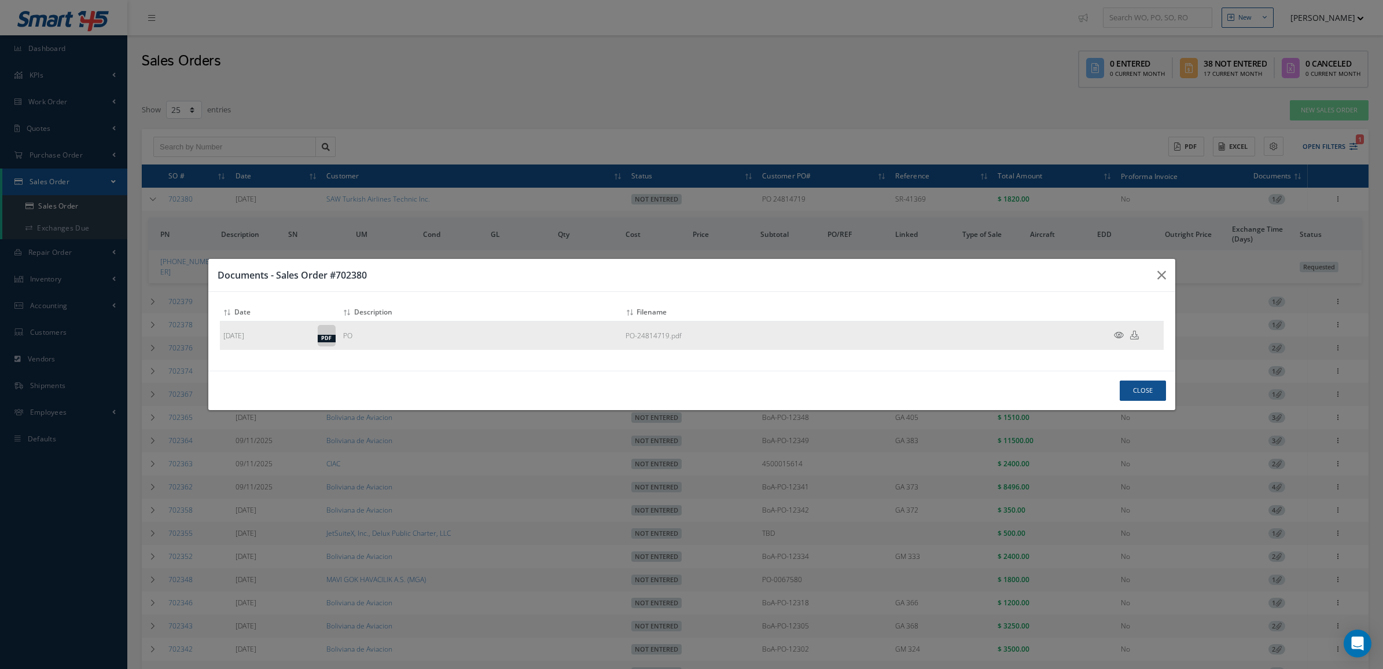
click at [1121, 337] on icon at bounding box center [1119, 335] width 10 height 9
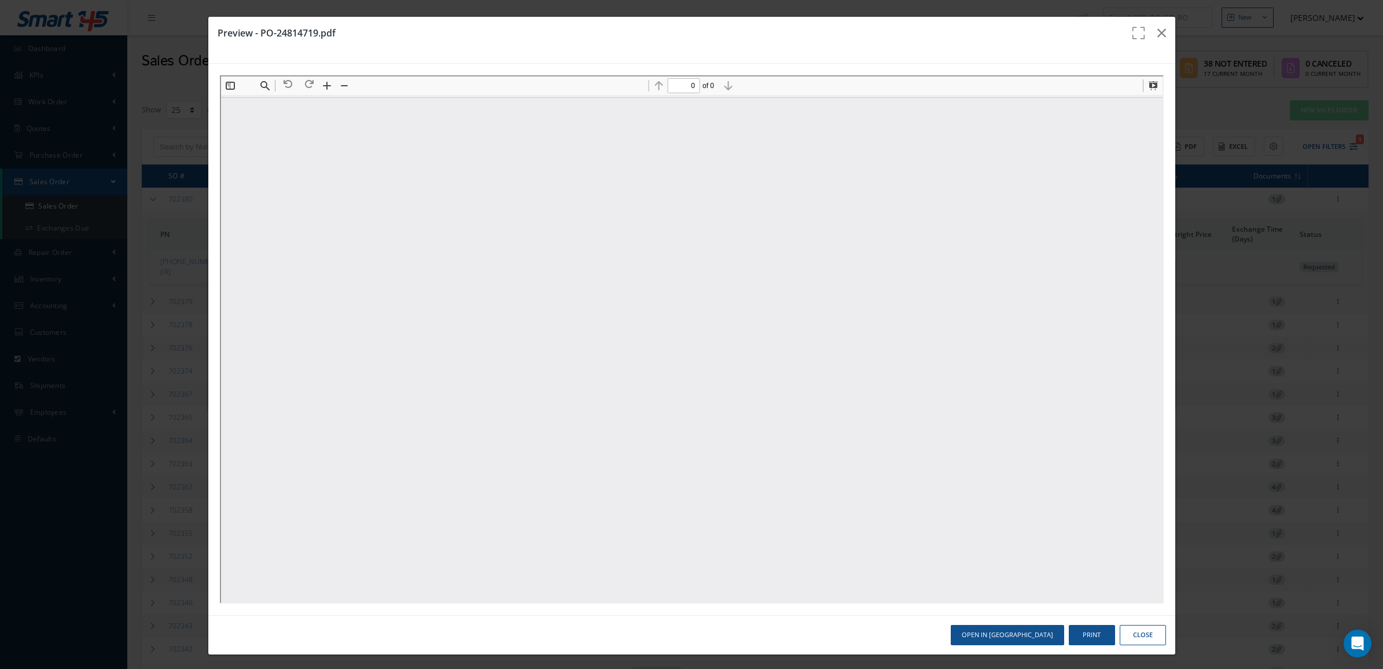
type input "1"
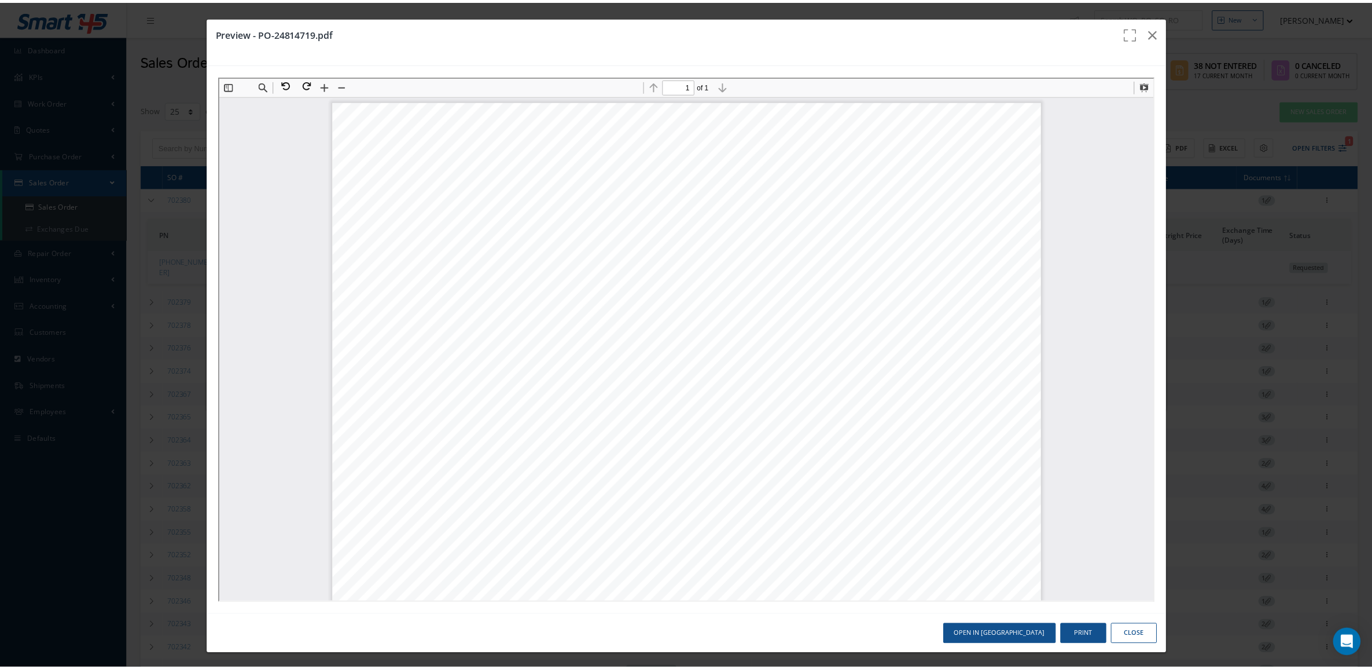
scroll to position [6, 0]
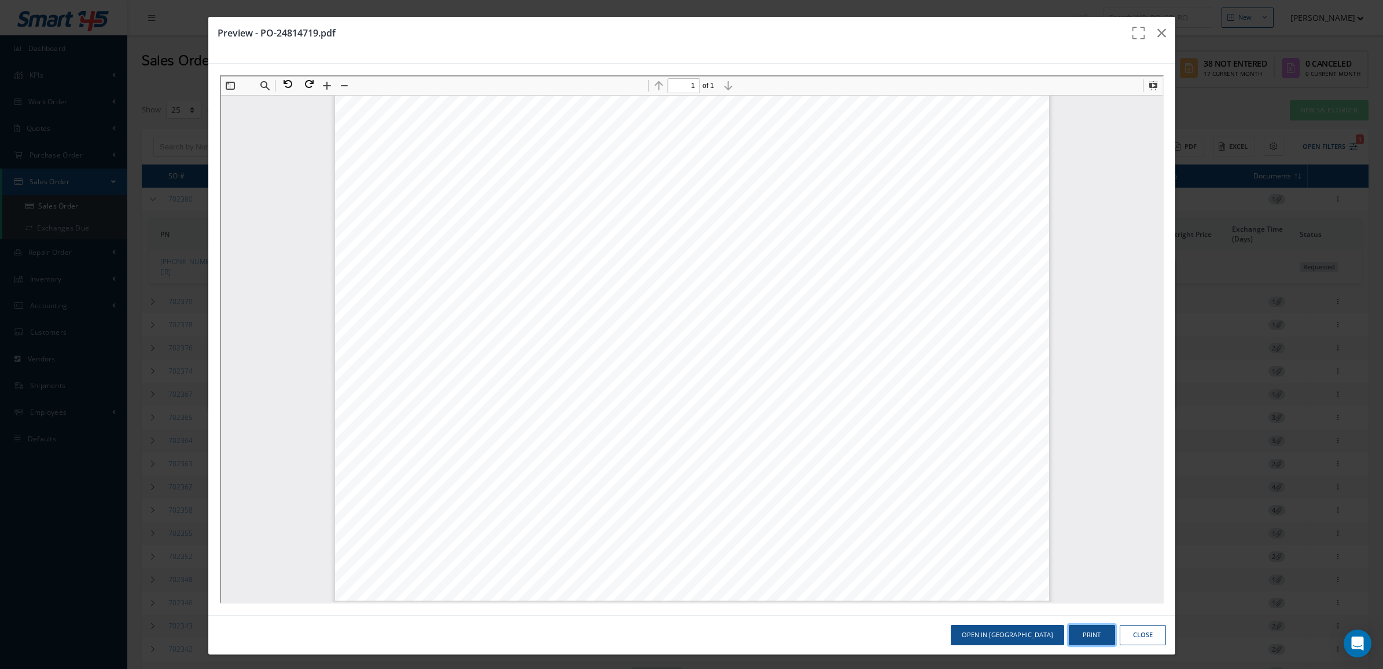
click at [1086, 638] on button "Print" at bounding box center [1092, 635] width 46 height 20
click at [182, 198] on div "Preview - PO-24814719.pdf Open in New Tab Print Close" at bounding box center [691, 334] width 1383 height 669
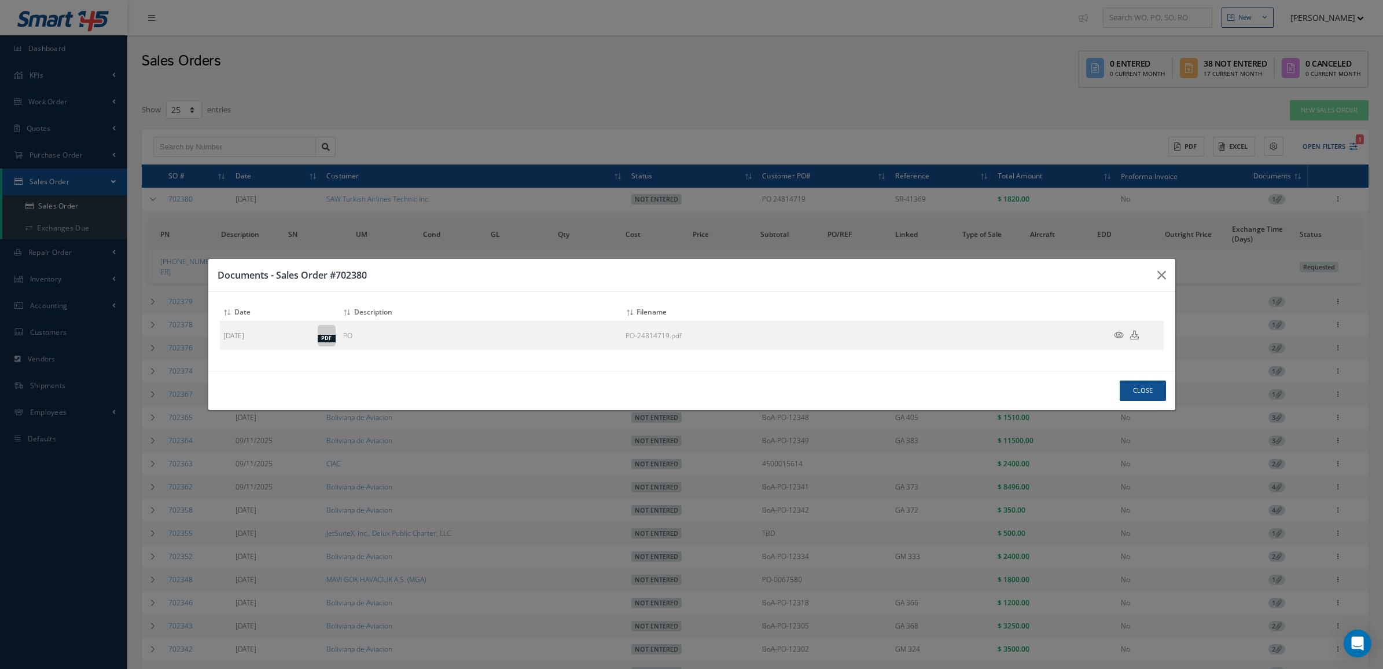
click at [117, 192] on div "Documents - Sales Order #702380 Attach File(s) Click inside this area or drag a…" at bounding box center [691, 334] width 1383 height 669
click at [71, 253] on div "Documents - Sales Order #702380 Attach File(s) Click inside this area or drag a…" at bounding box center [691, 334] width 1383 height 669
click at [56, 282] on div "Documents - Sales Order #702380 Attach File(s) Click inside this area or drag a…" at bounding box center [691, 334] width 1383 height 669
click at [1126, 384] on button "Close" at bounding box center [1143, 390] width 46 height 20
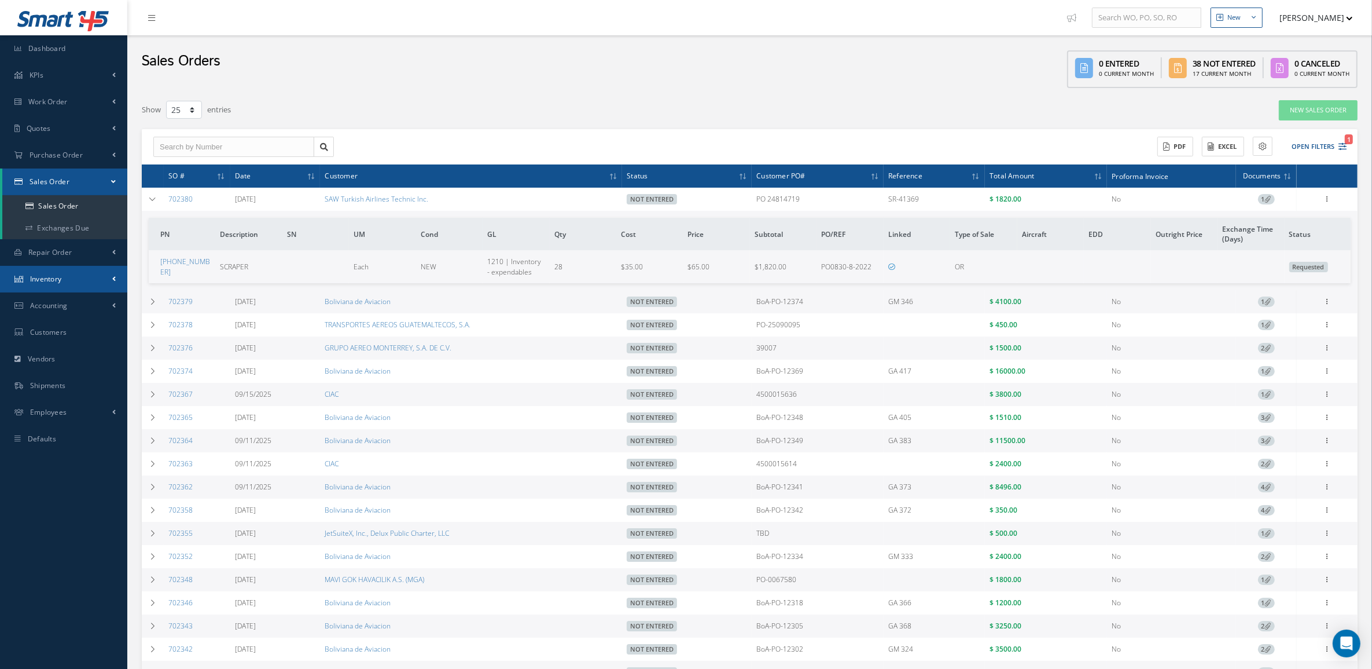
click at [33, 287] on link "Inventory" at bounding box center [63, 279] width 127 height 27
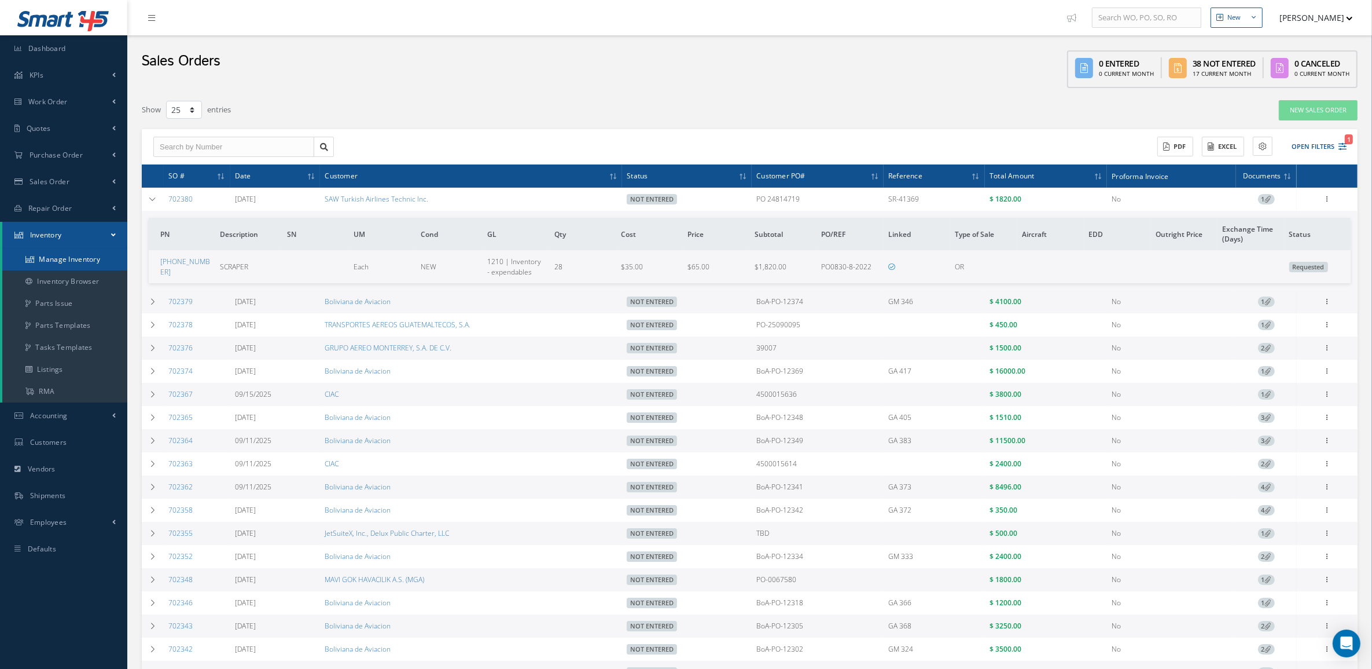
click at [43, 255] on link "Manage Inventory" at bounding box center [64, 259] width 125 height 22
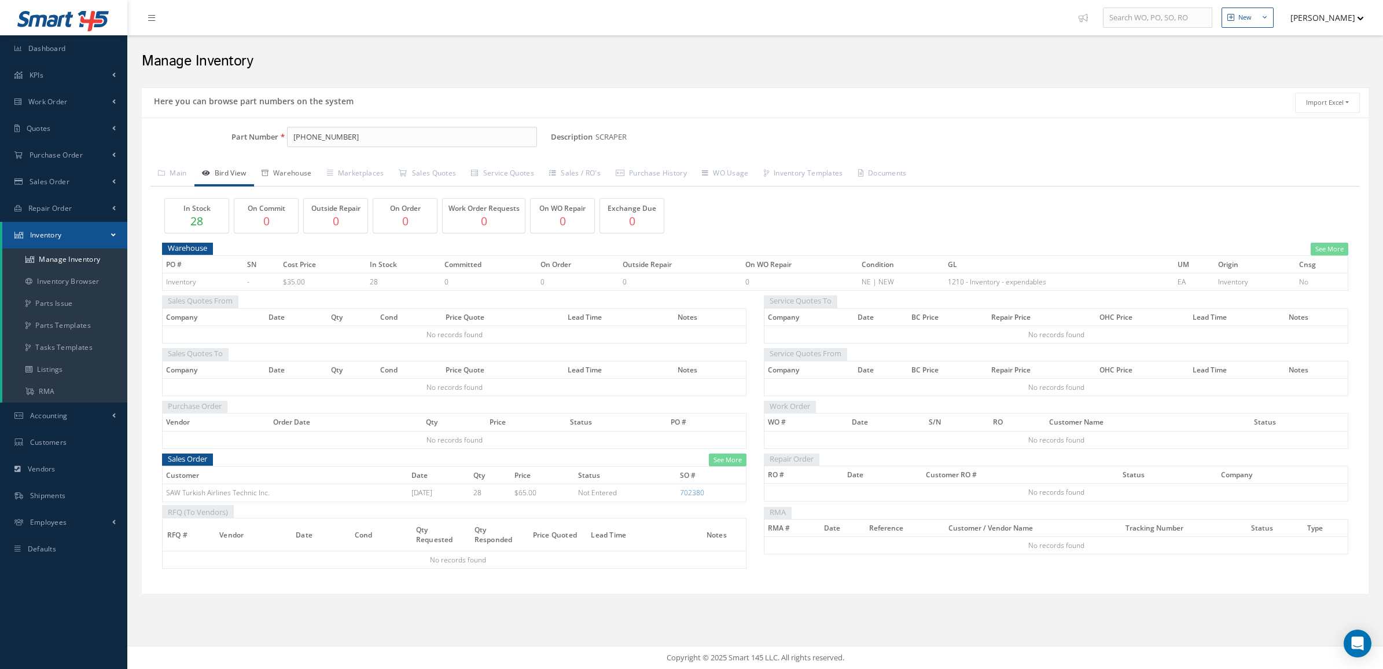
click at [310, 166] on link "Warehouse" at bounding box center [286, 174] width 65 height 24
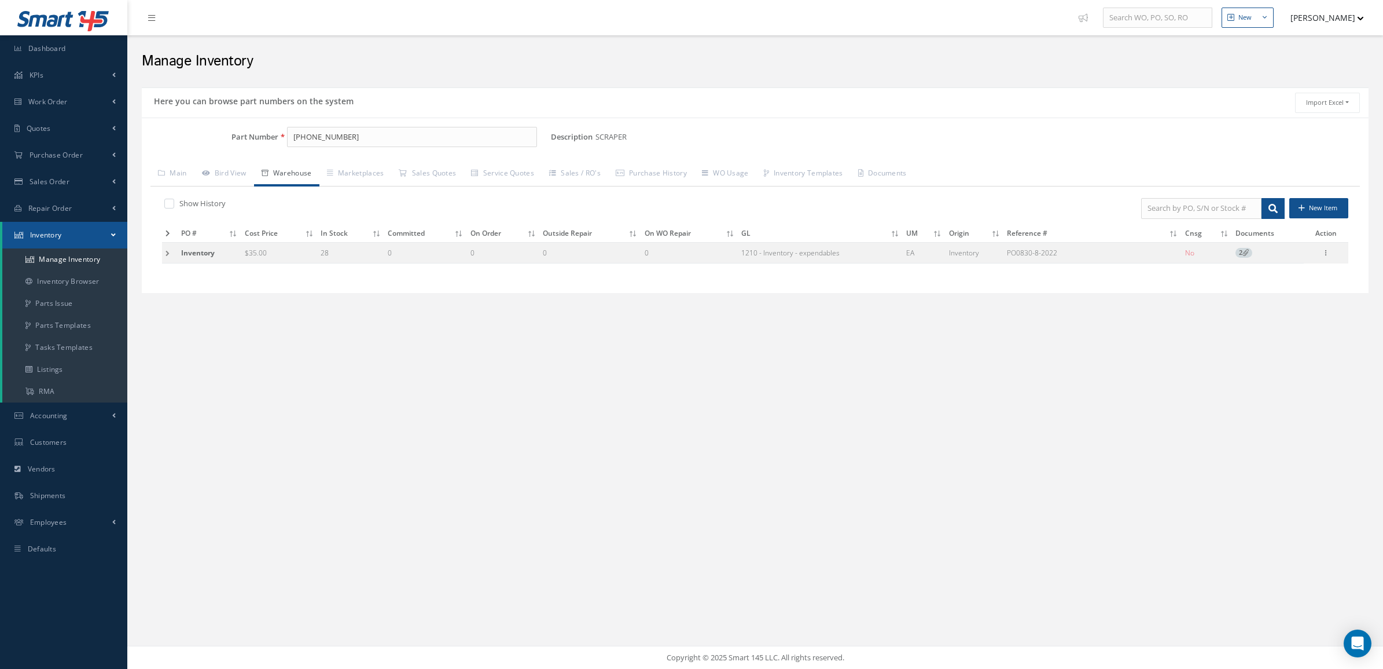
click at [165, 254] on td at bounding box center [170, 252] width 16 height 21
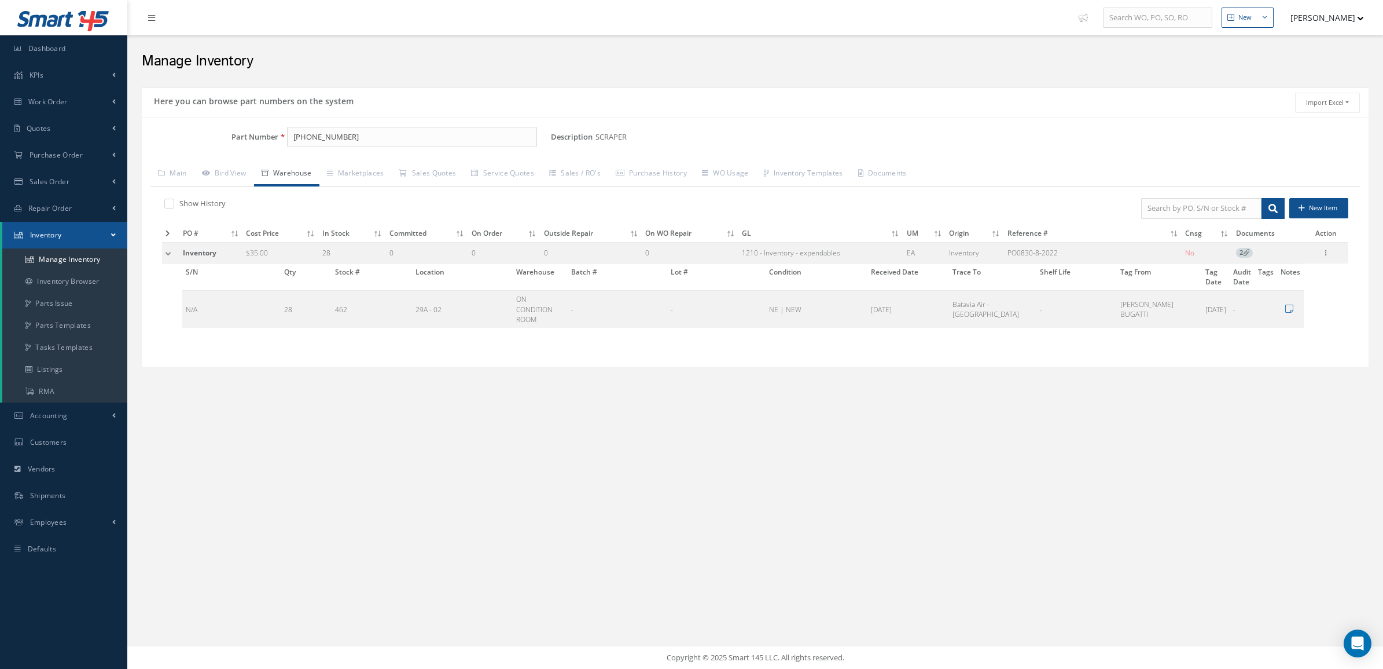
click at [1094, 456] on div "New New Work Order New Purchase Order New Customer Quote New Sales Order New Re…" at bounding box center [755, 334] width 1256 height 669
click at [67, 475] on link "Vendors" at bounding box center [63, 469] width 127 height 27
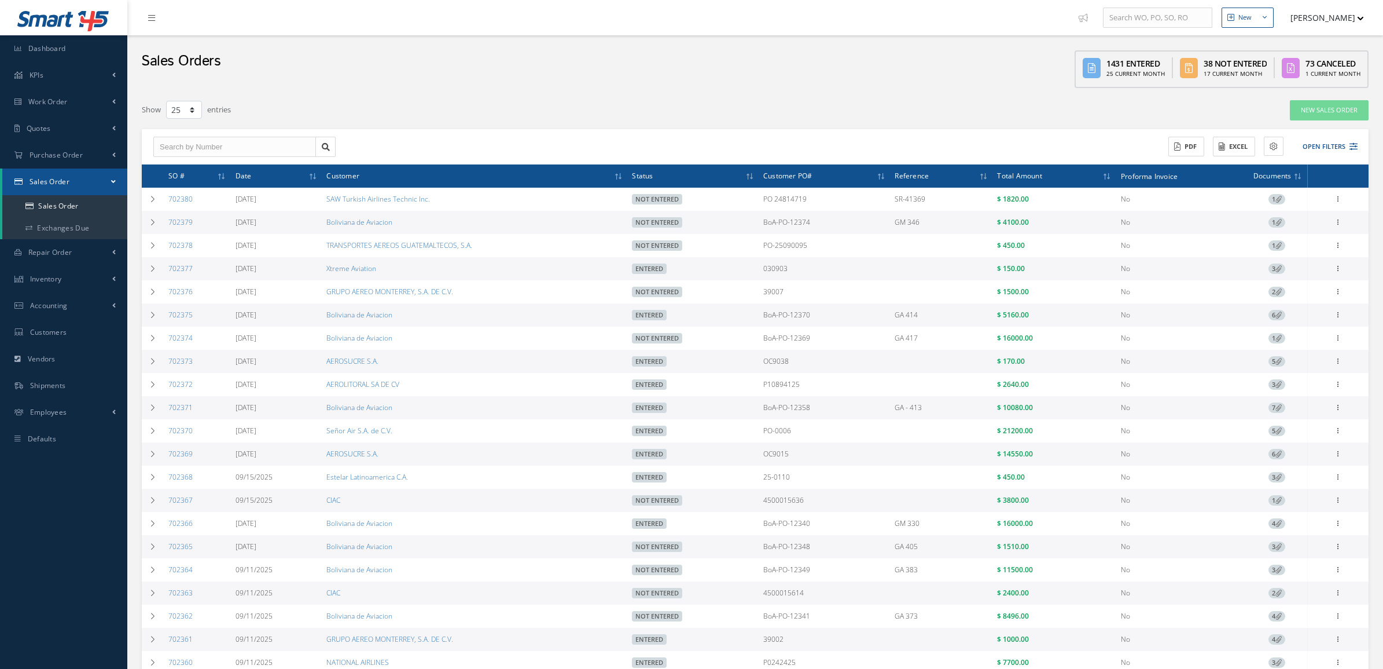
select select "25"
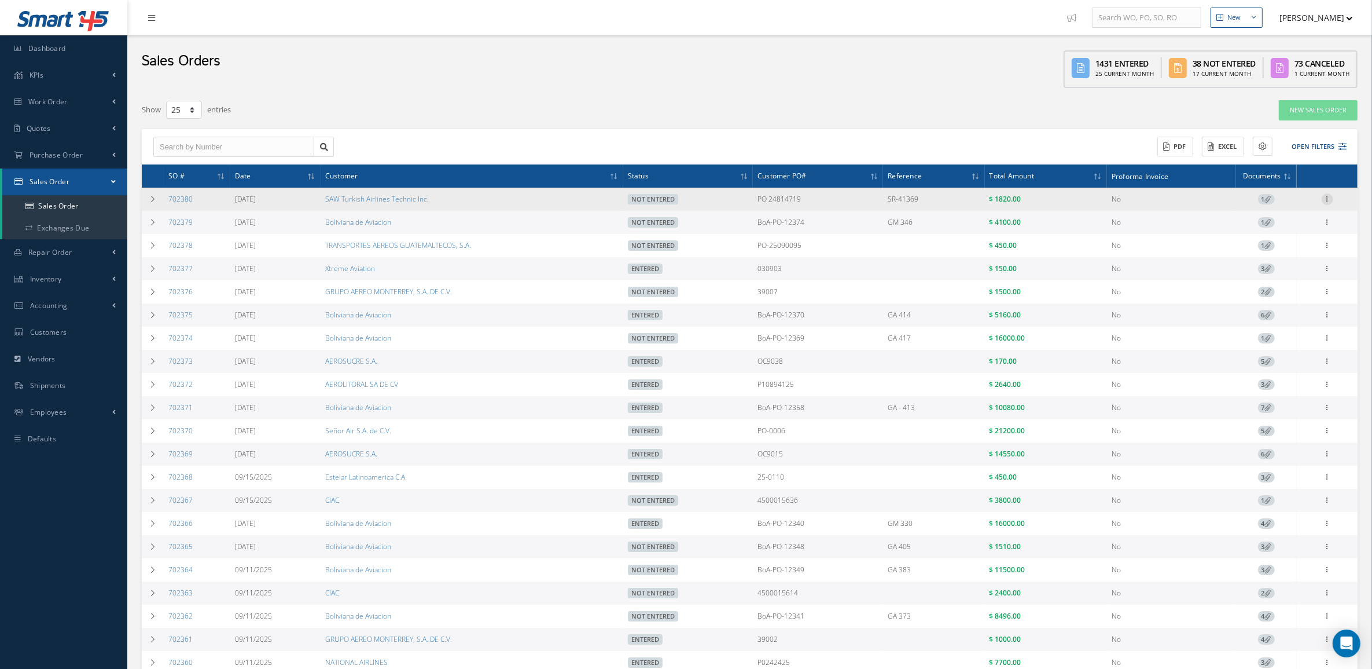
click at [1327, 198] on icon at bounding box center [1328, 197] width 12 height 9
click at [1301, 223] on link "Edit" at bounding box center [1274, 221] width 91 height 15
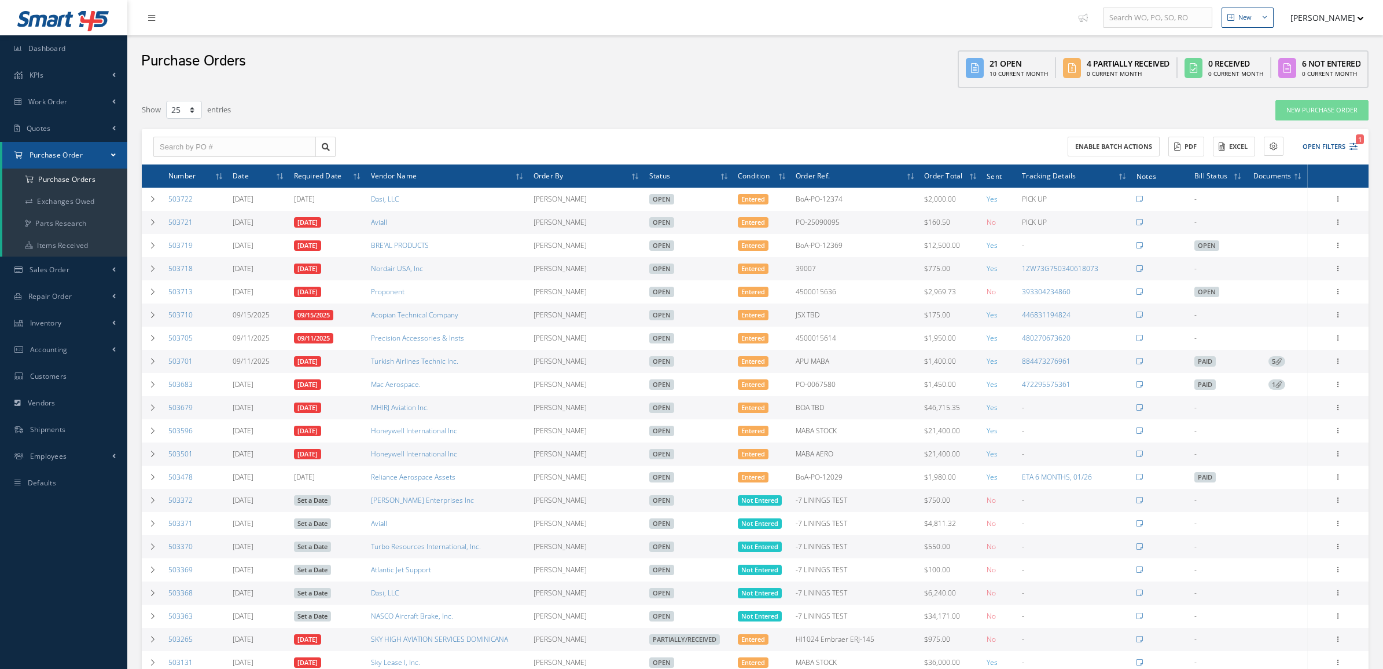
select select "25"
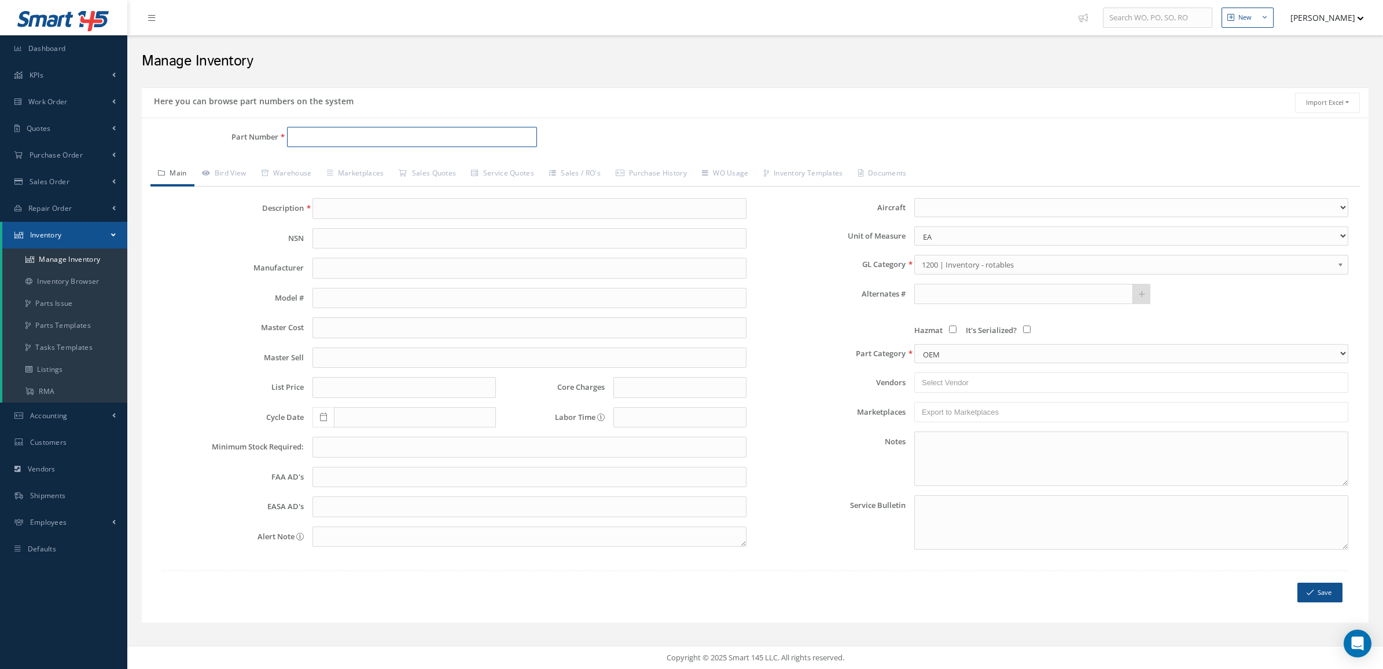
click at [303, 127] on input "Part Number" at bounding box center [412, 137] width 250 height 21
paste input "16362"
type input "16362"
click at [343, 160] on link "16362 BATTERY" at bounding box center [430, 168] width 286 height 16
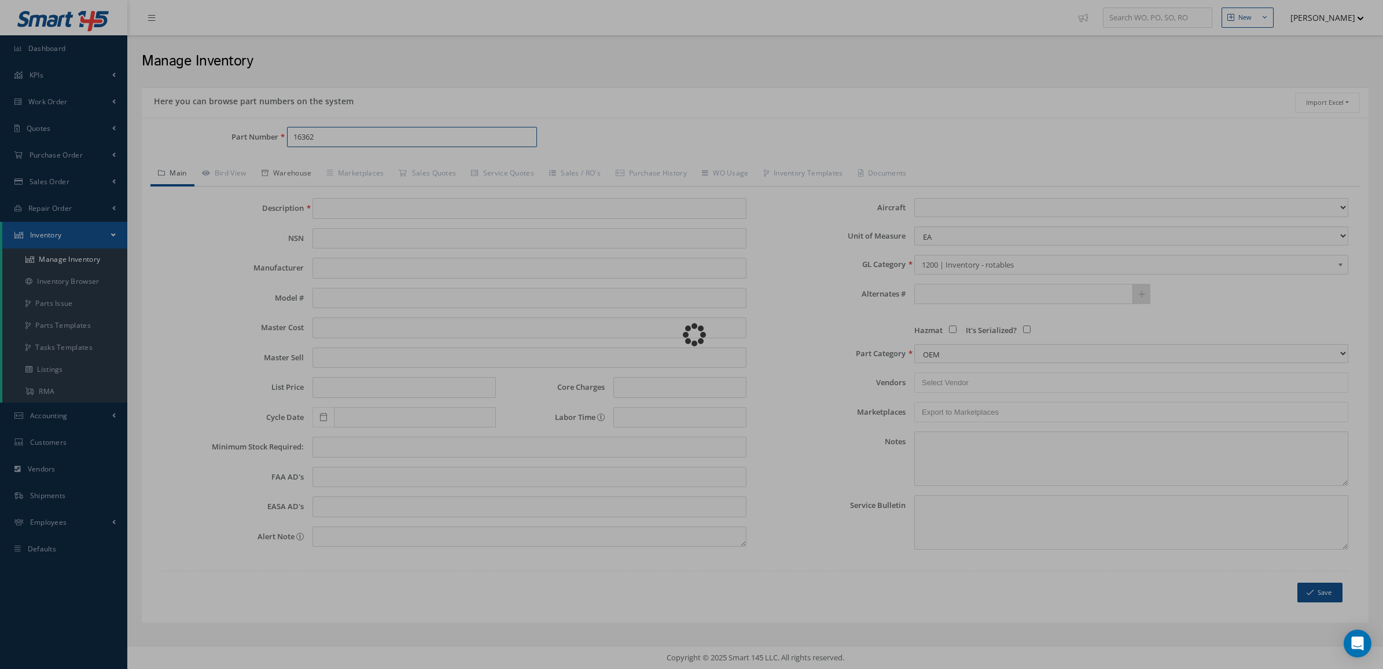
type input "BATTERY"
type input "0.00"
select select
type textarea "8E TYPE: 23186 -- Juane 11/14/2024 04:02PM"
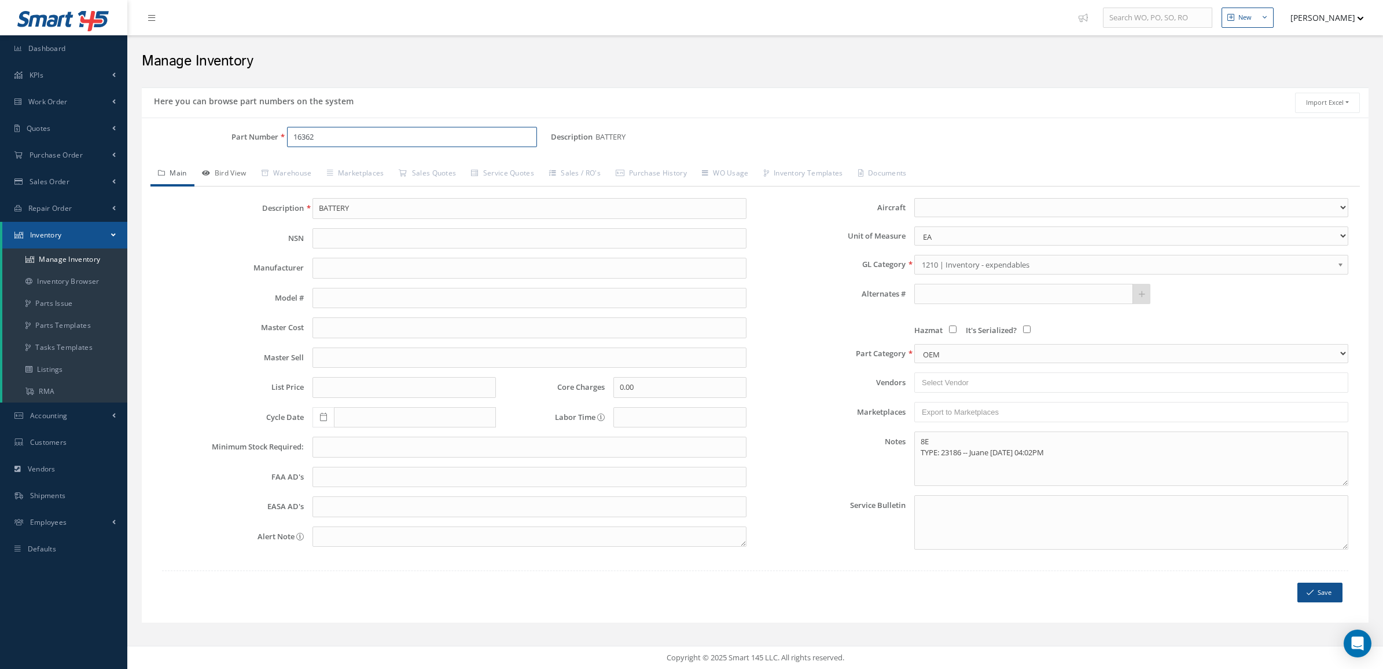
type input "16362"
click at [226, 175] on link "Bird View" at bounding box center [224, 174] width 60 height 24
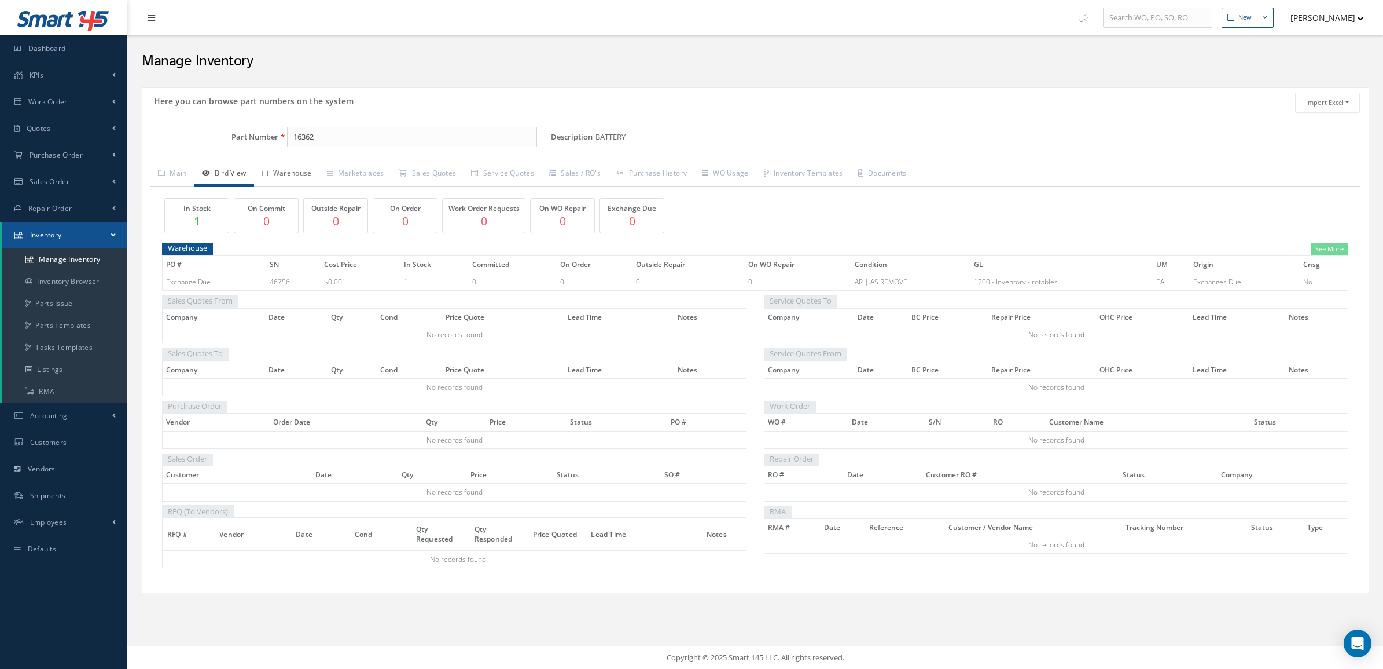
click at [278, 173] on link "Warehouse" at bounding box center [286, 174] width 65 height 24
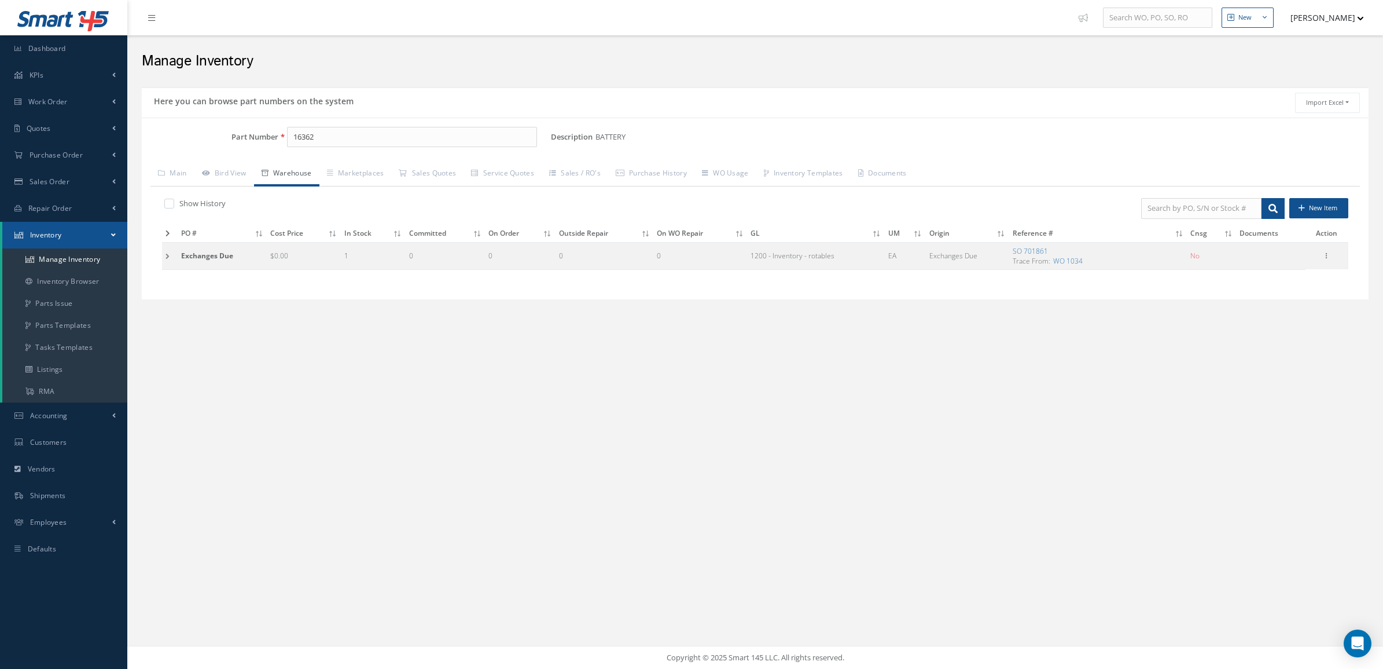
click at [168, 263] on td at bounding box center [170, 255] width 16 height 27
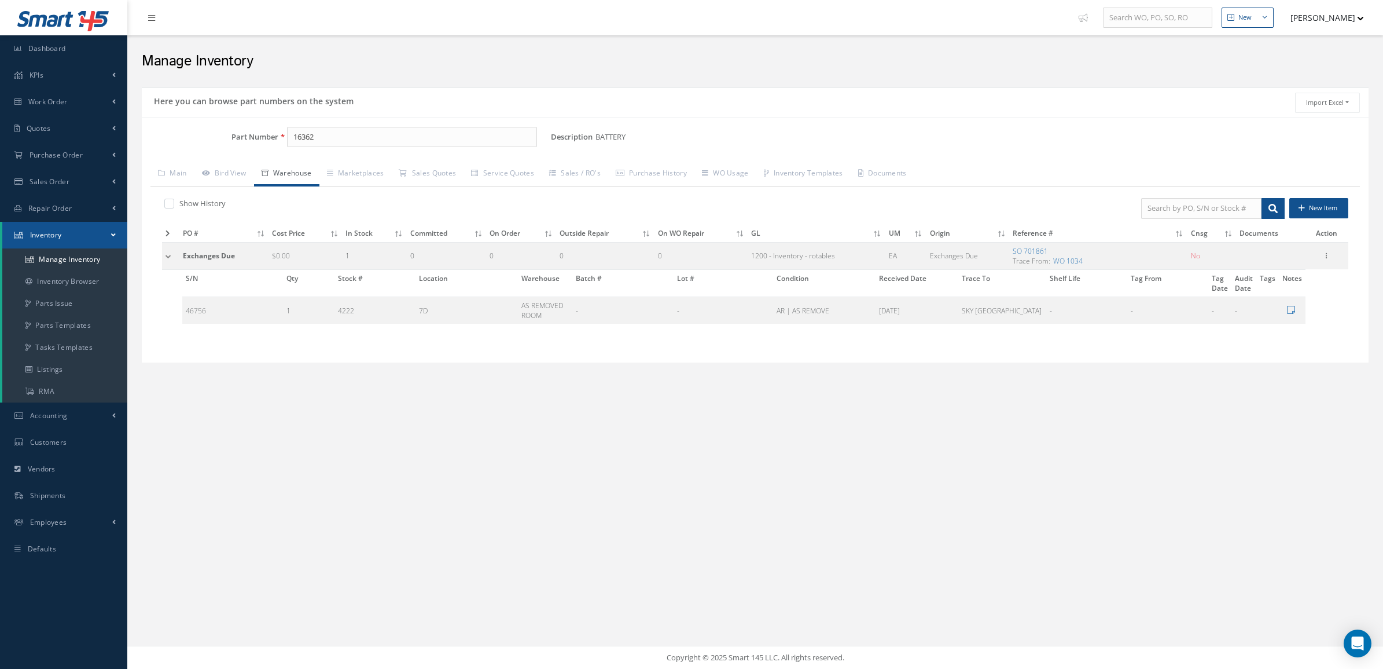
drag, startPoint x: 911, startPoint y: 657, endPoint x: 904, endPoint y: 643, distance: 15.5
click at [904, 643] on div "New New Work Order New Purchase Order New Customer Quote New Sales Order New Re…" at bounding box center [755, 334] width 1256 height 669
drag, startPoint x: 904, startPoint y: 643, endPoint x: 901, endPoint y: 637, distance: 7.0
click at [901, 637] on div "New New Work Order New Purchase Order New Customer Quote New Sales Order New Re…" at bounding box center [755, 334] width 1256 height 669
click at [1288, 126] on div "Part Number 16362 Description BATTERY Alternates Based on the selected General …" at bounding box center [755, 240] width 1227 height 245
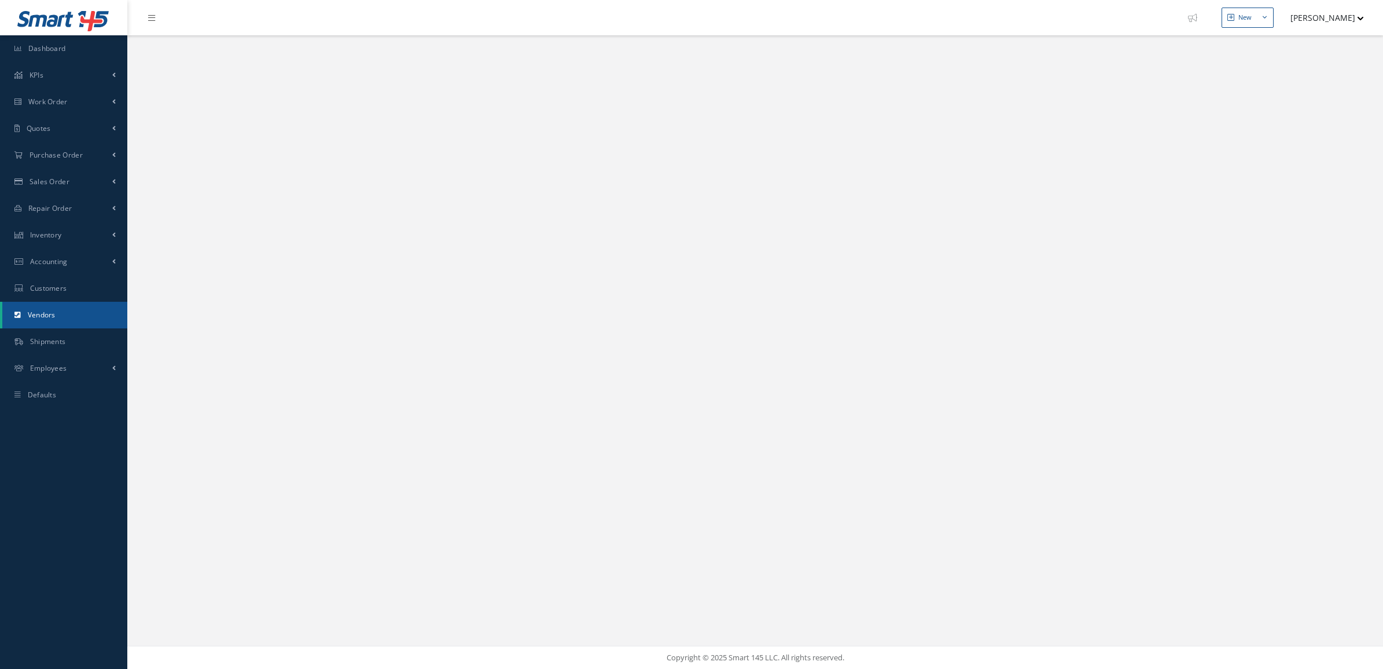
select select "25"
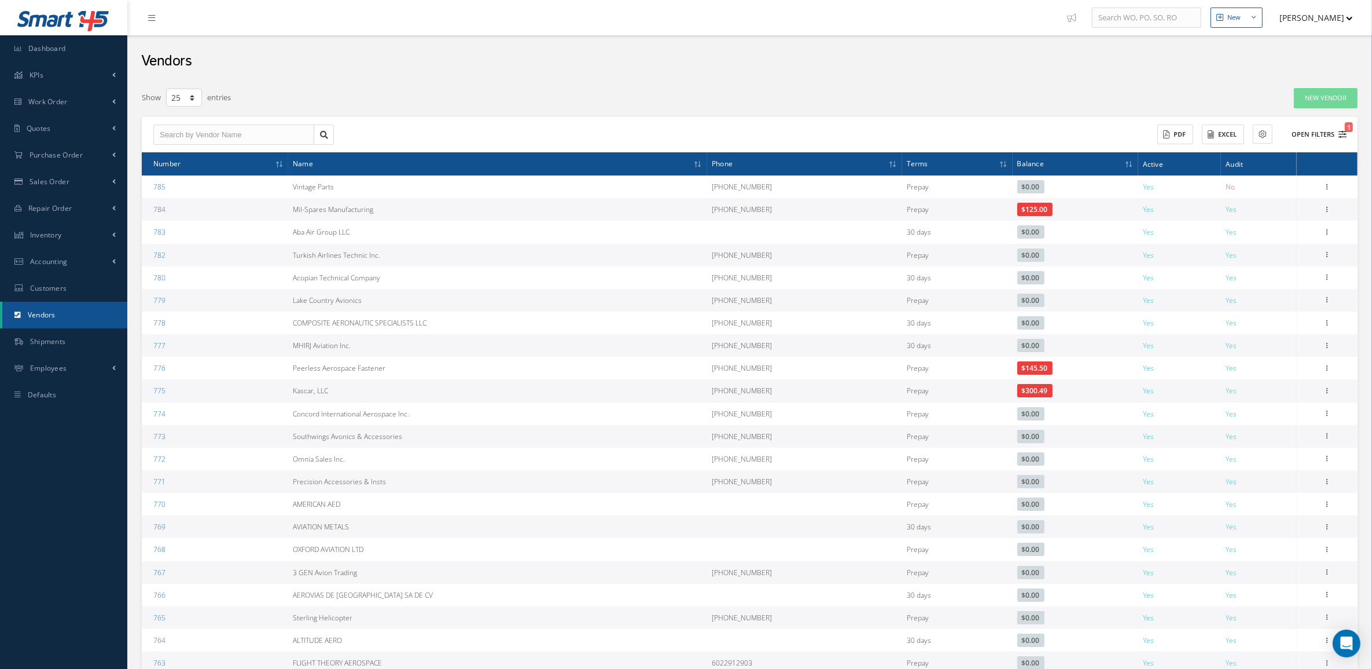
click at [1326, 131] on button "Open Filters 1" at bounding box center [1314, 134] width 65 height 19
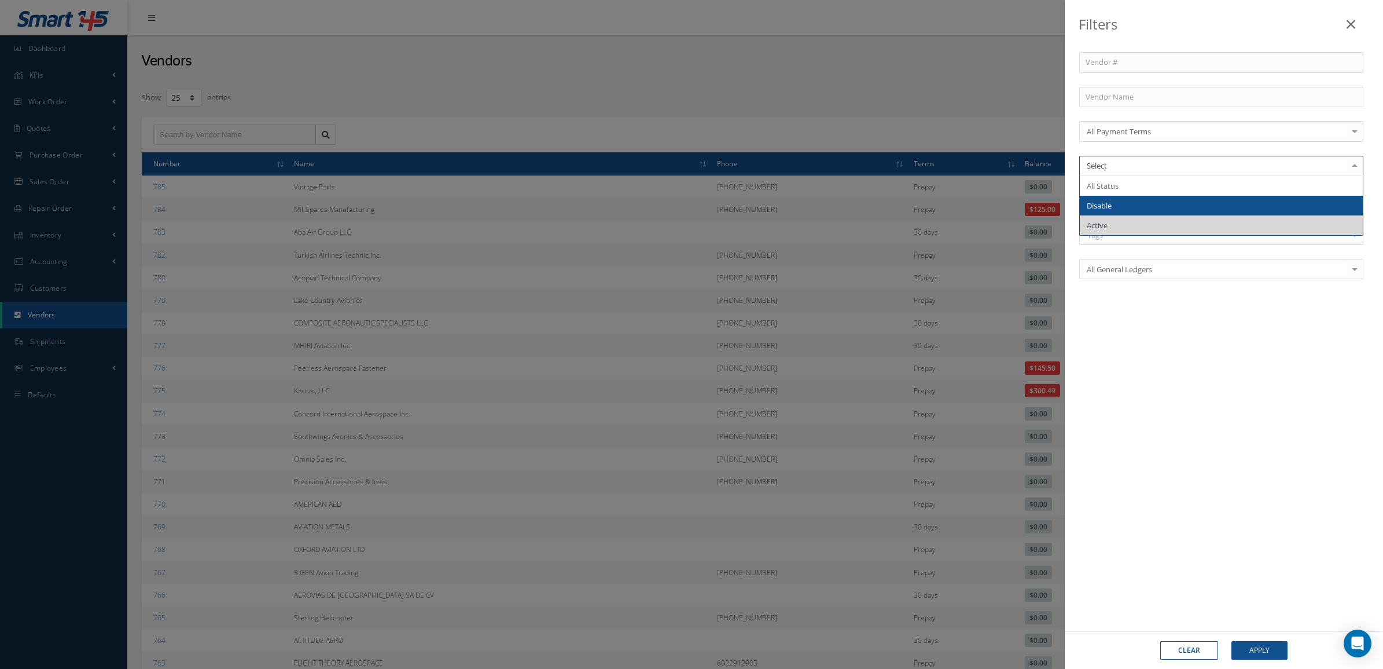
click at [1116, 204] on span "Disable" at bounding box center [1221, 206] width 283 height 20
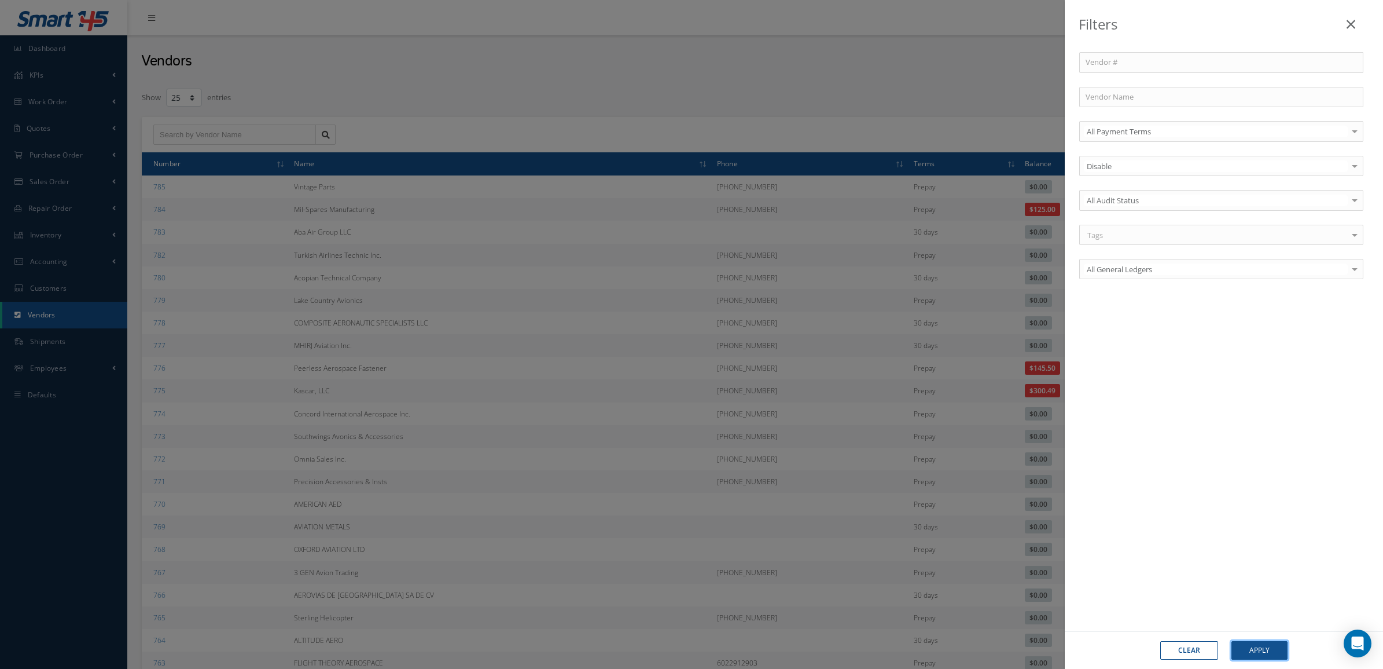
click at [1258, 655] on button "Apply" at bounding box center [1260, 650] width 56 height 19
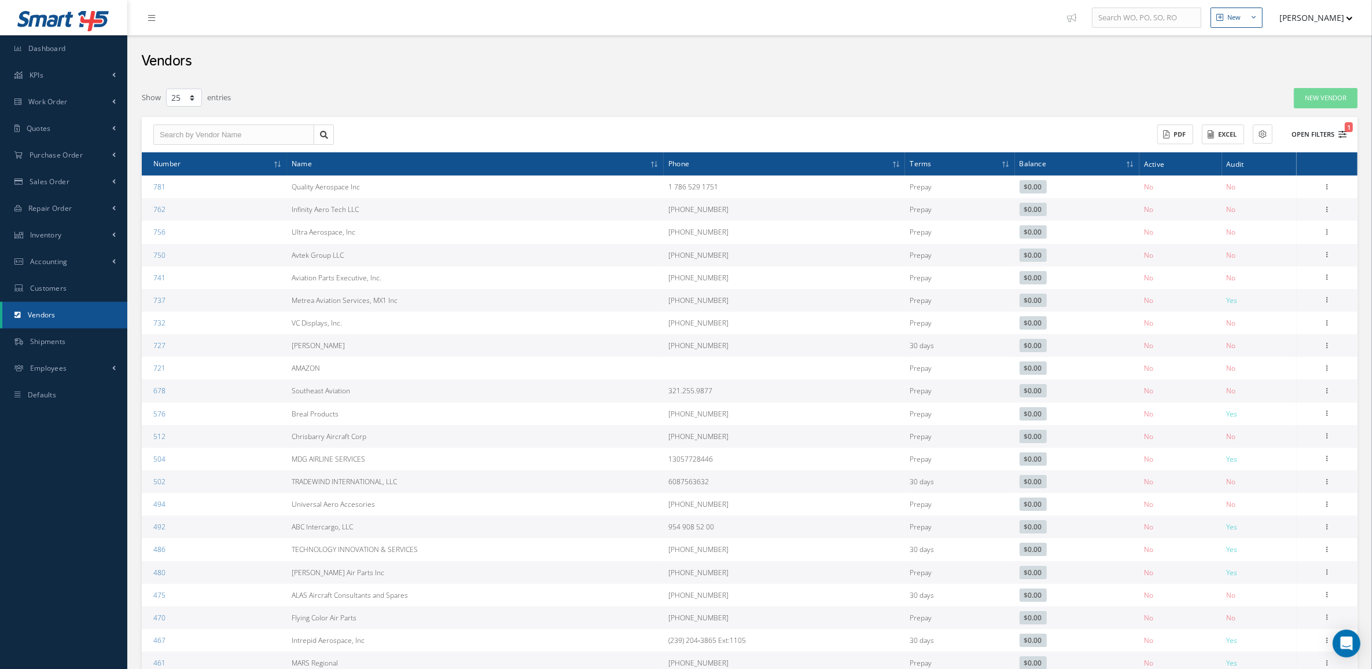
click at [1303, 137] on button "Open Filters 1" at bounding box center [1314, 134] width 65 height 19
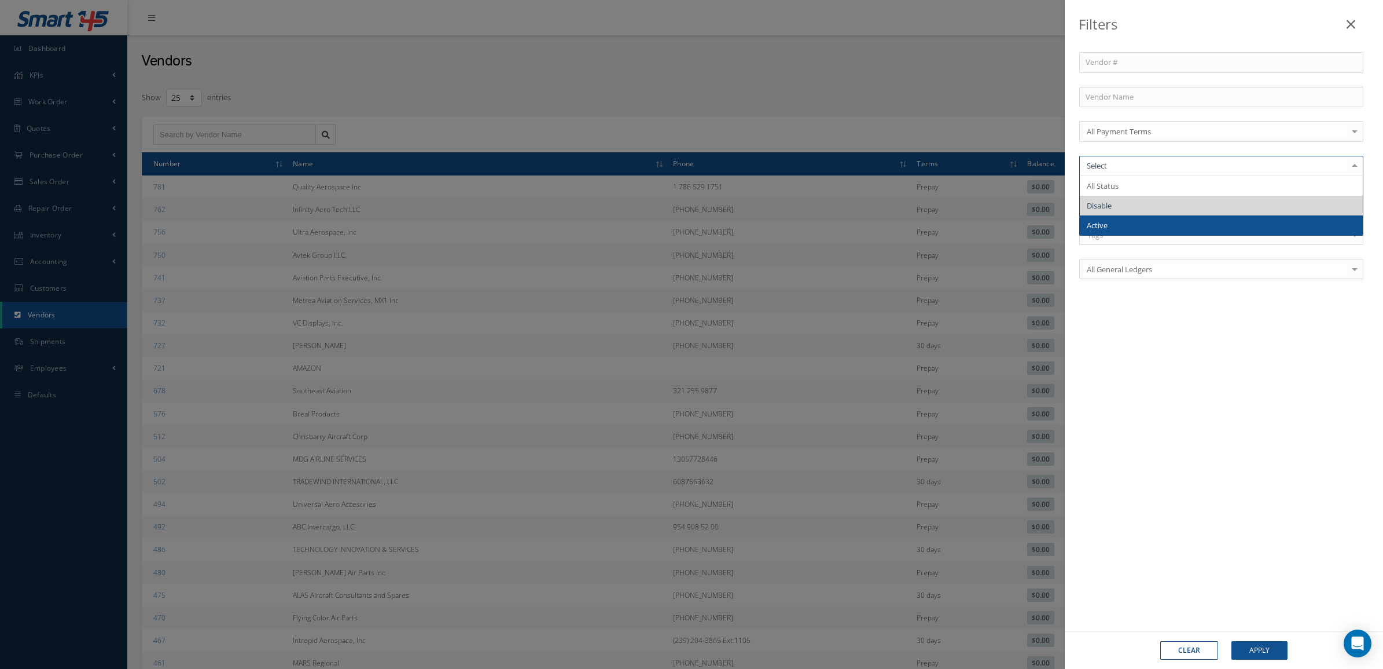
click at [1117, 156] on div at bounding box center [1222, 166] width 284 height 21
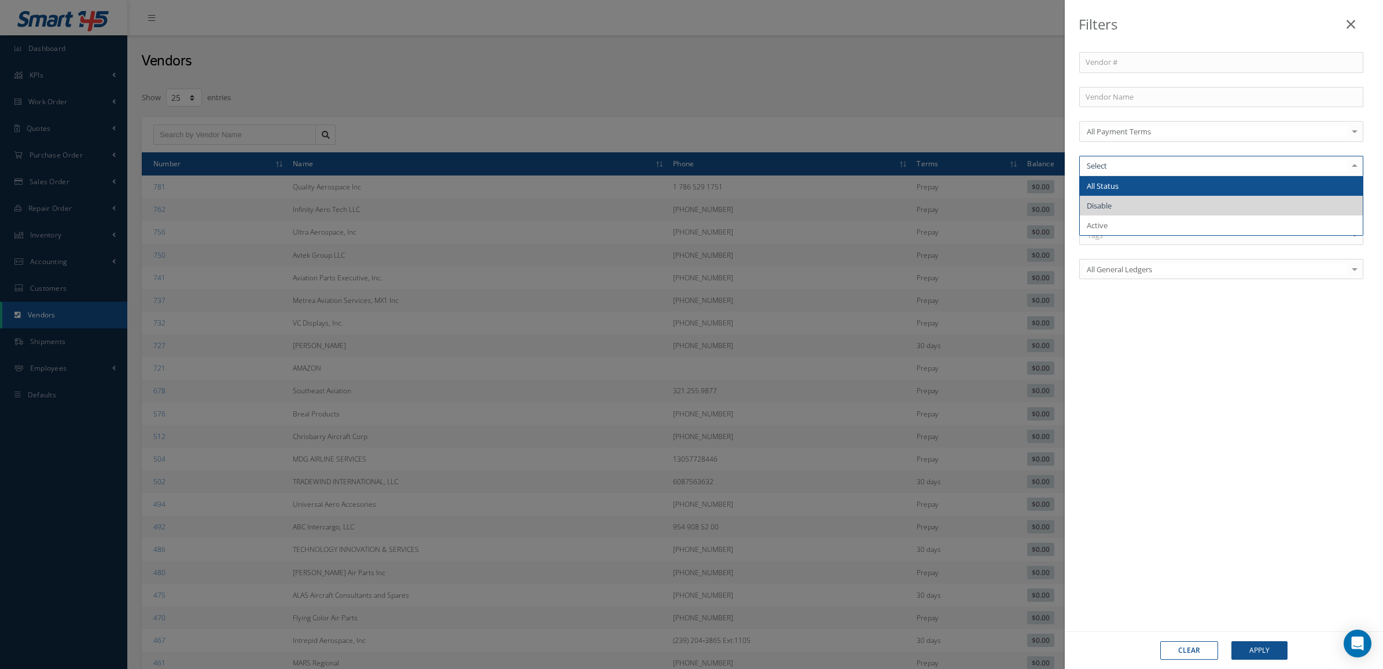
click at [1124, 185] on span "All Status" at bounding box center [1221, 186] width 283 height 20
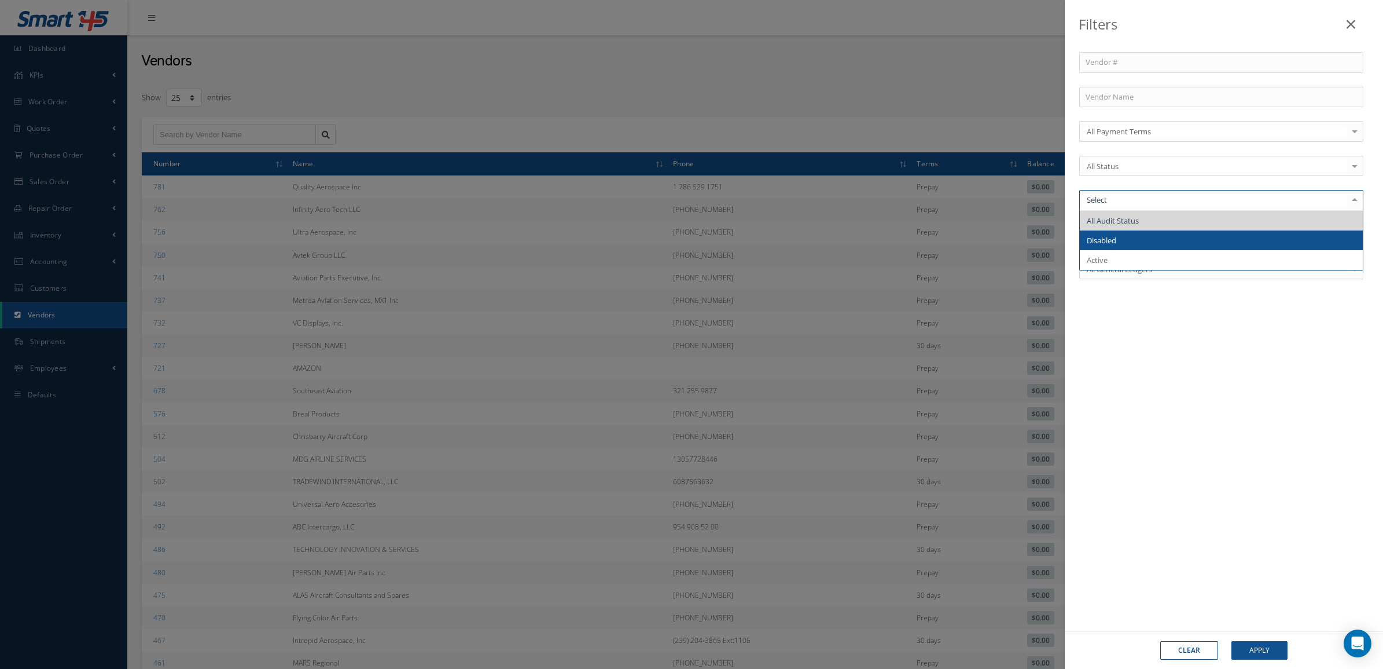
drag, startPoint x: 1126, startPoint y: 238, endPoint x: 1133, endPoint y: 285, distance: 47.5
click at [1126, 238] on span "Disabled" at bounding box center [1221, 240] width 283 height 20
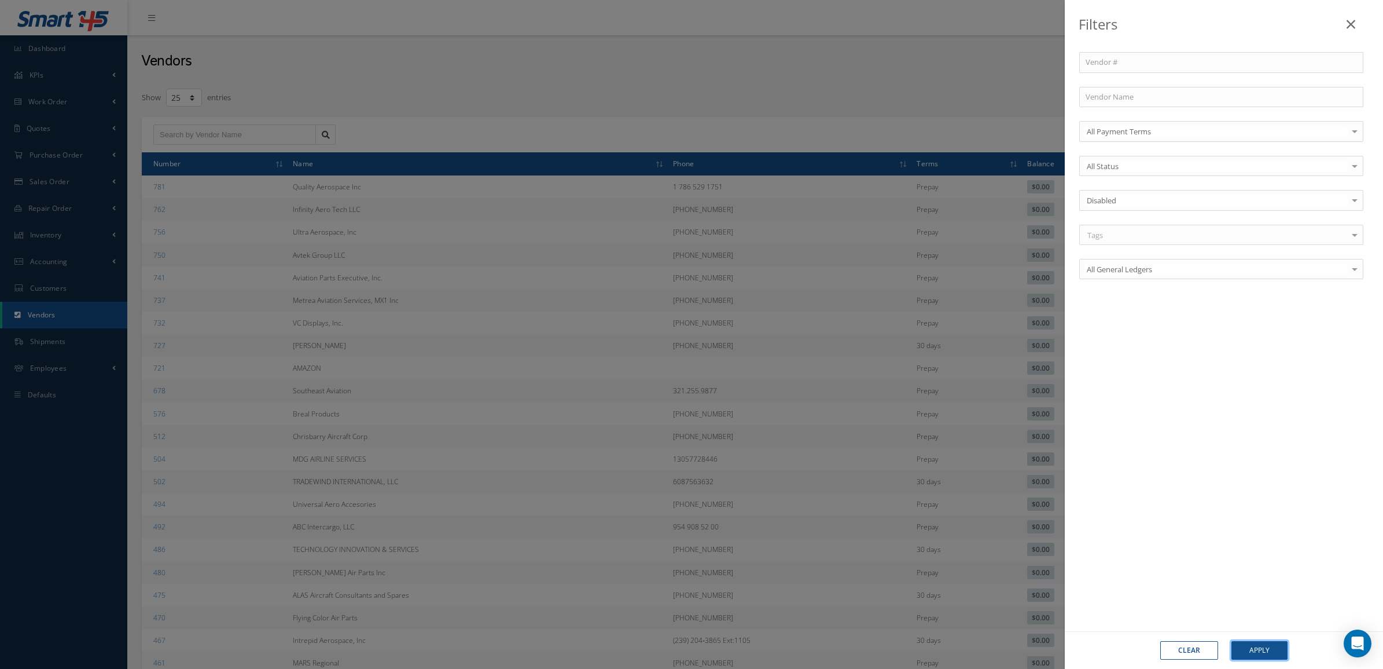
click at [1268, 659] on button "Apply" at bounding box center [1260, 650] width 56 height 19
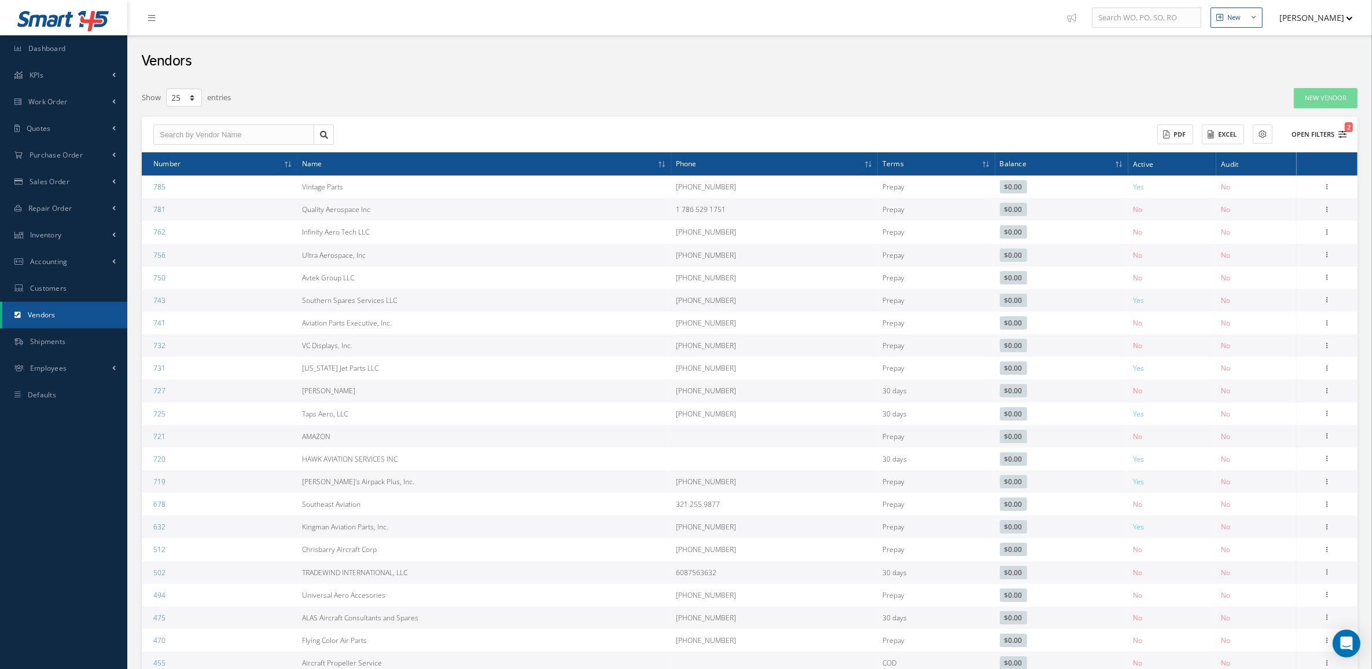
click at [1339, 137] on icon "2" at bounding box center [1343, 134] width 8 height 8
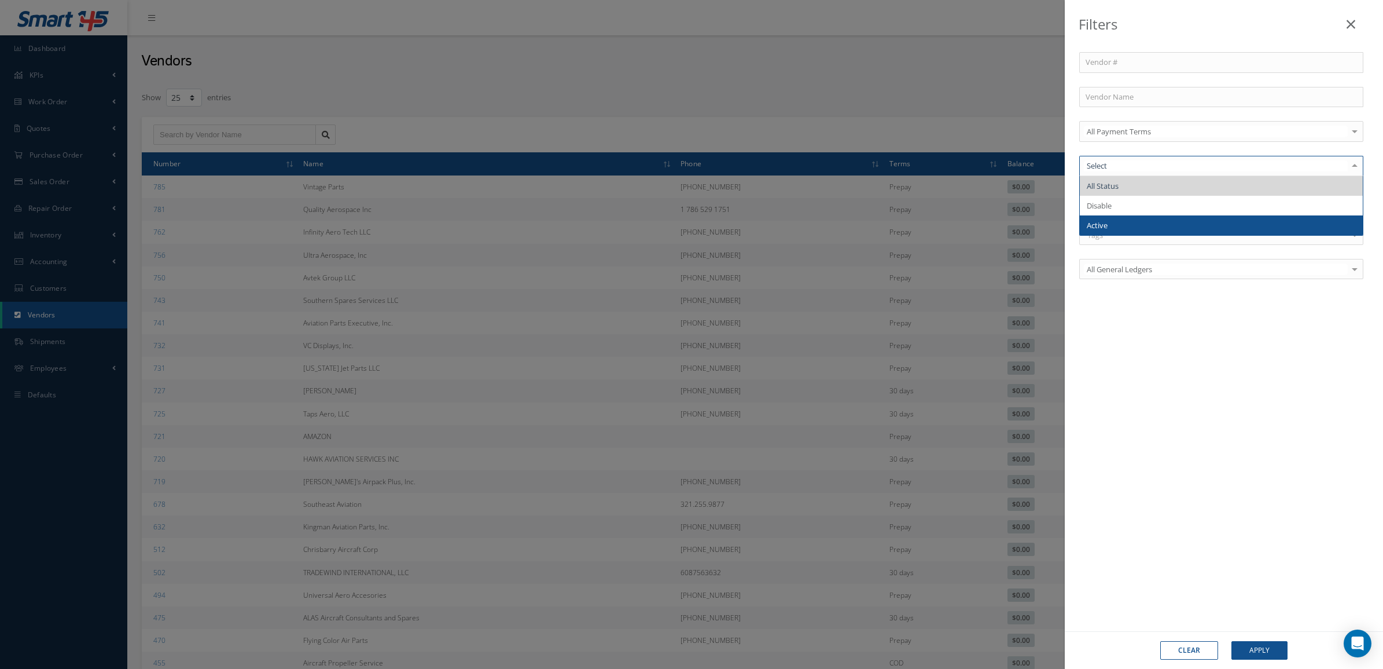
drag, startPoint x: 1118, startPoint y: 229, endPoint x: 1115, endPoint y: 222, distance: 7.5
click at [1117, 226] on span "Active" at bounding box center [1221, 225] width 283 height 20
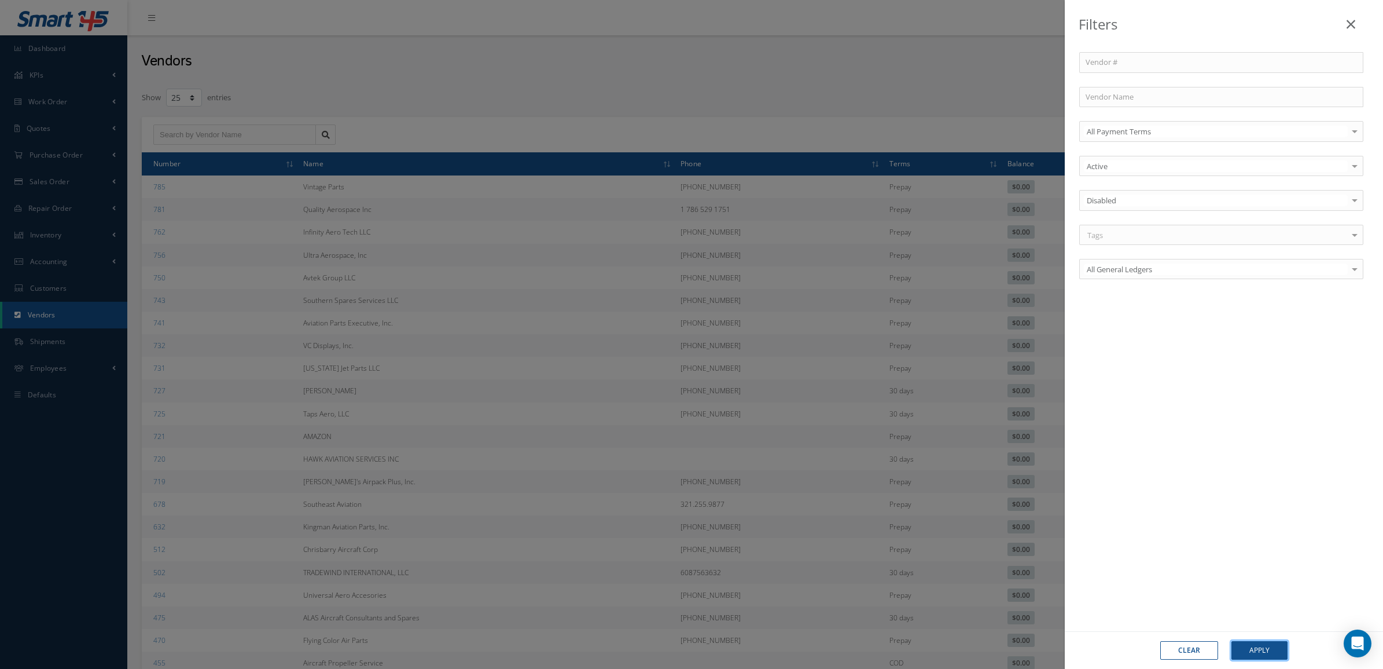
click at [1241, 646] on button "Apply" at bounding box center [1260, 650] width 56 height 19
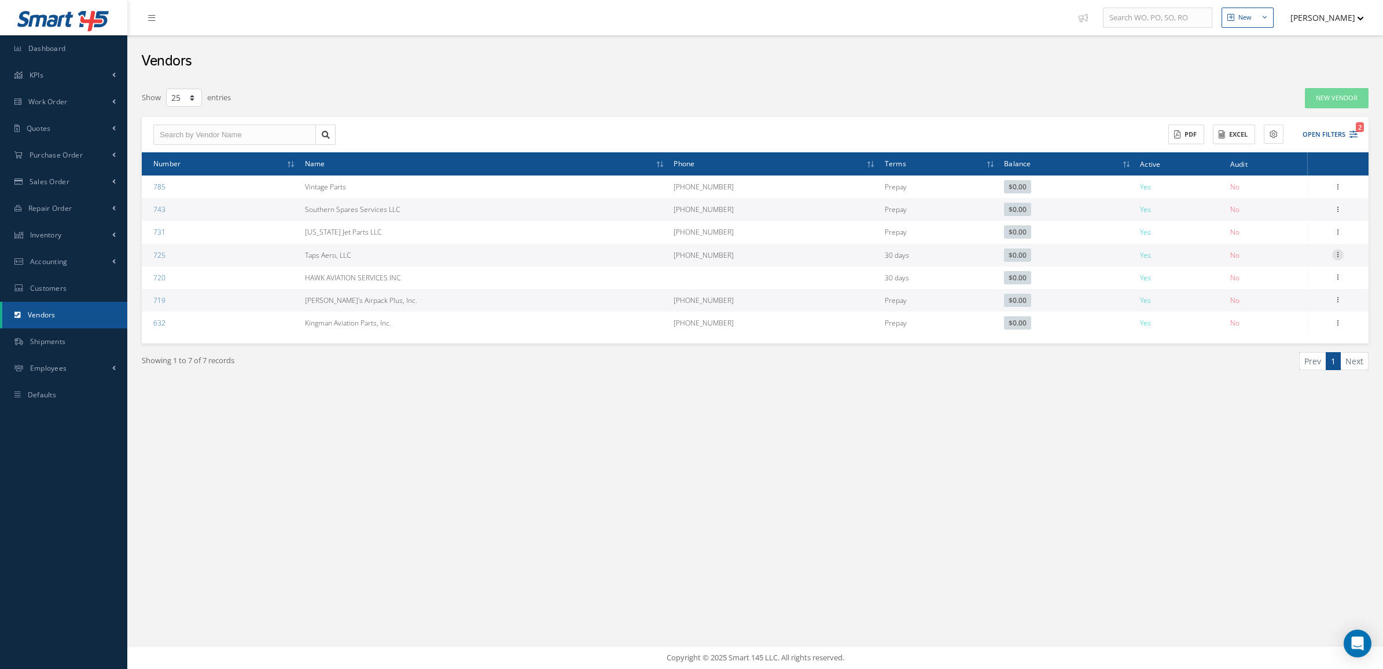
click at [1337, 256] on icon at bounding box center [1339, 253] width 12 height 9
click at [1294, 277] on link "Edit" at bounding box center [1284, 277] width 91 height 15
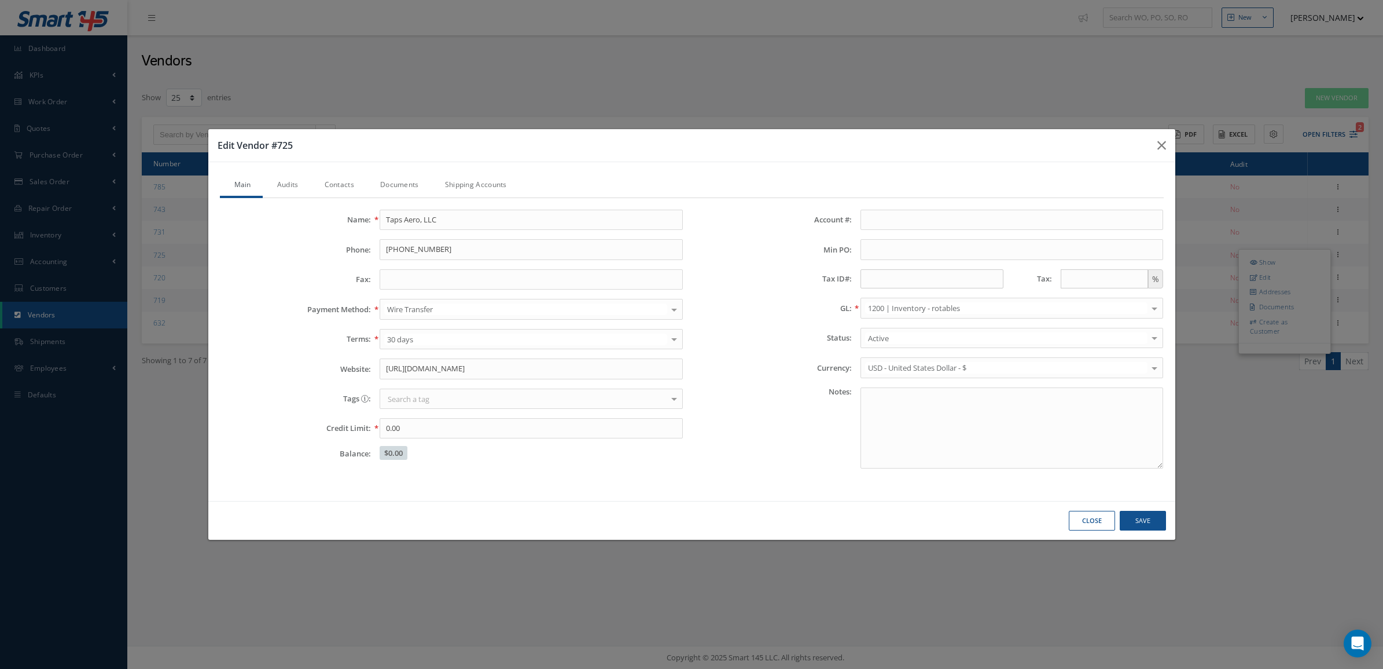
click at [416, 174] on link "Documents" at bounding box center [398, 186] width 65 height 24
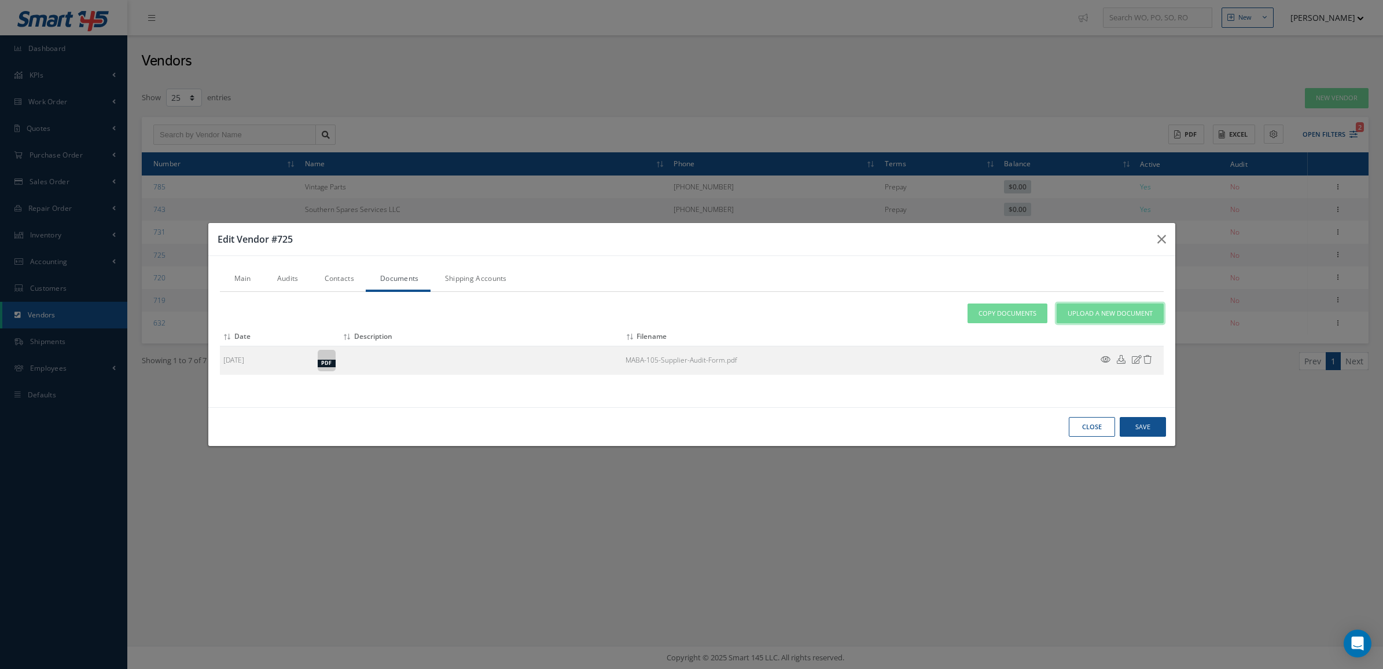
click at [1080, 310] on span "Upload a New Document" at bounding box center [1110, 314] width 85 height 10
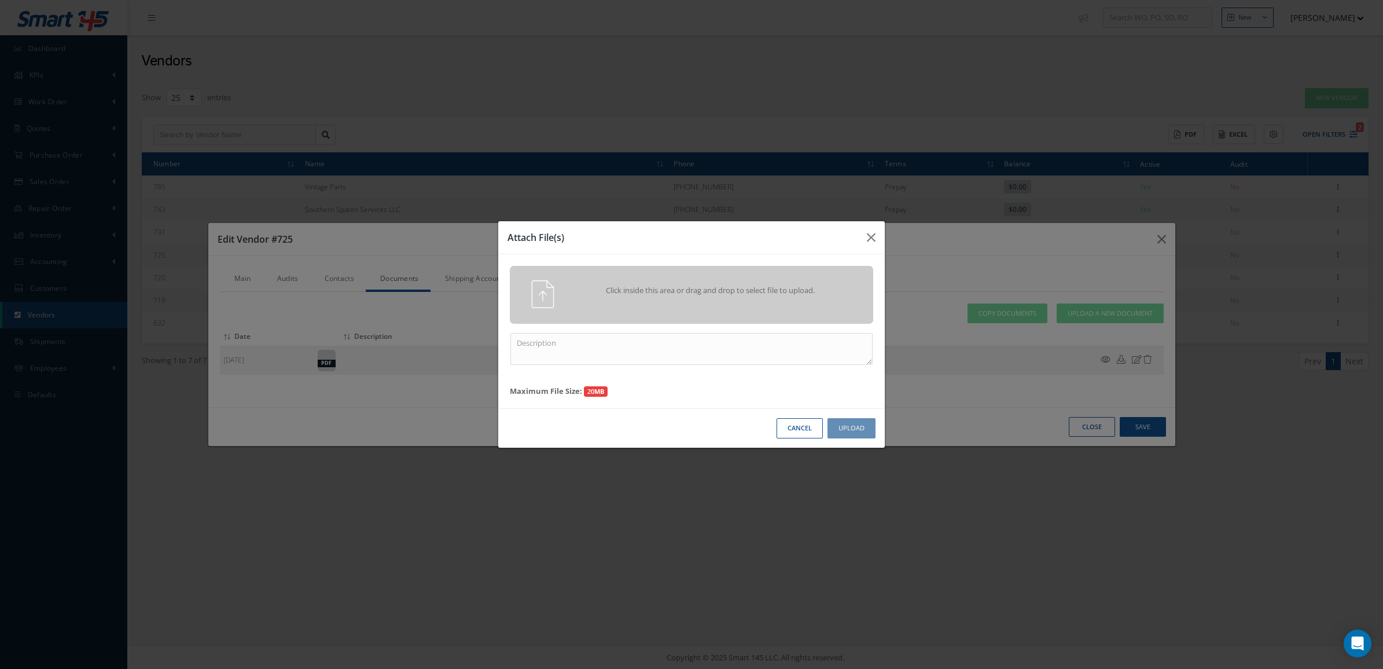
click at [725, 299] on div "Click inside this area or drag and drop to select file to upload." at bounding box center [708, 291] width 286 height 23
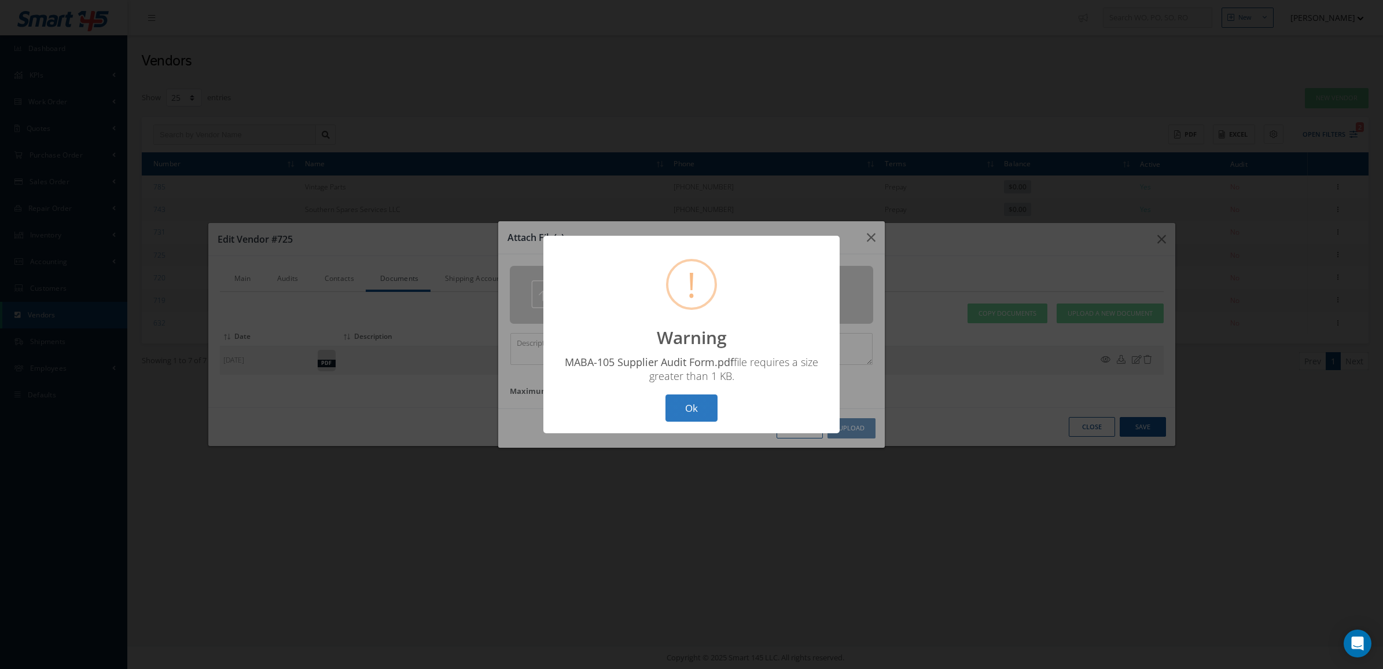
click at [671, 412] on button "Ok" at bounding box center [692, 407] width 52 height 27
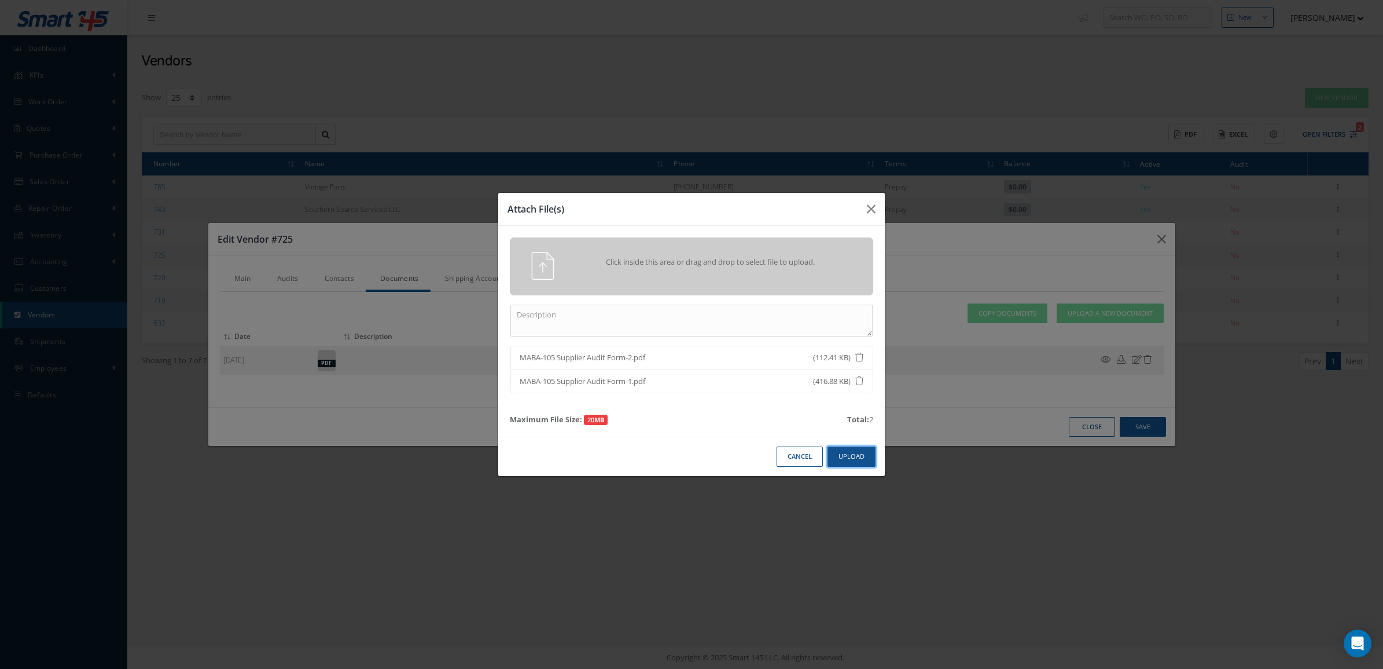
click at [837, 456] on button "Upload" at bounding box center [852, 456] width 48 height 20
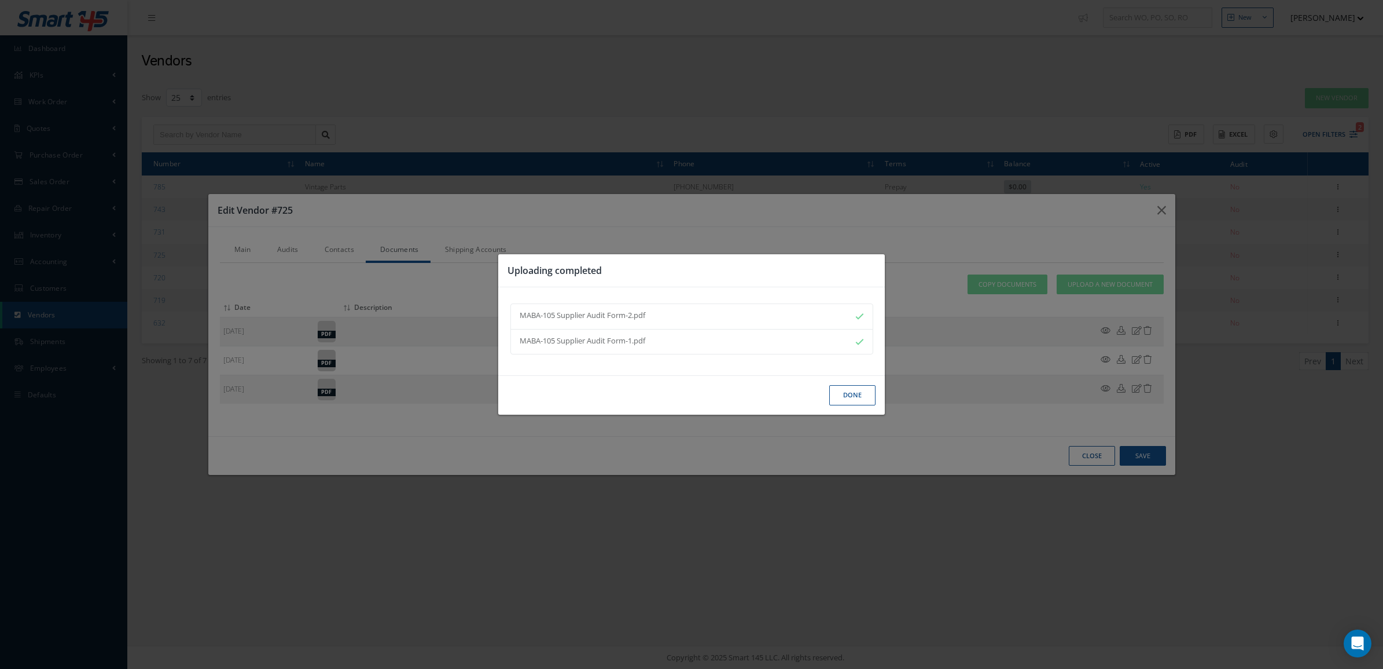
click at [849, 400] on button "Done" at bounding box center [853, 395] width 46 height 20
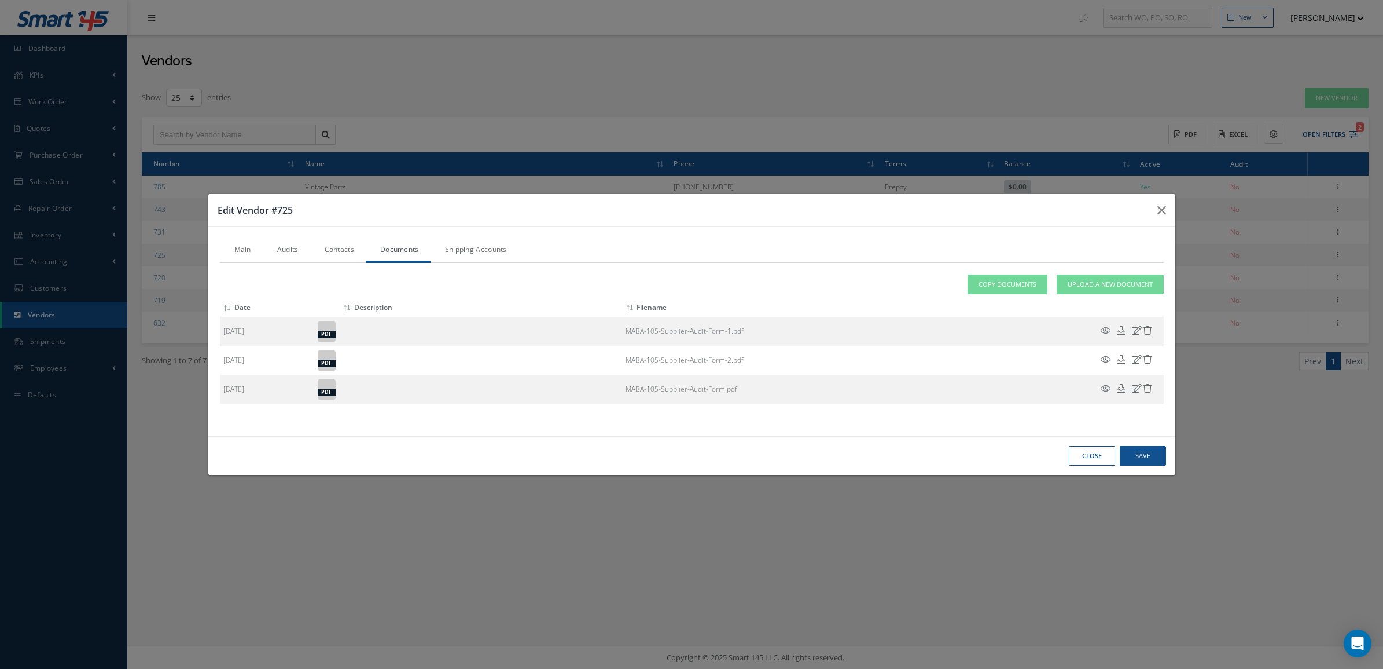
click at [289, 247] on link "Audits" at bounding box center [286, 250] width 47 height 24
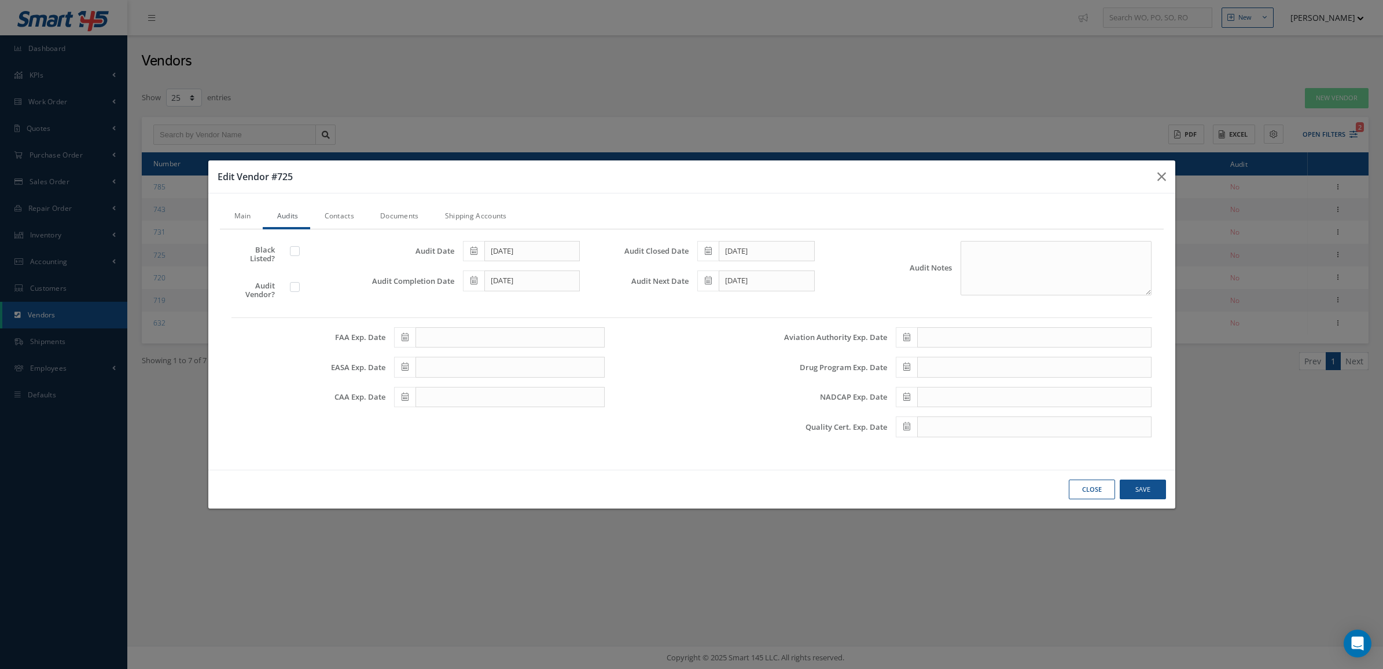
click at [299, 284] on label at bounding box center [300, 286] width 3 height 10
click at [297, 284] on input "checkbox" at bounding box center [296, 288] width 8 height 8
click at [1137, 490] on button "Save" at bounding box center [1143, 489] width 46 height 20
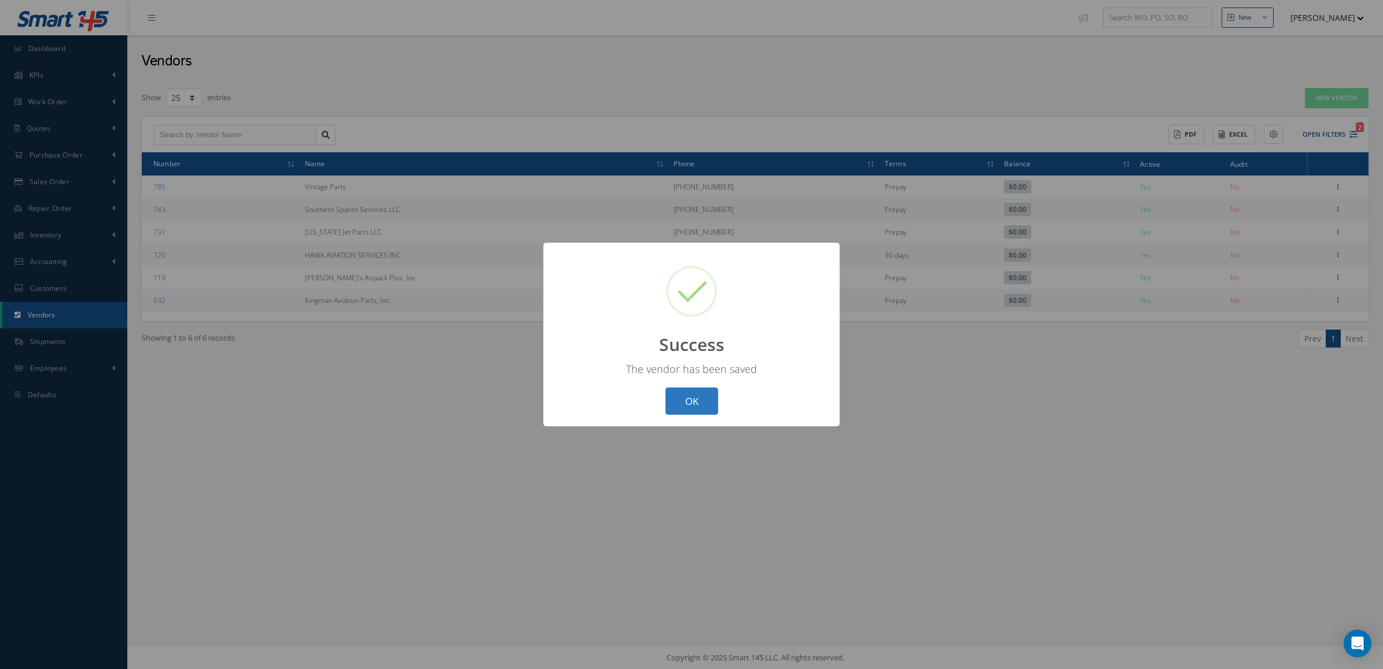
click at [678, 403] on button "OK" at bounding box center [692, 400] width 53 height 27
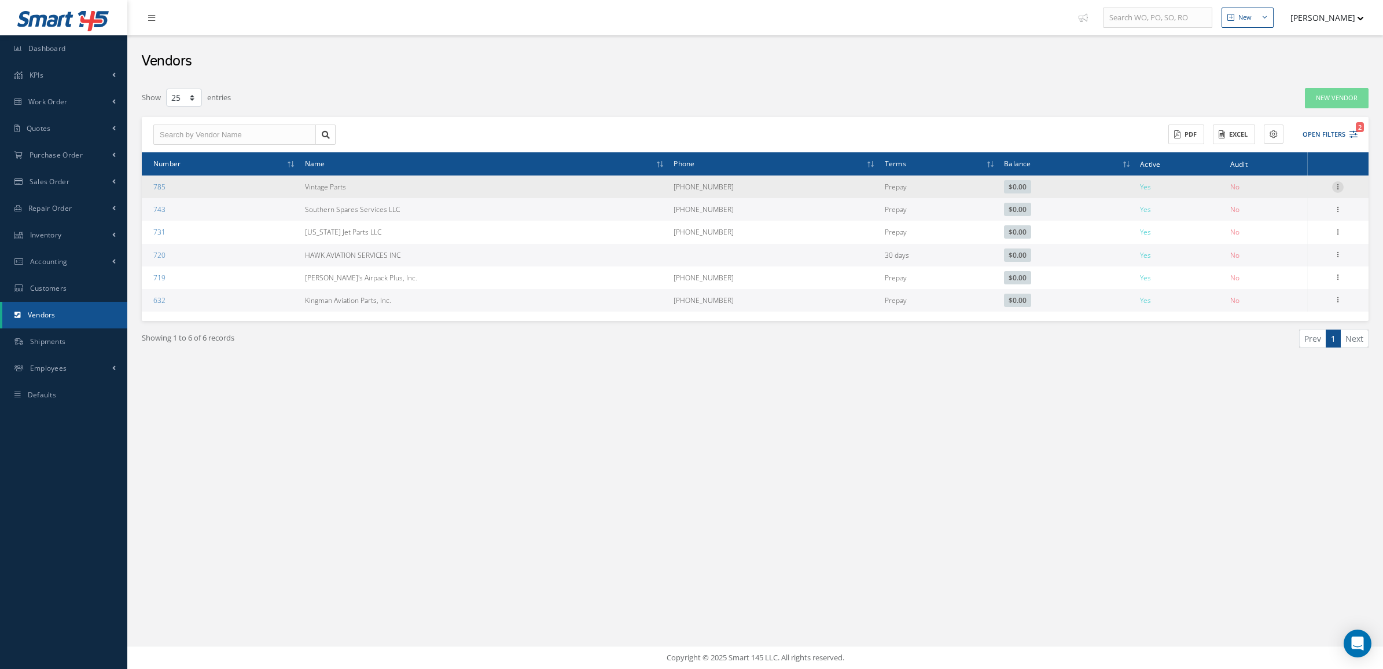
click at [1341, 186] on icon at bounding box center [1339, 185] width 12 height 9
click at [1291, 213] on link "Edit" at bounding box center [1284, 208] width 91 height 15
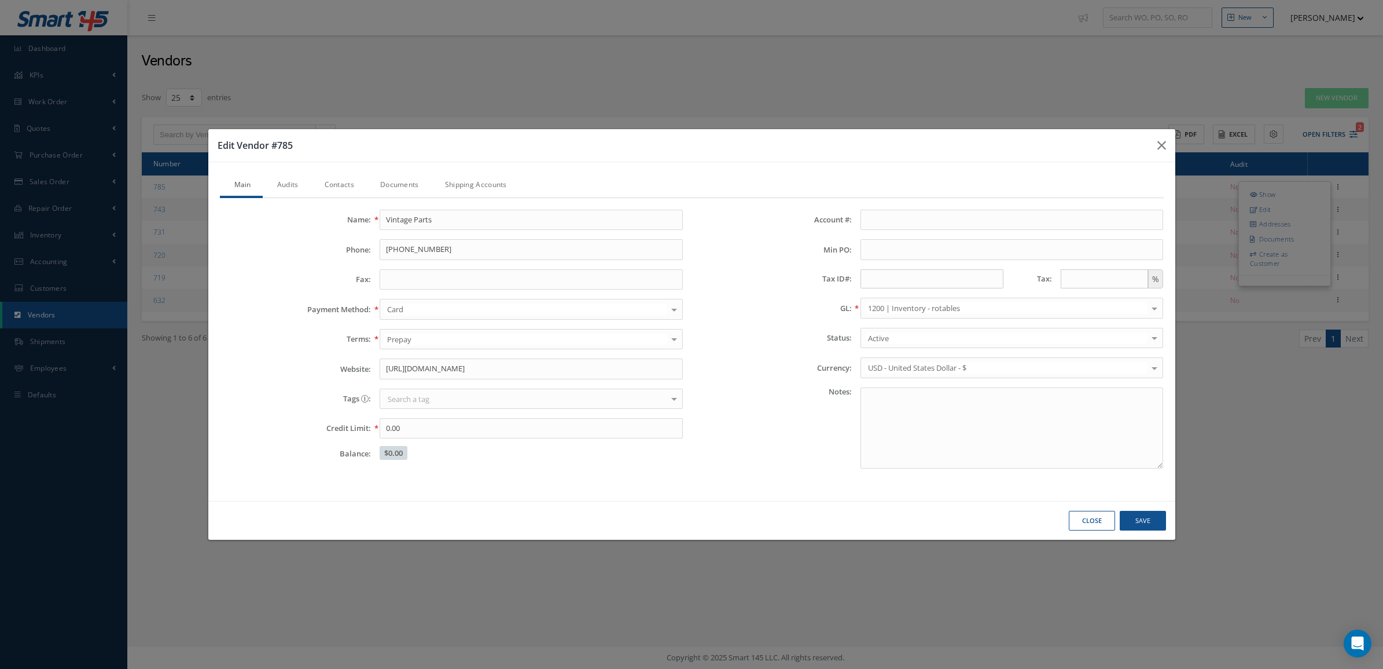
click at [387, 175] on link "Documents" at bounding box center [398, 186] width 65 height 24
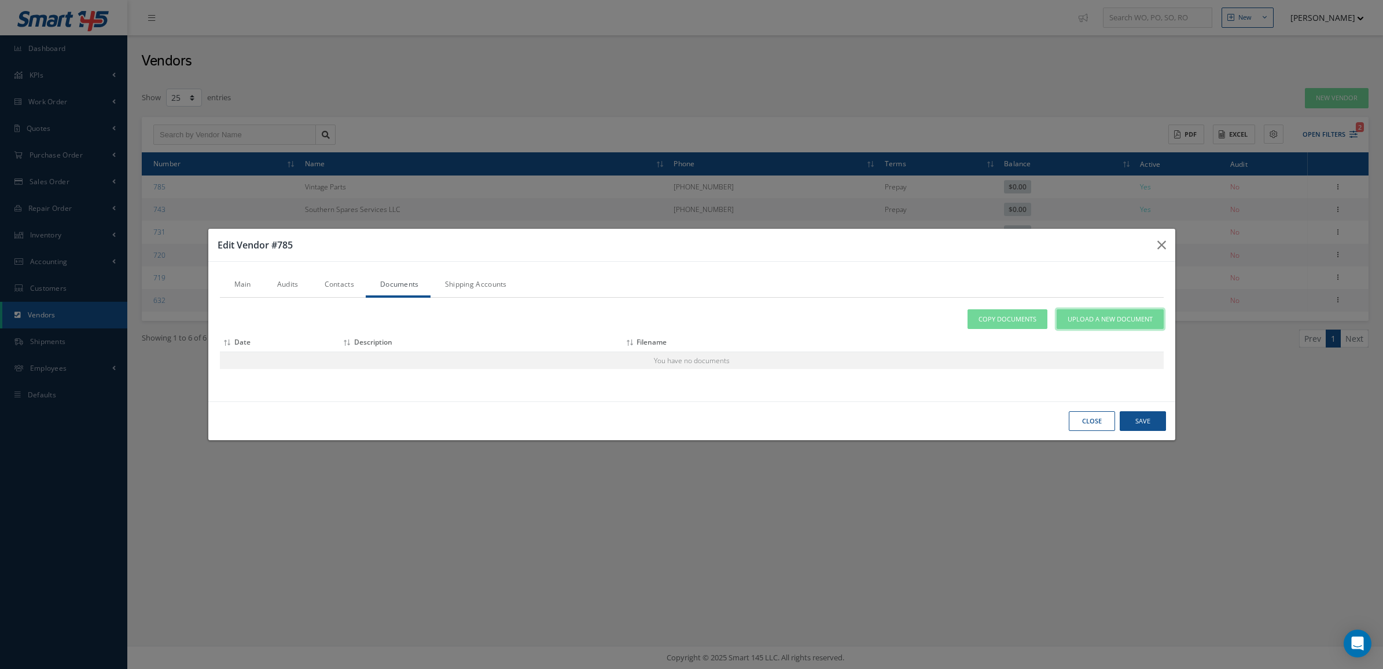
click at [1130, 321] on span "Upload a New Document" at bounding box center [1110, 319] width 85 height 10
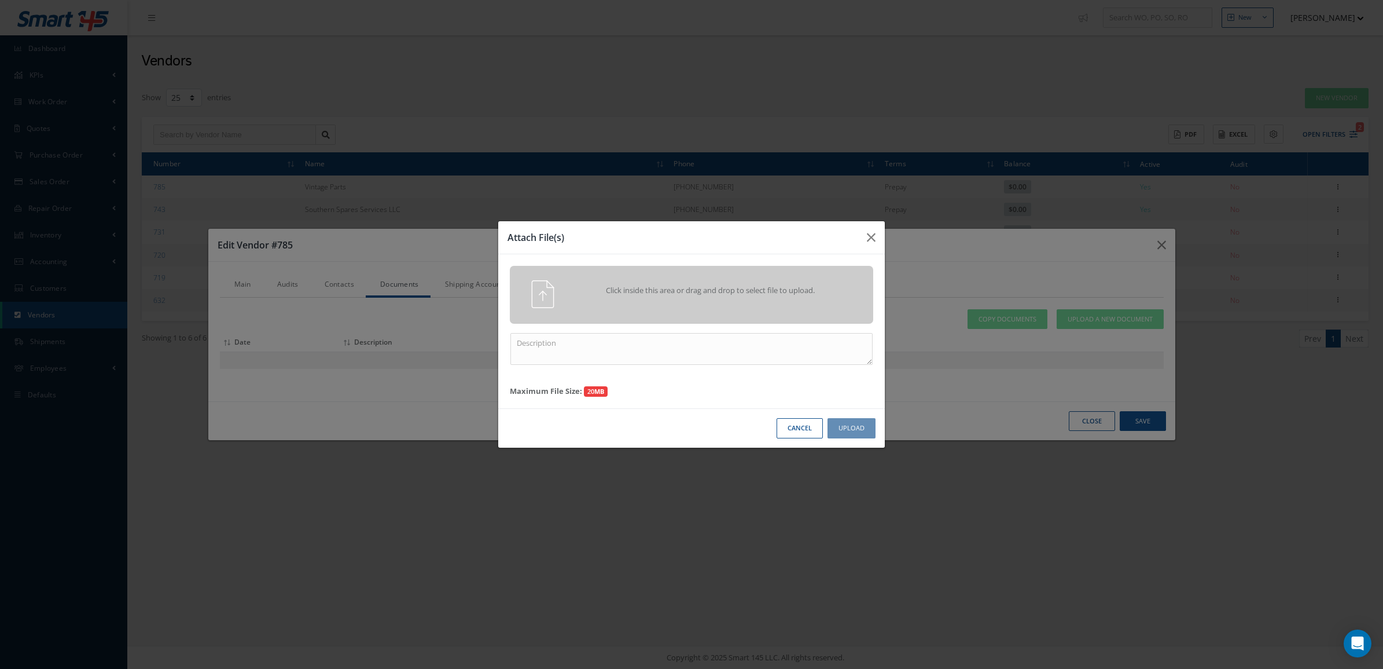
click at [612, 293] on span "Click inside this area or drag and drop to select file to upload." at bounding box center [710, 291] width 263 height 12
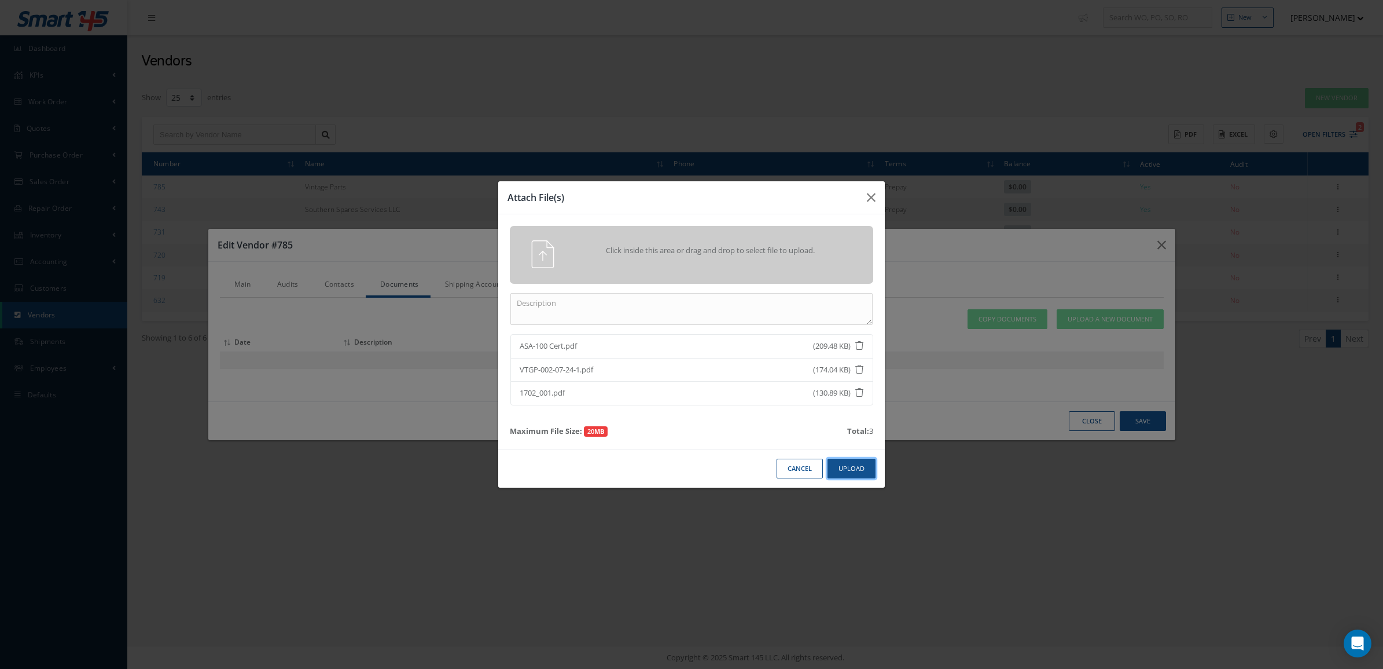
click at [869, 468] on button "Upload" at bounding box center [852, 468] width 48 height 20
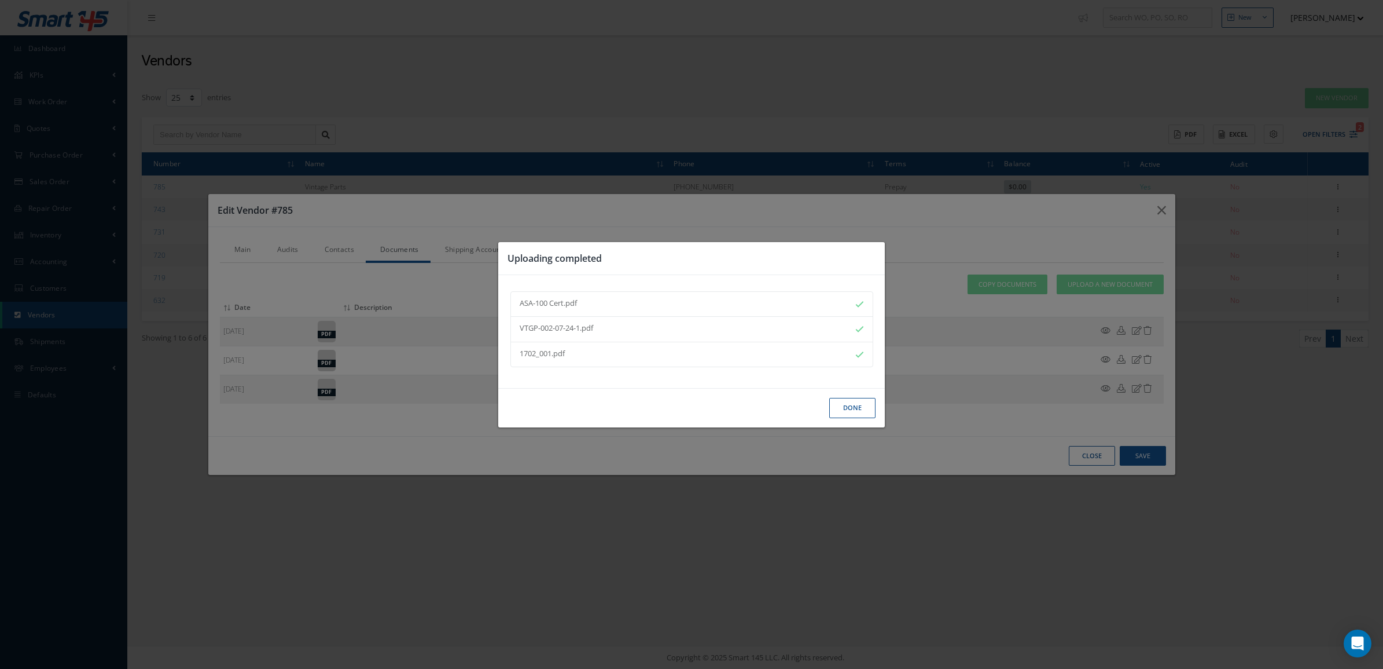
click at [855, 411] on button "Done" at bounding box center [853, 408] width 46 height 20
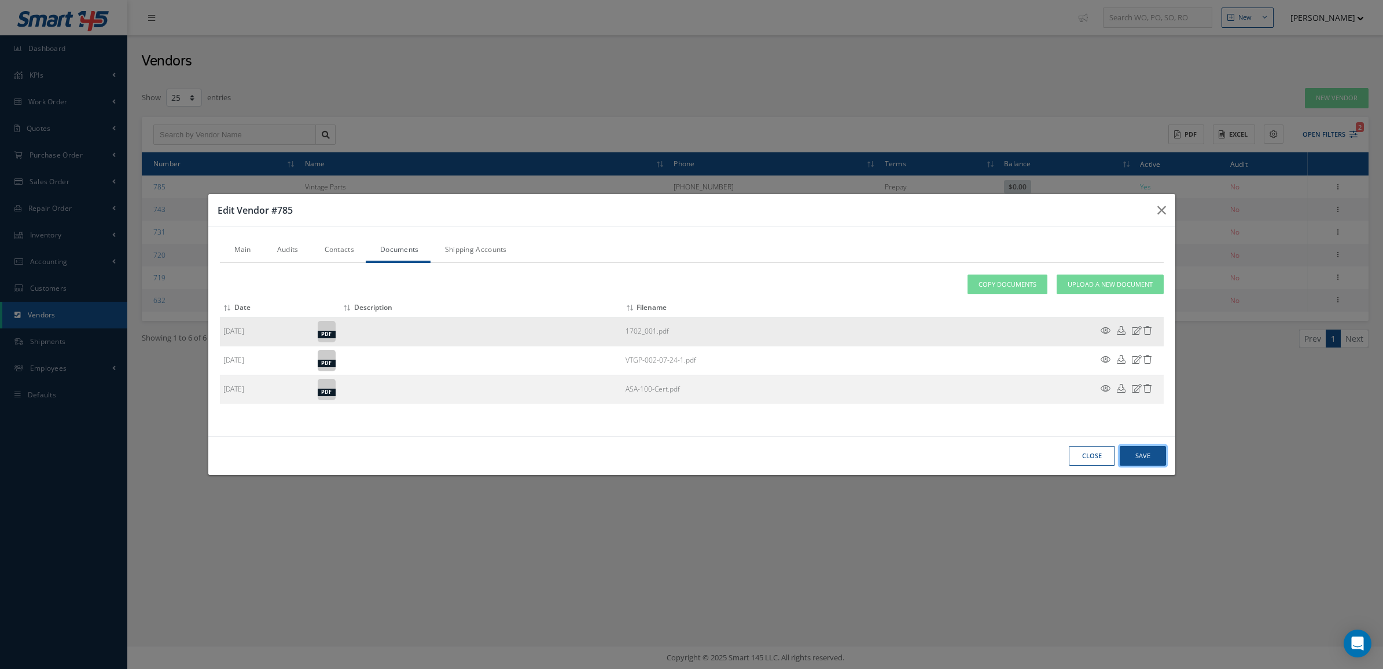
drag, startPoint x: 1146, startPoint y: 449, endPoint x: 360, endPoint y: 329, distance: 795.2
click at [364, 340] on div "Edit Vendor #785 Main Audits Contacts Documents Shipping Accounts Name: Vintage…" at bounding box center [692, 334] width 968 height 282
click at [306, 244] on link "Audits" at bounding box center [286, 250] width 47 height 24
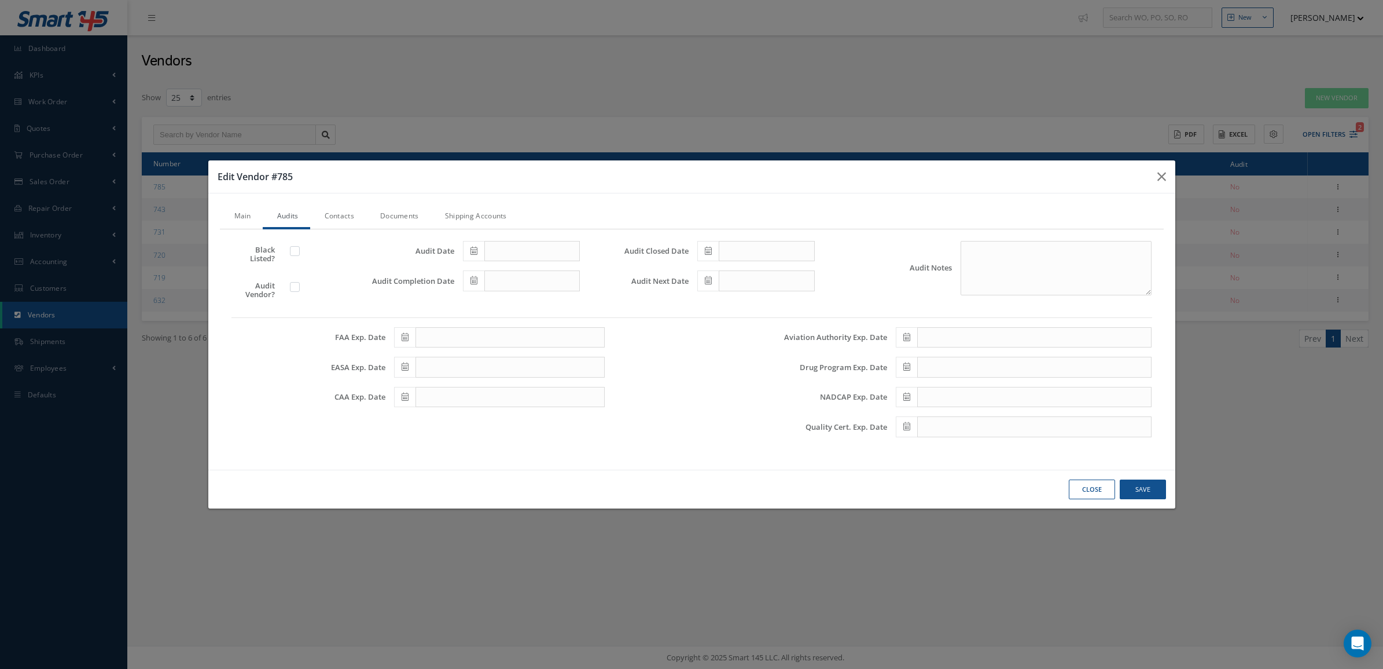
click at [285, 287] on div at bounding box center [314, 289] width 78 height 17
click at [299, 288] on label at bounding box center [300, 286] width 3 height 10
click at [295, 288] on input "checkbox" at bounding box center [296, 288] width 8 height 8
checkbox input "true"
click at [467, 254] on span at bounding box center [473, 251] width 21 height 21
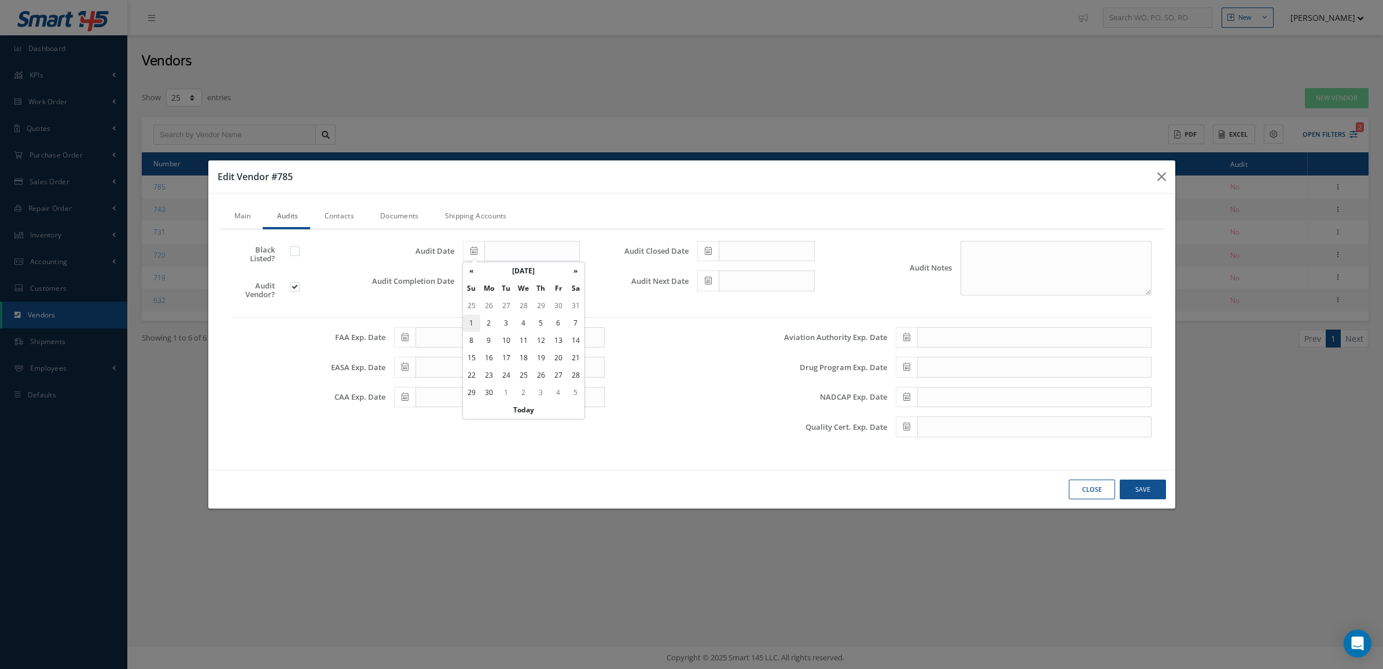
click at [472, 321] on td "1" at bounding box center [471, 322] width 17 height 17
type input "06/01/2025"
click at [473, 282] on icon at bounding box center [474, 280] width 7 height 8
click at [478, 347] on td "1" at bounding box center [471, 352] width 17 height 17
type input "06/01/2025"
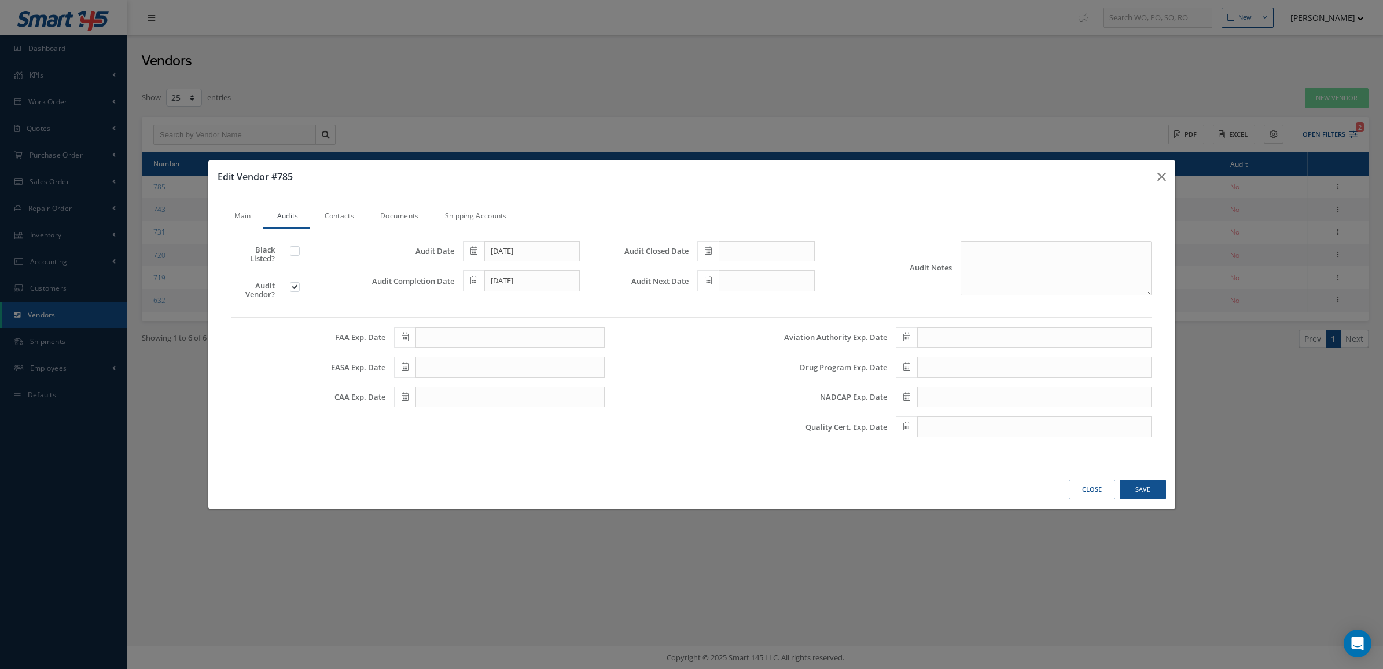
click at [707, 253] on icon at bounding box center [708, 251] width 7 height 8
click at [704, 328] on td "1" at bounding box center [706, 322] width 17 height 17
type input "06/01/2025"
click at [703, 281] on span at bounding box center [708, 280] width 21 height 21
click at [744, 333] on td "1" at bounding box center [740, 335] width 17 height 17
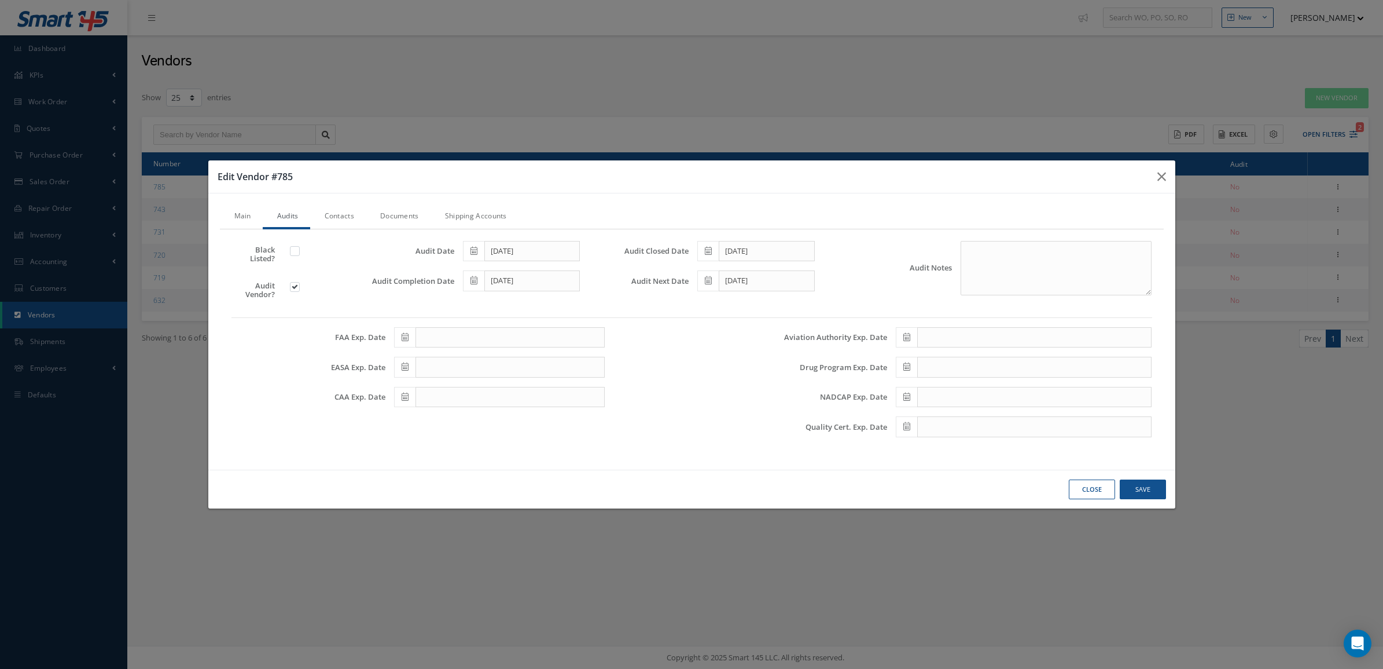
click at [713, 284] on span at bounding box center [708, 280] width 21 height 21
click at [719, 402] on td "28" at bounding box center [723, 405] width 17 height 17
type input "06/28/2027"
click at [906, 428] on icon at bounding box center [907, 426] width 7 height 8
click at [945, 271] on th "September 2025" at bounding box center [956, 270] width 87 height 17
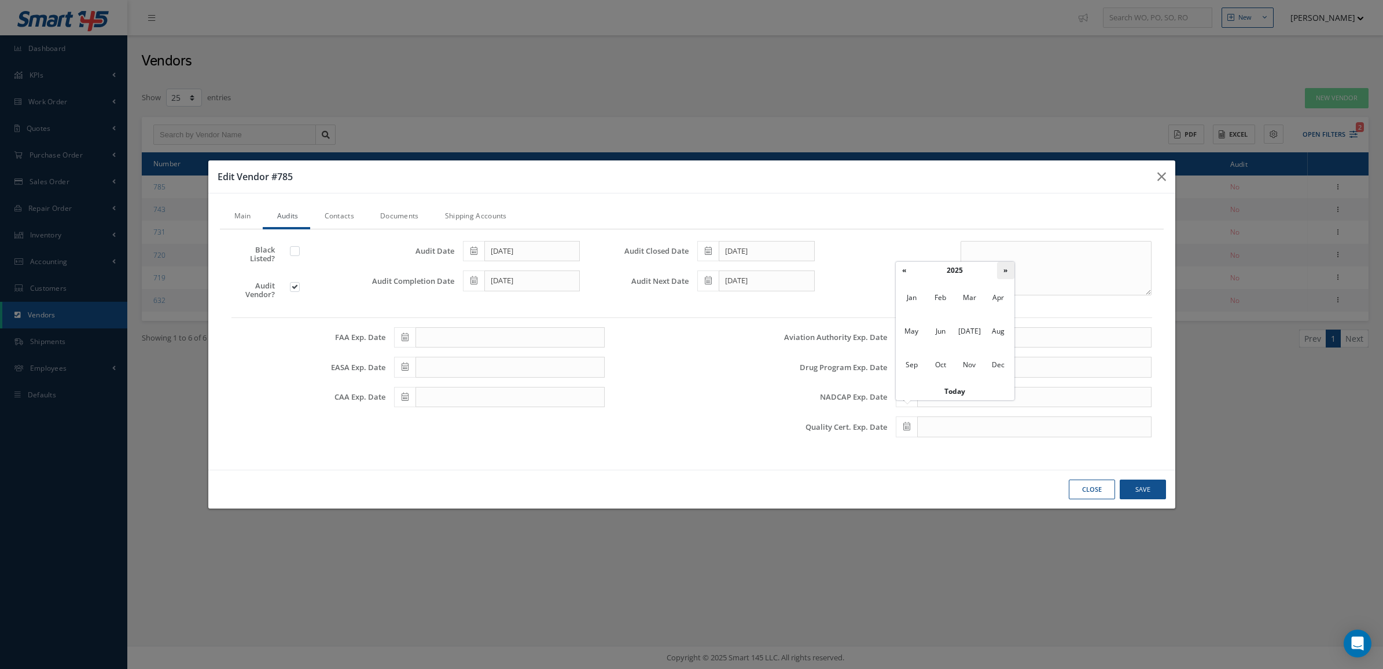
click at [1006, 267] on th "»" at bounding box center [1005, 270] width 17 height 17
click at [948, 326] on span "Jun" at bounding box center [940, 330] width 27 height 31
click at [922, 372] on td "28" at bounding box center [921, 374] width 17 height 17
type input "06/28/2027"
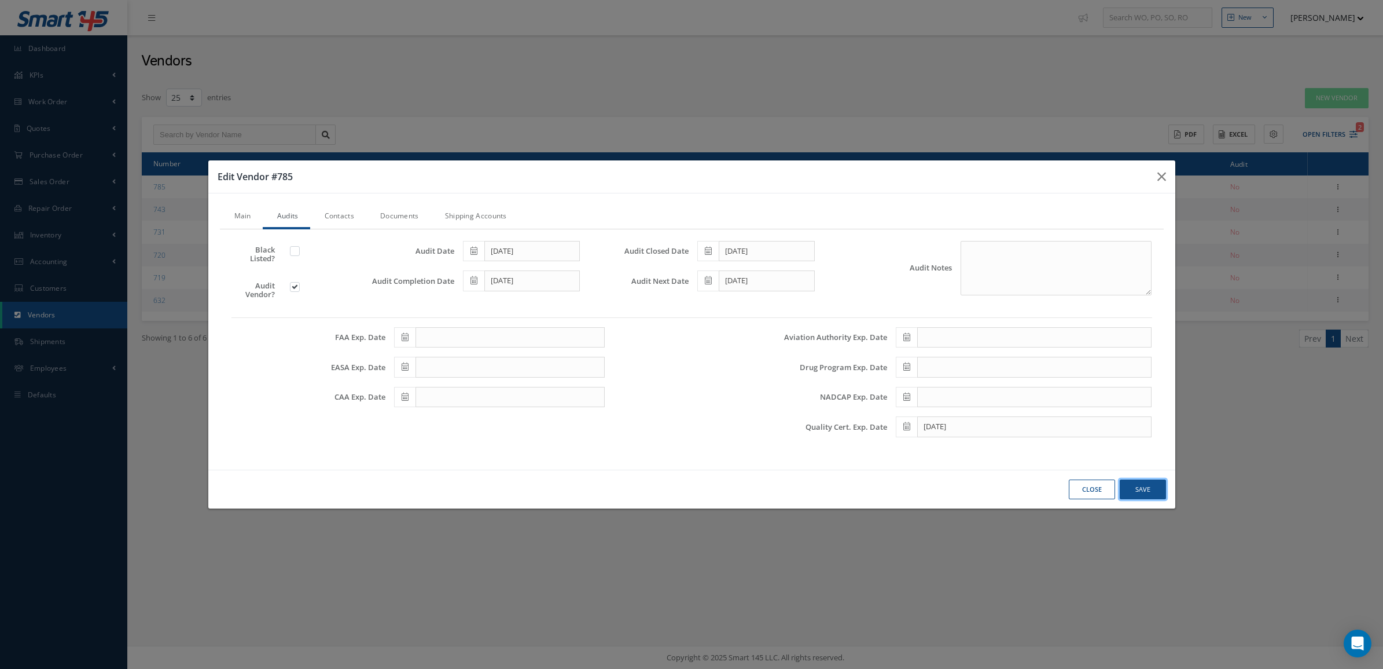
click at [1130, 484] on button "Save" at bounding box center [1143, 489] width 46 height 20
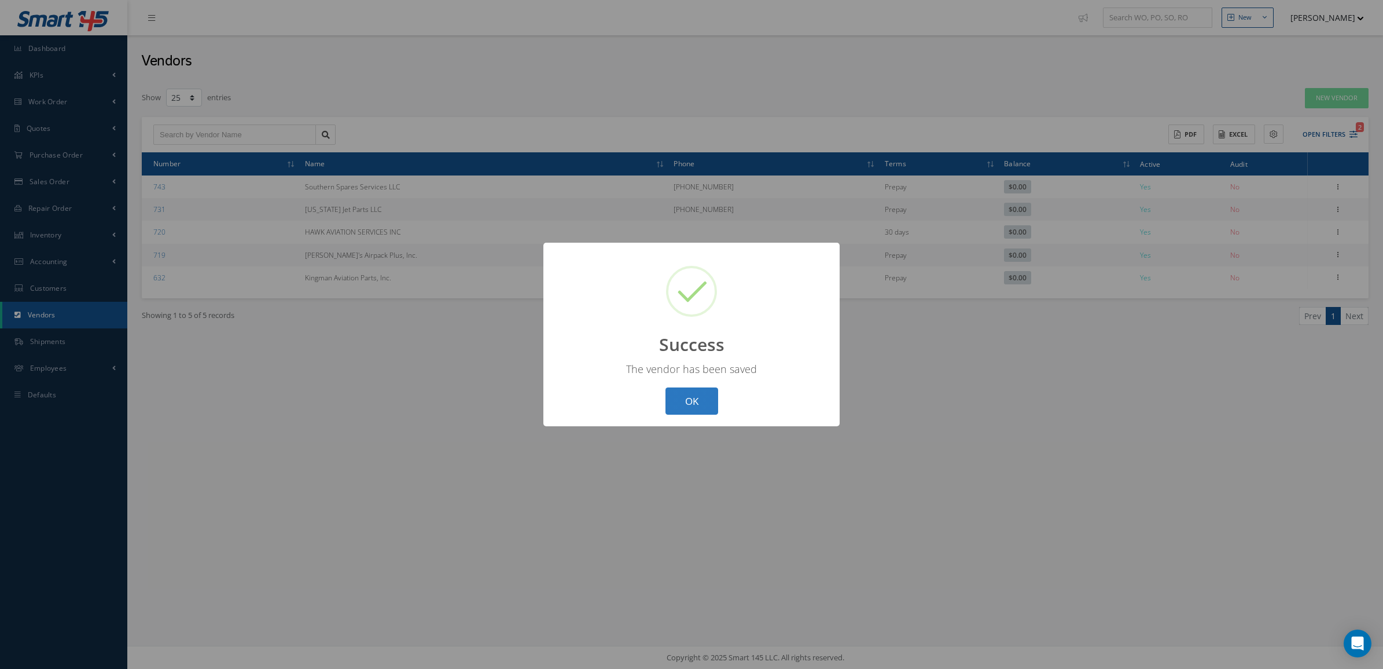
click at [678, 398] on button "OK" at bounding box center [692, 400] width 53 height 27
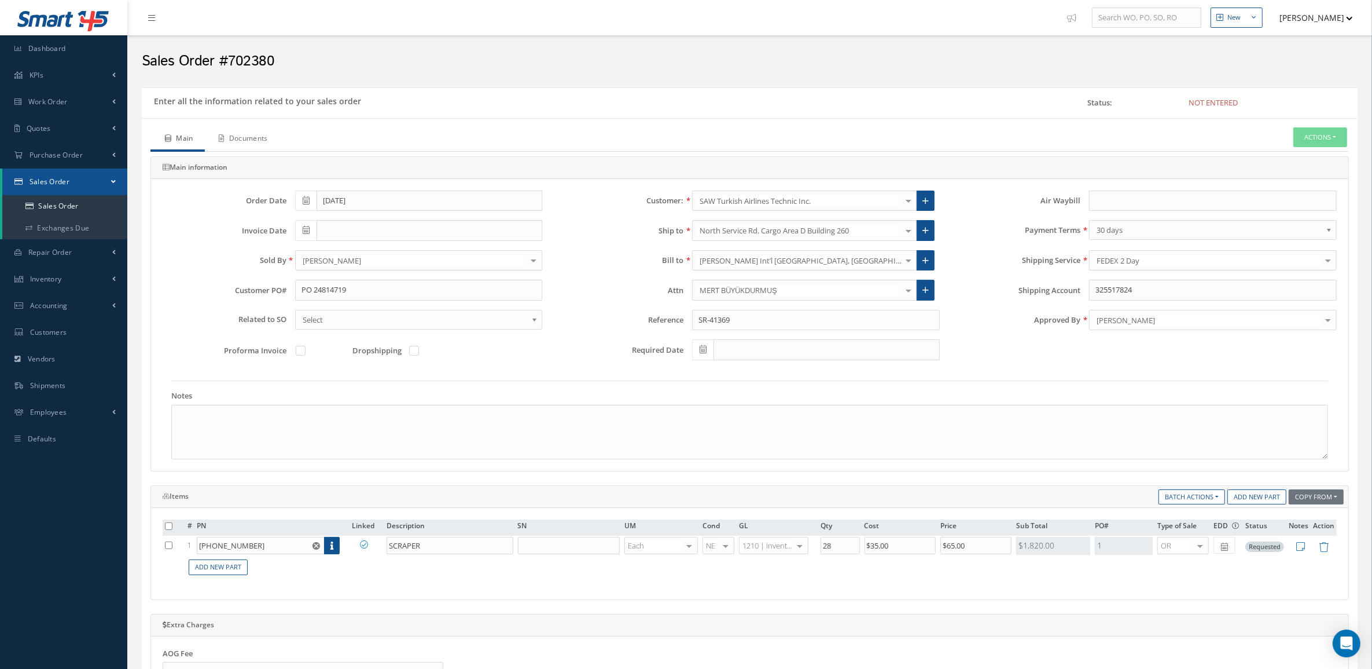
click at [240, 151] on link "Documents" at bounding box center [242, 139] width 75 height 24
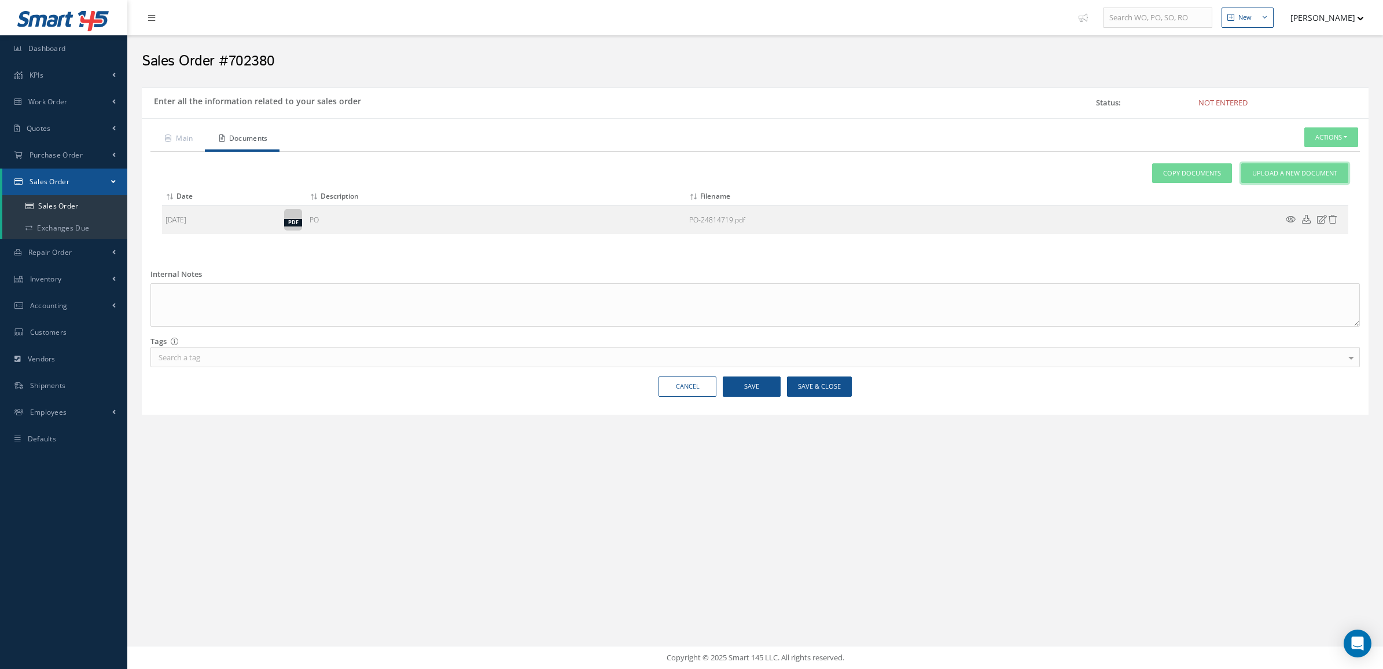
click at [1271, 178] on span "Upload a New Document" at bounding box center [1295, 173] width 85 height 10
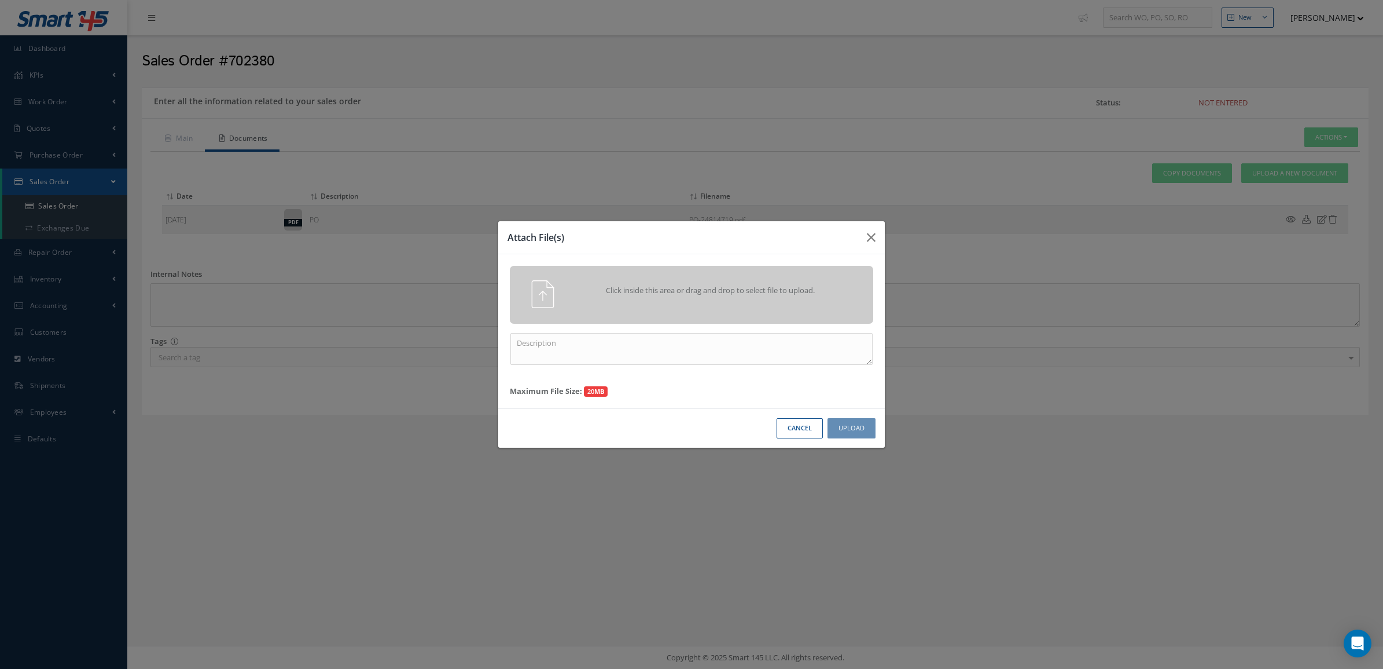
click at [734, 278] on div "Click inside this area or drag and drop to select file to upload." at bounding box center [692, 295] width 364 height 58
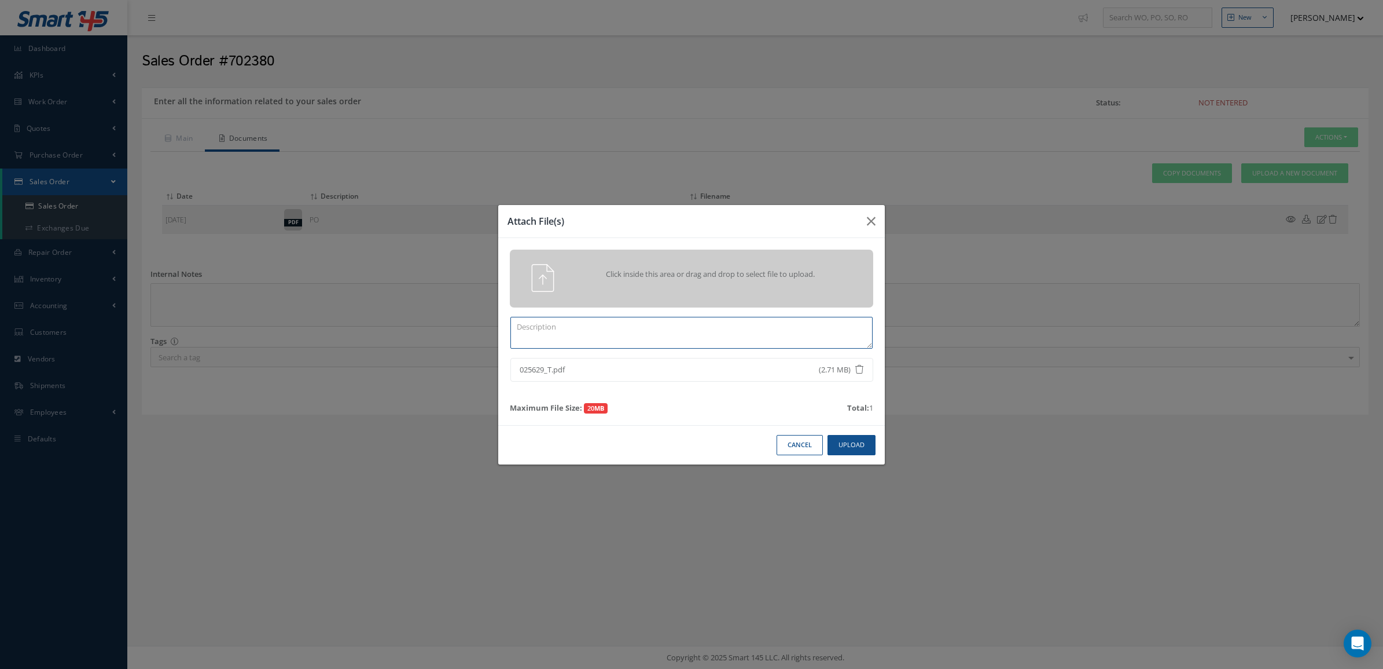
click at [744, 335] on textarea at bounding box center [692, 333] width 362 height 32
type textarea "certs"
click at [838, 444] on button "Upload" at bounding box center [852, 445] width 48 height 20
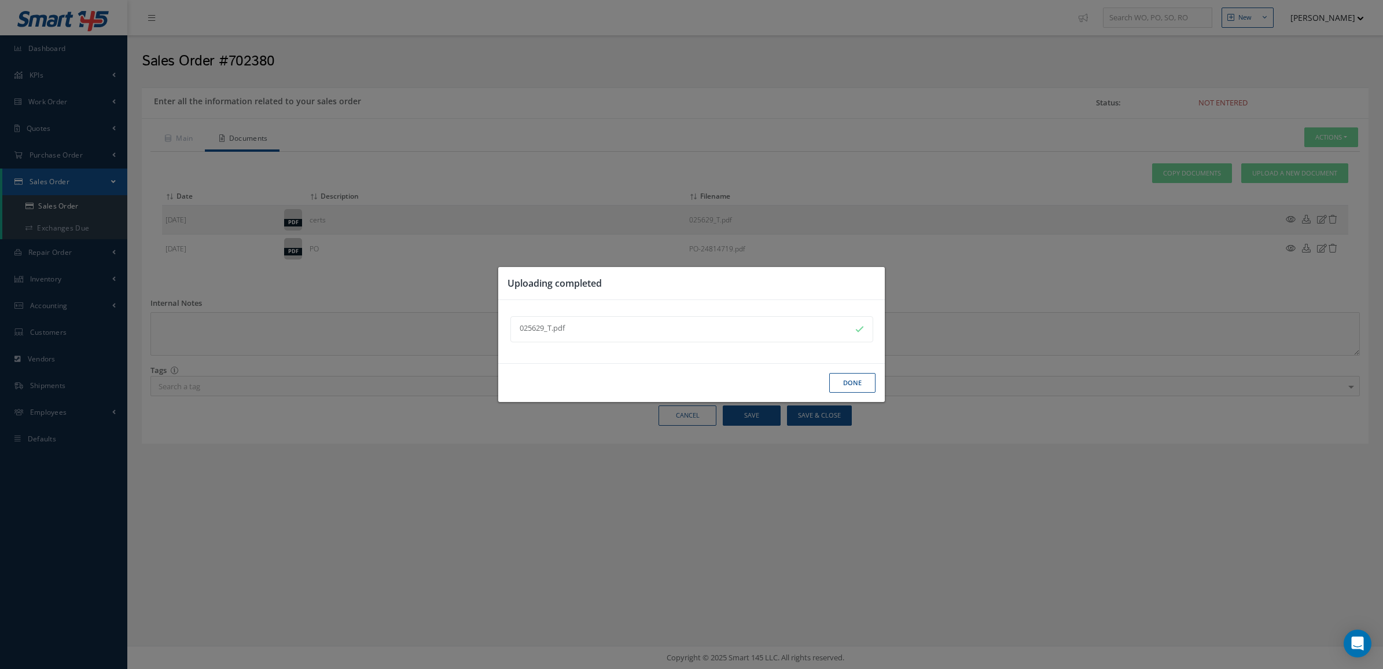
click at [861, 380] on button "Done" at bounding box center [853, 383] width 46 height 20
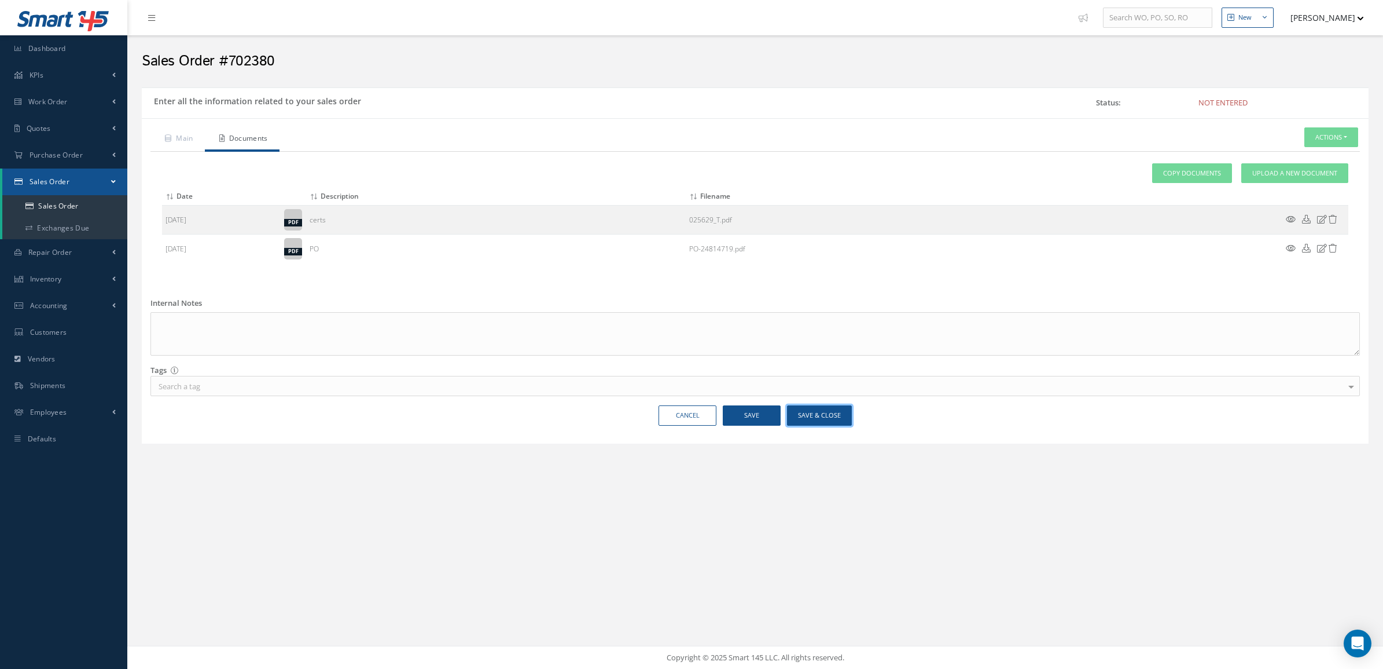
click at [841, 414] on button "Save & Close" at bounding box center [819, 415] width 65 height 20
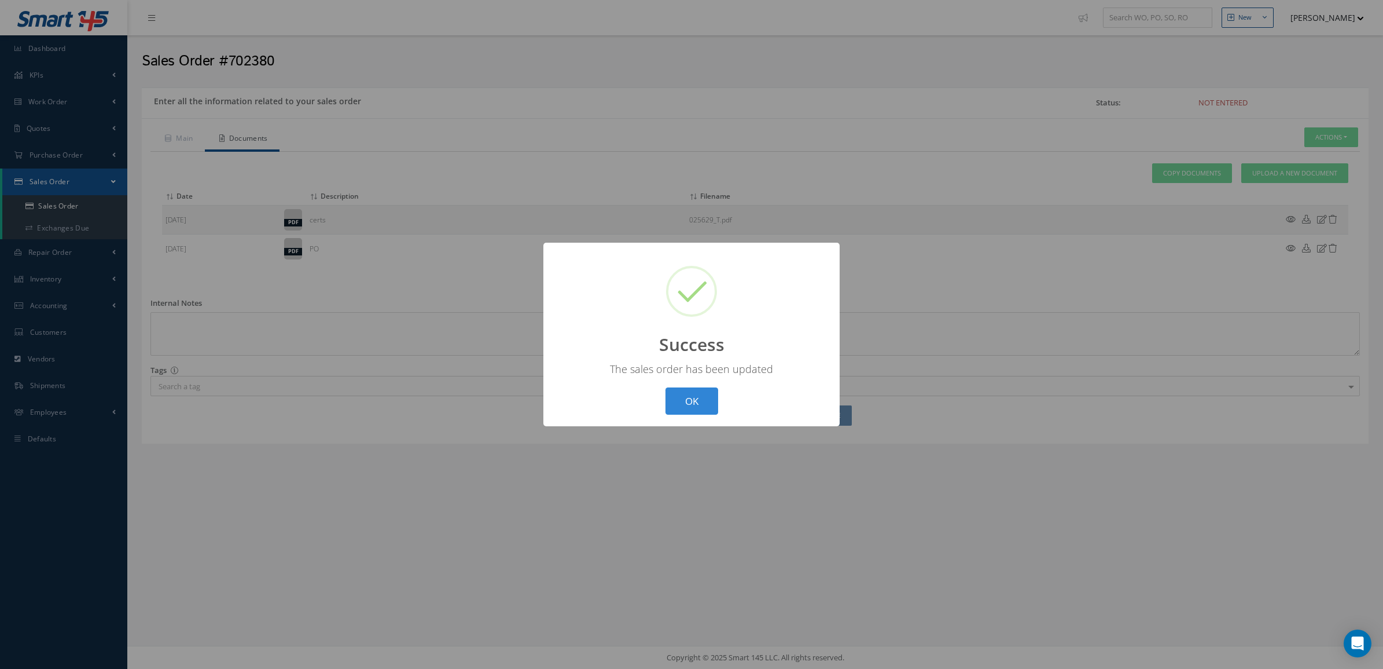
click at [704, 383] on div "? ! i Success × The sales order has been updated OK Cancel" at bounding box center [692, 334] width 296 height 183
click at [706, 394] on button "OK" at bounding box center [692, 400] width 53 height 27
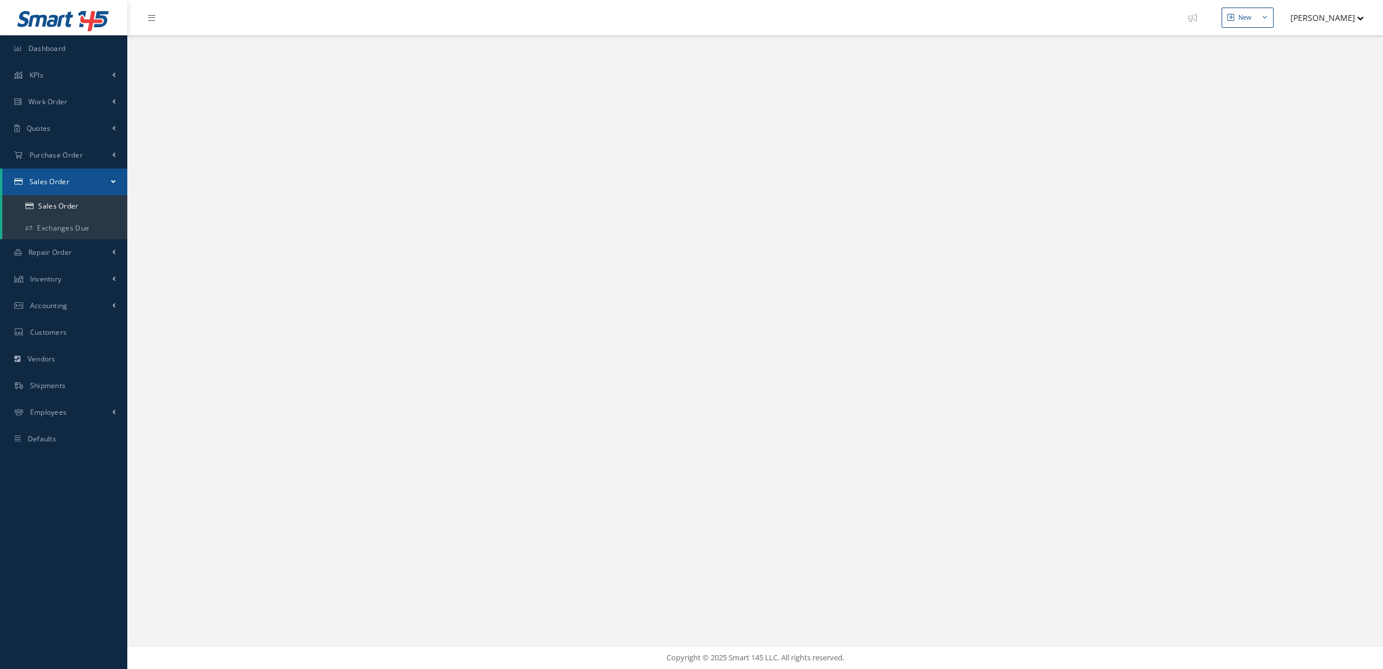
select select "25"
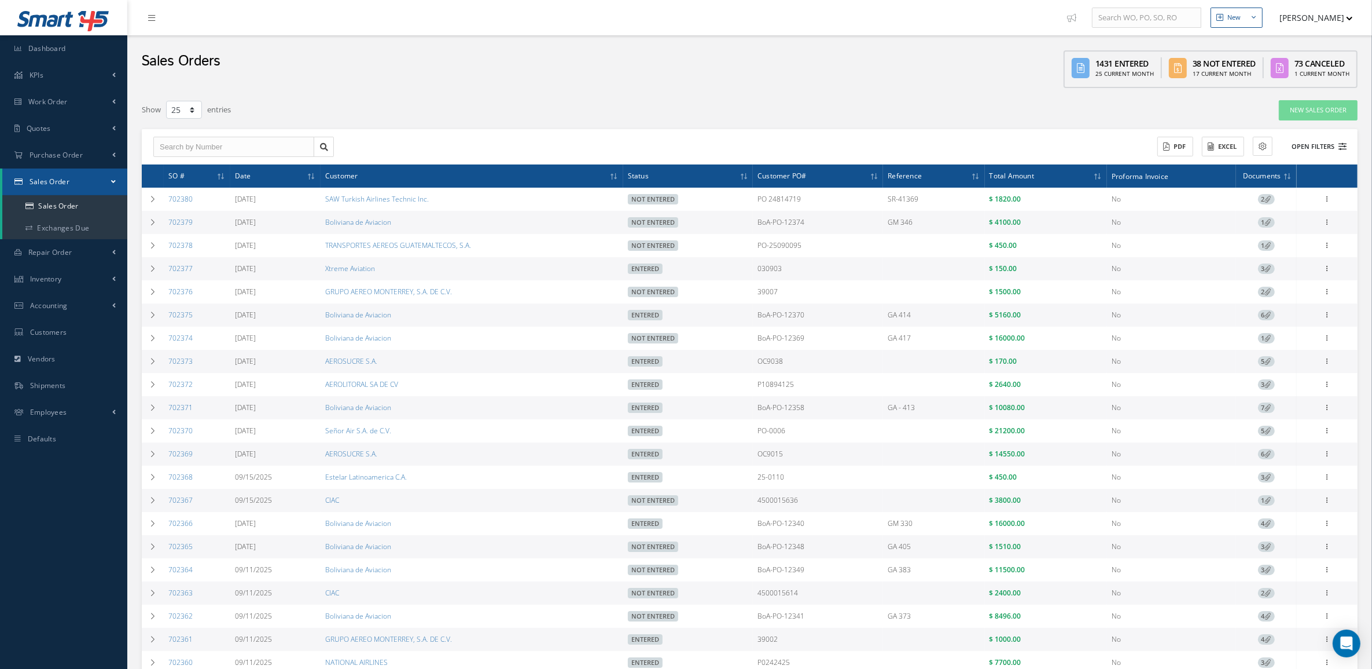
click at [1298, 144] on button "Open Filters" at bounding box center [1314, 146] width 65 height 19
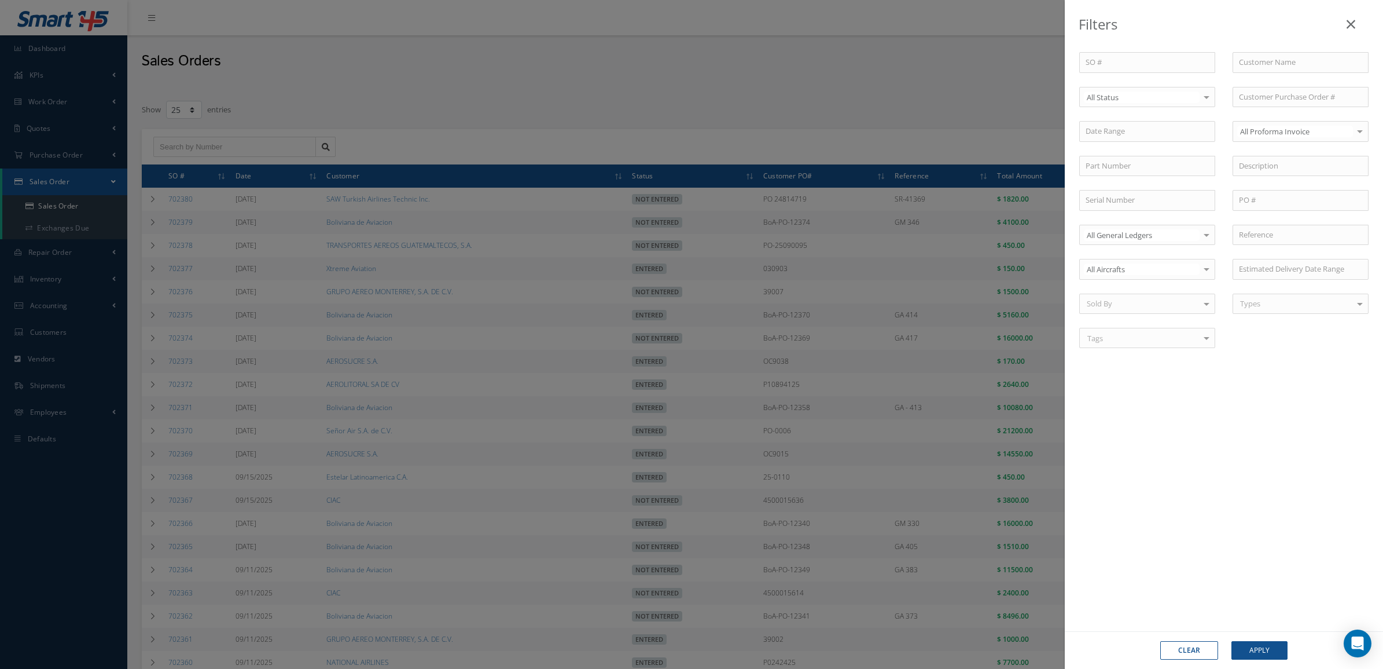
click at [731, 61] on div "Filters SO # Customer Name Select All Status All Status Entered Not Entered Par…" at bounding box center [691, 334] width 1383 height 669
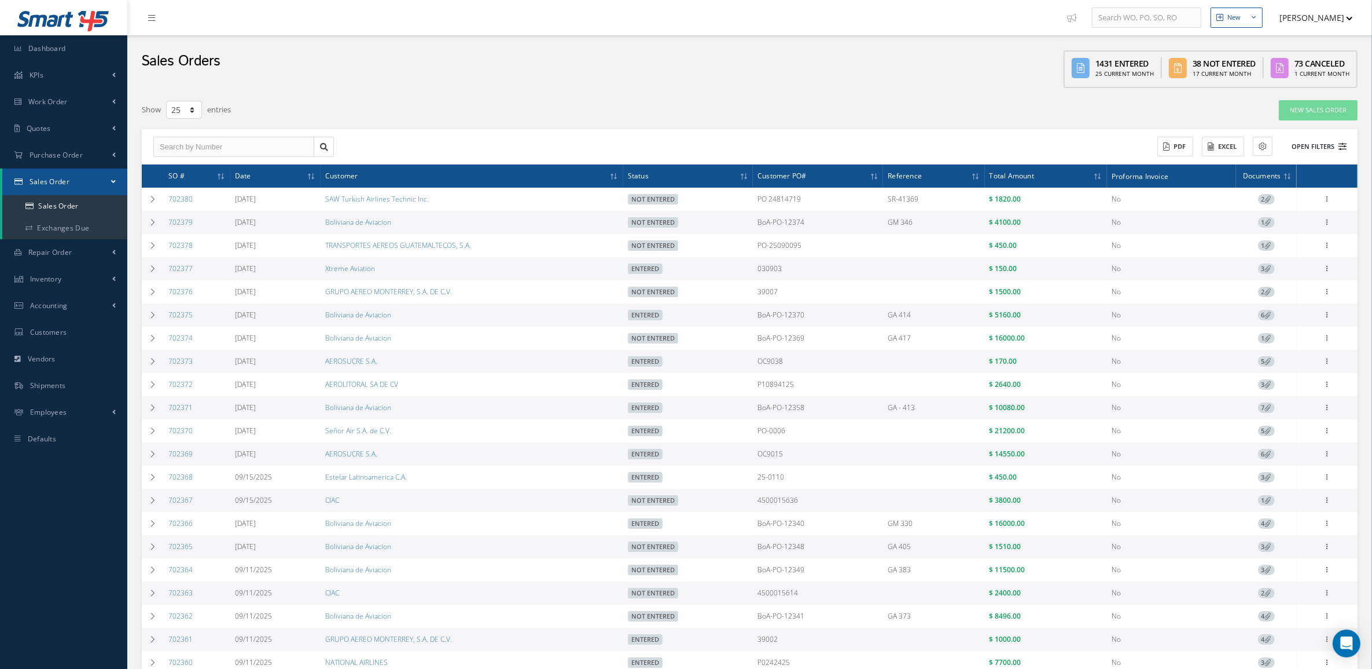
click at [1306, 148] on button "Open Filters" at bounding box center [1314, 146] width 65 height 19
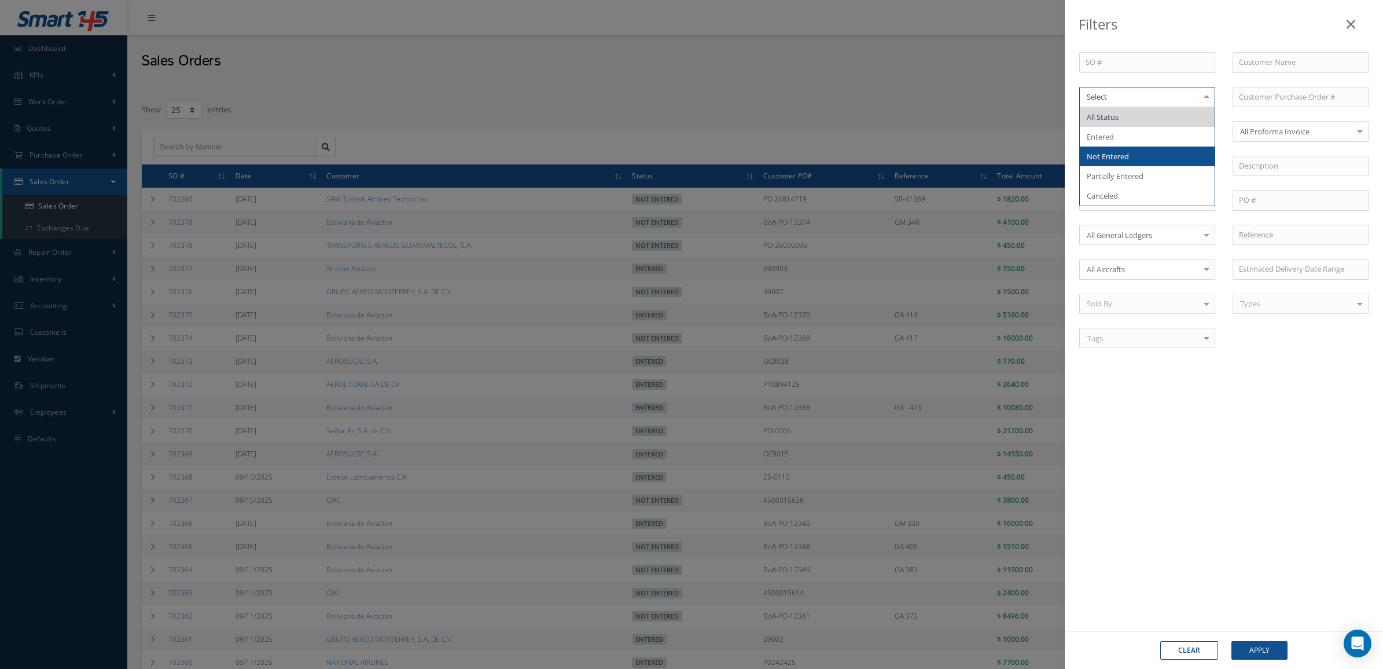
click at [1142, 156] on span "Not Entered" at bounding box center [1147, 156] width 135 height 20
click at [1254, 648] on button "Apply" at bounding box center [1260, 650] width 56 height 19
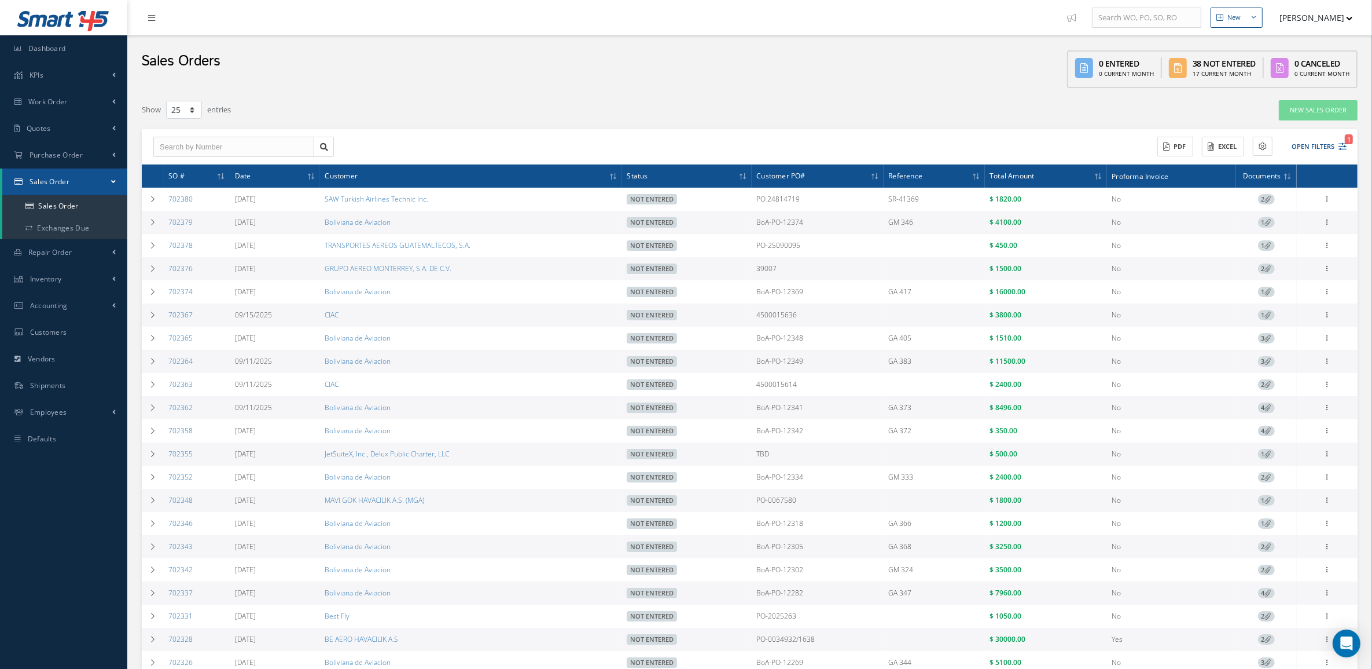
click at [1261, 502] on span "1" at bounding box center [1266, 500] width 17 height 10
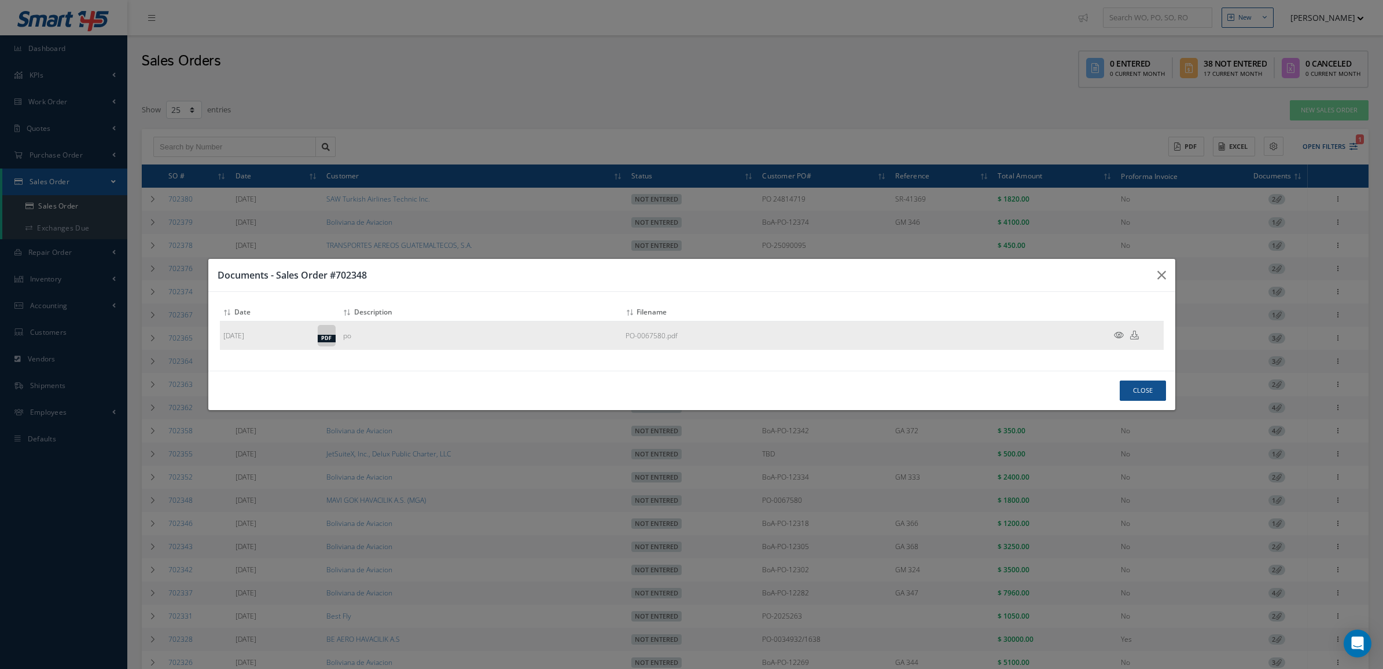
click at [1118, 334] on icon at bounding box center [1119, 335] width 10 height 9
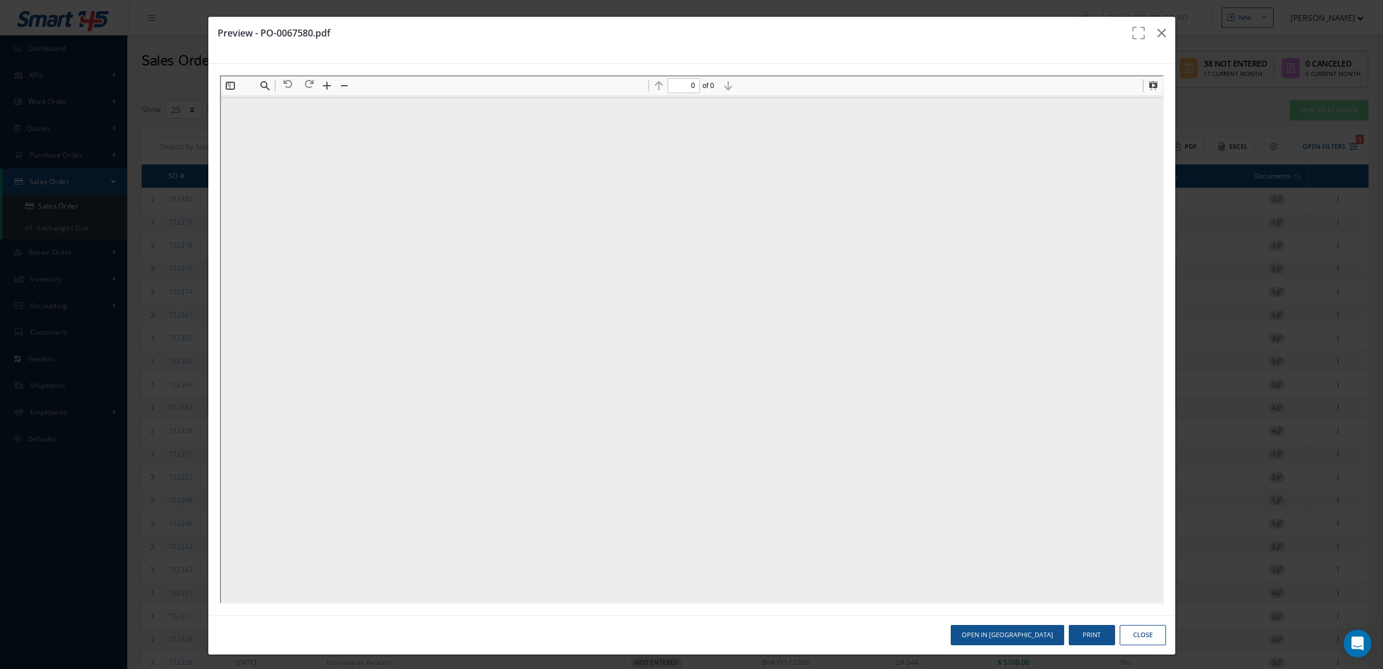
type input "1"
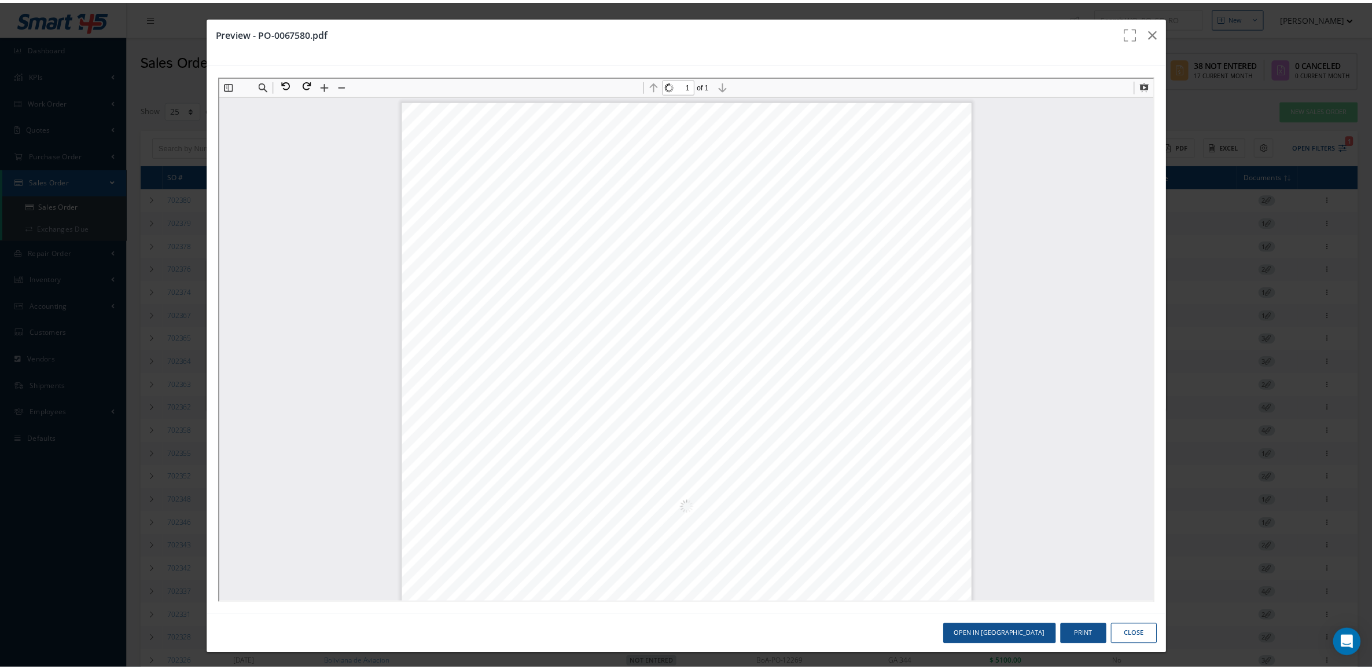
scroll to position [6, 0]
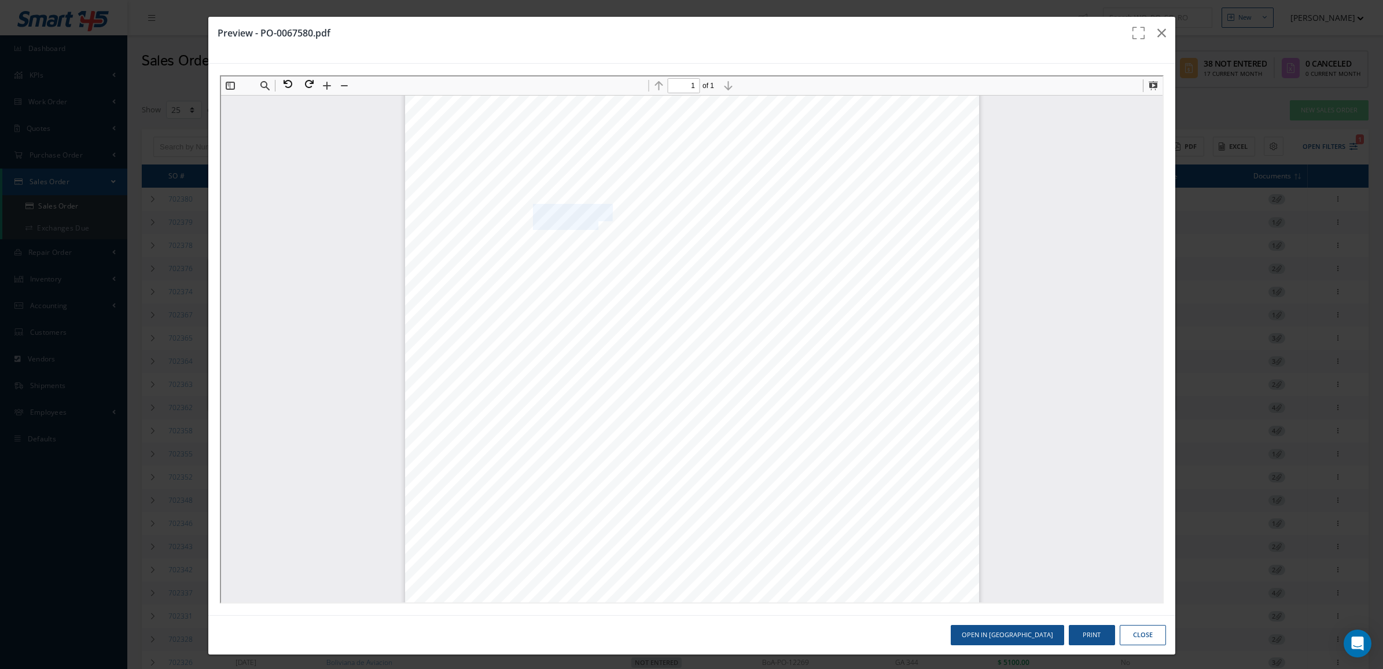
drag, startPoint x: 524, startPoint y: 207, endPoint x: 586, endPoint y: 222, distance: 64.4
click at [586, 222] on div "MGA-SM-F008 1 / 1 Rev. No / Date : 05/18.10.2022 PURCHASE ORDER Purchase Order …" at bounding box center [690, 500] width 574 height 812
copy div "Alfa Freight USA LLC 1816 NW 82 AVENUE DORAL FL, 33126"
click at [1148, 32] on button "button" at bounding box center [1161, 33] width 27 height 32
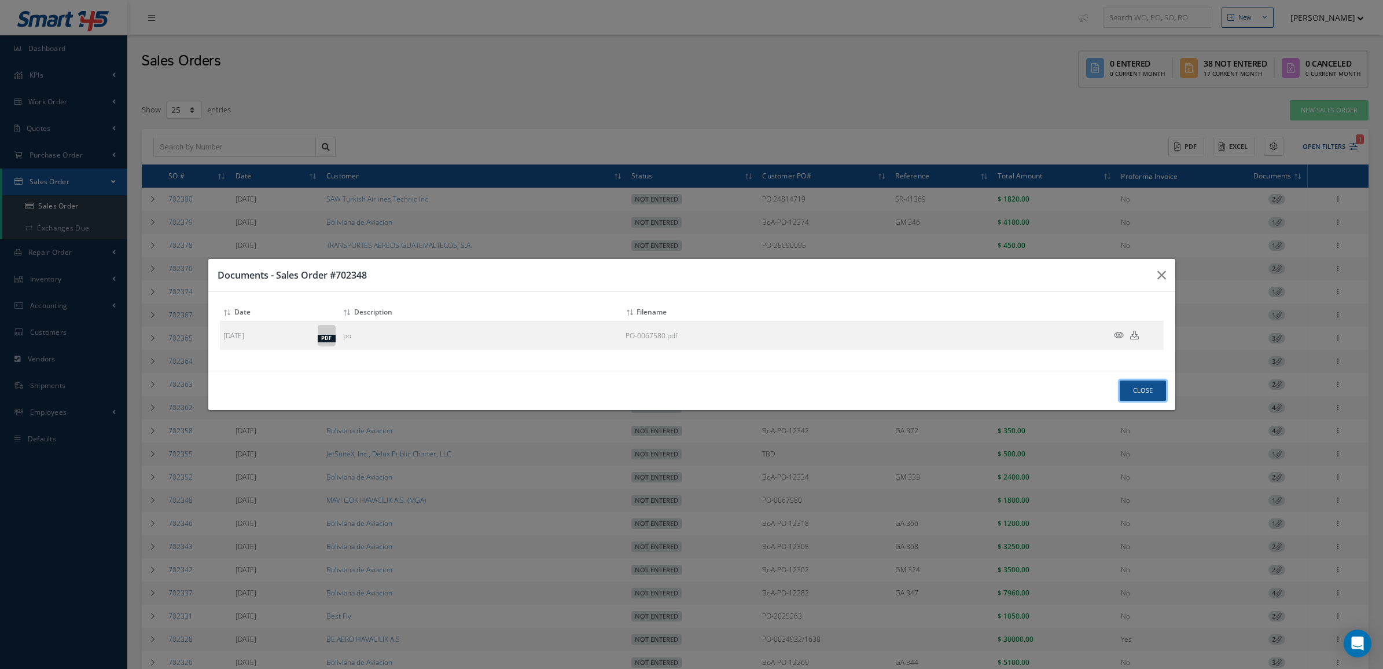
click at [1147, 383] on button "Close" at bounding box center [1143, 390] width 46 height 20
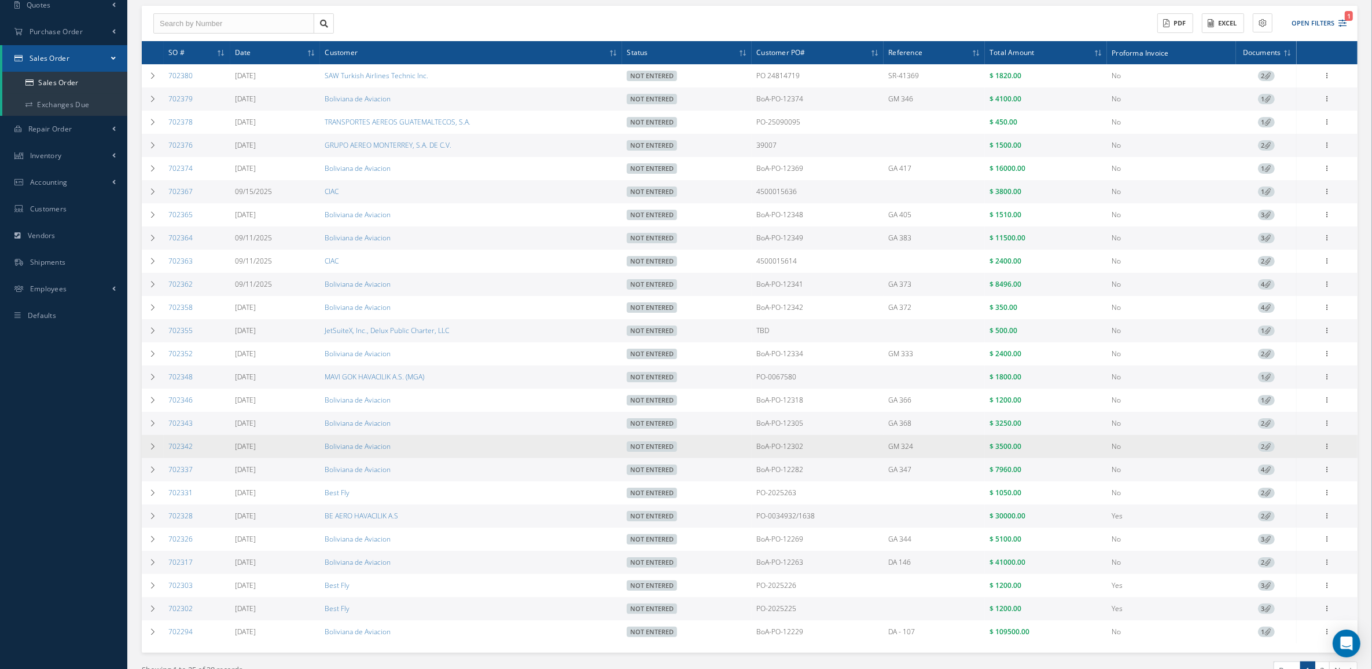
scroll to position [145, 0]
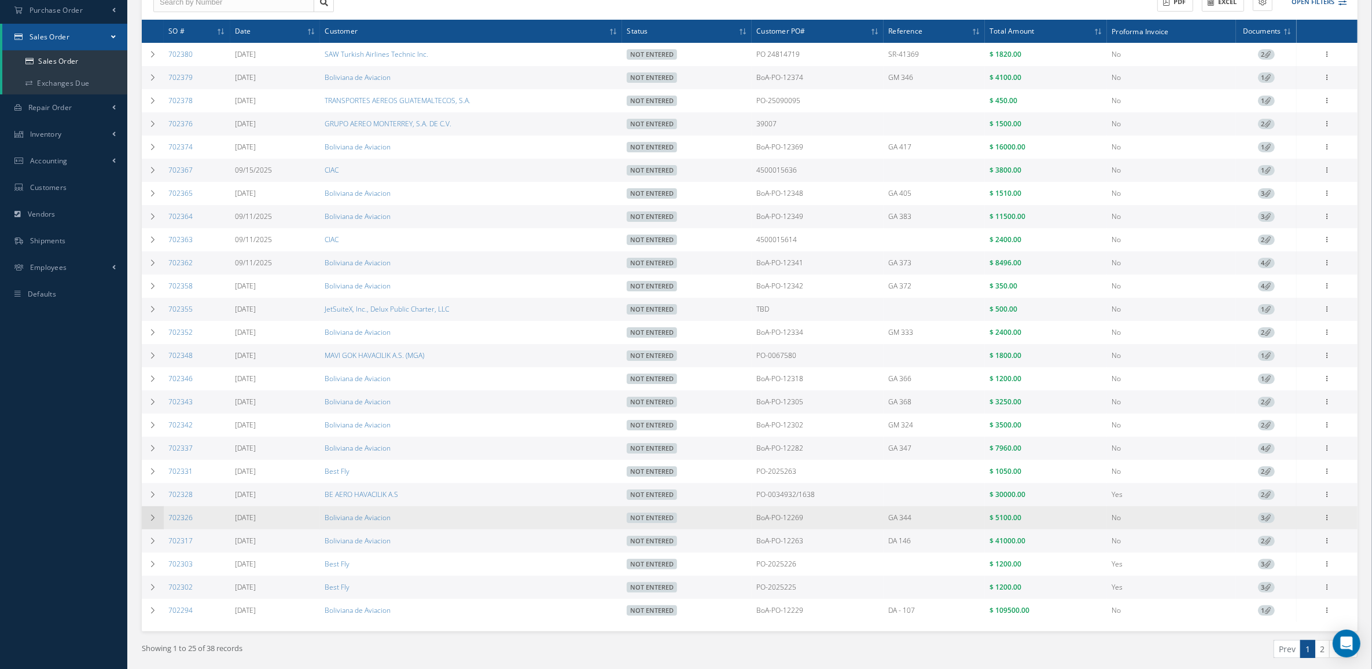
click at [159, 523] on td at bounding box center [153, 517] width 22 height 23
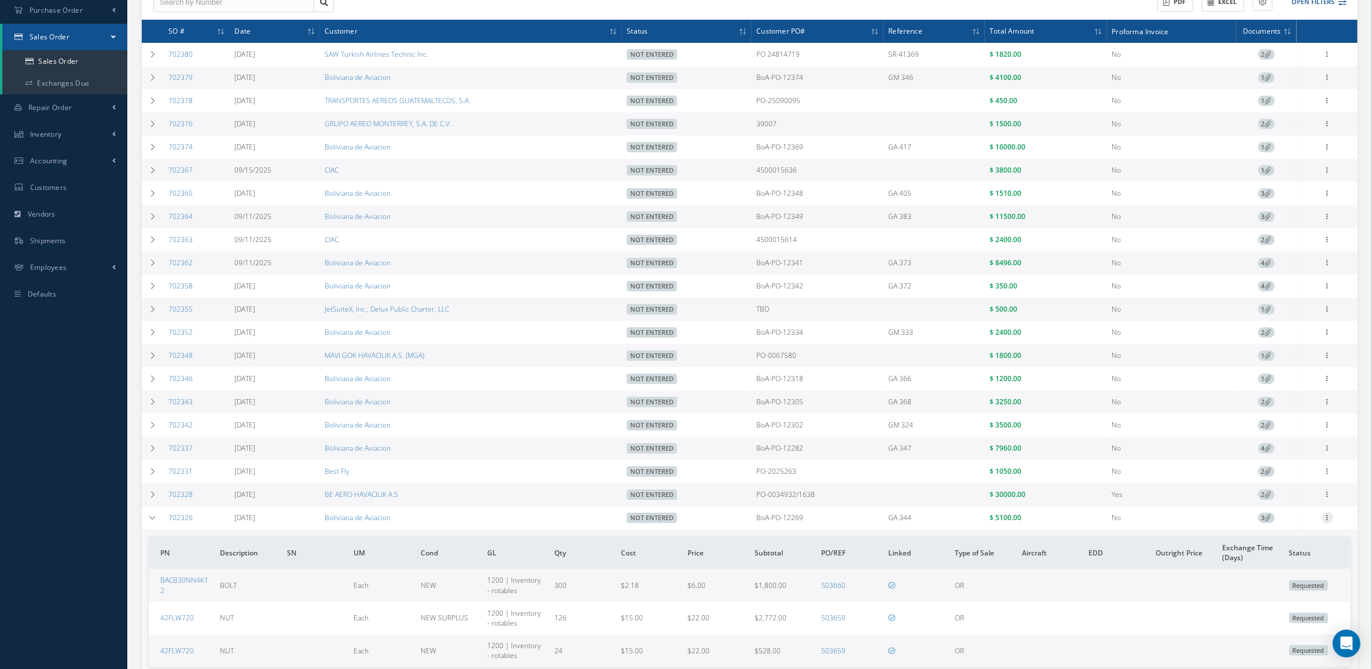
click at [1332, 521] on icon at bounding box center [1328, 516] width 12 height 9
click at [1285, 547] on link "Edit" at bounding box center [1274, 540] width 91 height 15
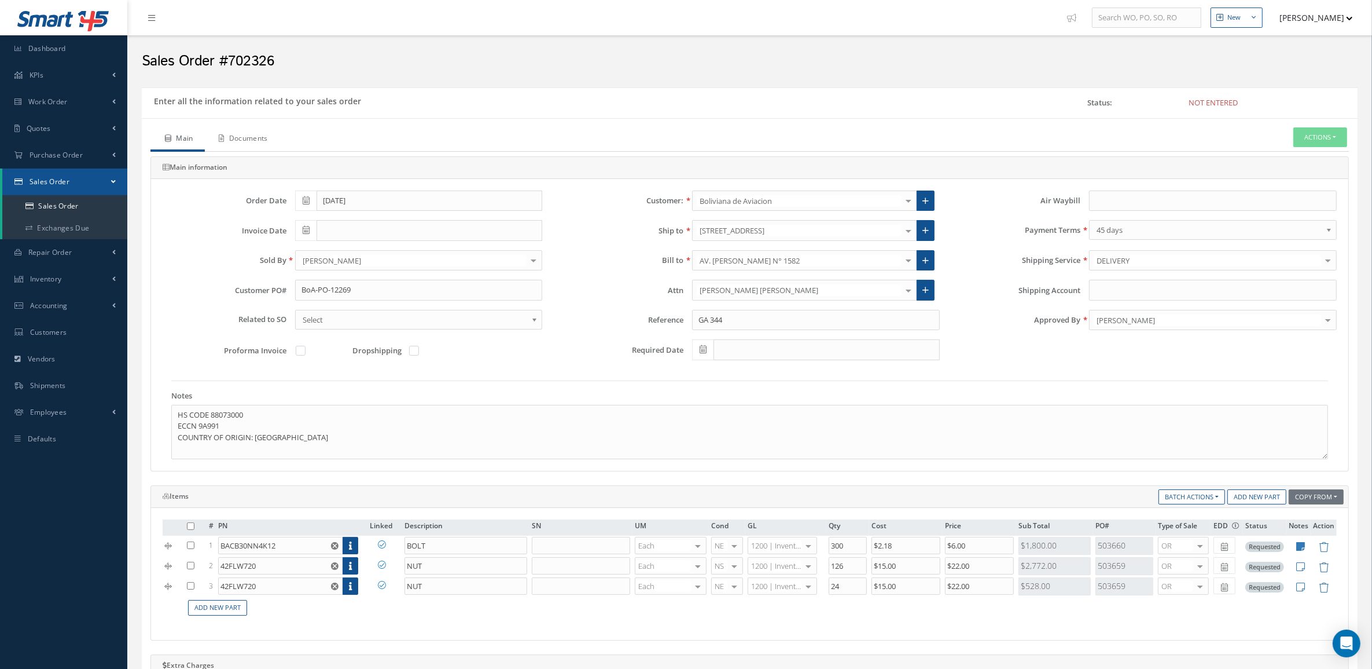
click at [247, 137] on link "Documents" at bounding box center [242, 139] width 75 height 24
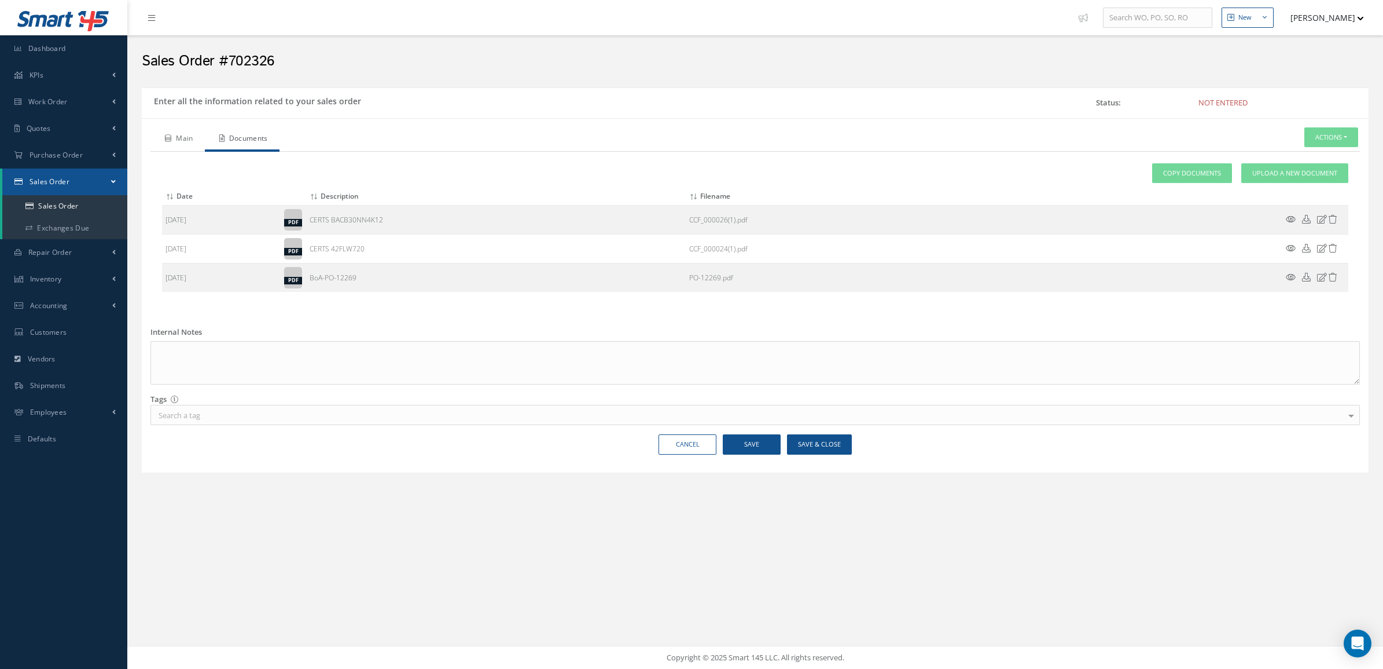
click at [174, 137] on link "Main" at bounding box center [178, 139] width 54 height 24
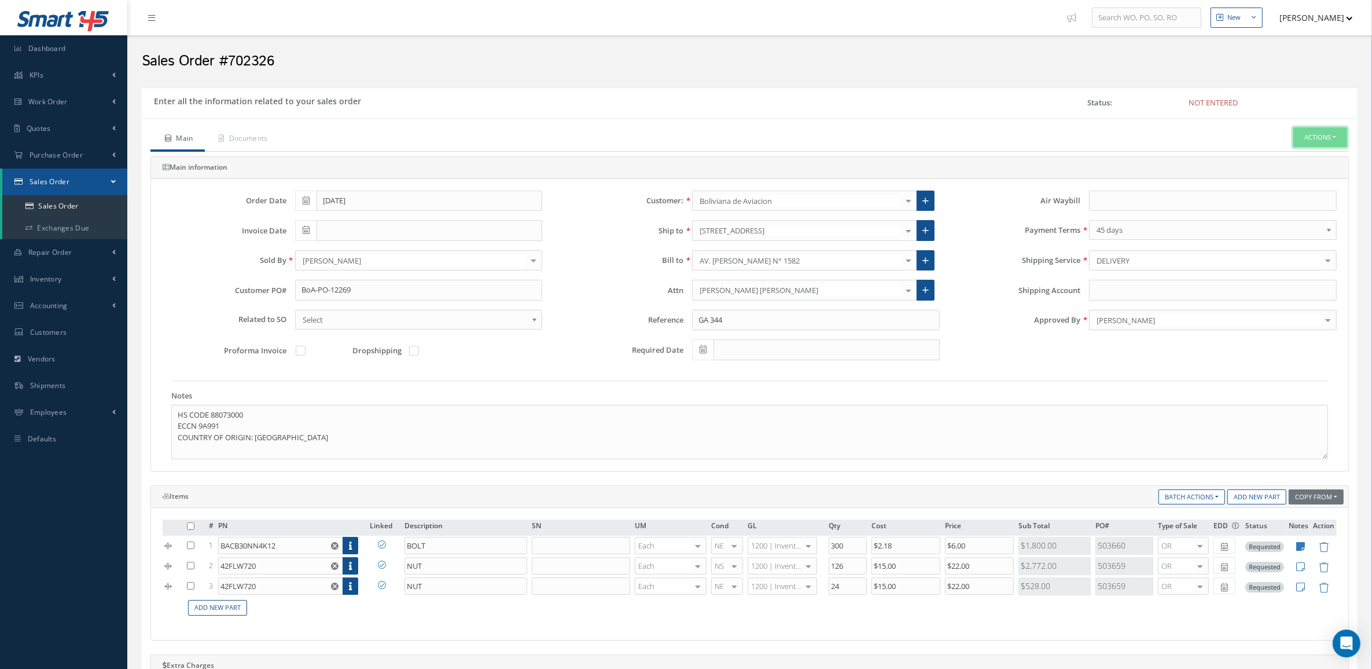
click at [1328, 132] on button "Actions" at bounding box center [1321, 137] width 54 height 20
click at [1311, 153] on link "Enter/Update" at bounding box center [1303, 157] width 93 height 16
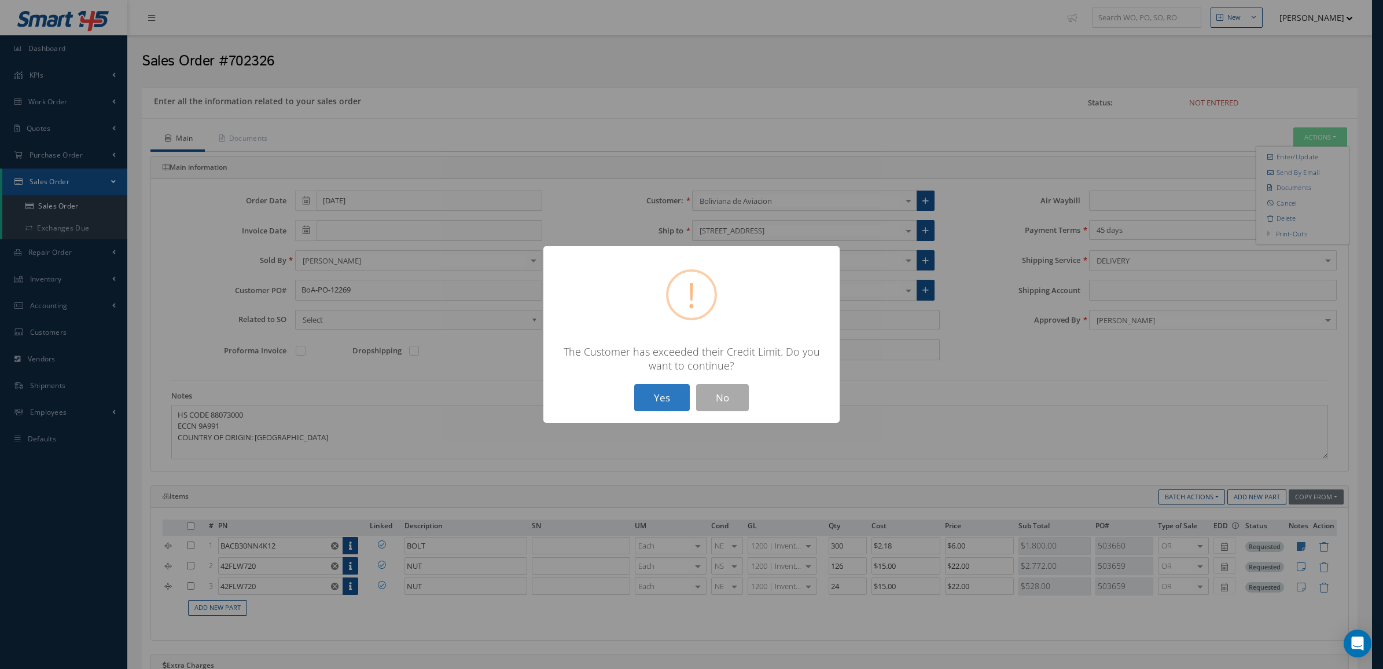
click at [656, 405] on button "Yes" at bounding box center [662, 397] width 56 height 27
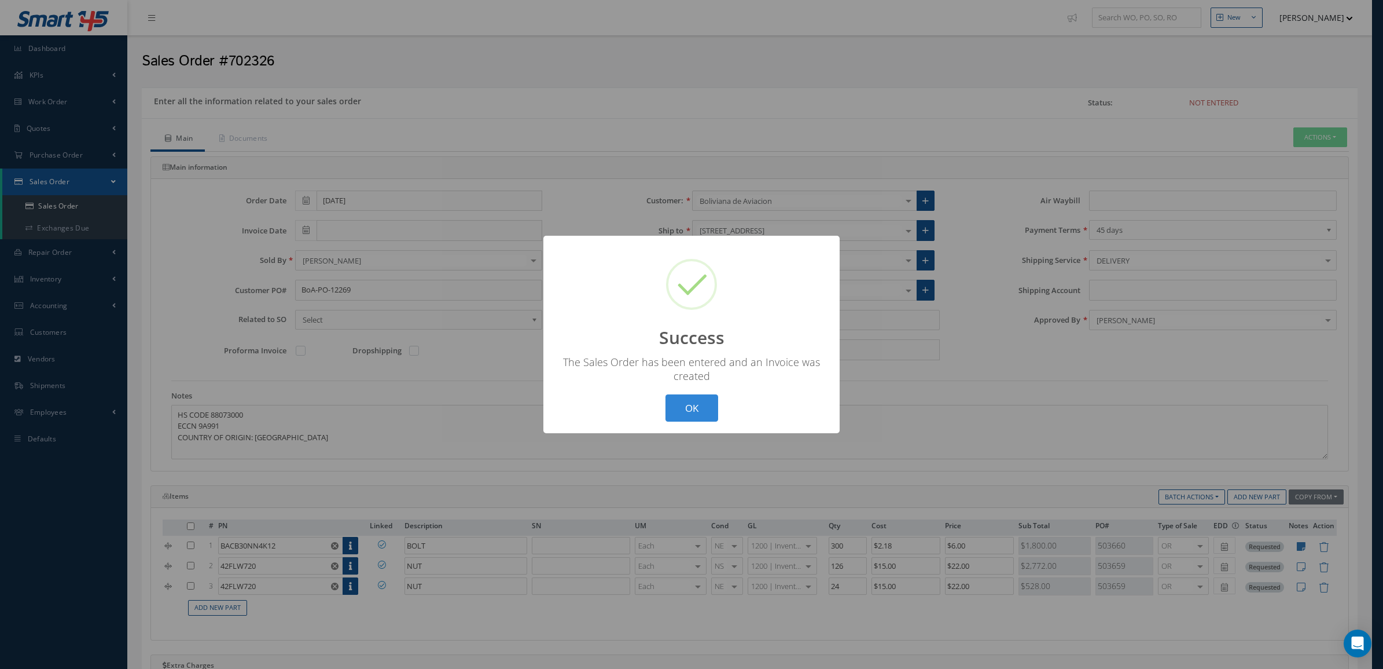
click at [701, 407] on button "OK" at bounding box center [692, 407] width 53 height 27
type input "[DATE]"
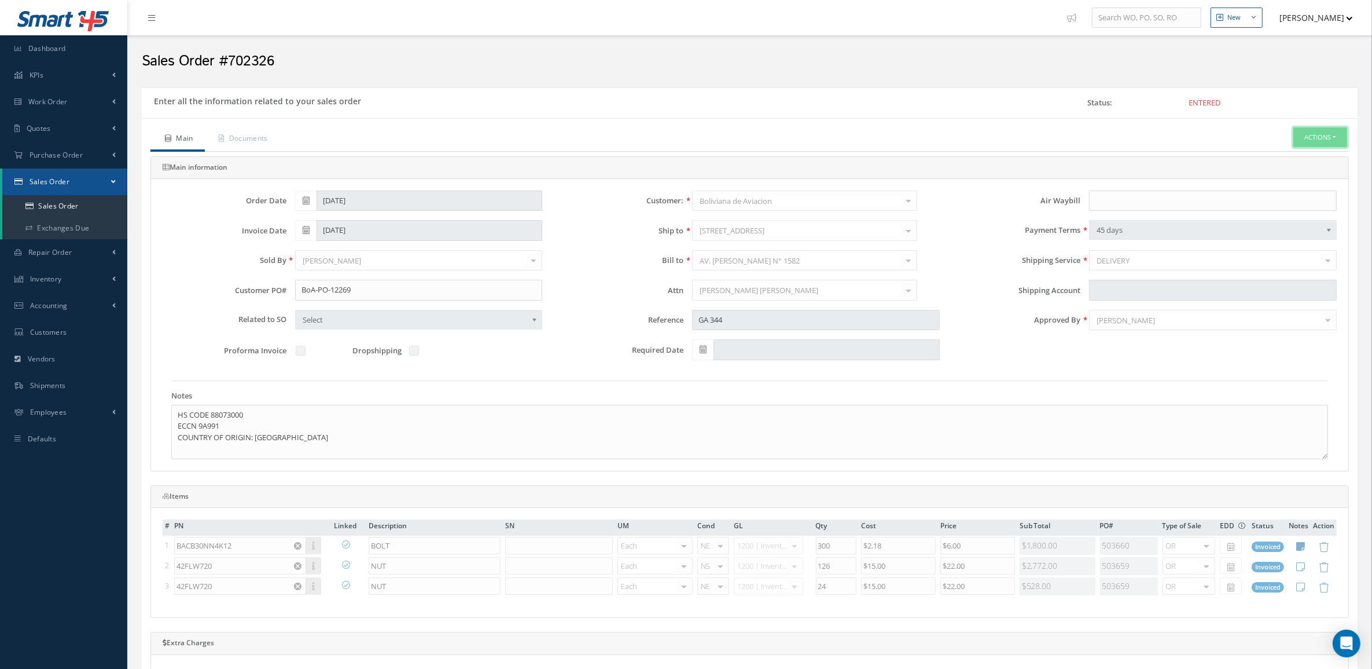
click at [1302, 148] on button "Actions" at bounding box center [1321, 137] width 54 height 20
click at [1206, 412] on link "Multiple Reports" at bounding box center [1216, 403] width 88 height 18
checkbox input "true"
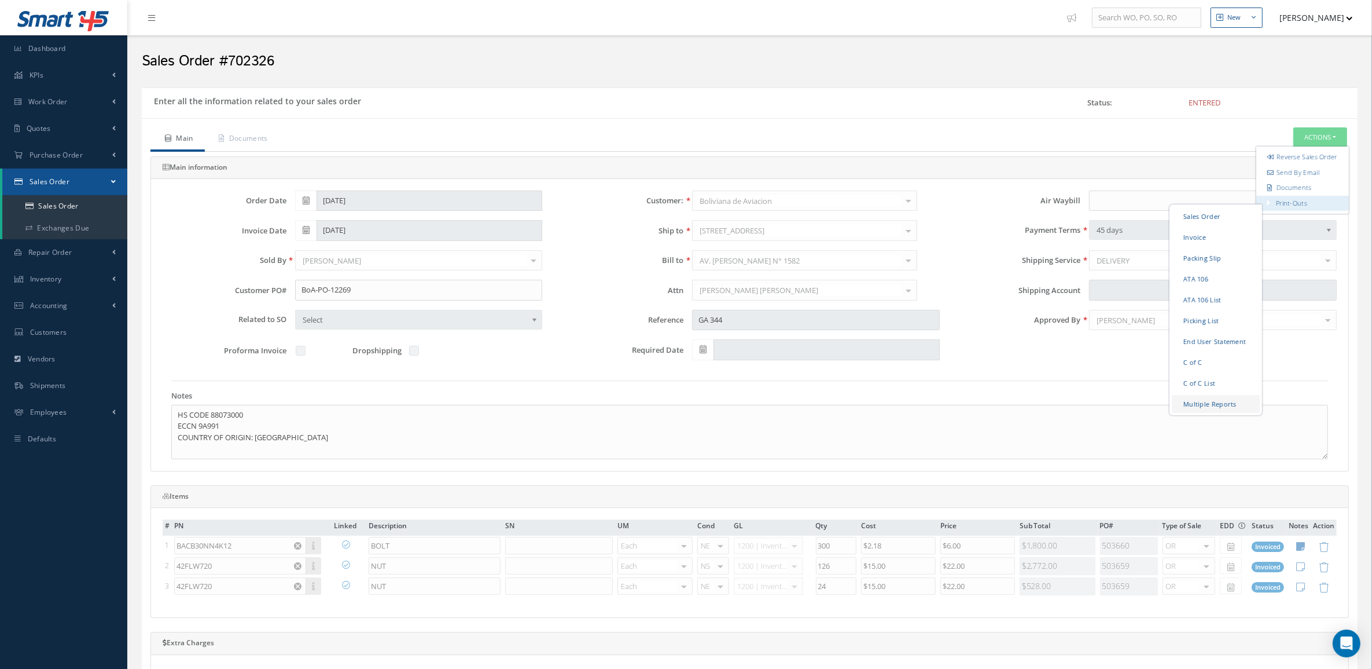
checkbox input "true"
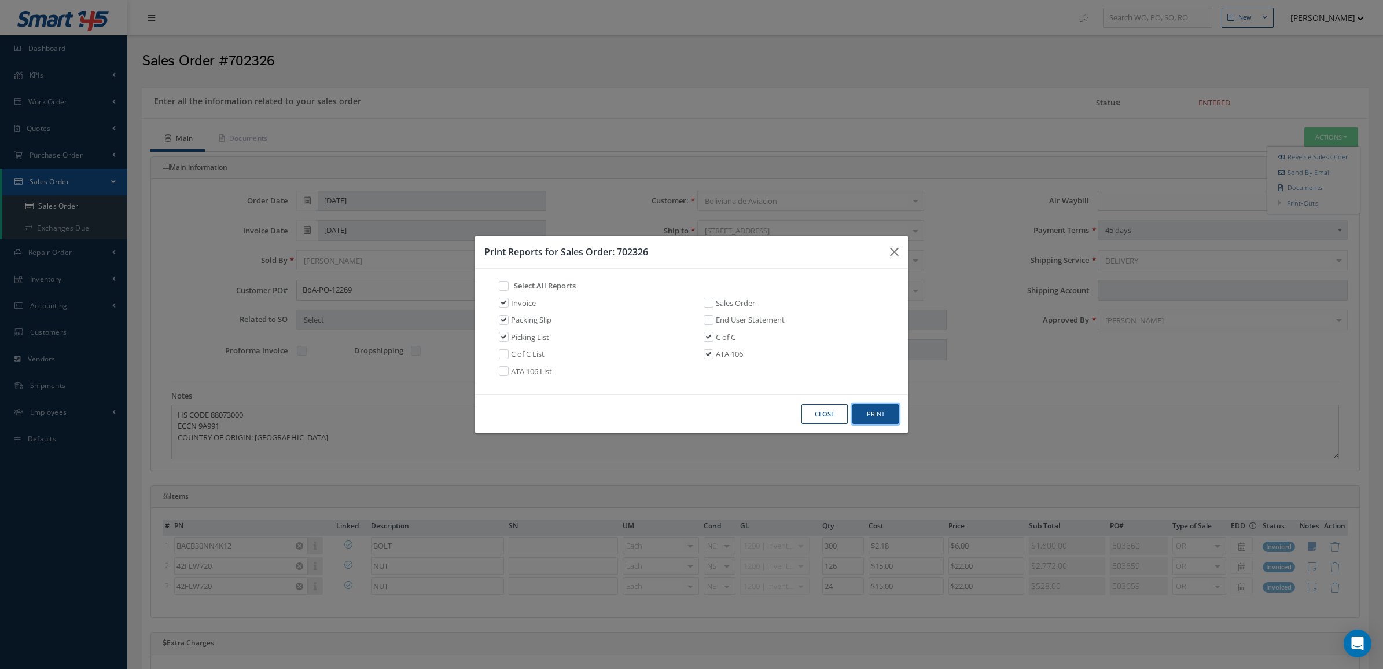
click at [879, 420] on button "Print" at bounding box center [876, 414] width 46 height 20
click at [835, 406] on button "Close" at bounding box center [825, 414] width 46 height 20
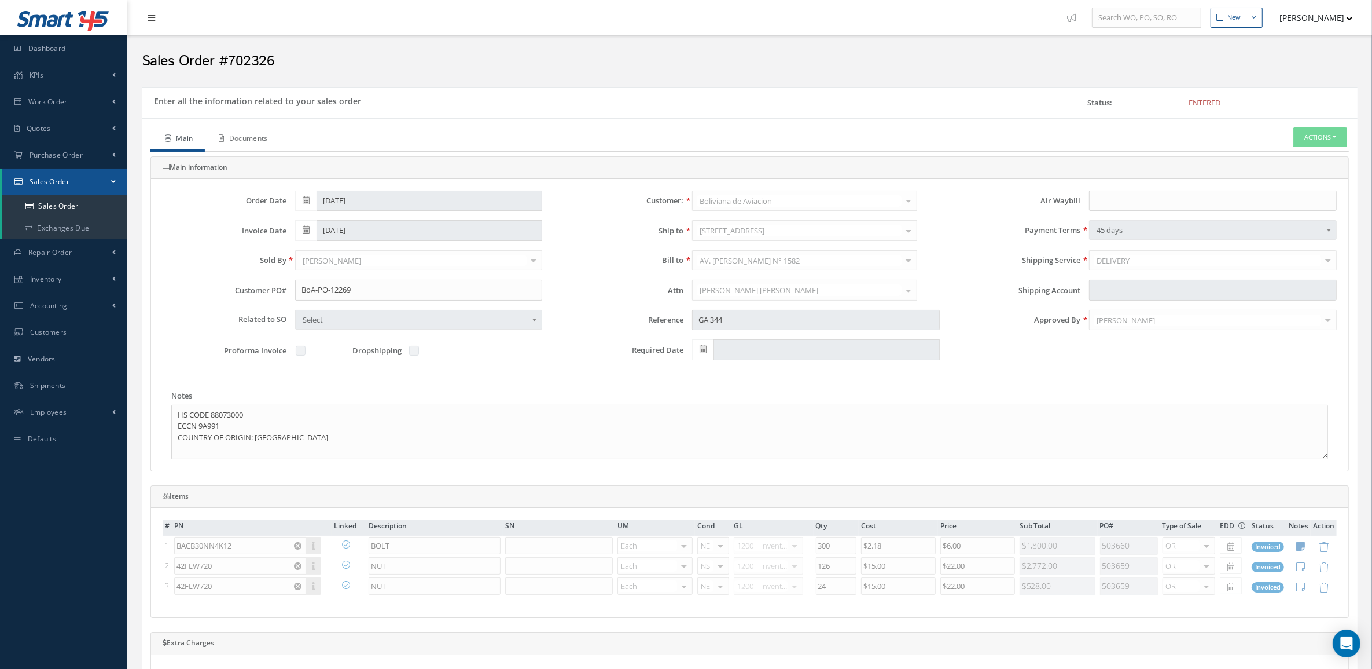
click at [253, 145] on link "Documents" at bounding box center [242, 139] width 75 height 24
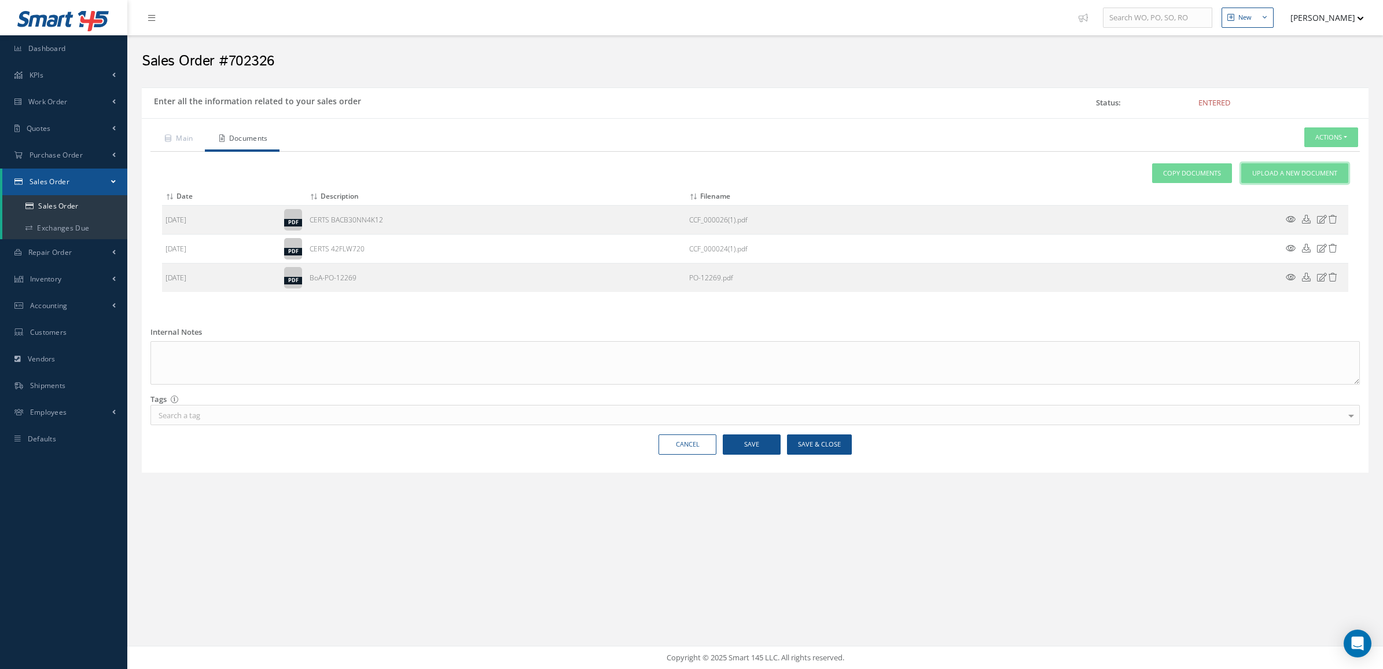
click at [1256, 171] on span "Upload a New Document" at bounding box center [1295, 173] width 85 height 10
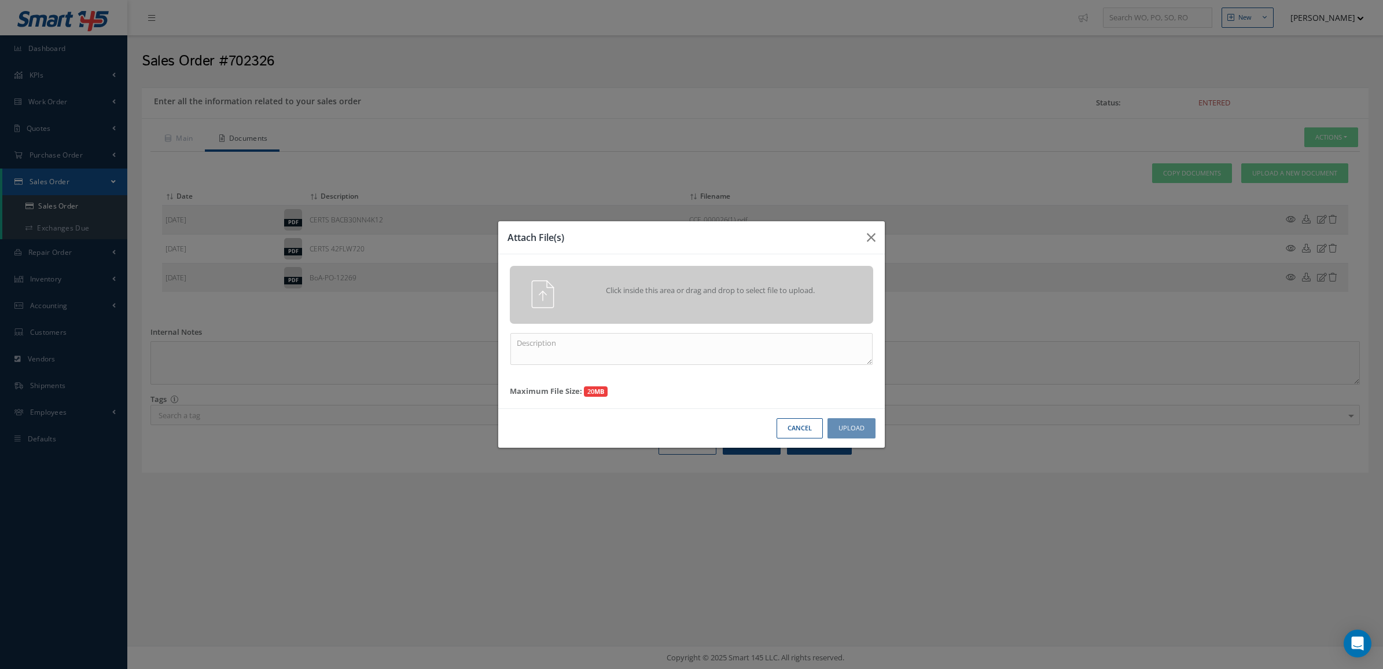
click at [710, 299] on div "Click inside this area or drag and drop to select file to upload." at bounding box center [708, 291] width 286 height 23
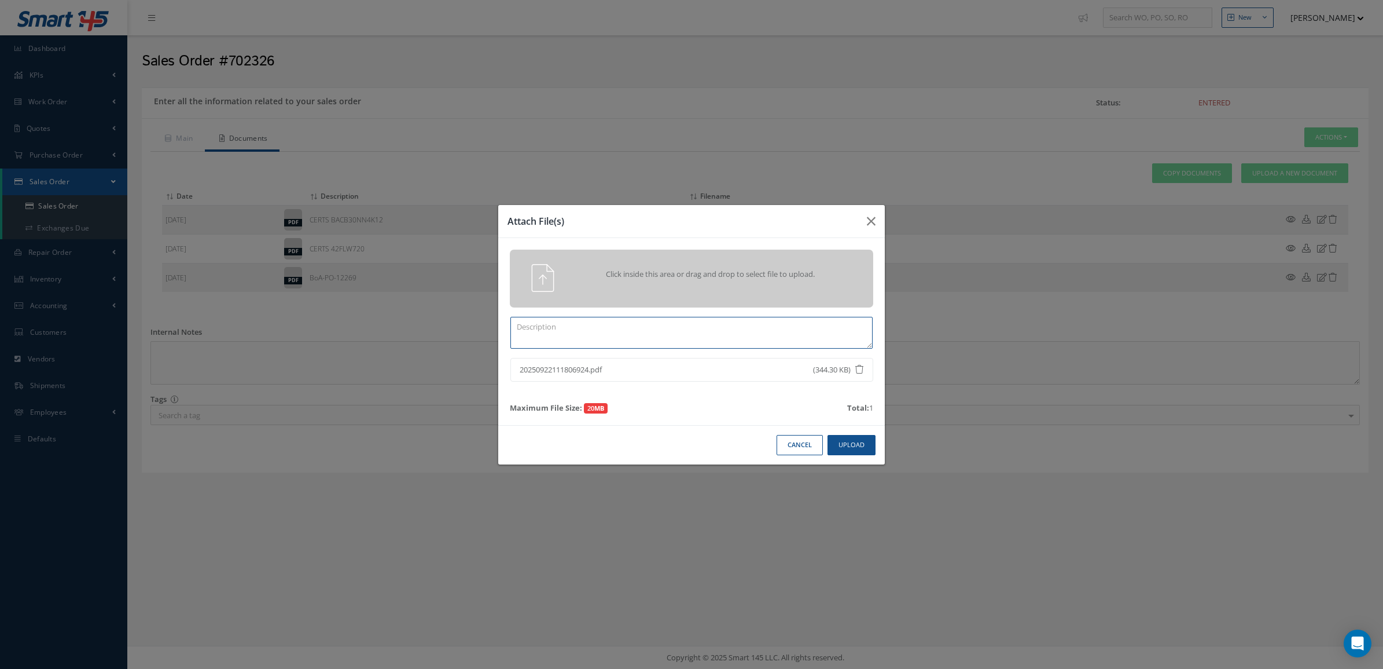
click at [623, 324] on textarea at bounding box center [692, 333] width 362 height 32
type textarea "PPW SO 702326"
click at [832, 449] on button "Upload" at bounding box center [852, 445] width 48 height 20
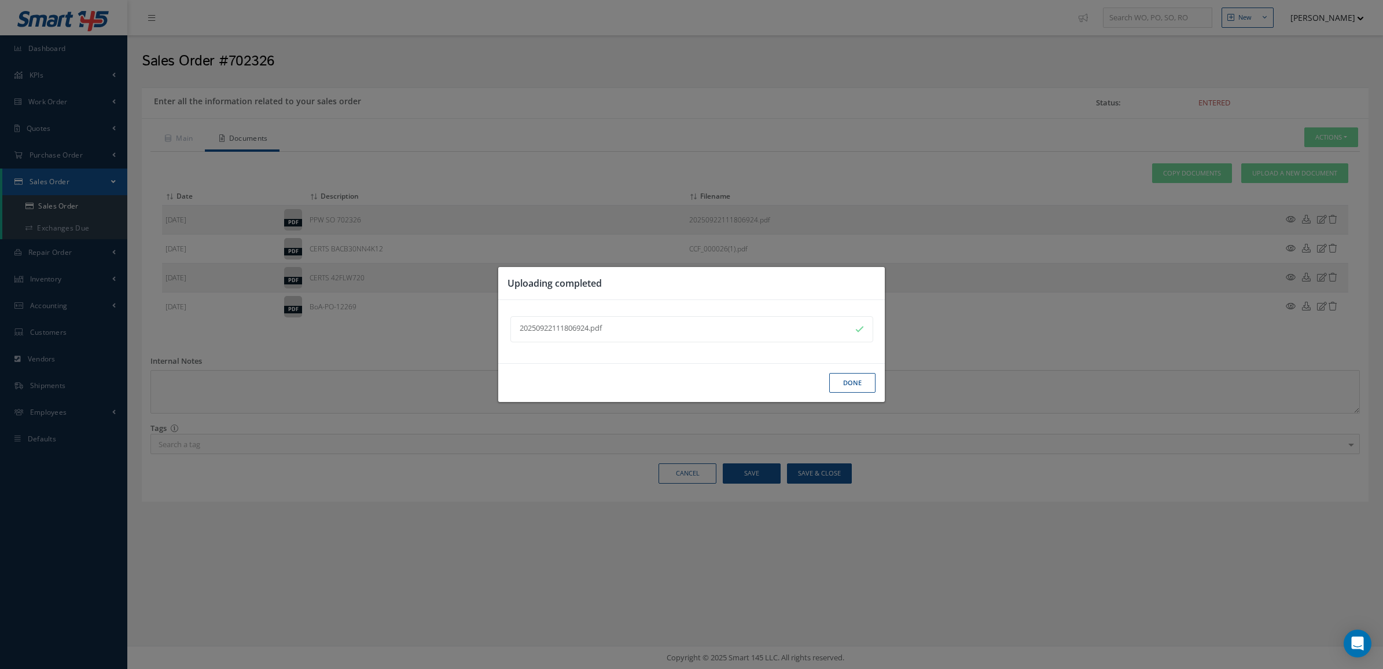
click at [860, 388] on button "Done" at bounding box center [853, 383] width 46 height 20
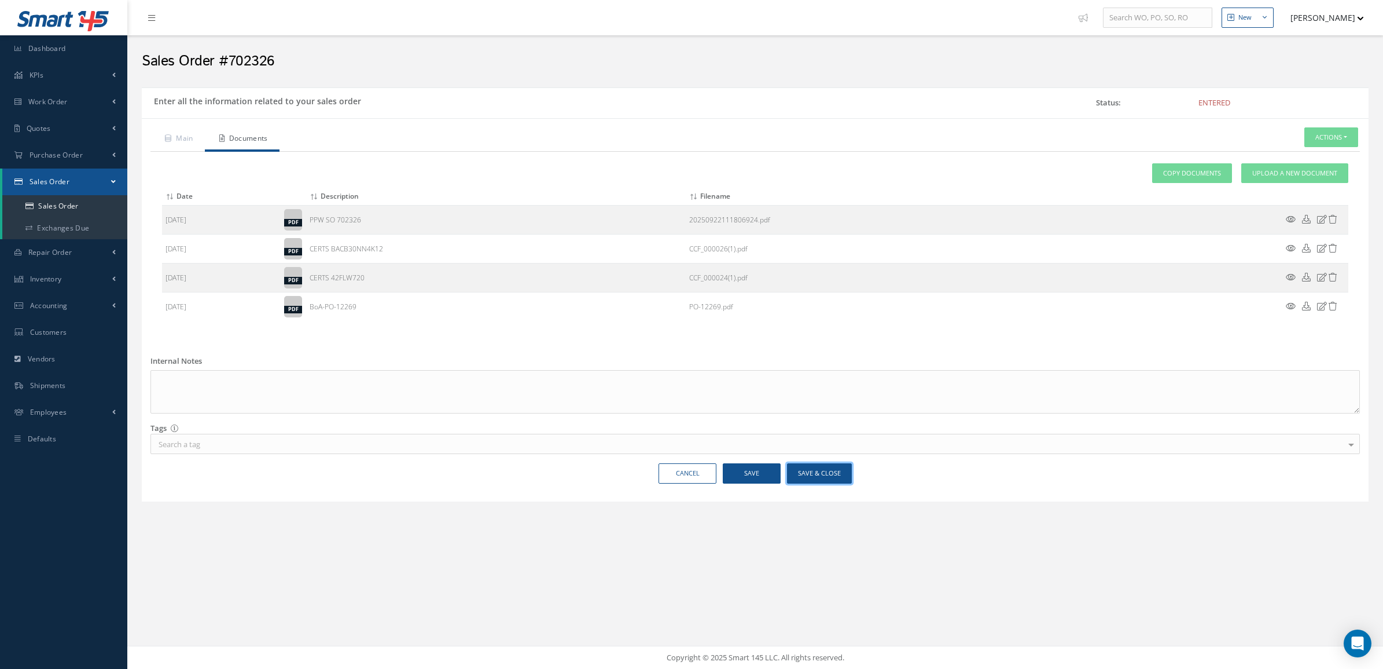
click at [836, 465] on button "Save & Close" at bounding box center [819, 473] width 65 height 20
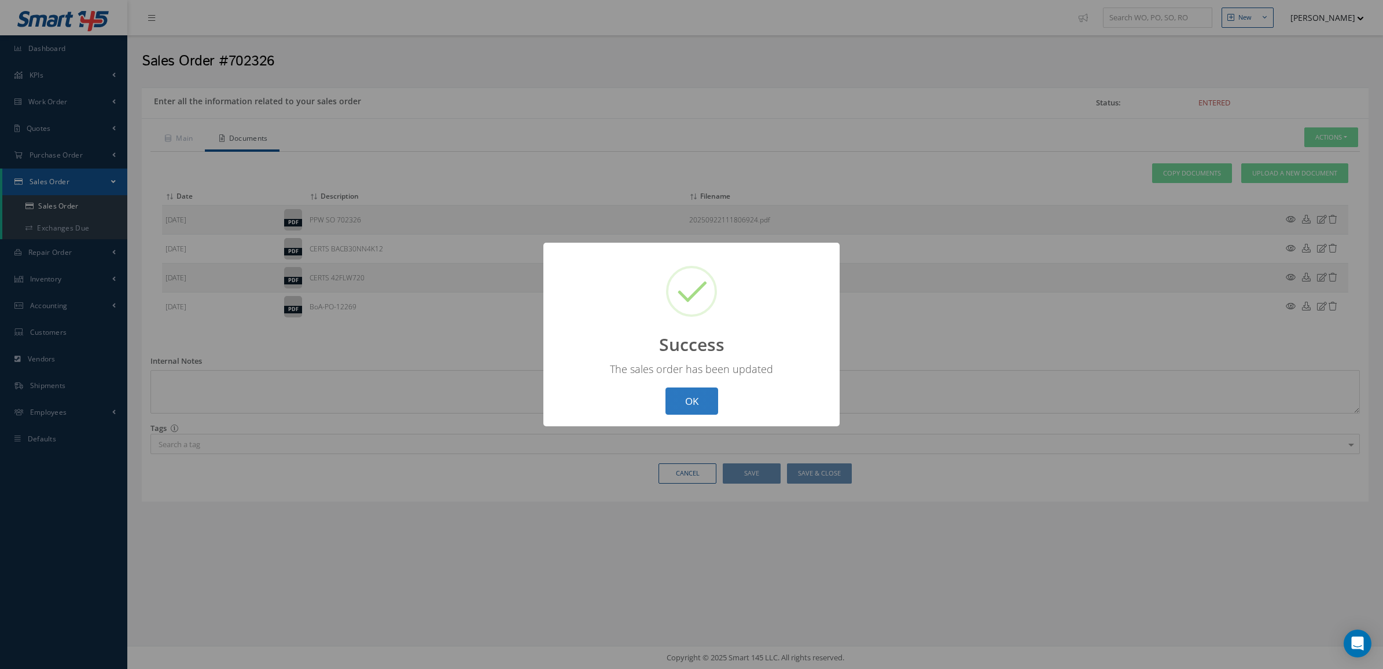
click at [706, 412] on div "? ! i Success × The sales order has been updated OK Cancel" at bounding box center [692, 334] width 296 height 183
click at [704, 406] on button "OK" at bounding box center [692, 400] width 53 height 27
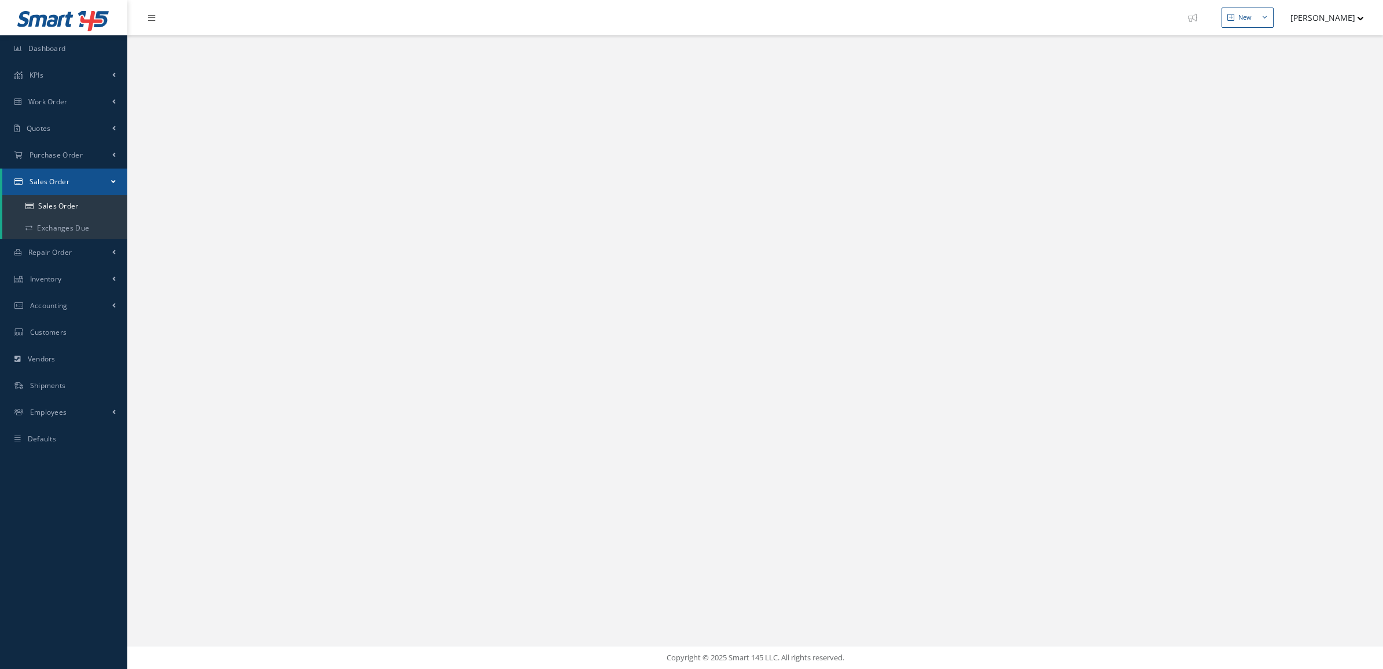
select select "25"
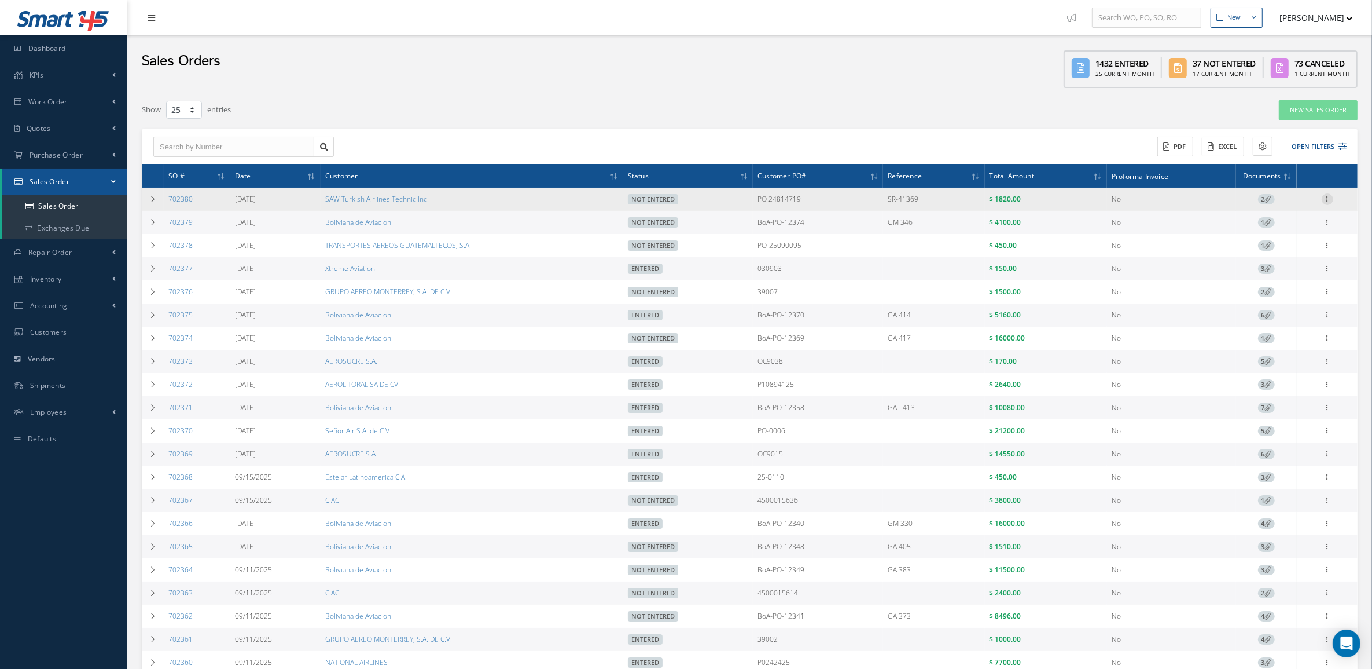
click at [1329, 199] on icon at bounding box center [1328, 197] width 12 height 9
click at [145, 197] on td at bounding box center [153, 199] width 22 height 23
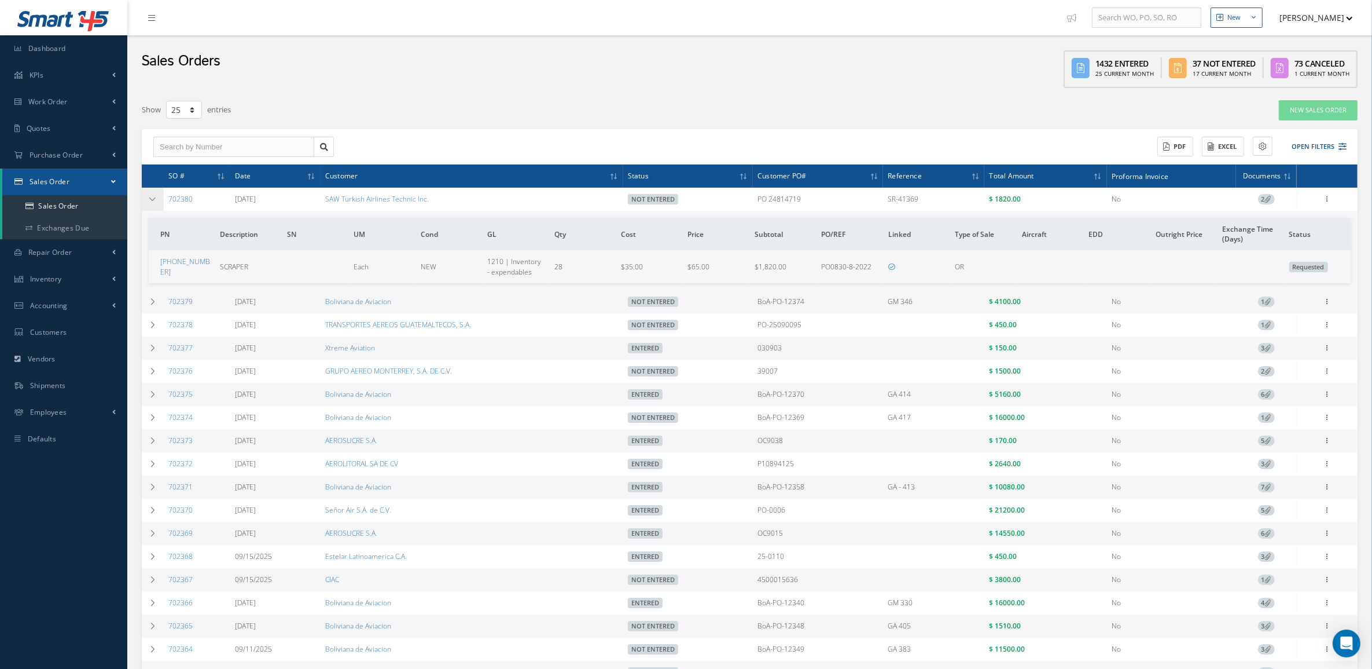
click at [154, 203] on td at bounding box center [153, 199] width 22 height 23
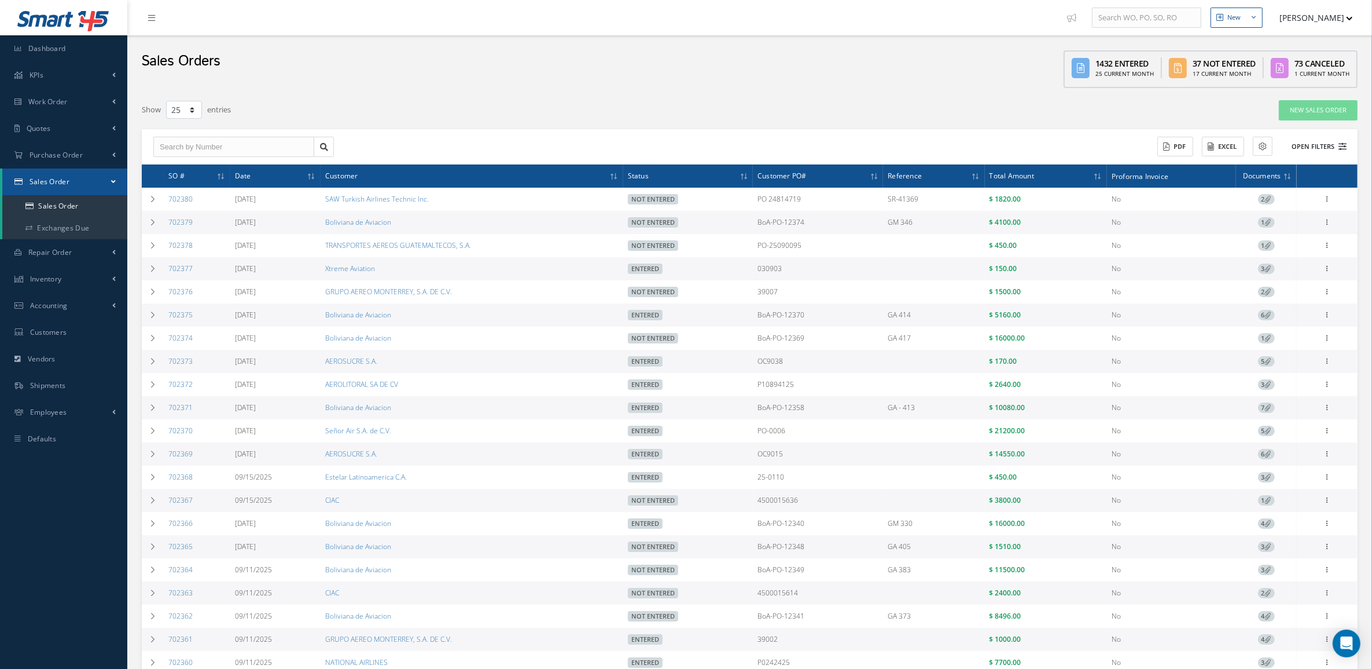
click at [1301, 154] on div "ACTIONS Receive Payments Select Customer MABA AERO LLC 21 AIR ABR AVIATION LEAS…" at bounding box center [750, 147] width 1216 height 36
click at [1298, 145] on button "Open Filters" at bounding box center [1314, 146] width 65 height 19
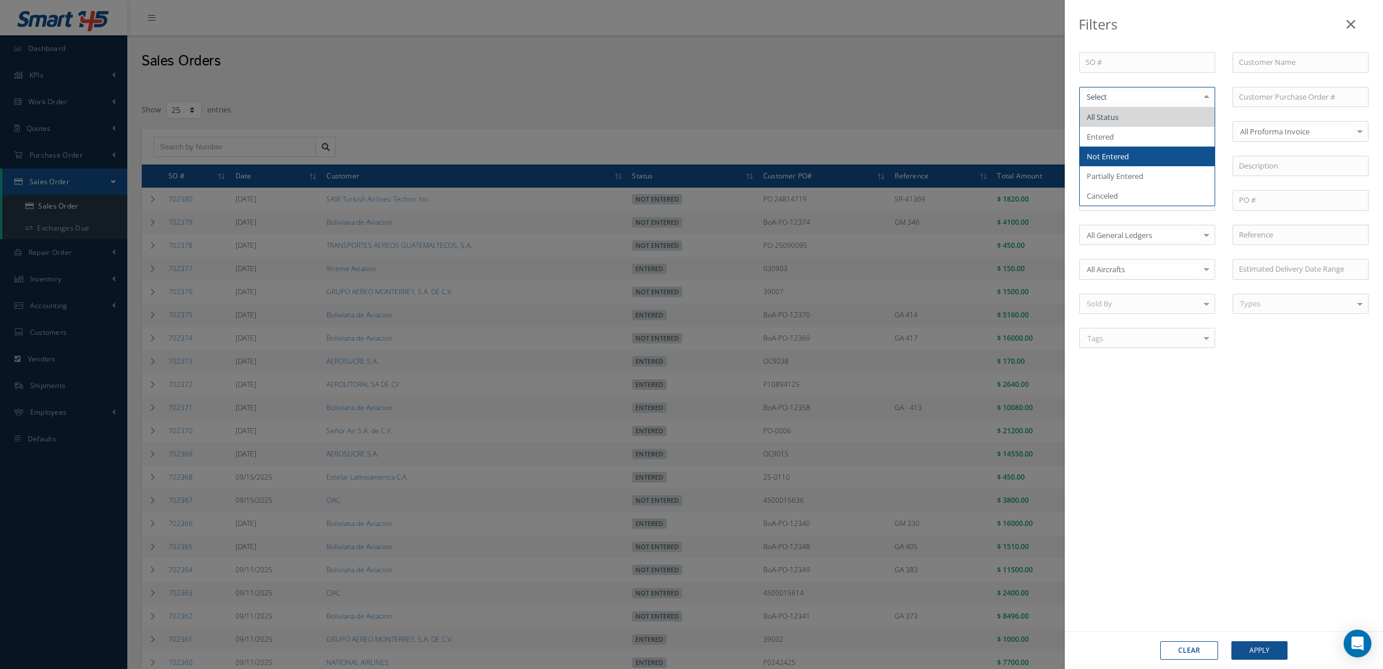
click at [1121, 159] on span "Not Entered" at bounding box center [1108, 156] width 42 height 10
click at [1249, 649] on button "Apply" at bounding box center [1260, 650] width 56 height 19
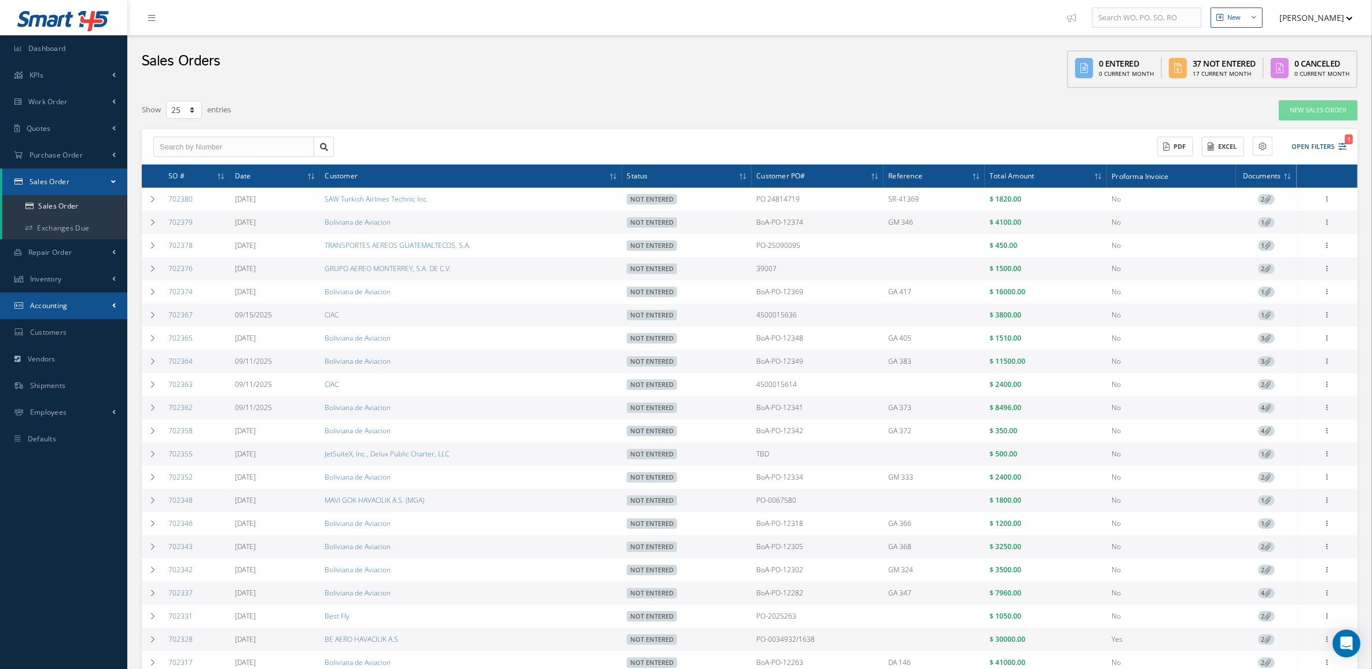
click at [47, 307] on span "Accounting" at bounding box center [49, 305] width 38 height 10
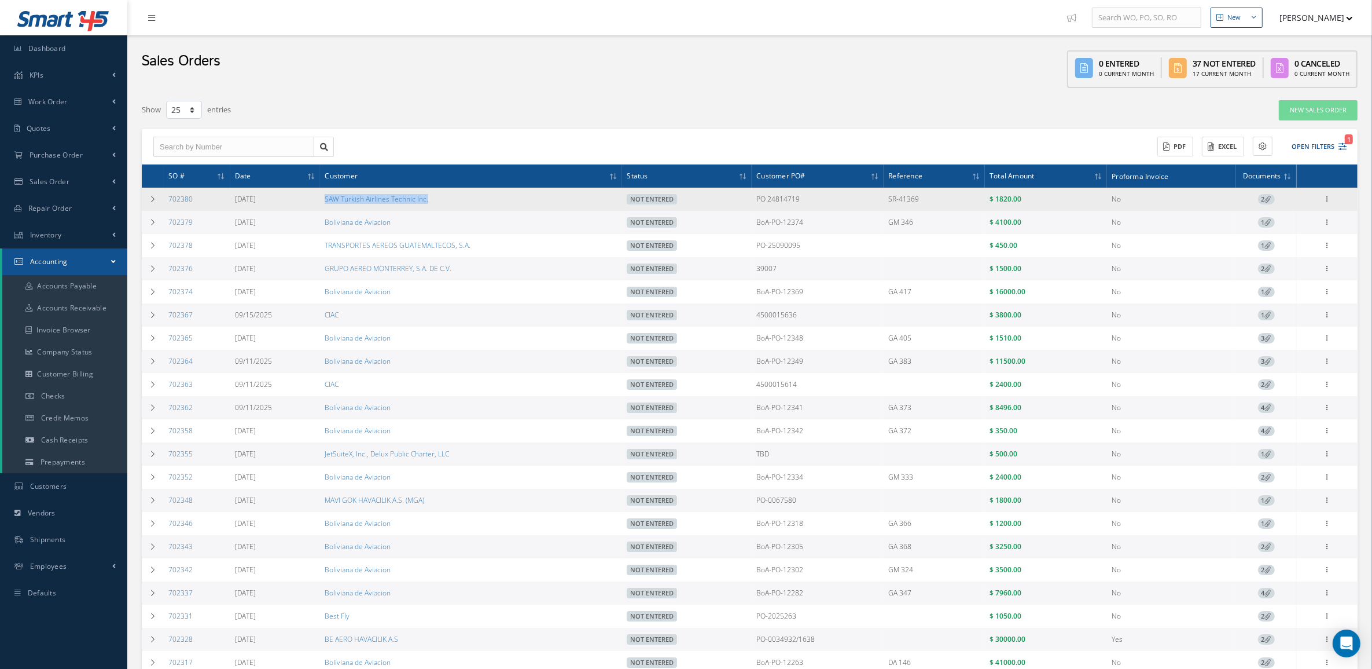
drag, startPoint x: 434, startPoint y: 200, endPoint x: 320, endPoint y: 203, distance: 114.1
click at [320, 203] on td "SAW Turkish Airlines Technic Inc." at bounding box center [471, 199] width 302 height 23
copy link "SAW Turkish Airlines Technic Inc."
drag, startPoint x: 849, startPoint y: 199, endPoint x: 710, endPoint y: 199, distance: 138.9
click at [710, 199] on tr "702380 09/22/2025 SAW Turkish Airlines Technic Inc. Not Entered PO 24814719 SR-…" at bounding box center [750, 199] width 1216 height 23
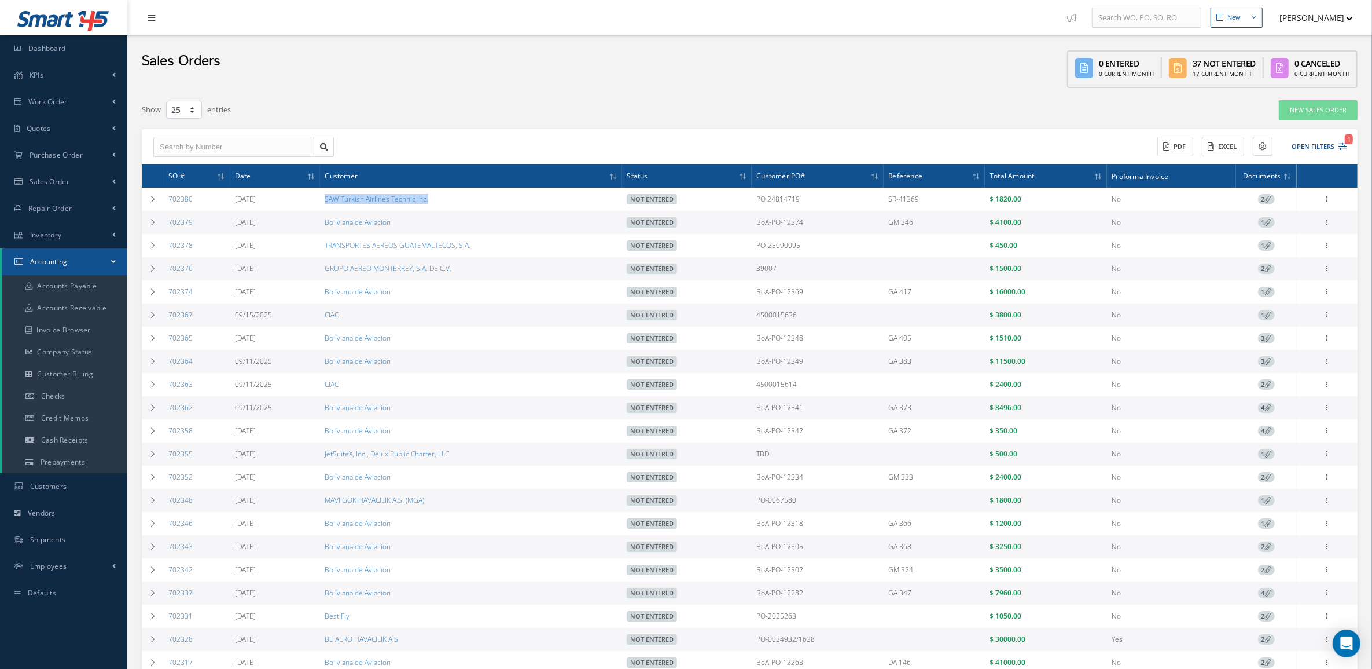
copy tr "PO 24814719"
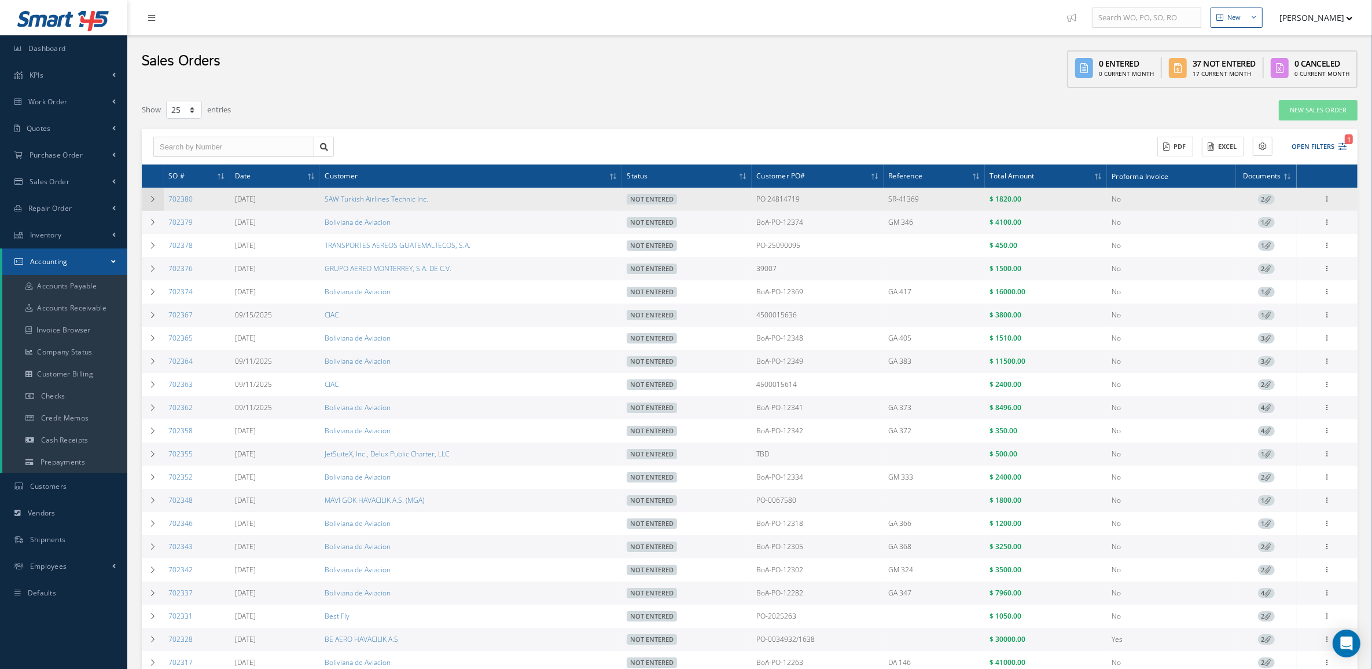
click at [149, 199] on icon at bounding box center [153, 199] width 8 height 7
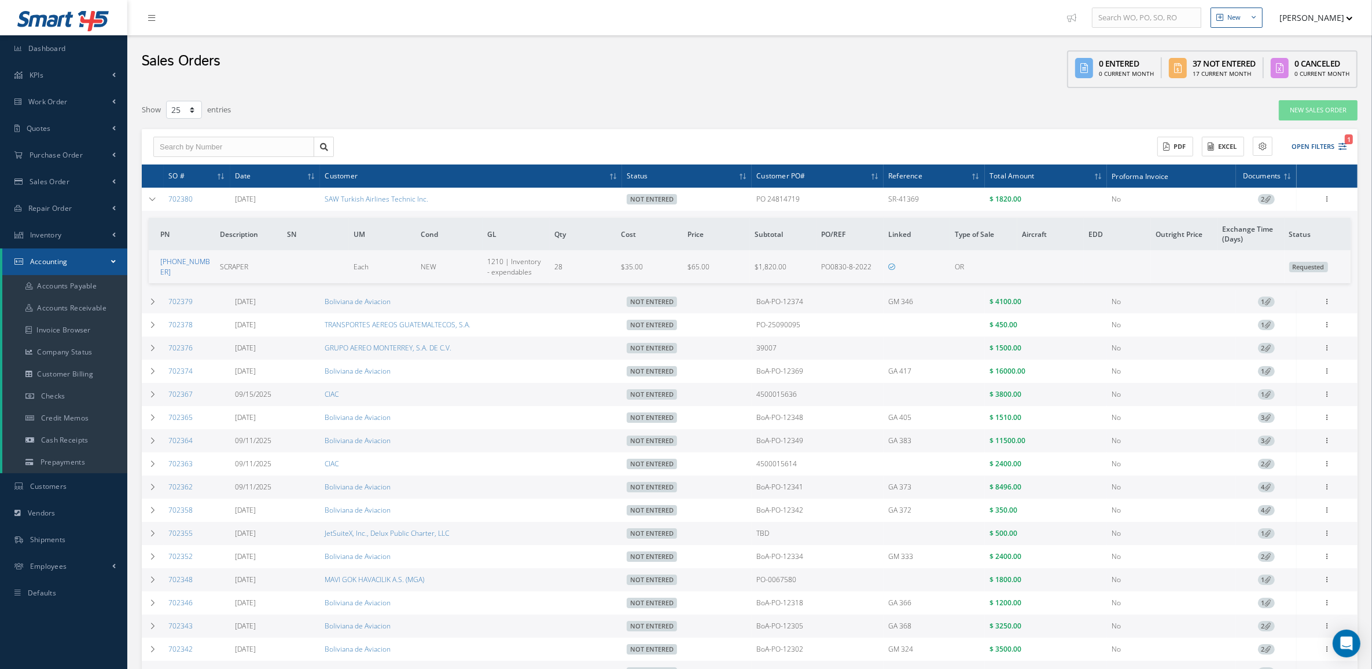
click at [203, 265] on link "4772-0258-000" at bounding box center [185, 266] width 50 height 20
click at [1328, 198] on icon at bounding box center [1328, 197] width 12 height 9
drag, startPoint x: 819, startPoint y: 200, endPoint x: 737, endPoint y: 199, distance: 82.2
click at [0, 0] on tr "702380 09/22/2025 SAW Turkish Airlines Technic Inc. Not Entered PO 24814719 SR-…" at bounding box center [0, 0] width 0 height 0
copy tr "PO 24814719"
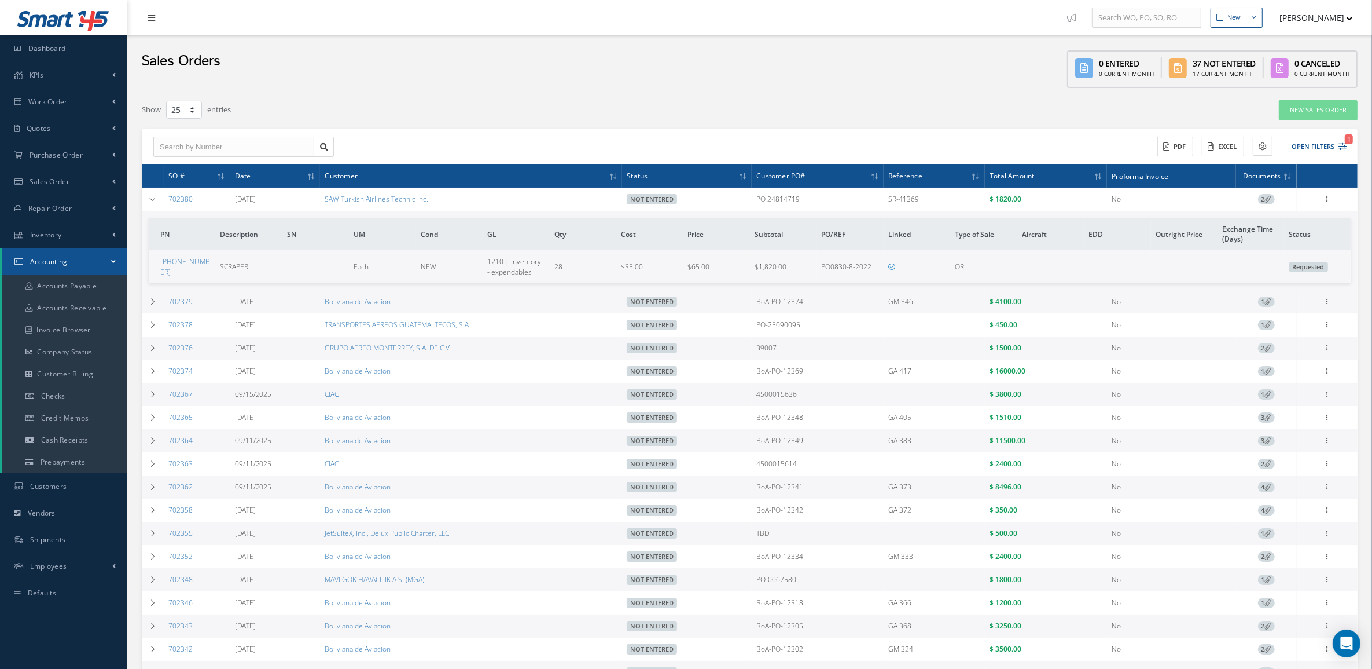
drag, startPoint x: 211, startPoint y: 200, endPoint x: 165, endPoint y: 200, distance: 46.3
click at [165, 200] on td "702380" at bounding box center [197, 199] width 67 height 23
copy link "702380"
click at [1323, 204] on div "Enter/Update Edit Show Send By Email Documents Cancel Delete Print-Outs Sales O…" at bounding box center [1328, 199] width 14 height 14
click at [1332, 199] on icon at bounding box center [1328, 197] width 12 height 9
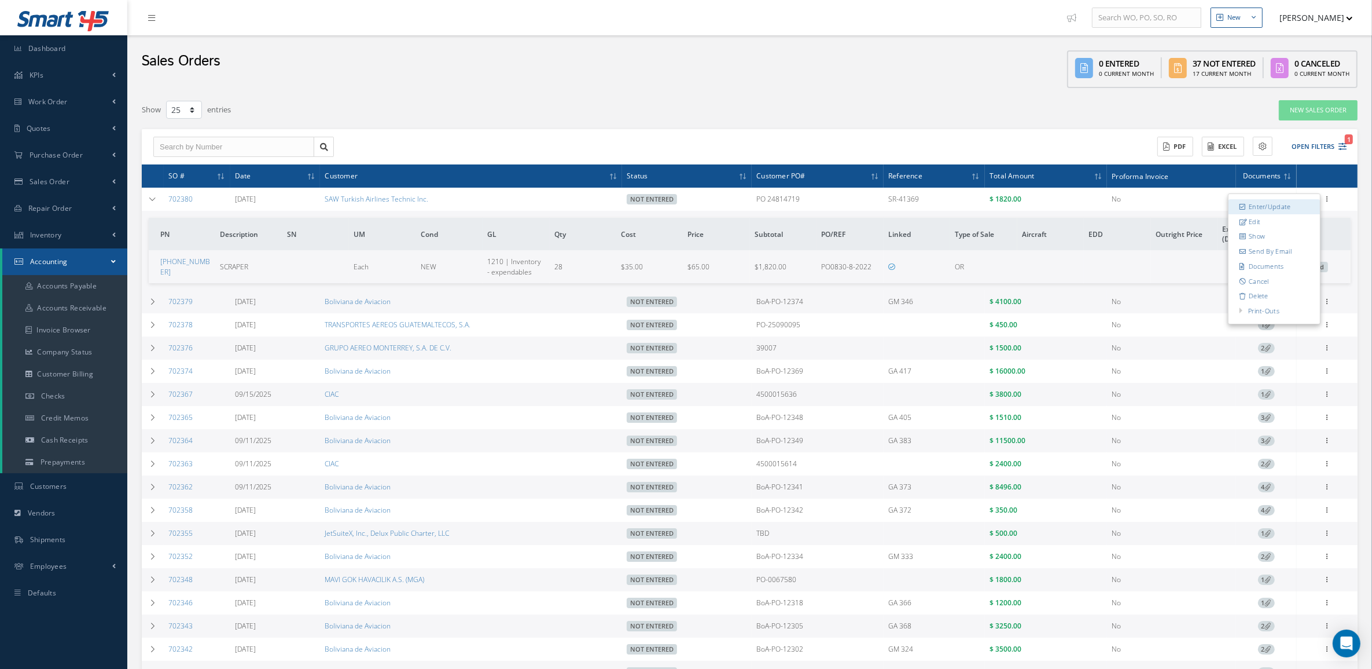
click at [1278, 209] on link "Enter/Update" at bounding box center [1274, 206] width 91 height 15
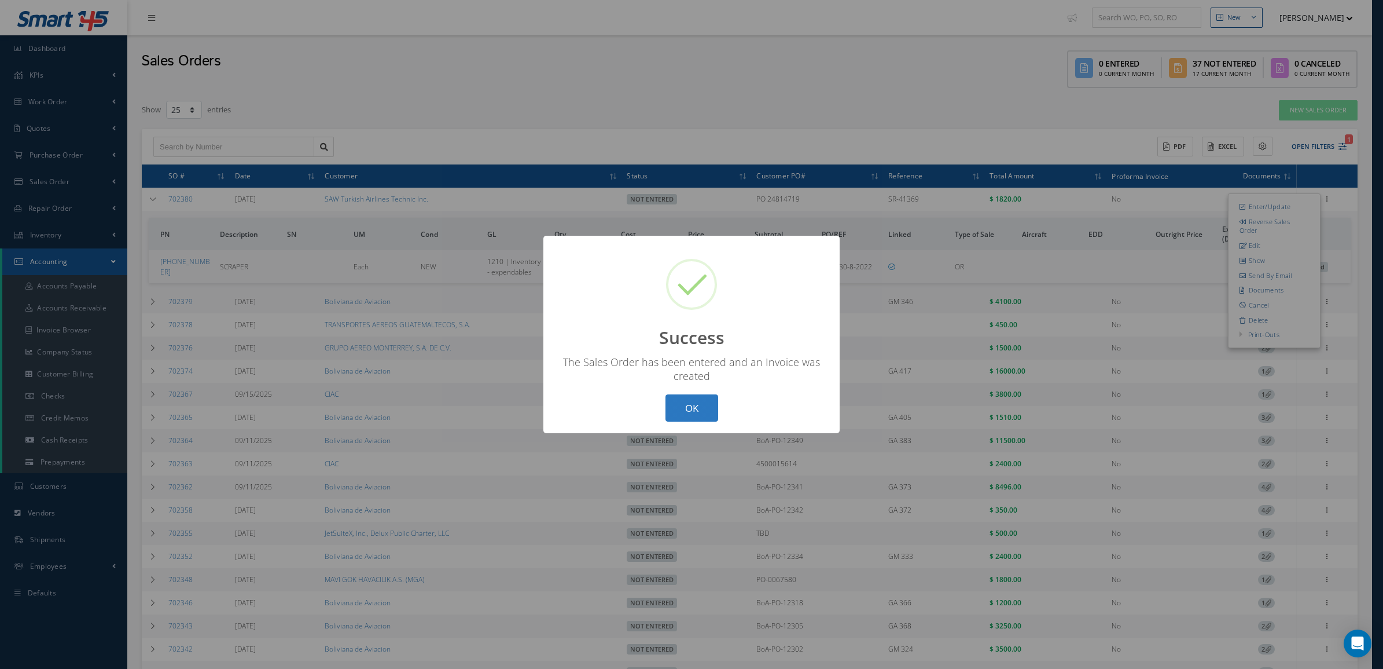
drag, startPoint x: 710, startPoint y: 395, endPoint x: 1044, endPoint y: 258, distance: 360.5
click at [710, 395] on button "OK" at bounding box center [692, 407] width 53 height 27
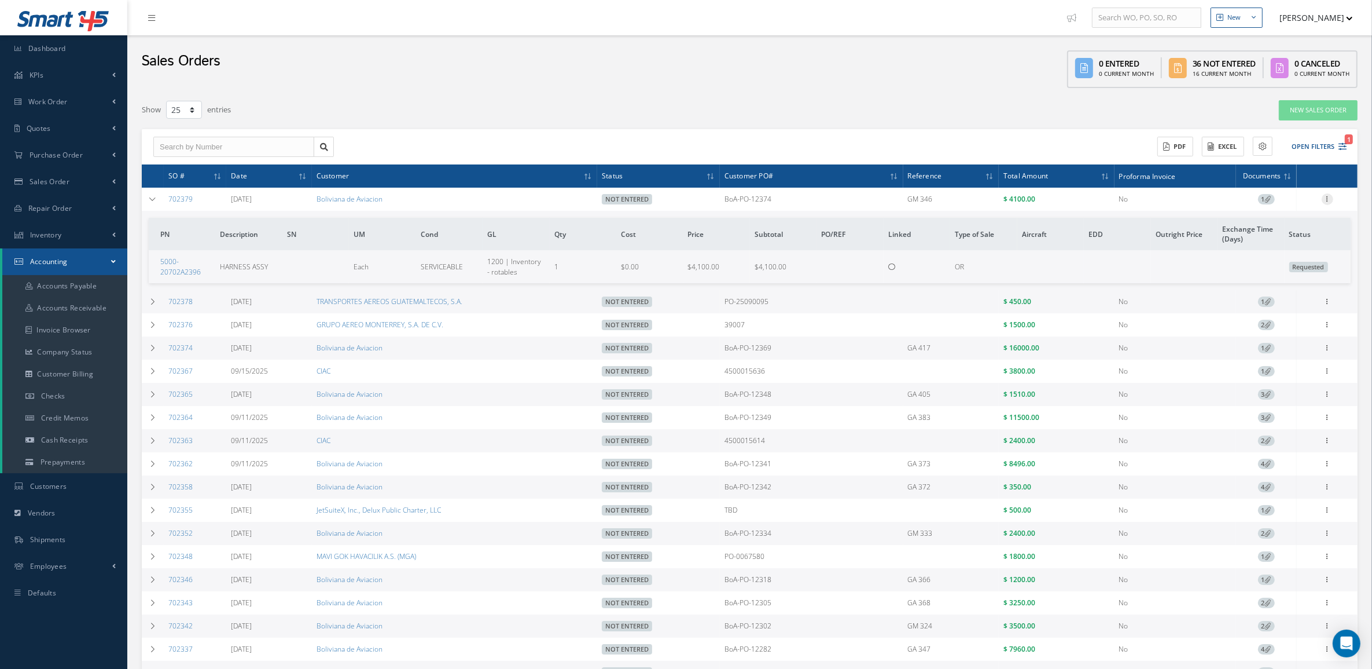
click at [1328, 196] on icon at bounding box center [1328, 197] width 12 height 9
click at [58, 186] on link "Sales Order" at bounding box center [63, 181] width 127 height 27
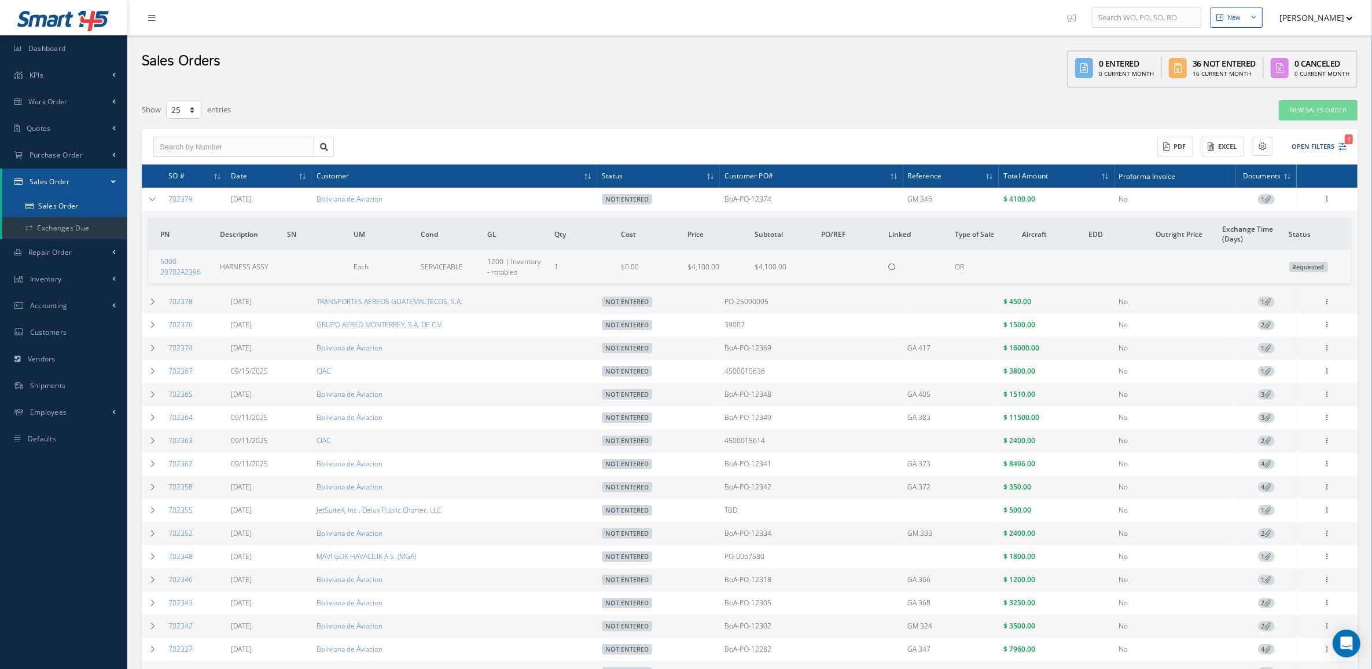
click at [61, 204] on link "Sales Order" at bounding box center [64, 206] width 125 height 22
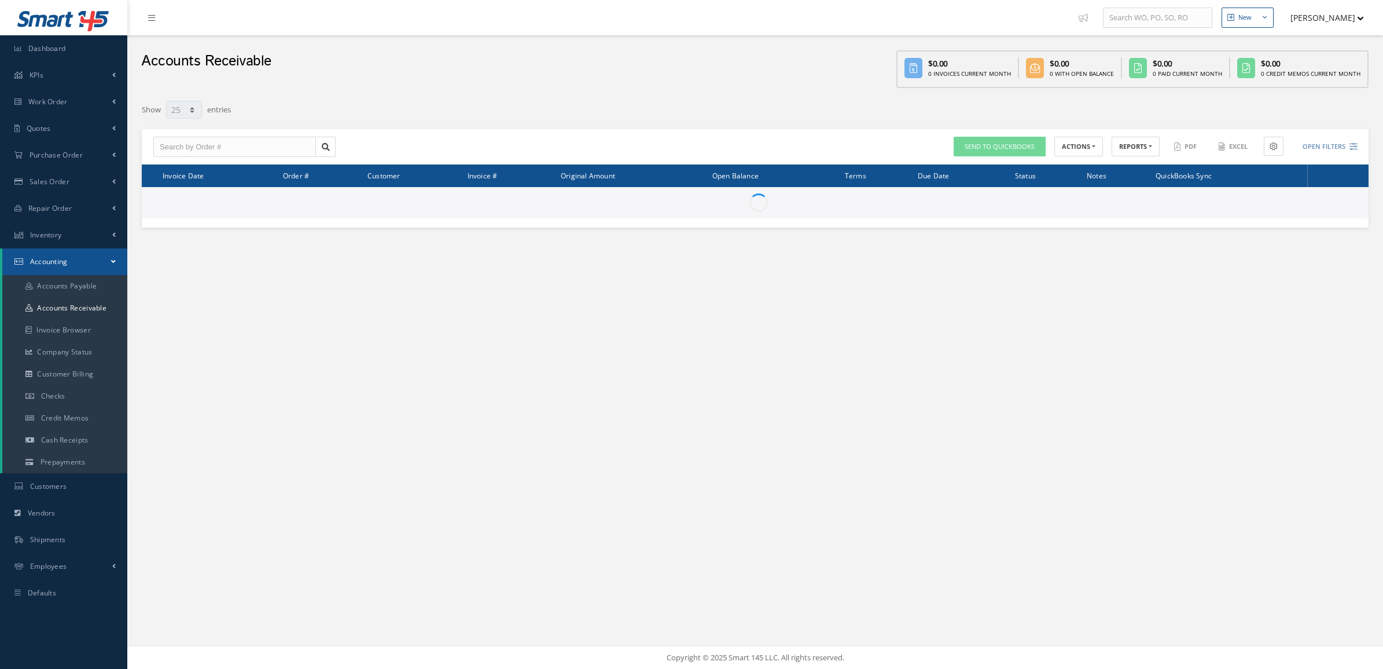
select select "25"
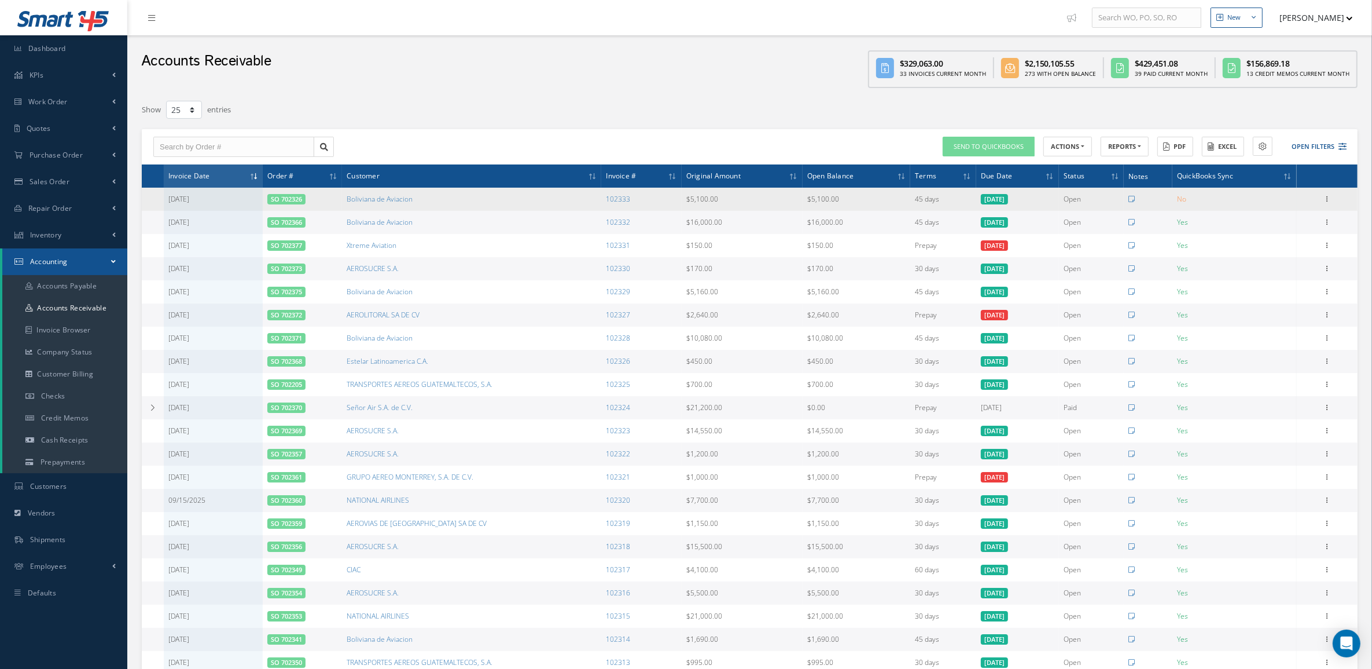
click at [291, 194] on link "SO 702326" at bounding box center [286, 198] width 31 height 9
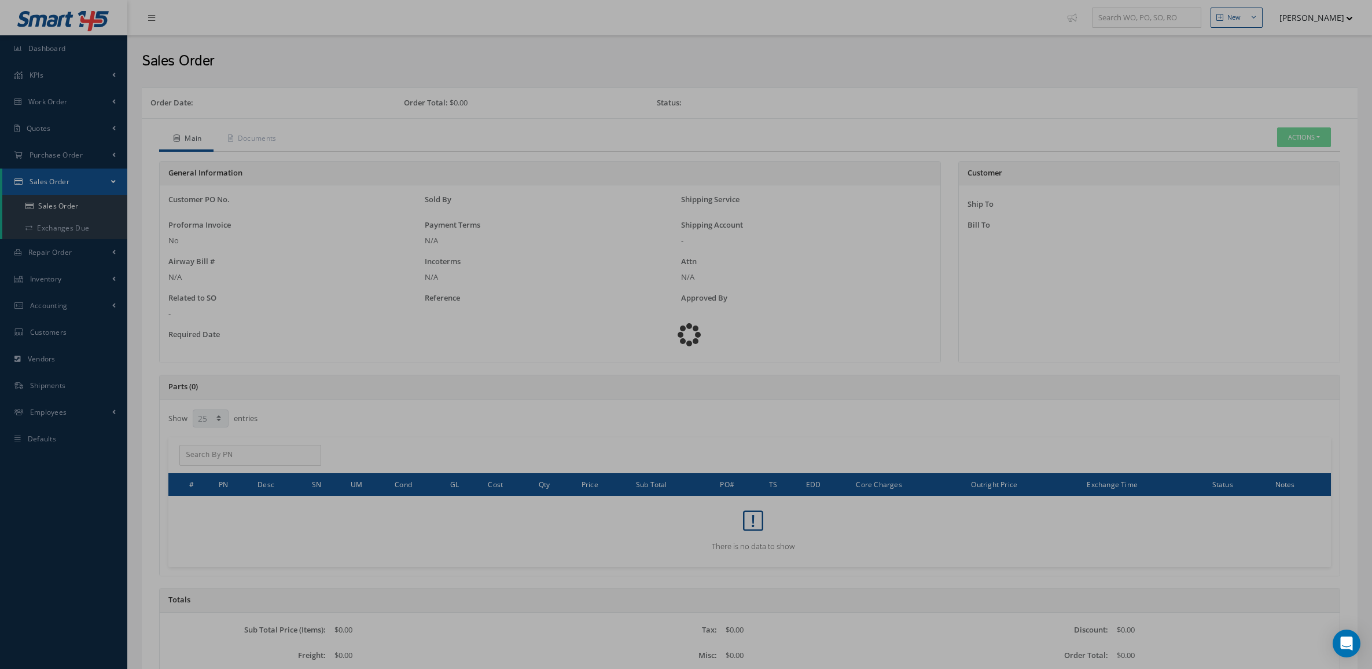
select select "25"
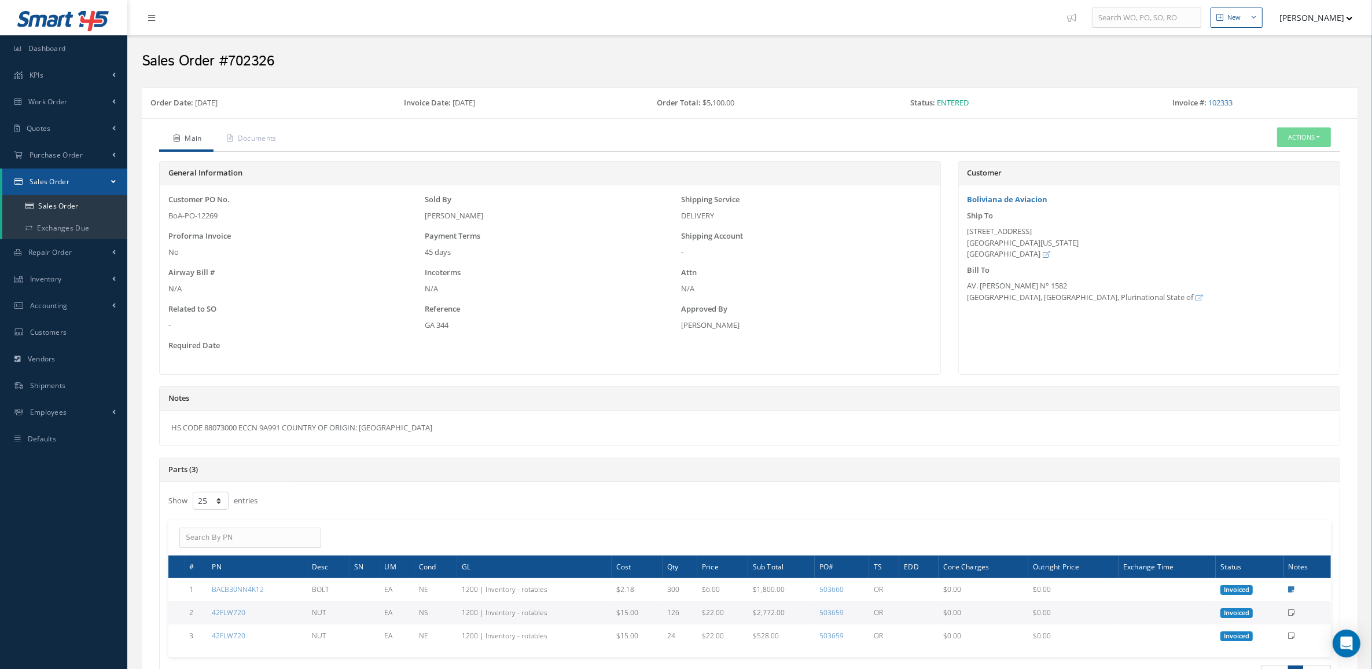
drag, startPoint x: 273, startPoint y: 220, endPoint x: 168, endPoint y: 218, distance: 104.8
click at [168, 218] on div "Customer PO No. BoA-PO-12269" at bounding box center [294, 207] width 256 height 27
copy div "BoA-PO-12269"
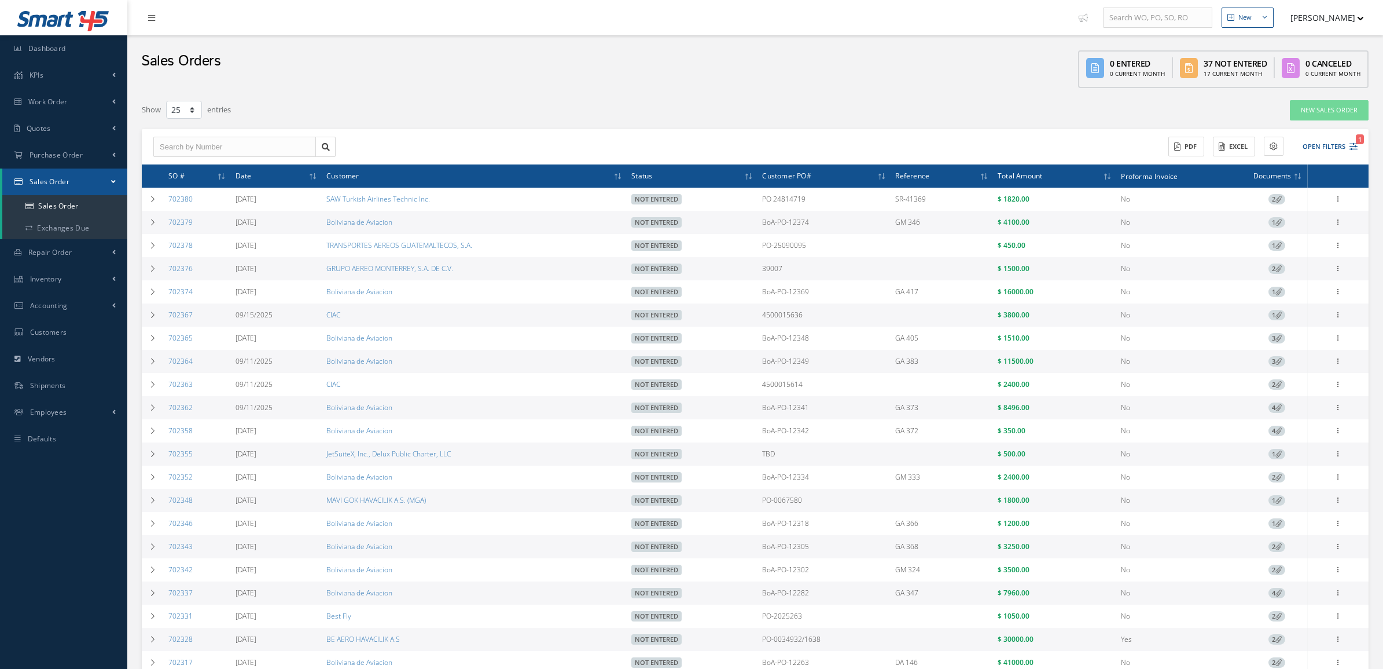
select select "25"
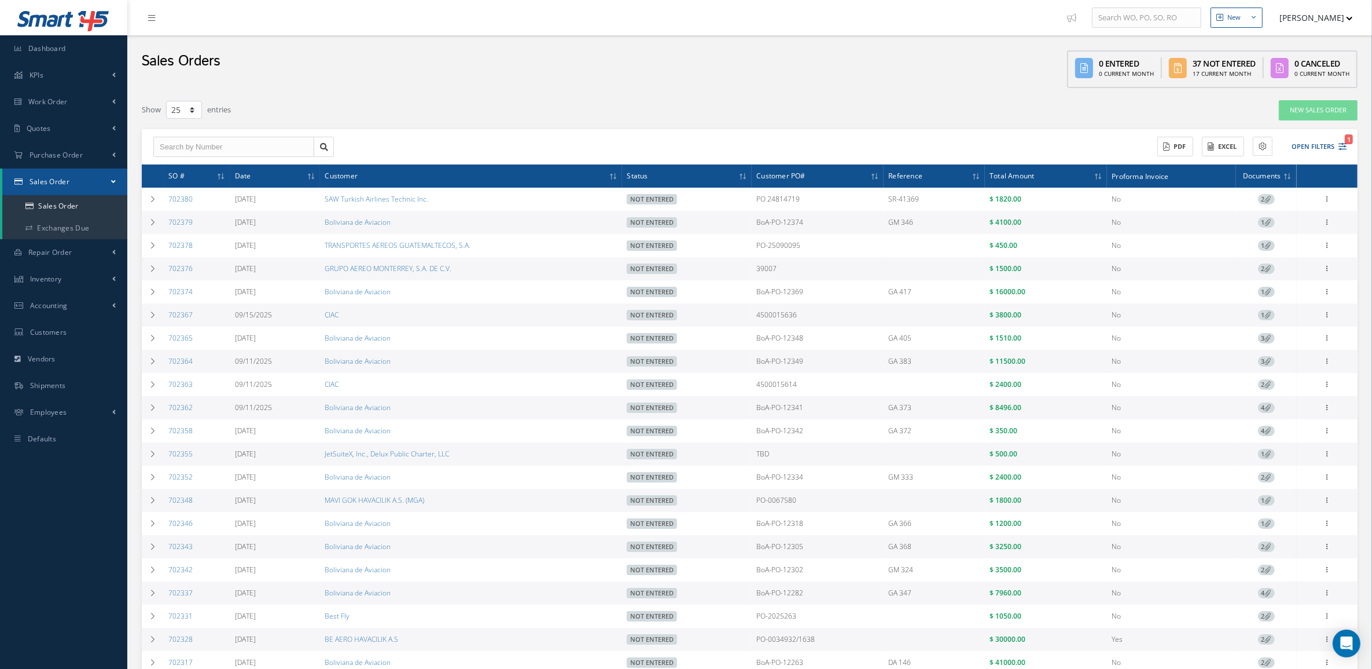
click at [1265, 197] on icon at bounding box center [1268, 199] width 6 height 6
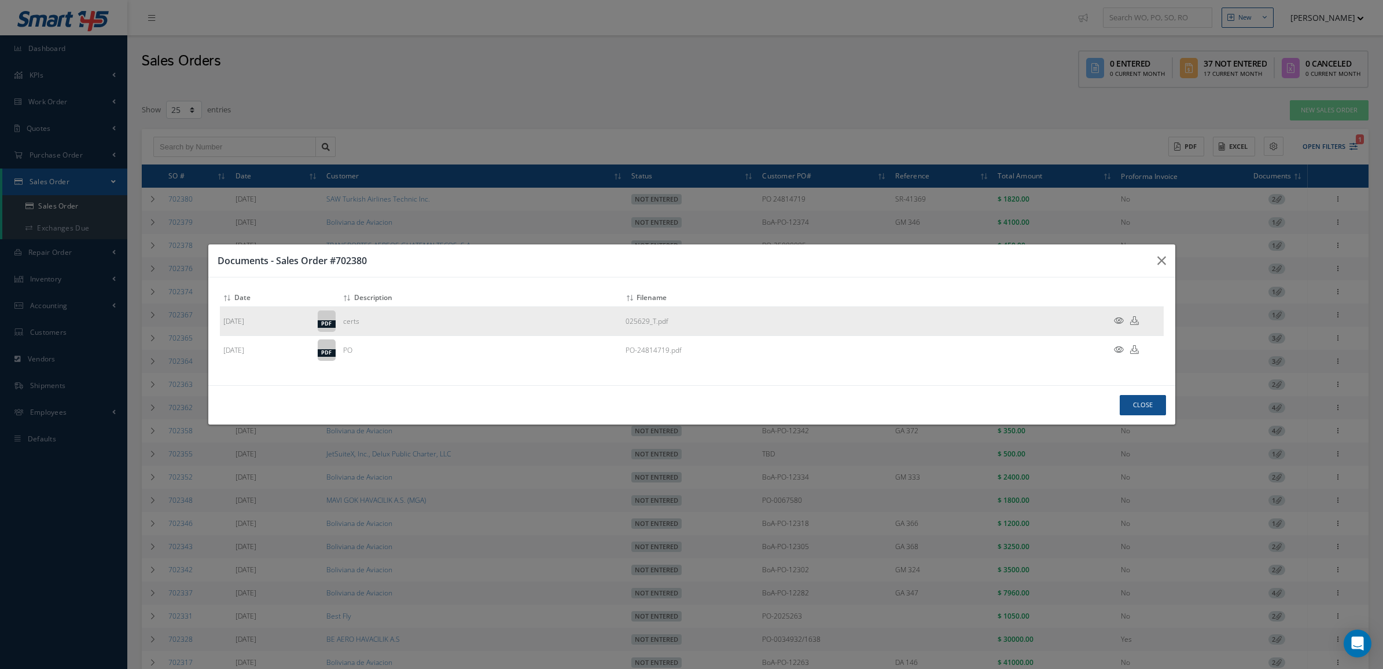
click at [1115, 320] on icon at bounding box center [1119, 320] width 10 height 9
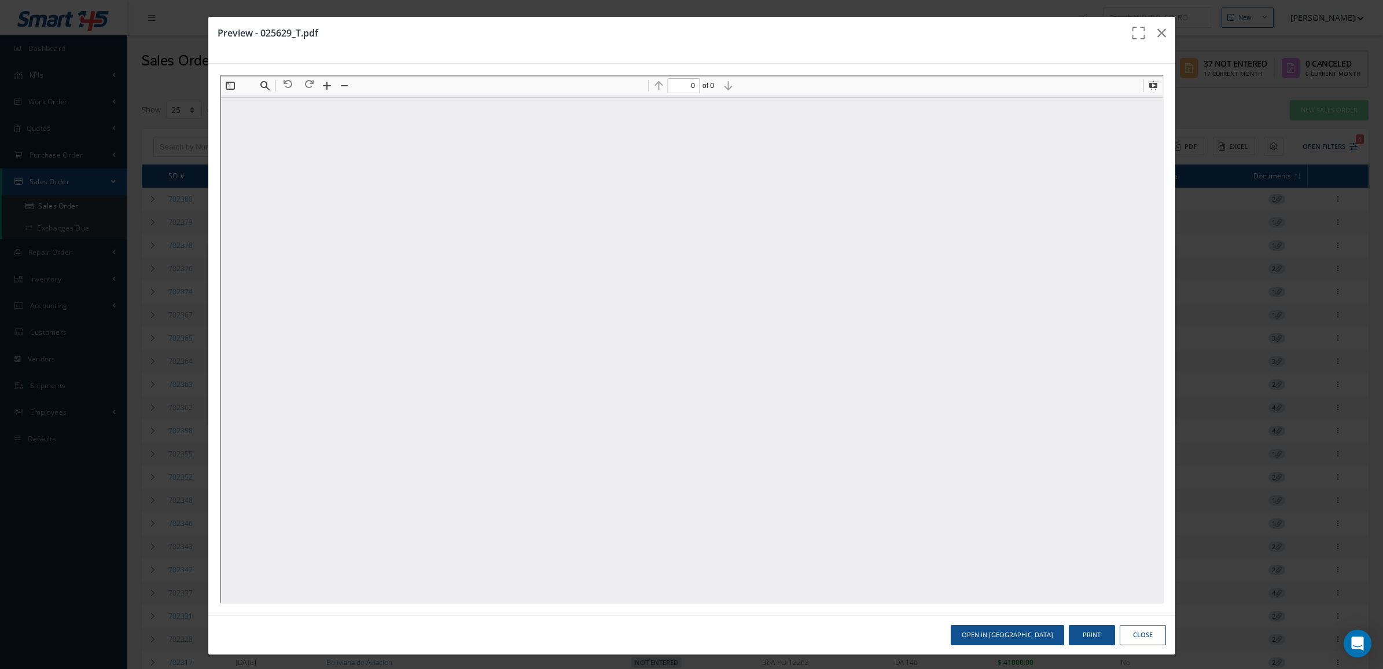
type input "1"
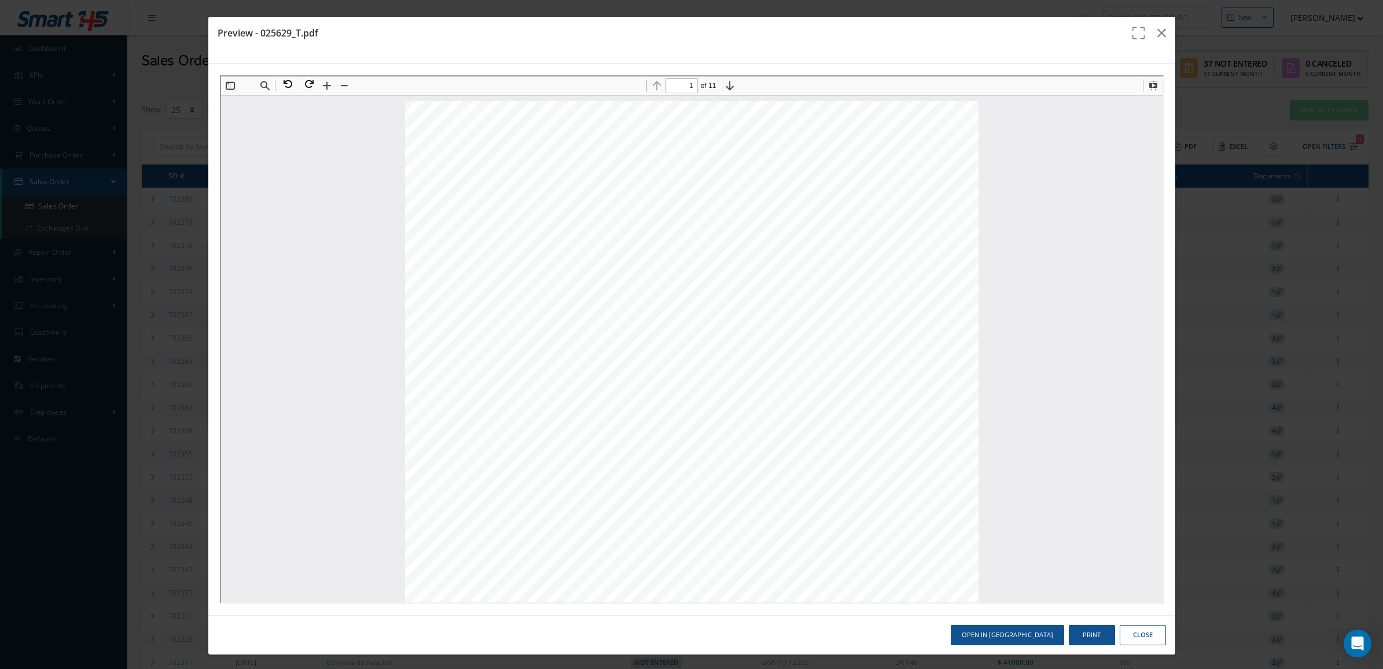
scroll to position [6, 0]
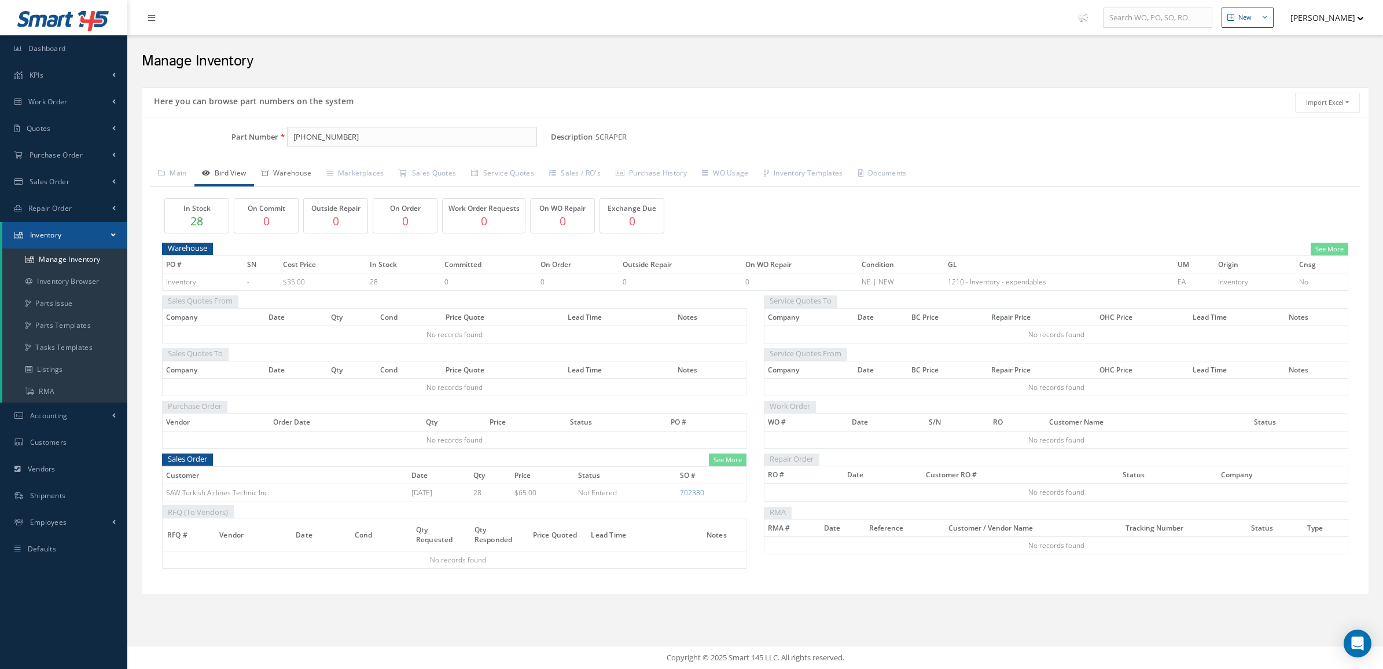
click at [291, 175] on link "Warehouse" at bounding box center [286, 174] width 65 height 24
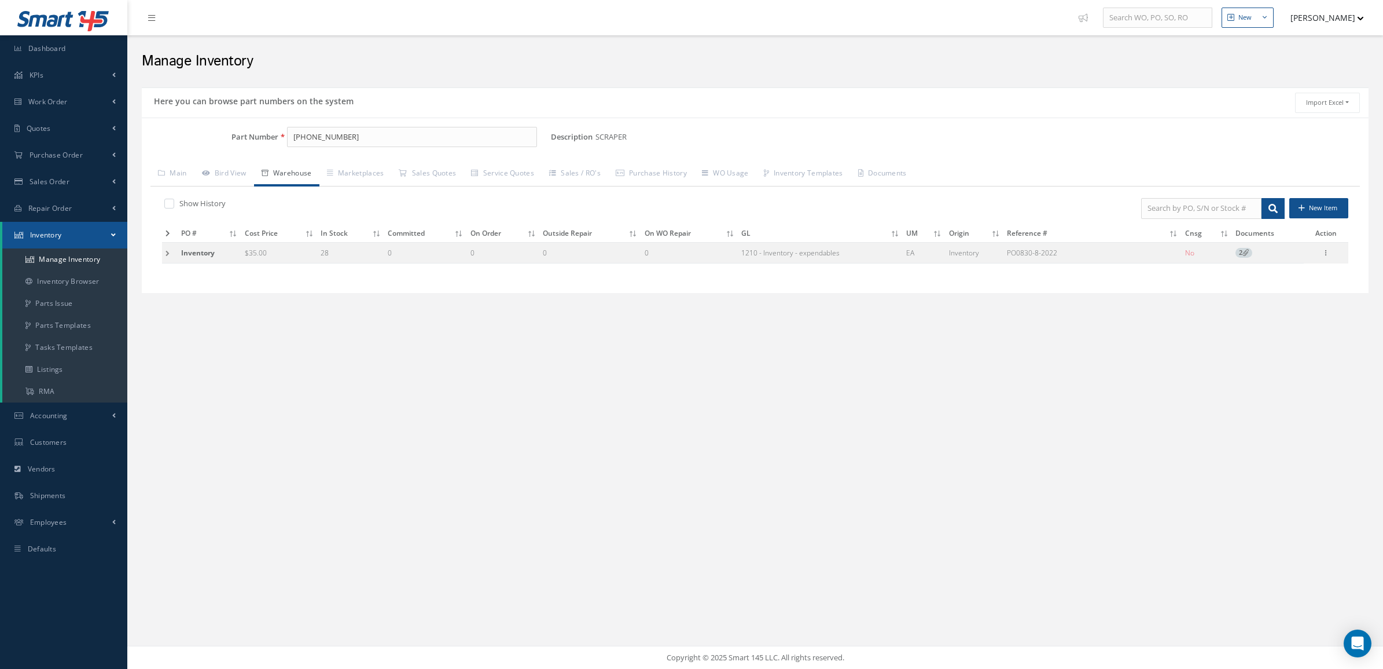
click at [167, 258] on td at bounding box center [170, 252] width 16 height 21
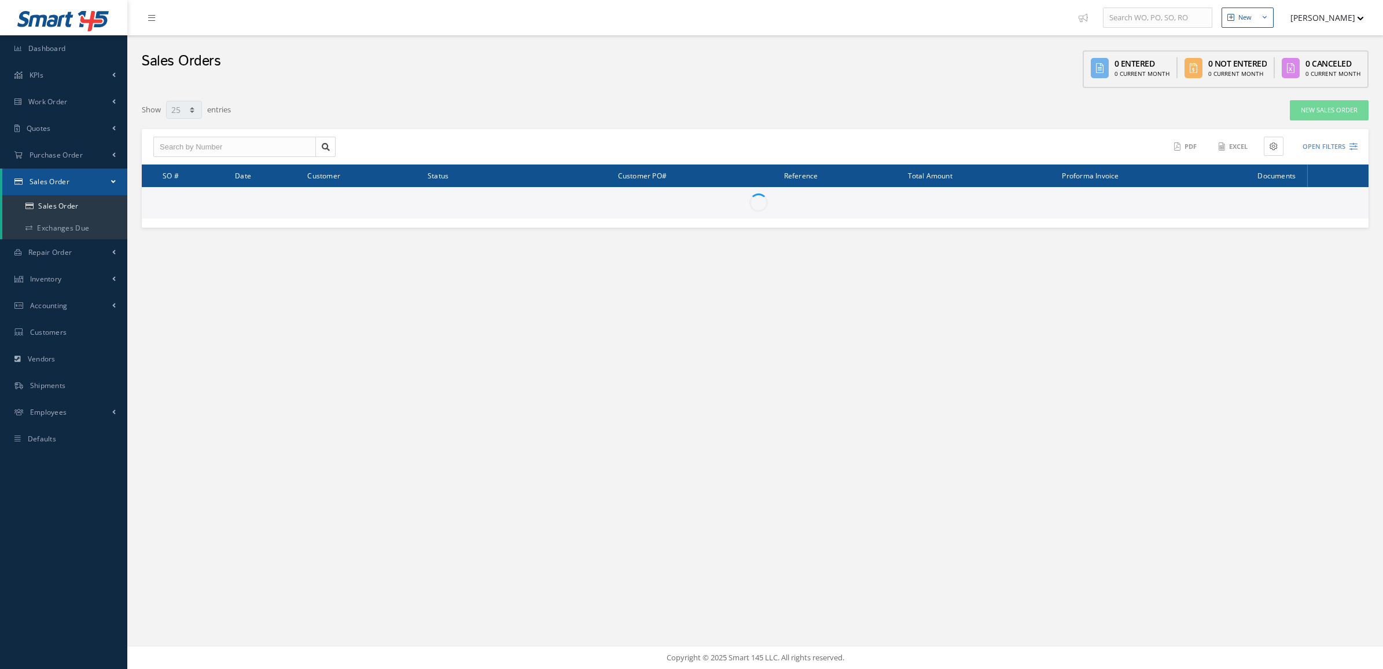
select select "25"
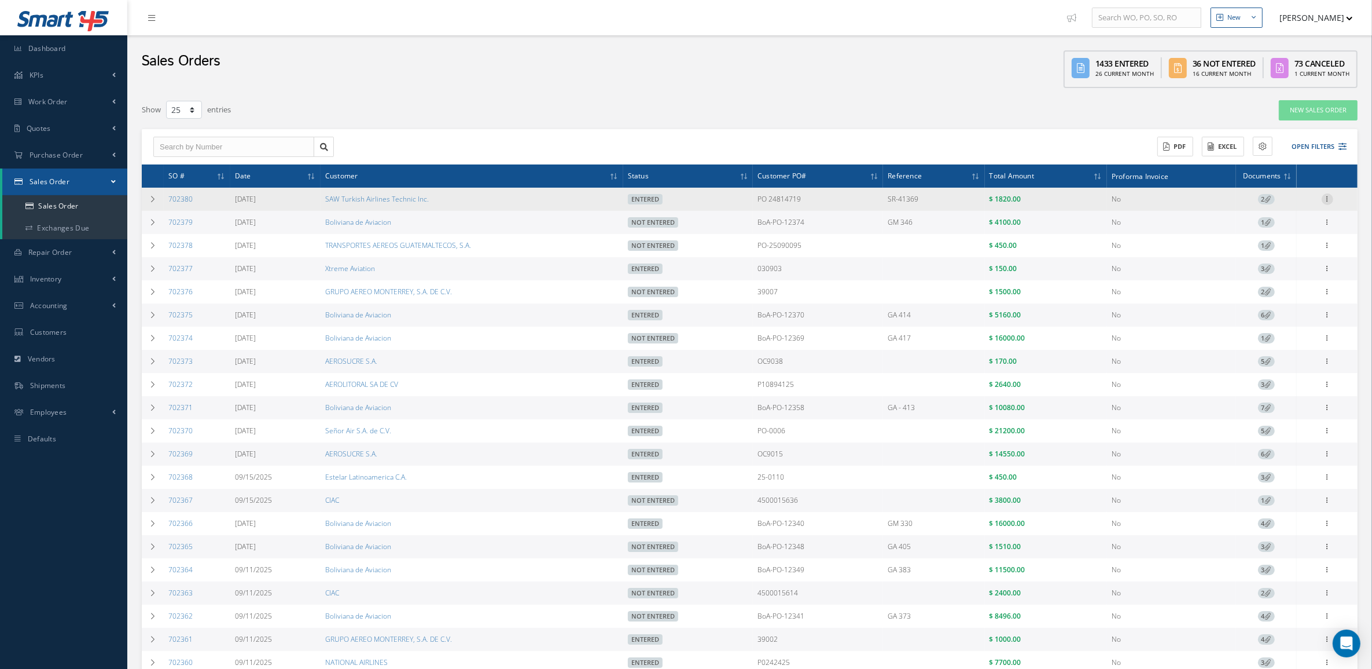
click at [1327, 198] on icon at bounding box center [1328, 197] width 12 height 9
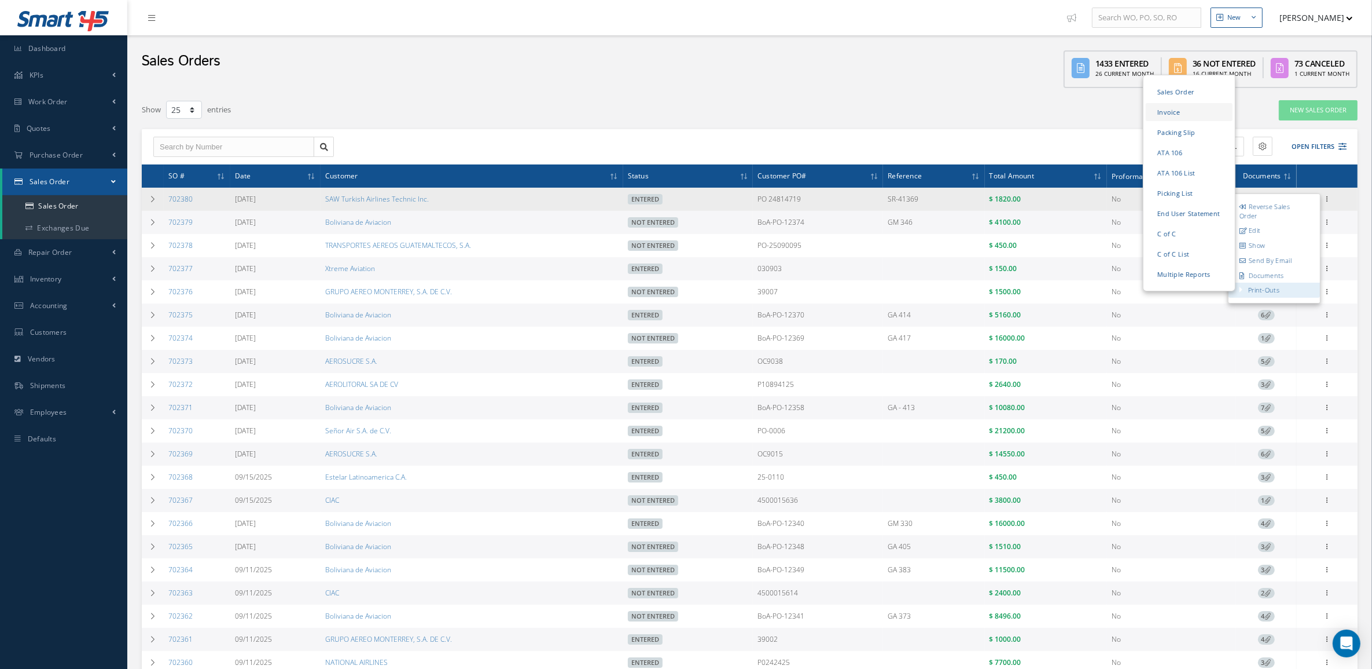
click at [1164, 112] on link "Invoice" at bounding box center [1189, 112] width 87 height 18
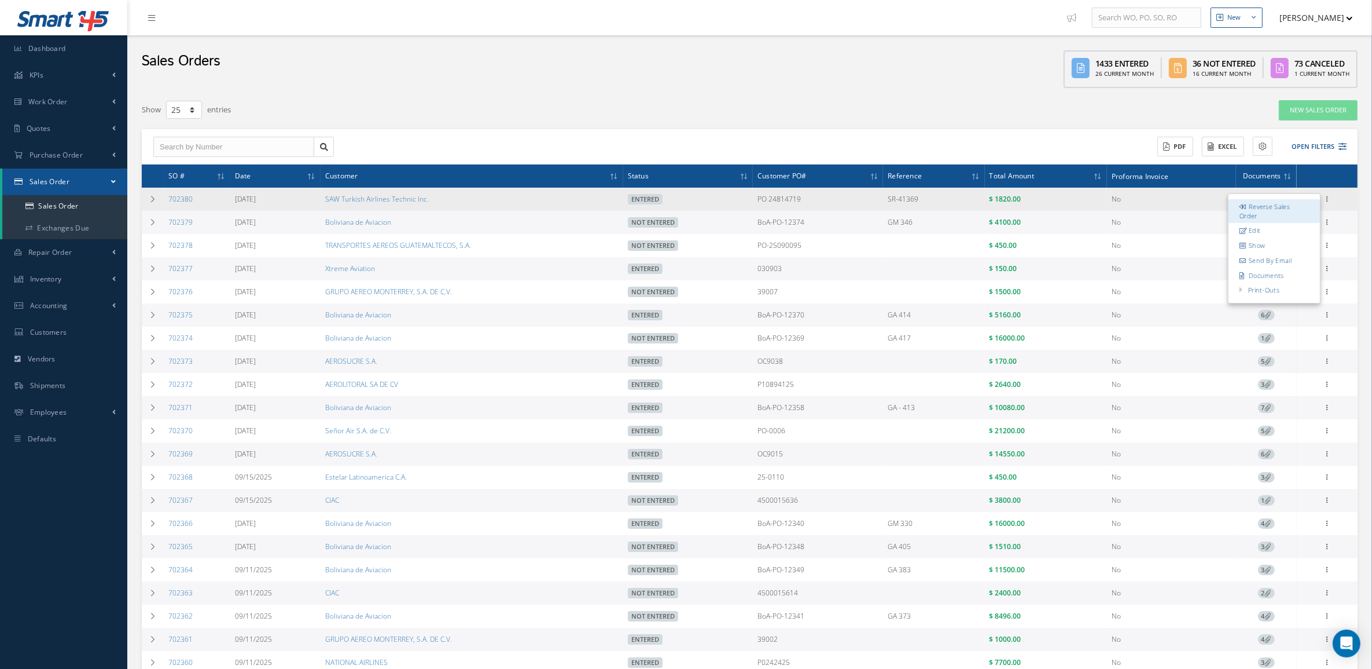
click at [1265, 207] on link "Reverse Sales Order" at bounding box center [1274, 211] width 91 height 24
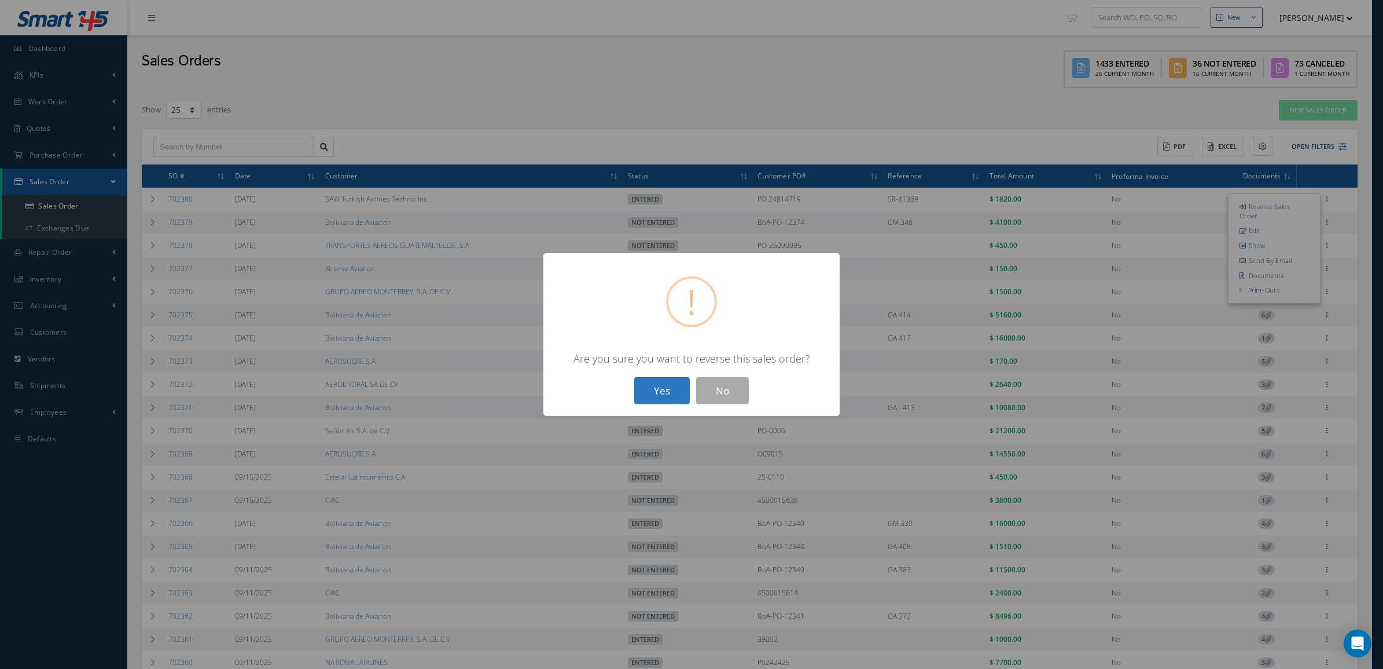
click at [676, 386] on button "Yes" at bounding box center [662, 390] width 56 height 27
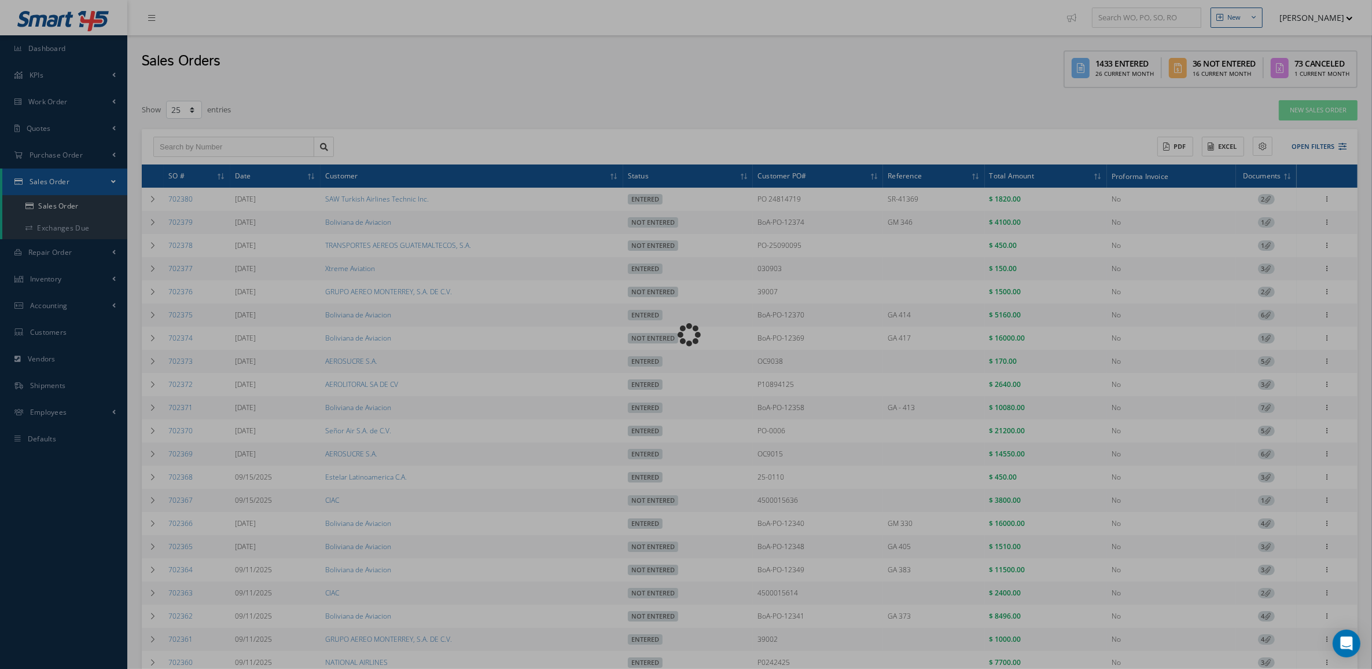
click at [687, 335] on div "Loading…" at bounding box center [687, 335] width 0 height 0
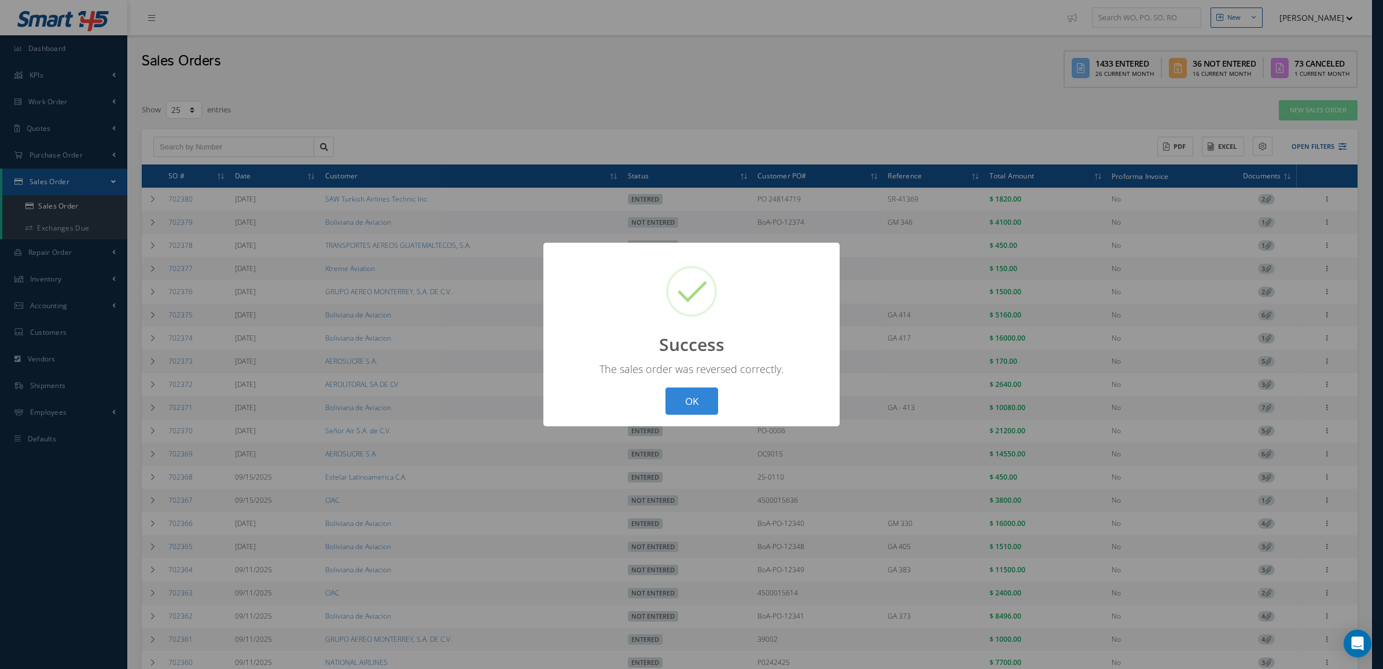
click at [1326, 199] on div "? ! i Success × The sales order was reversed correctly. OK Cancel" at bounding box center [691, 334] width 1383 height 669
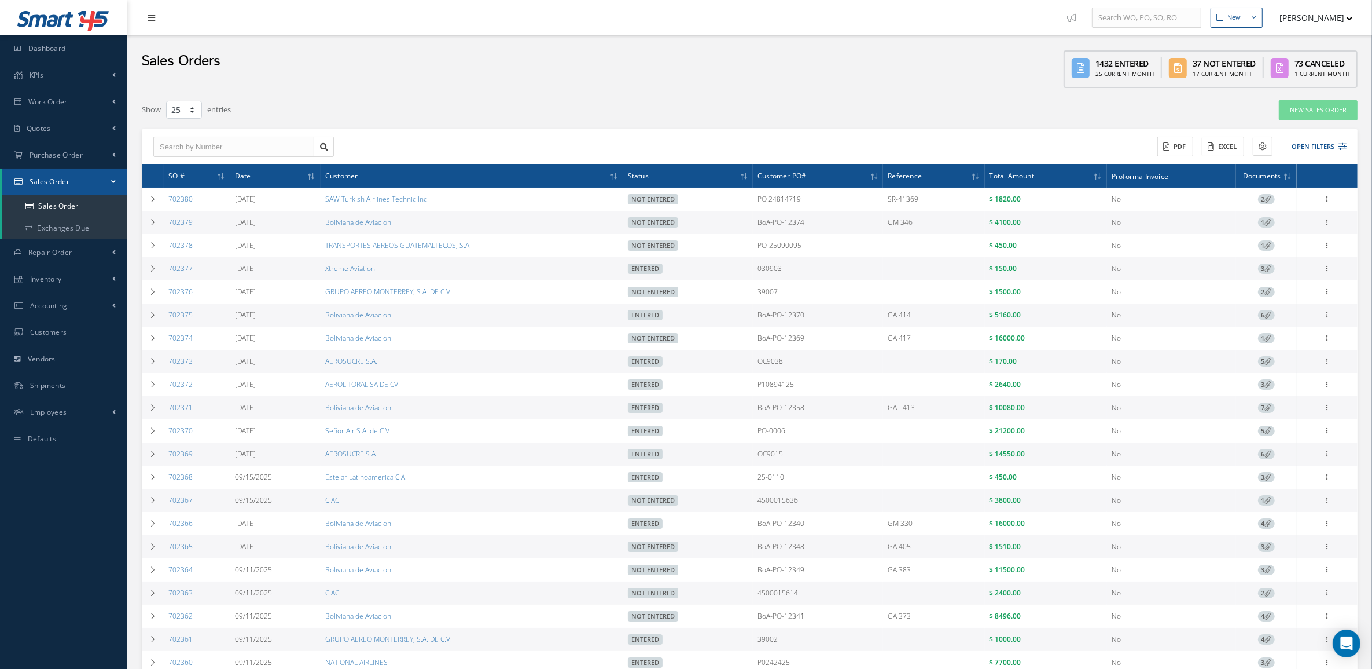
click at [1326, 199] on icon at bounding box center [1328, 197] width 12 height 9
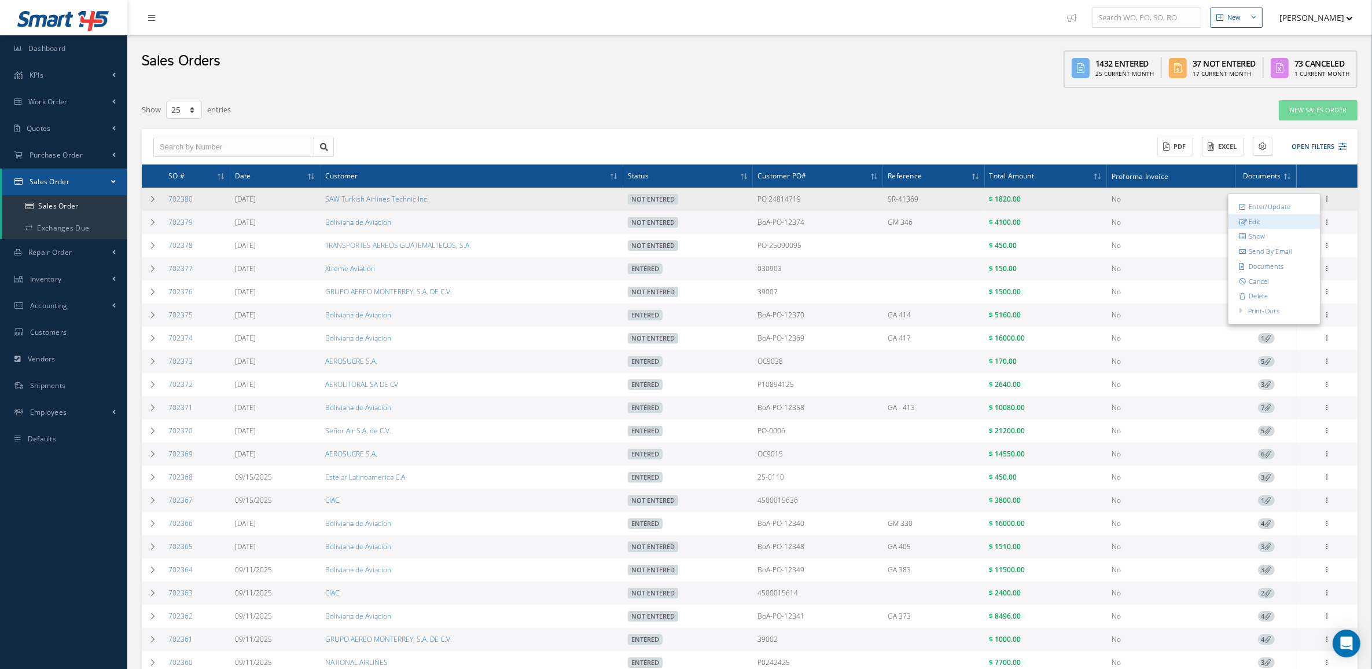
click at [1287, 222] on link "Edit" at bounding box center [1274, 221] width 91 height 15
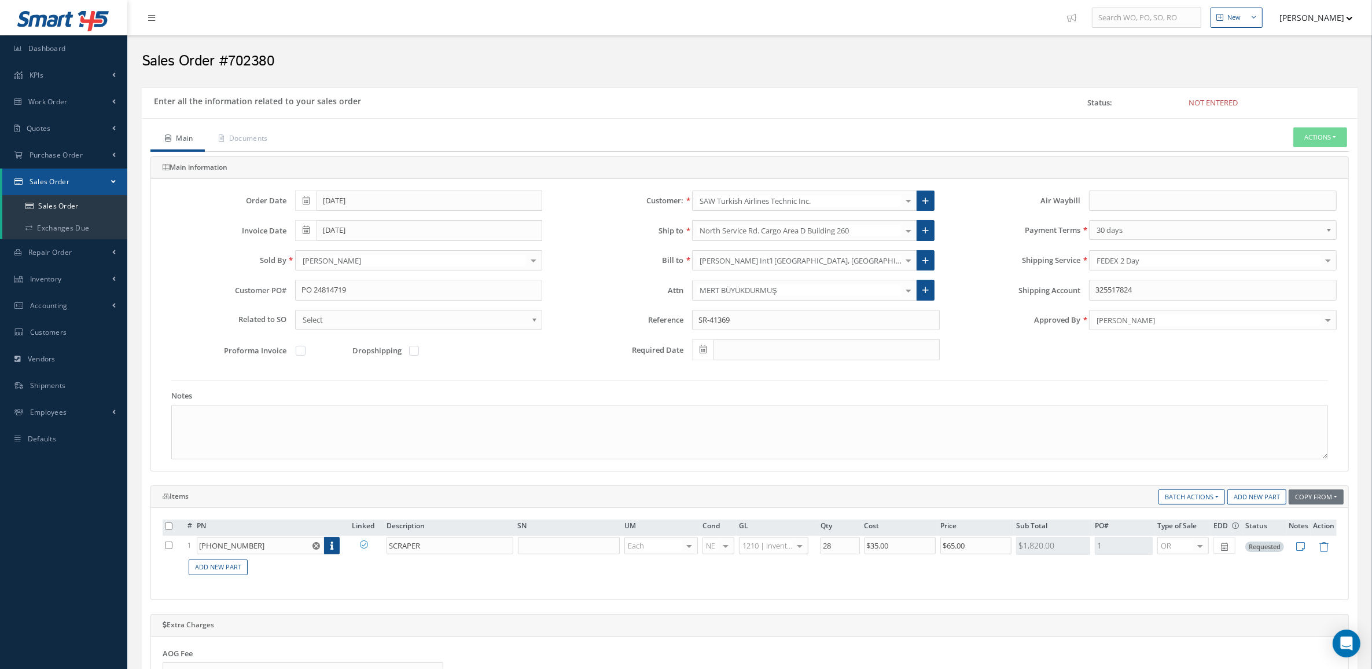
click at [1320, 77] on div "Sales Order #702380" at bounding box center [749, 58] width 1245 height 46
click at [1104, 201] on input "text" at bounding box center [1213, 200] width 248 height 21
paste input "884568715680"
type input "884568715680"
click at [1300, 136] on button "Actions" at bounding box center [1321, 137] width 54 height 20
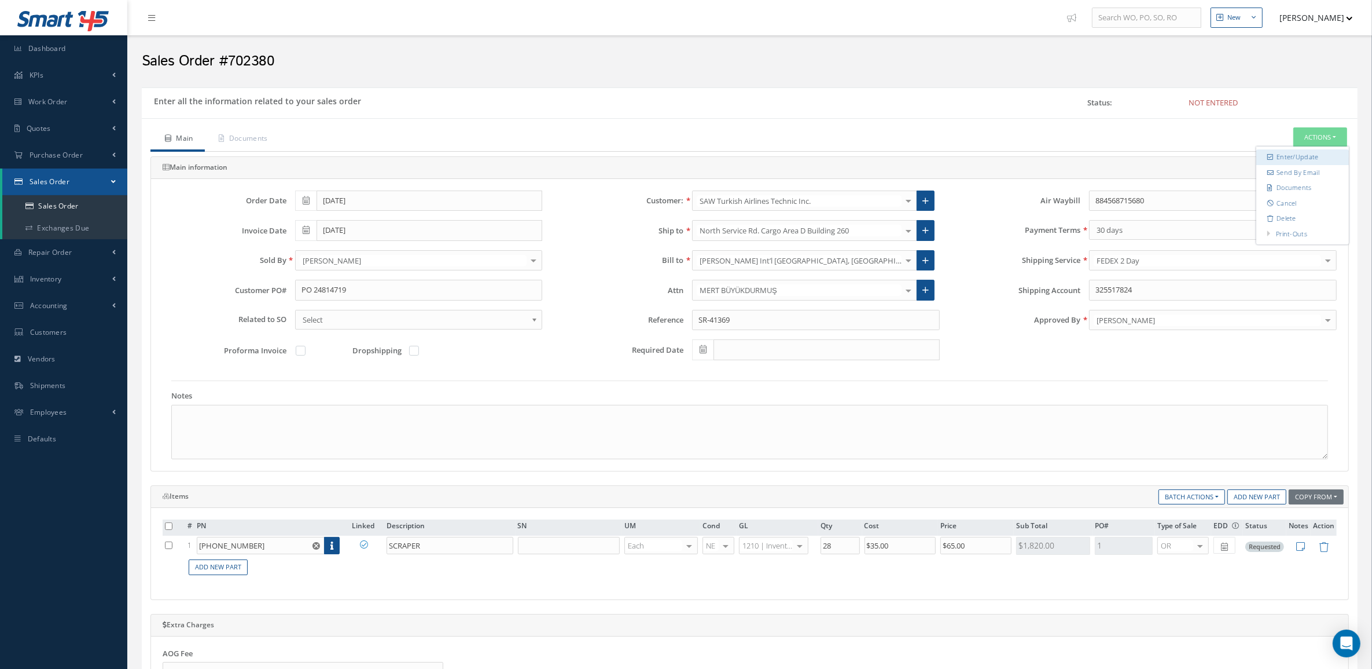
click at [1295, 157] on link "Enter/Update" at bounding box center [1303, 157] width 93 height 16
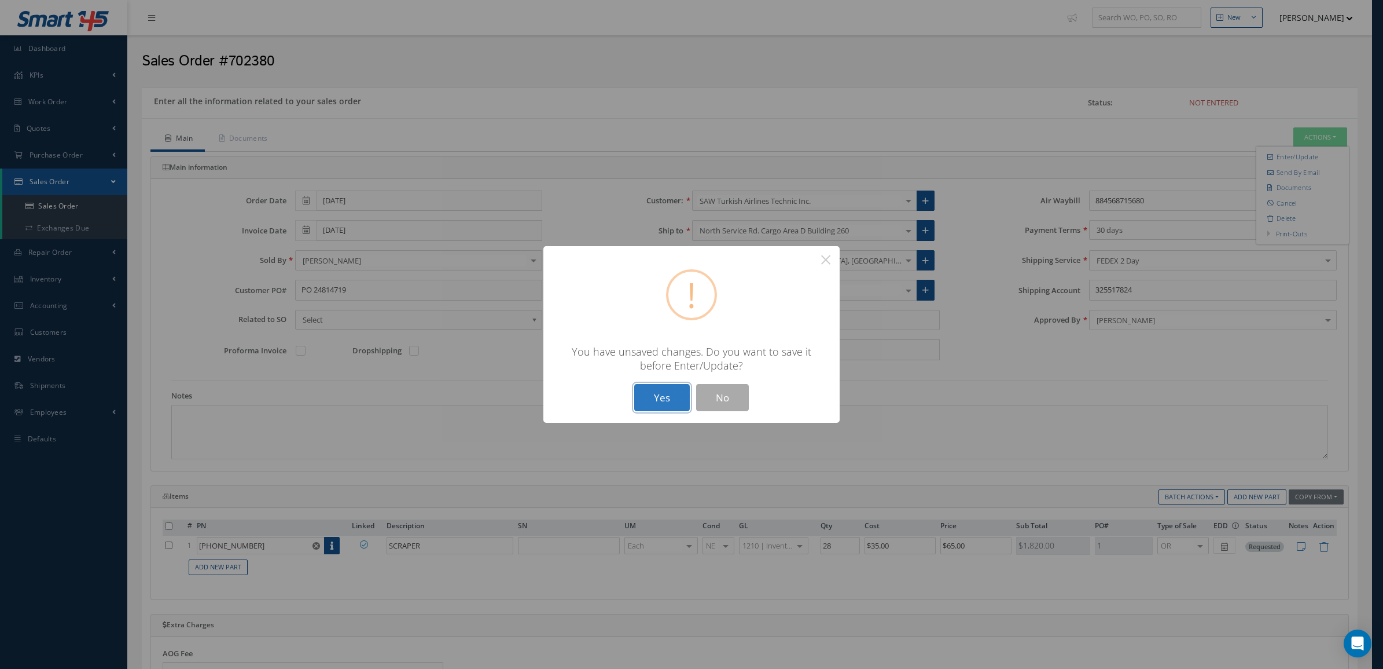
click at [655, 391] on button "Yes" at bounding box center [662, 397] width 56 height 27
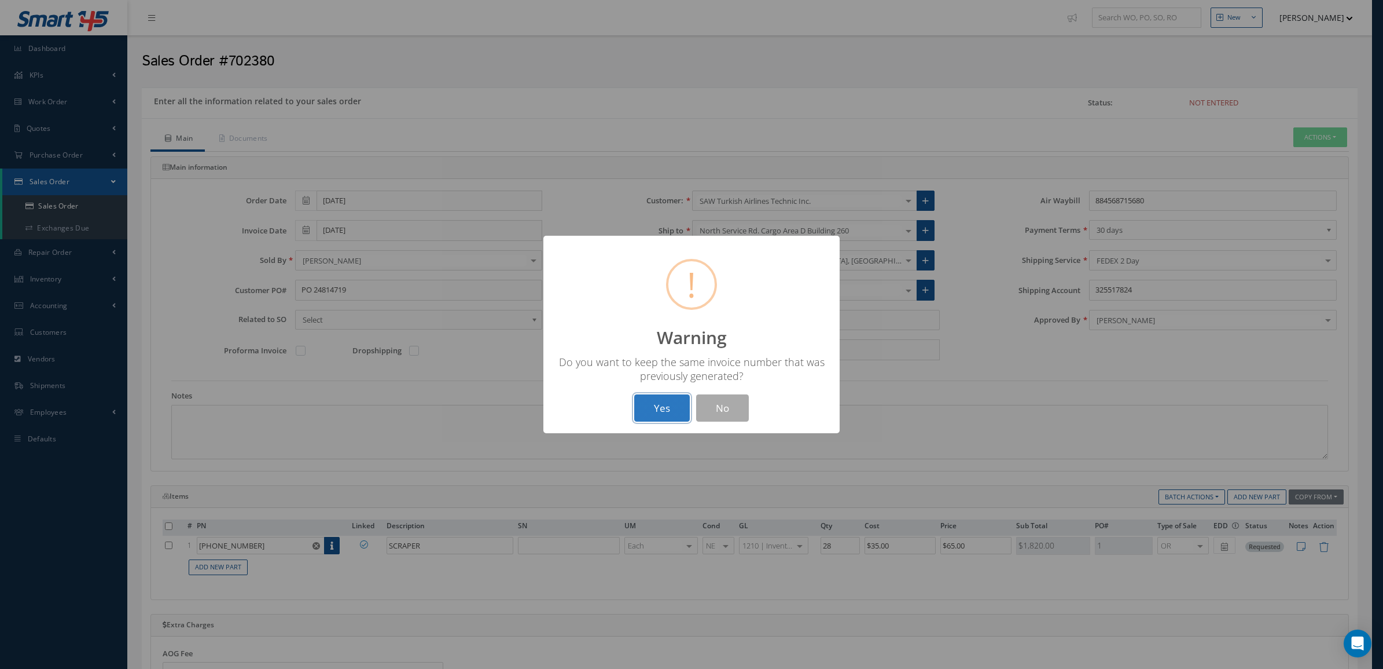
click at [645, 406] on button "Yes" at bounding box center [662, 407] width 56 height 27
click at [704, 395] on button "OK" at bounding box center [692, 407] width 53 height 27
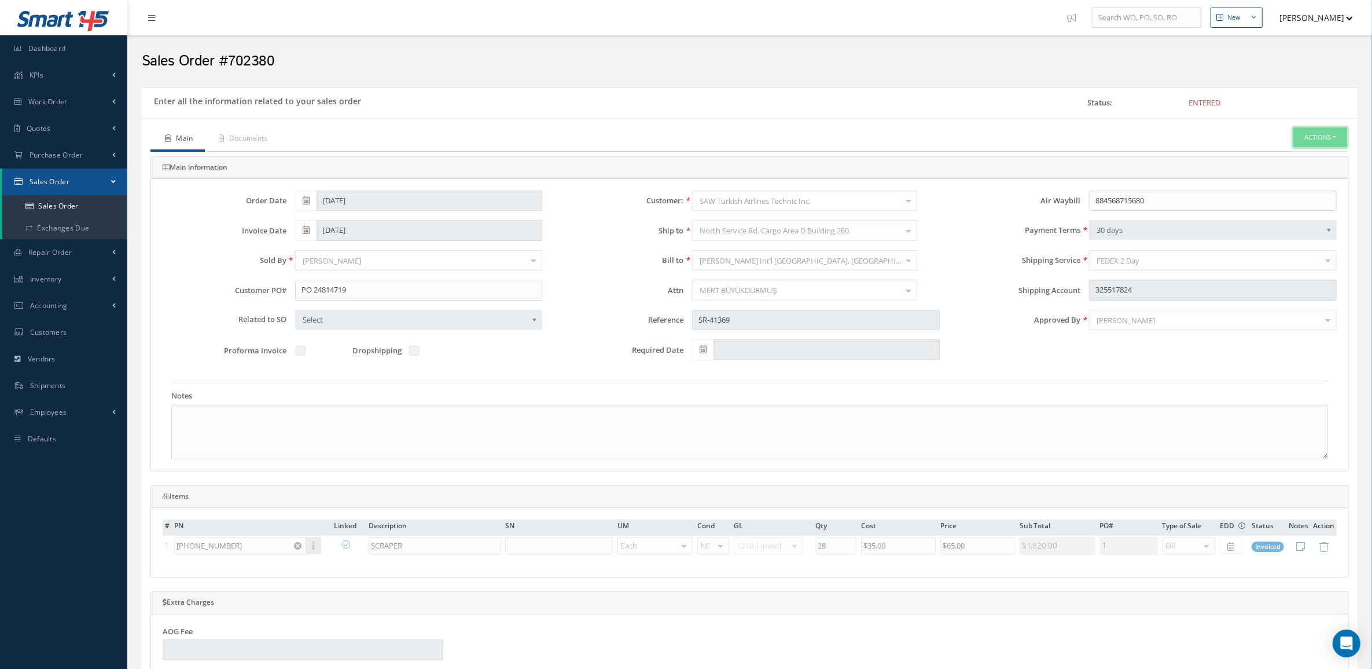
click at [1336, 134] on button "Actions" at bounding box center [1321, 137] width 54 height 20
click at [1201, 412] on link "Multiple Reports" at bounding box center [1216, 403] width 88 height 18
checkbox input "true"
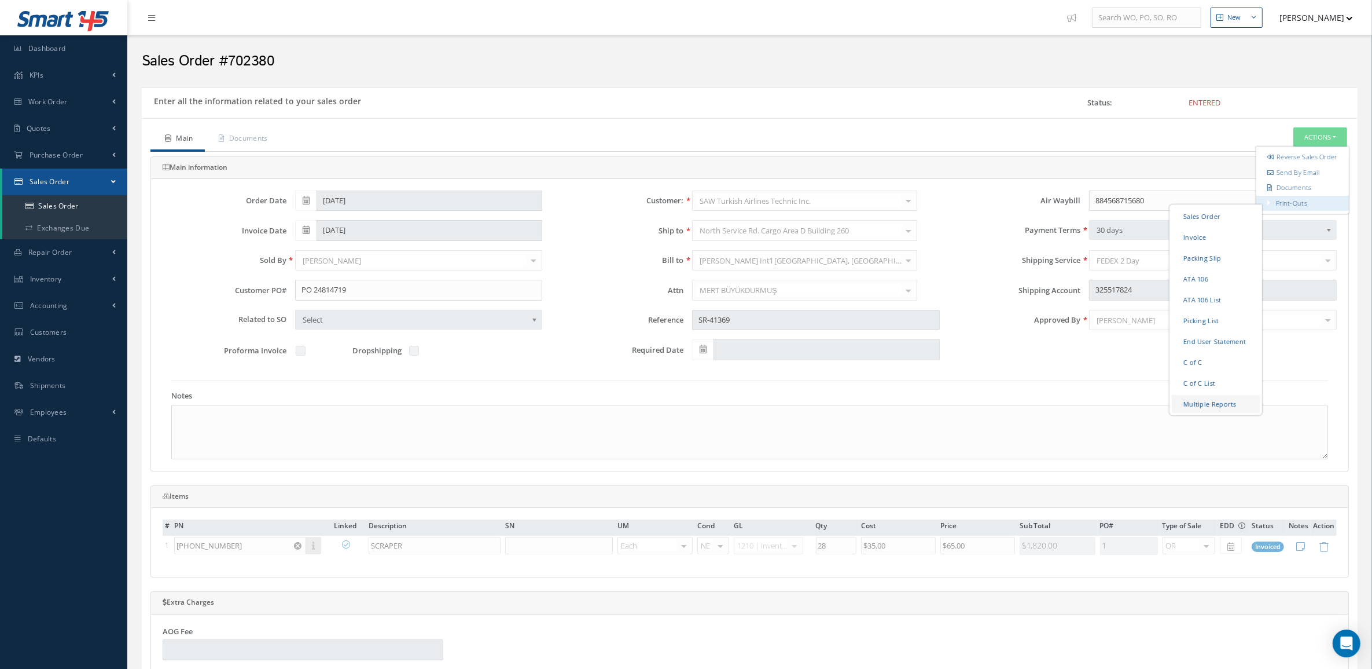
checkbox input "true"
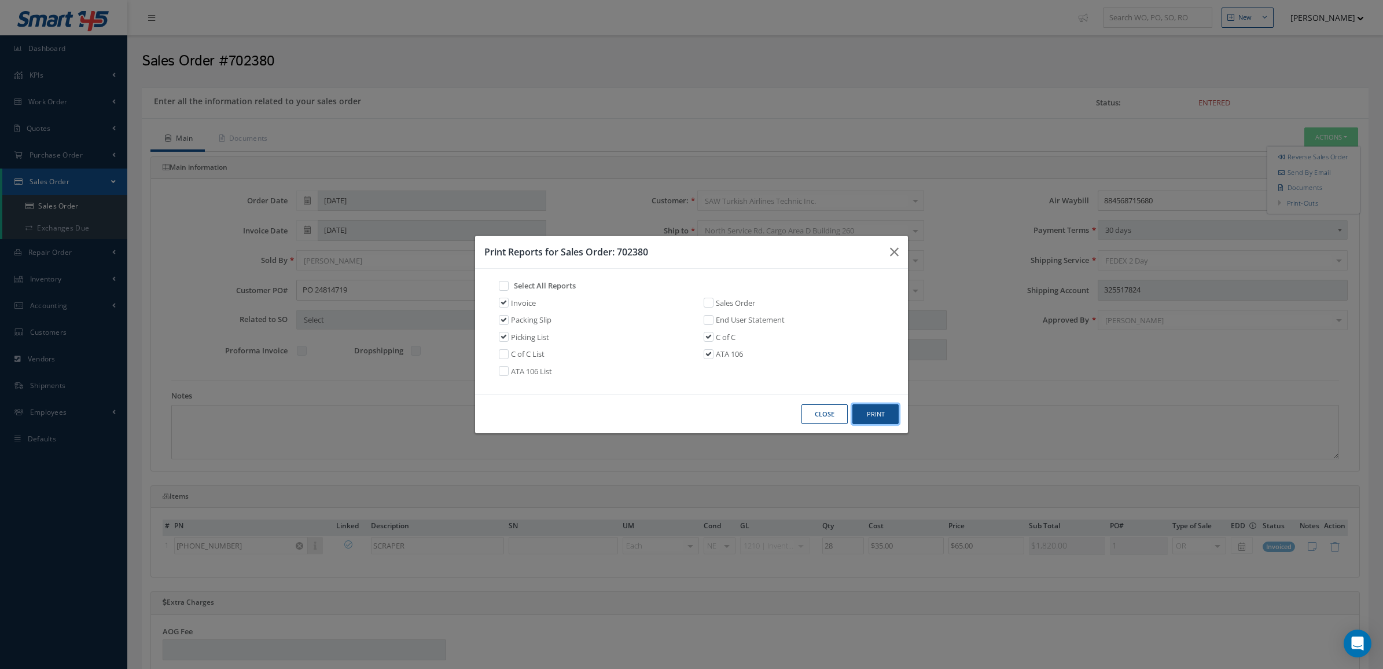
click at [894, 413] on button "Print" at bounding box center [876, 414] width 46 height 20
click at [823, 420] on button "Close" at bounding box center [825, 414] width 46 height 20
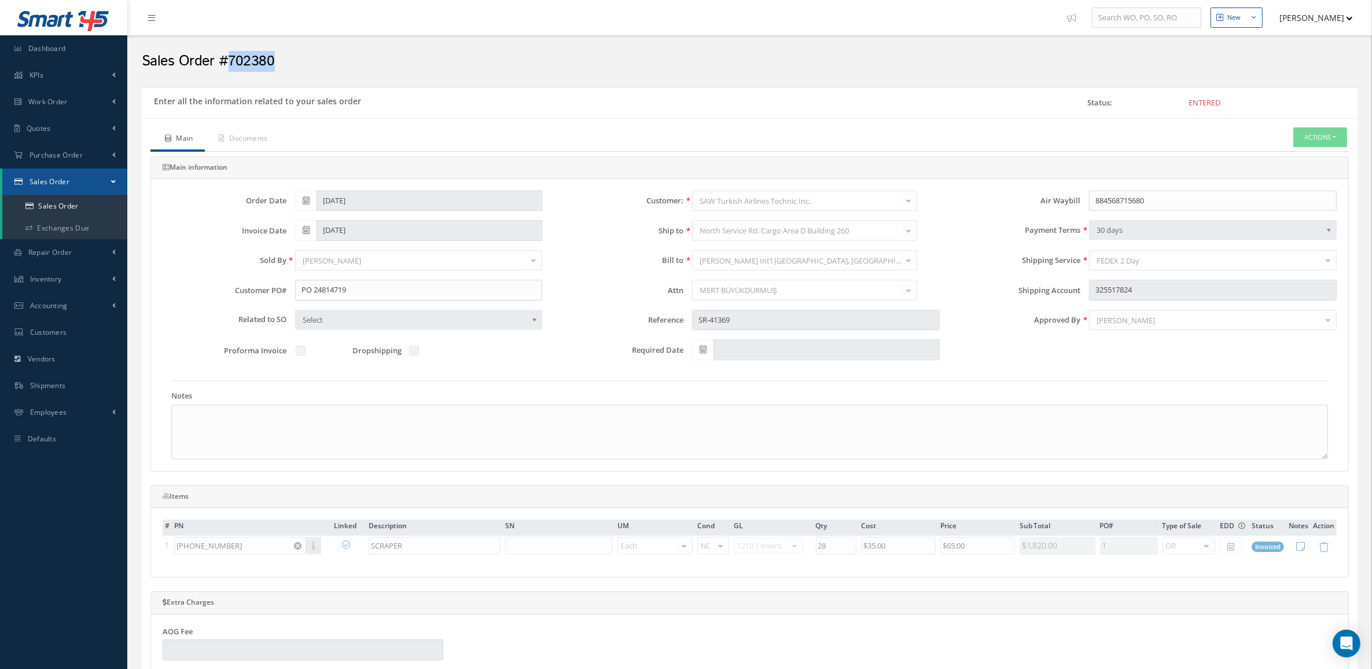
drag, startPoint x: 263, startPoint y: 65, endPoint x: 229, endPoint y: 58, distance: 35.4
click at [229, 58] on div "Sales Order #702380" at bounding box center [750, 58] width 1234 height 35
copy h2 "702380"
click at [1317, 142] on button "Actions" at bounding box center [1321, 137] width 54 height 20
click at [1289, 193] on link "Documents" at bounding box center [1303, 188] width 93 height 16
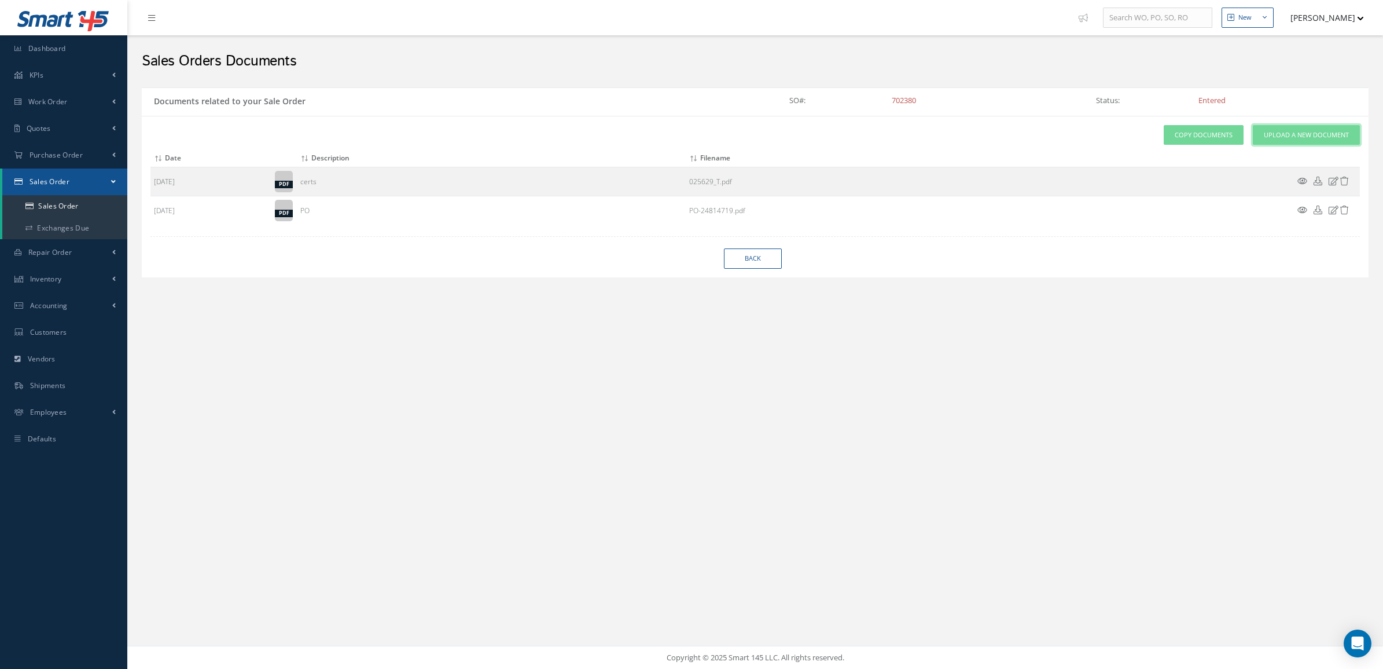
click at [1271, 135] on span "Upload a New Document" at bounding box center [1306, 135] width 85 height 10
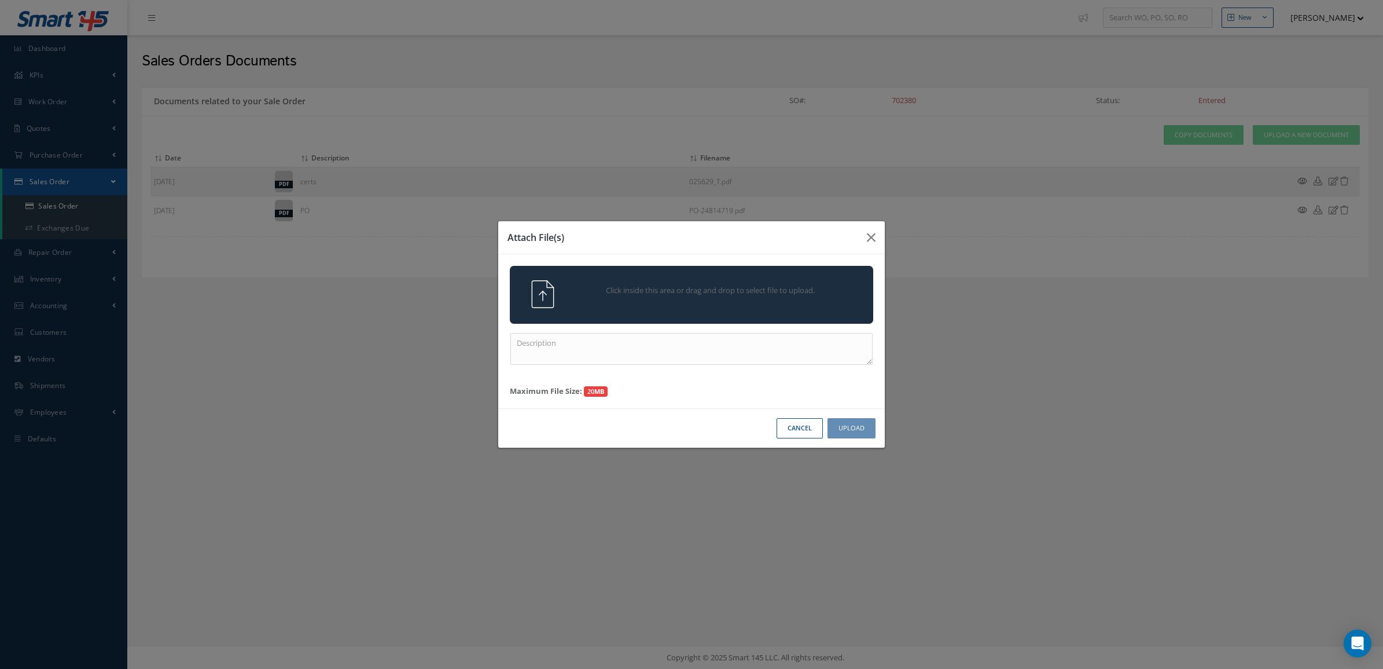
click at [715, 296] on div "Click inside this area or drag and drop to select file to upload." at bounding box center [708, 291] width 286 height 23
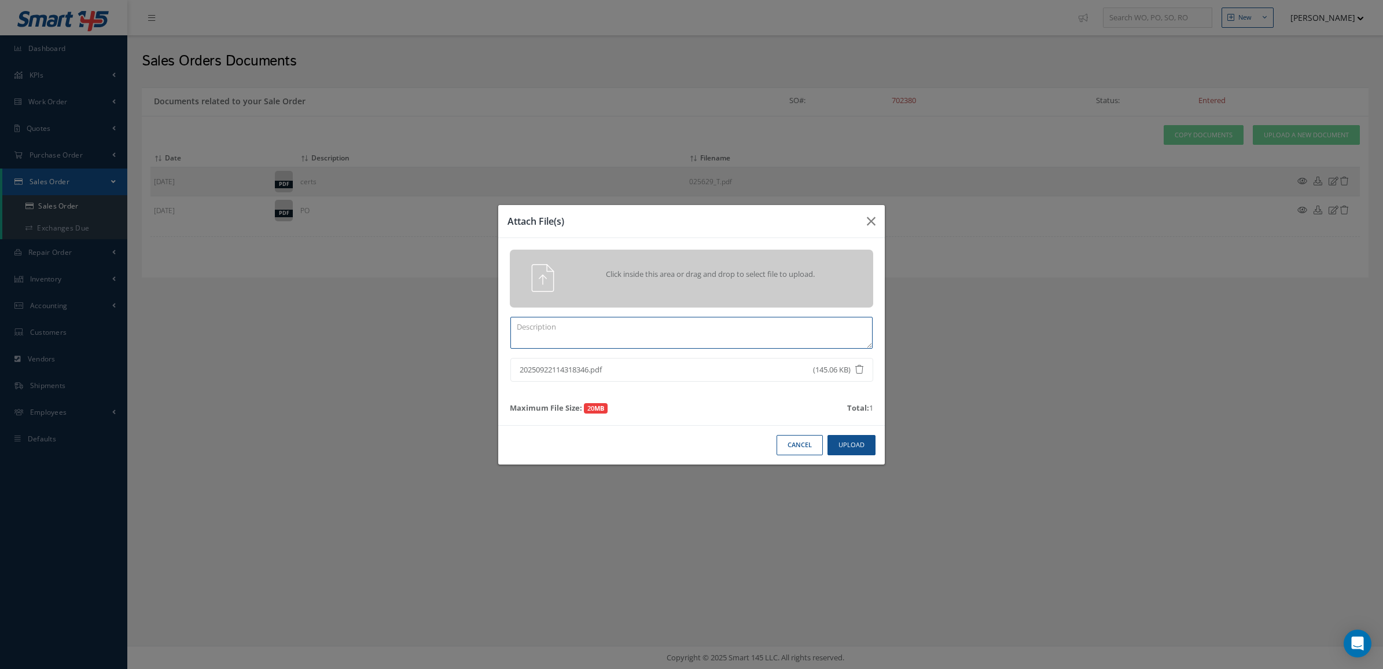
click at [655, 317] on textarea at bounding box center [692, 333] width 362 height 32
type textarea "p"
paste textarea "702380"
type textarea "PPW SO 702380"
click at [866, 446] on button "Upload" at bounding box center [852, 445] width 48 height 20
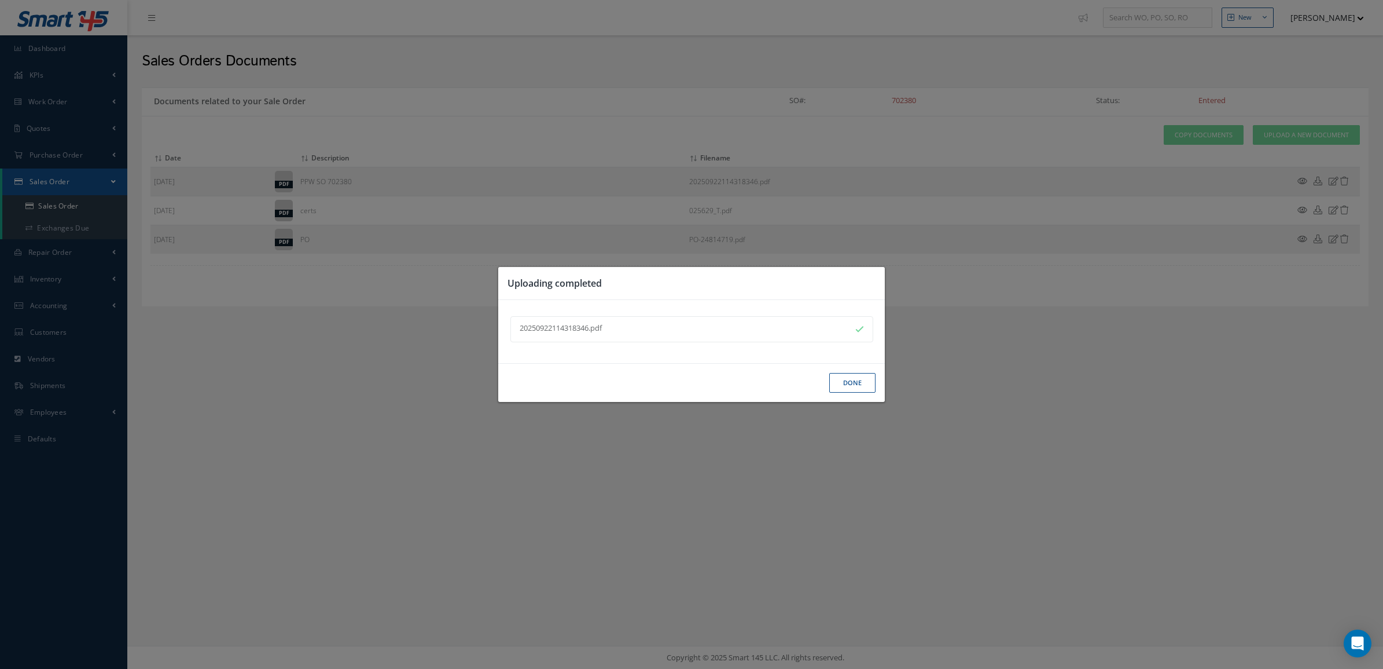
click at [851, 376] on button "Done" at bounding box center [853, 383] width 46 height 20
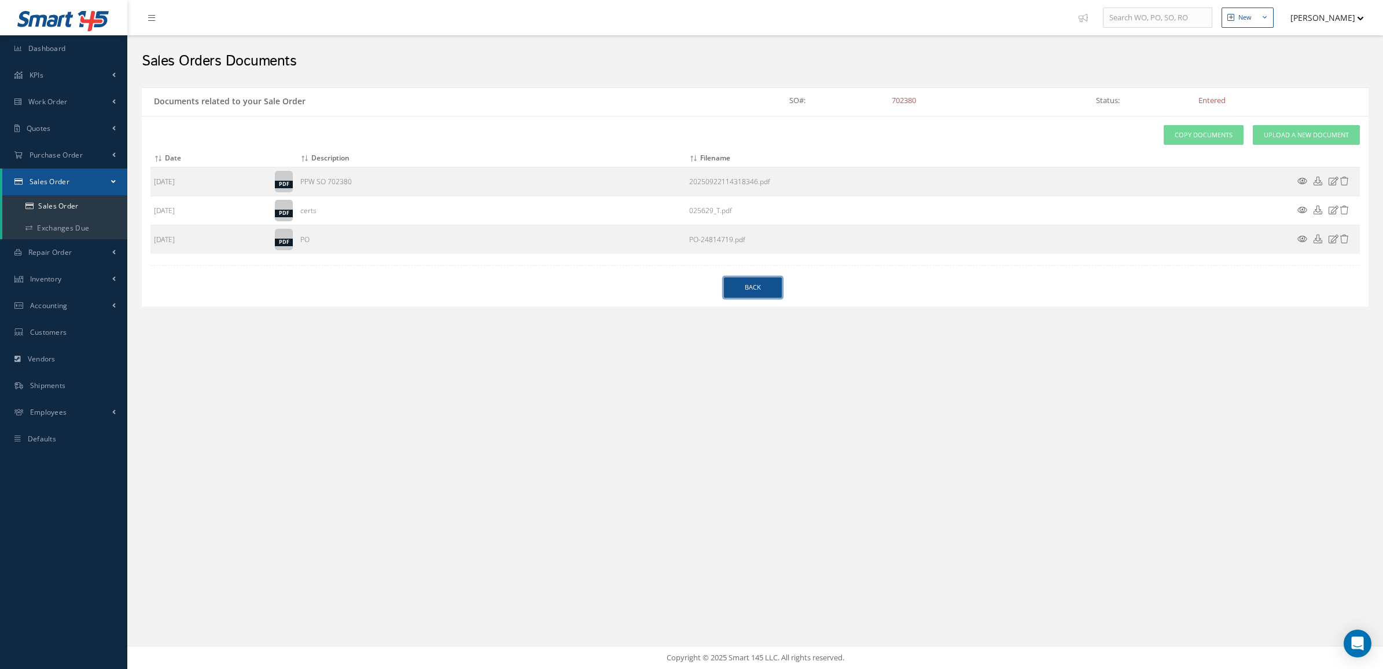
click at [770, 288] on link "Back" at bounding box center [753, 287] width 58 height 20
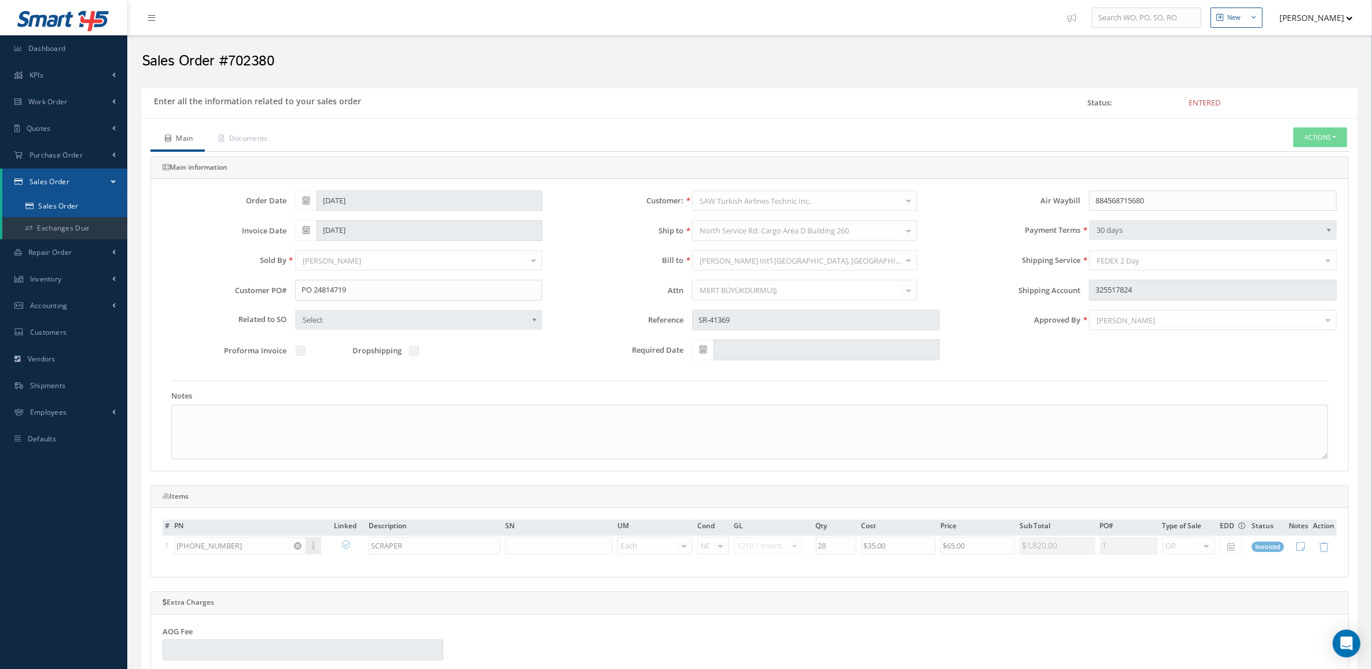
click at [90, 211] on link "Sales Order" at bounding box center [64, 206] width 125 height 22
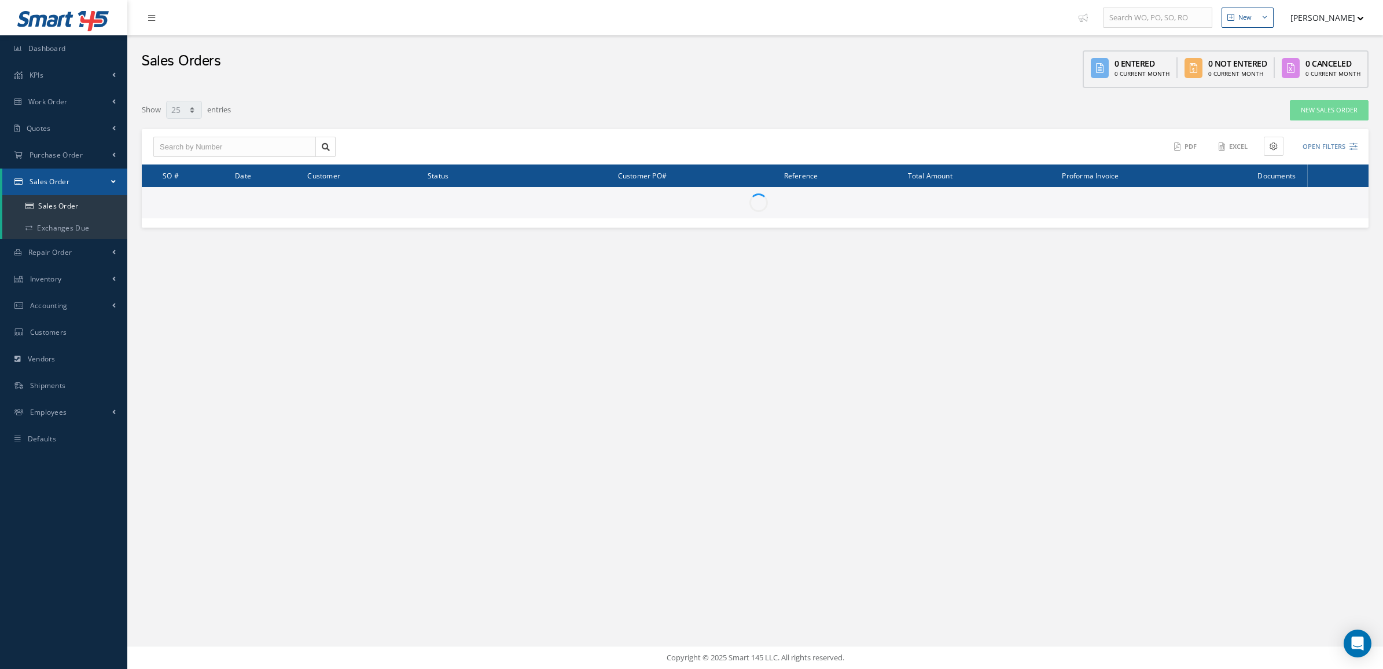
select select "25"
